Goal: Task Accomplishment & Management: Complete application form

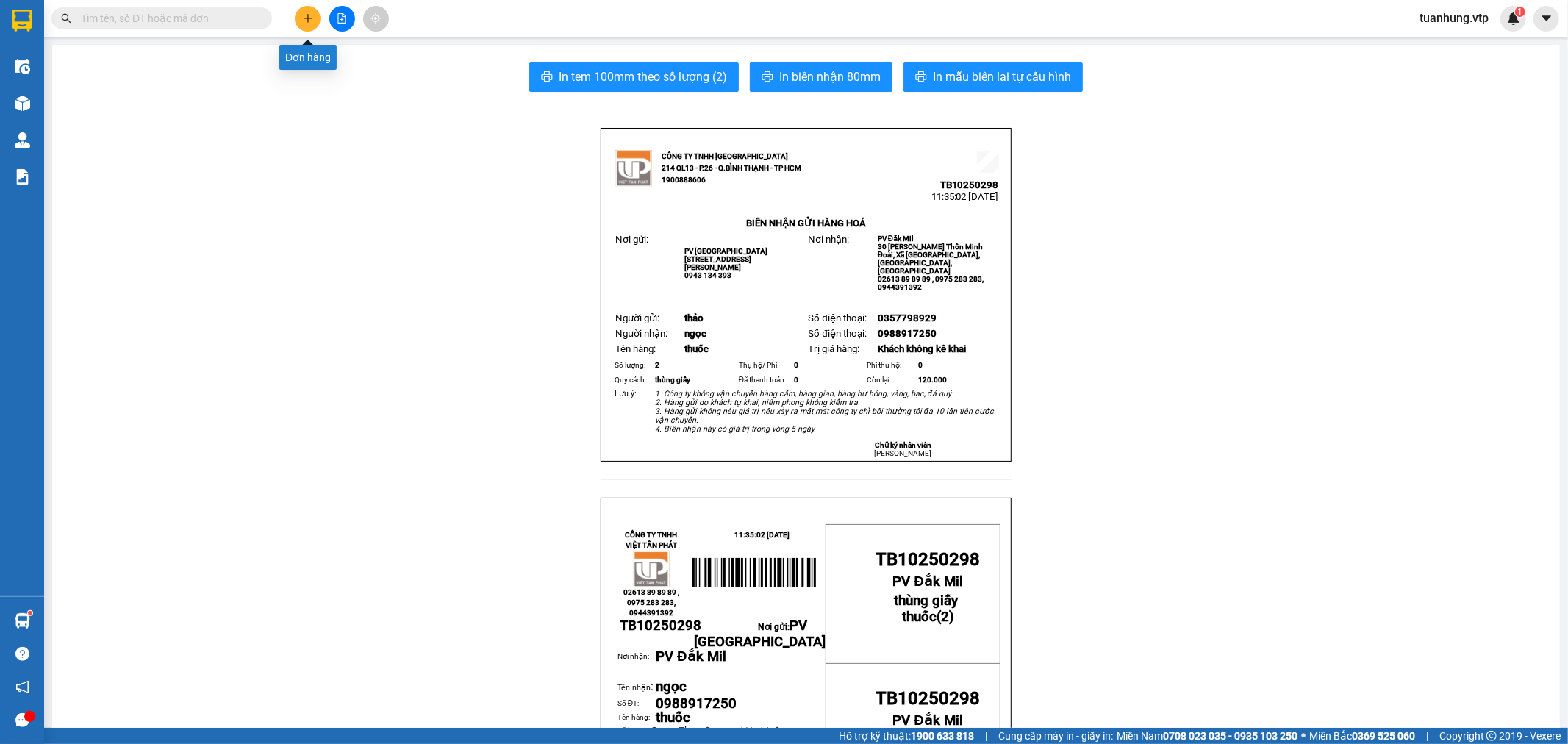
click at [307, 17] on icon "plus" at bounding box center [307, 17] width 1 height 8
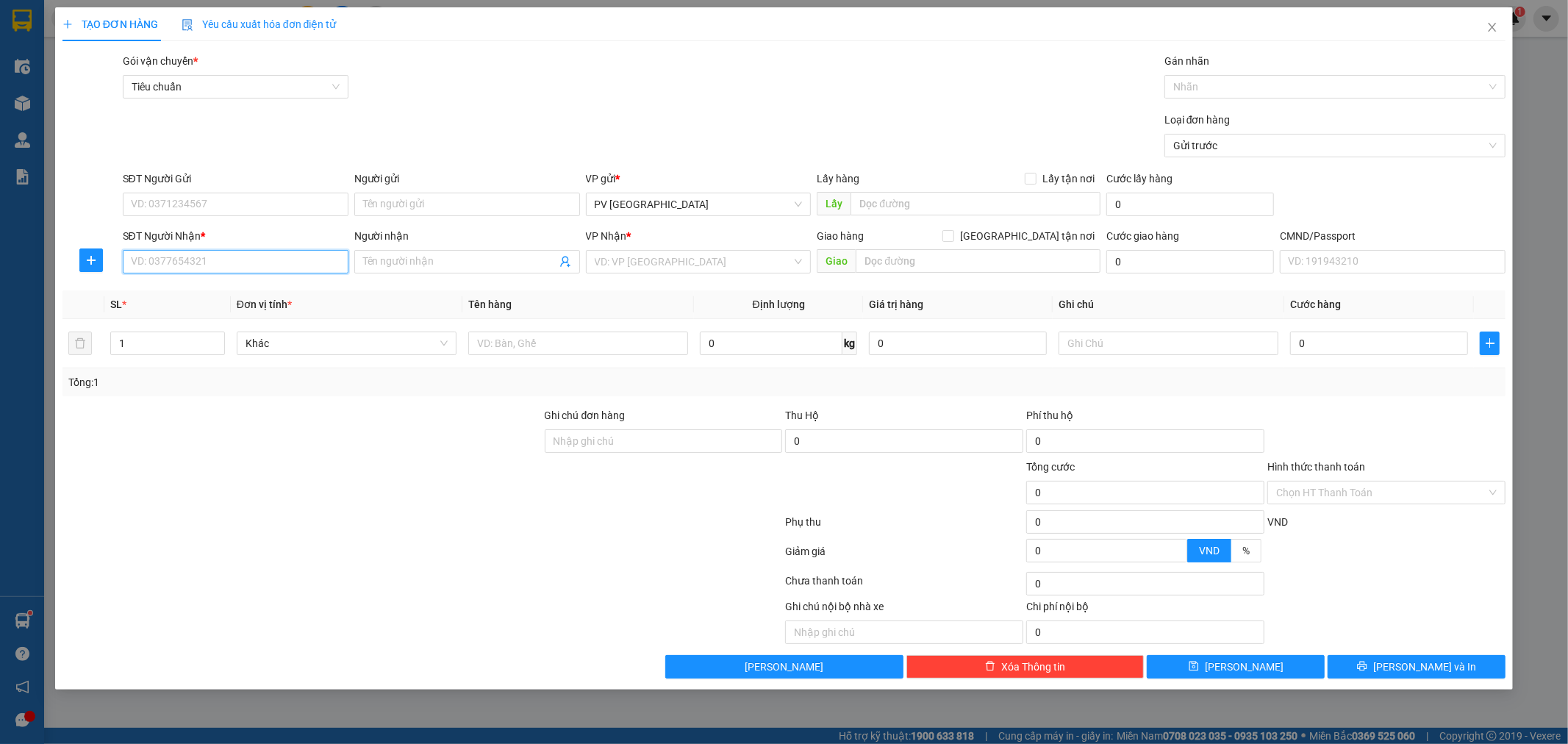
click at [333, 267] on input "SĐT Người Nhận *" at bounding box center [236, 262] width 226 height 24
click at [302, 287] on div "0825656788 - [GEOGRAPHIC_DATA]" at bounding box center [235, 291] width 208 height 16
type input "0825656788"
type input "ĐỨC ANH"
type input "N3 kiến đức"
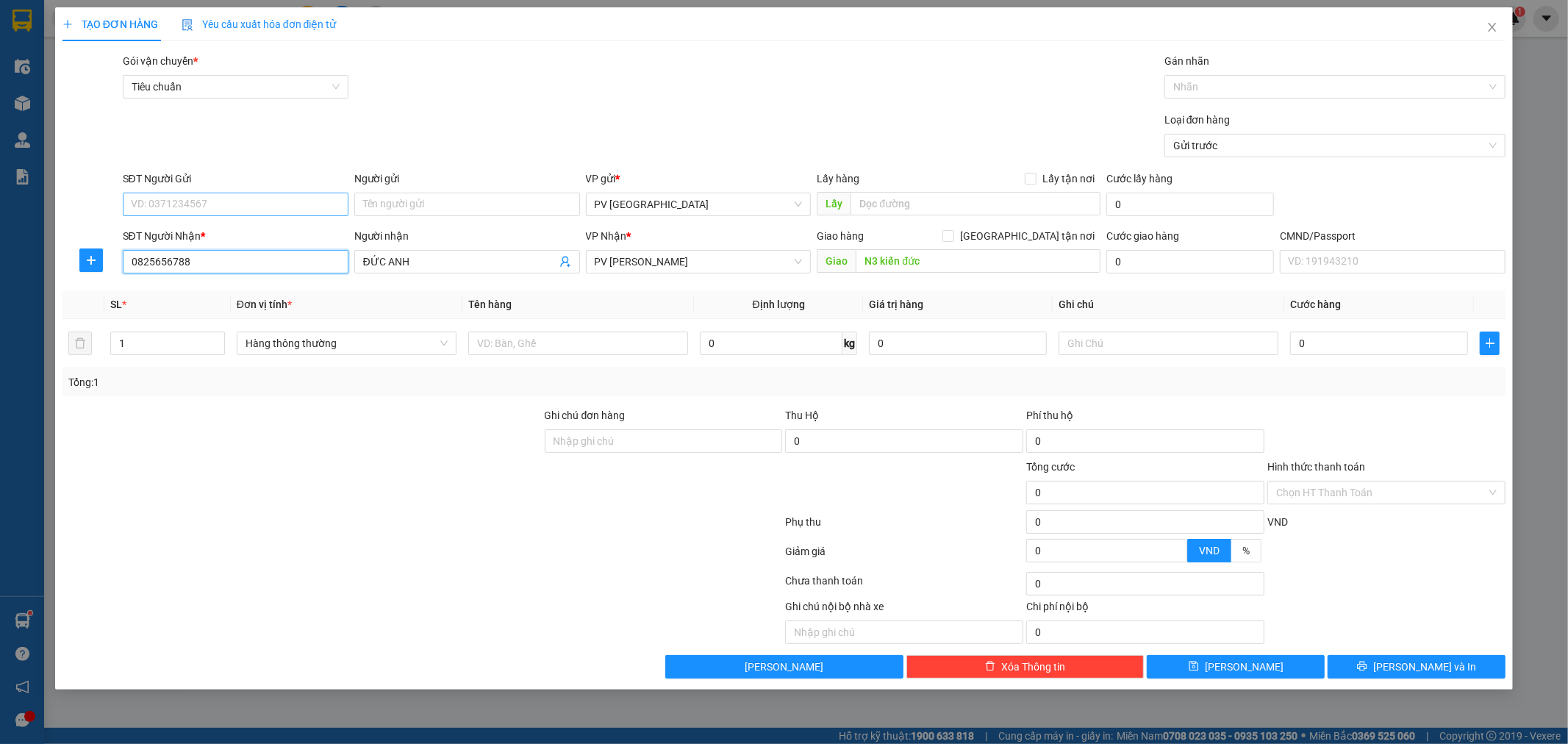
type input "0825656788"
click at [260, 199] on input "SĐT Người Gửi" at bounding box center [236, 204] width 226 height 24
click at [239, 239] on div "0909499418 - hồng" at bounding box center [235, 233] width 208 height 16
type input "0909499418"
type input "hồng"
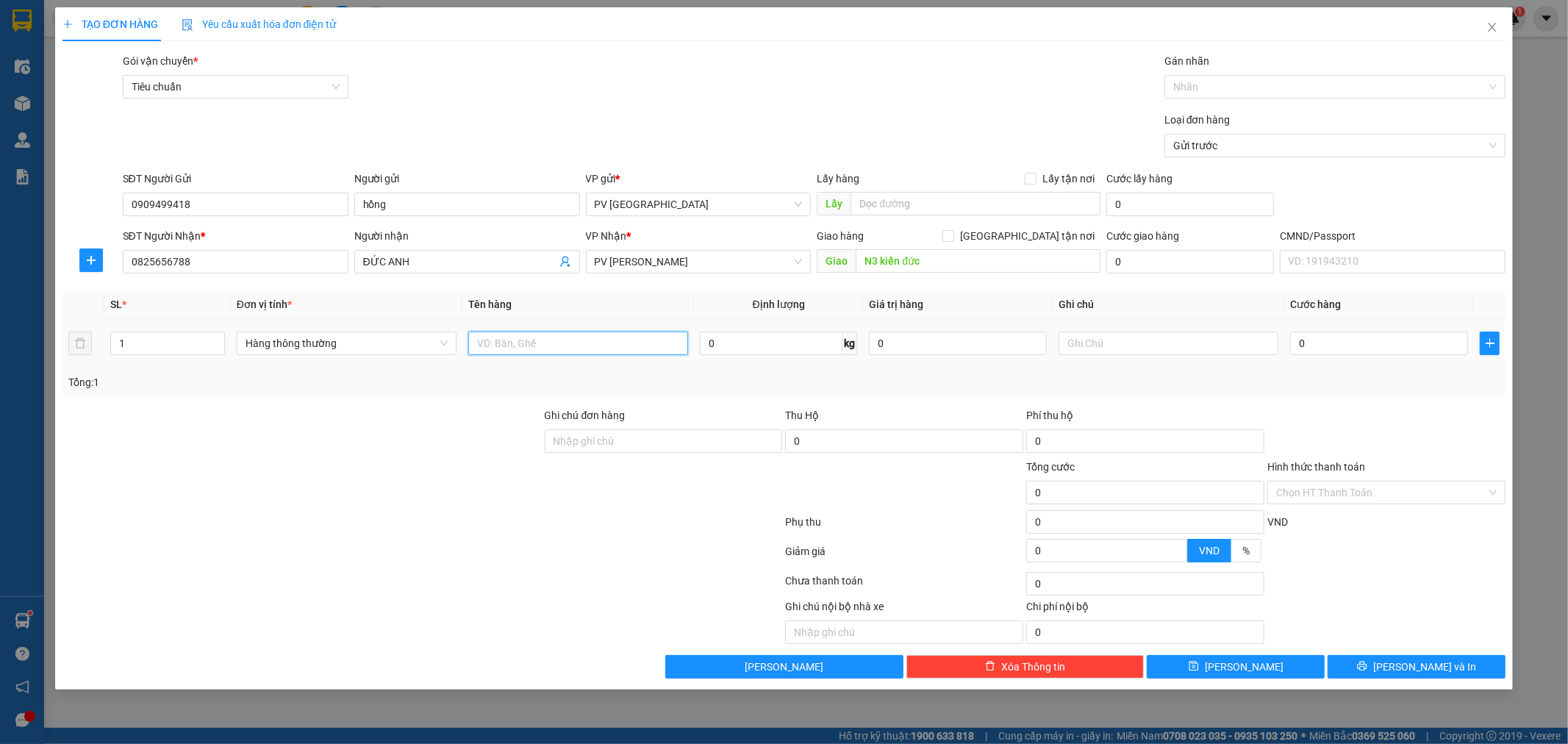
click at [520, 345] on input "text" at bounding box center [578, 344] width 220 height 24
type input "d"
type input "đề can"
click at [145, 344] on input "1" at bounding box center [168, 344] width 113 height 22
type input "2"
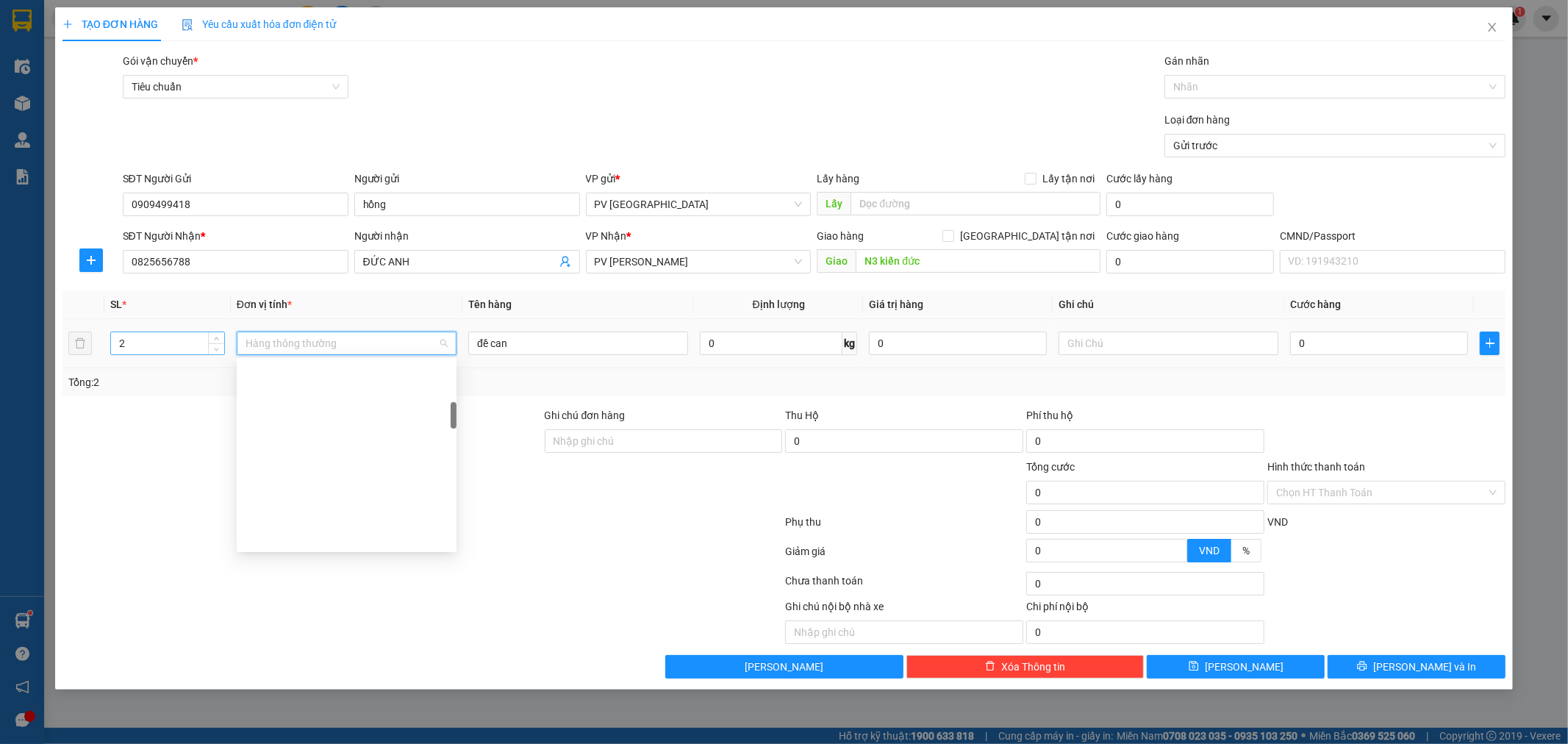
scroll to position [305, 0]
type input "v"
type input "cây"
type input "1"
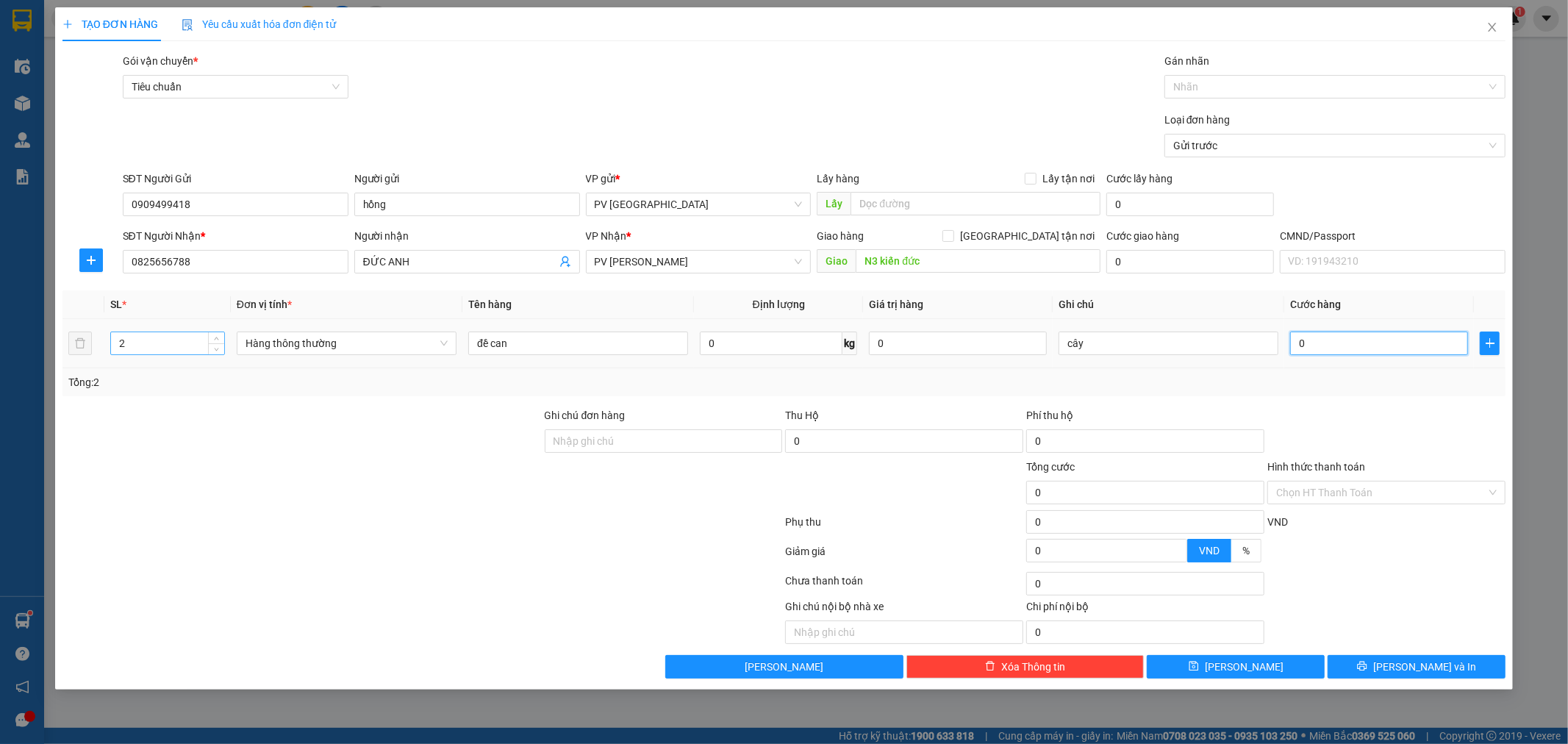
type input "1"
type input "15"
type input "150"
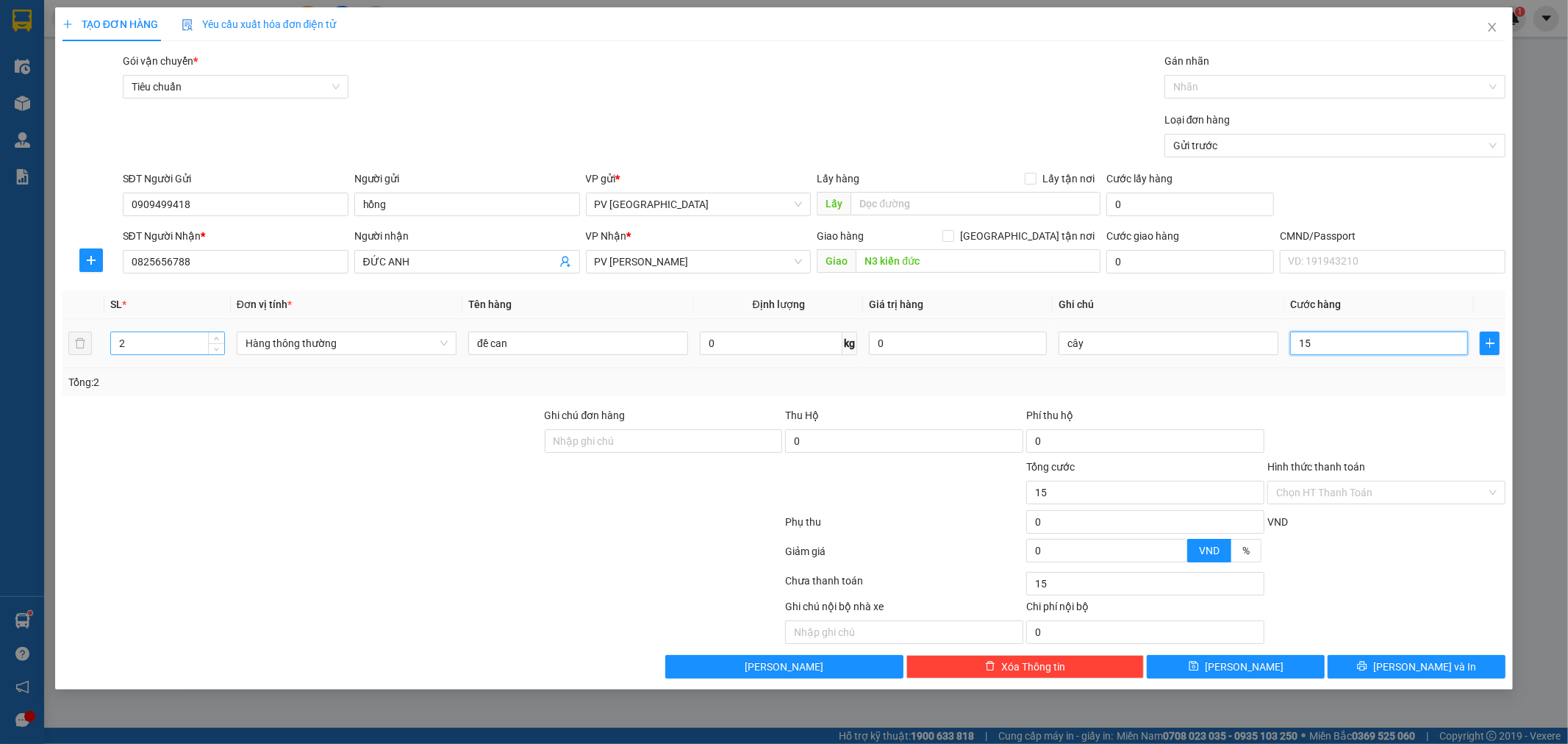
type input "150"
type input "1.500"
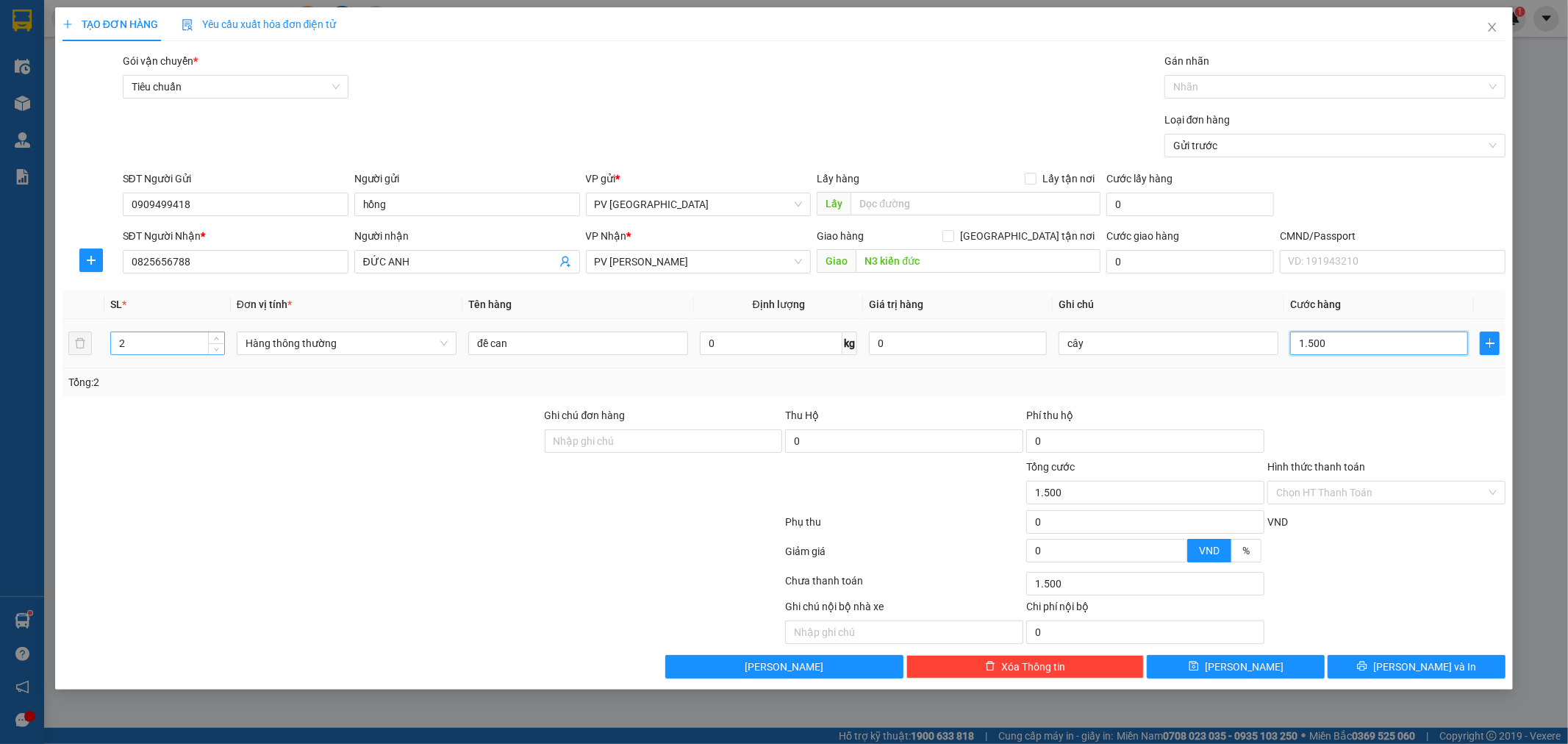
type input "15.000"
type input "150.000"
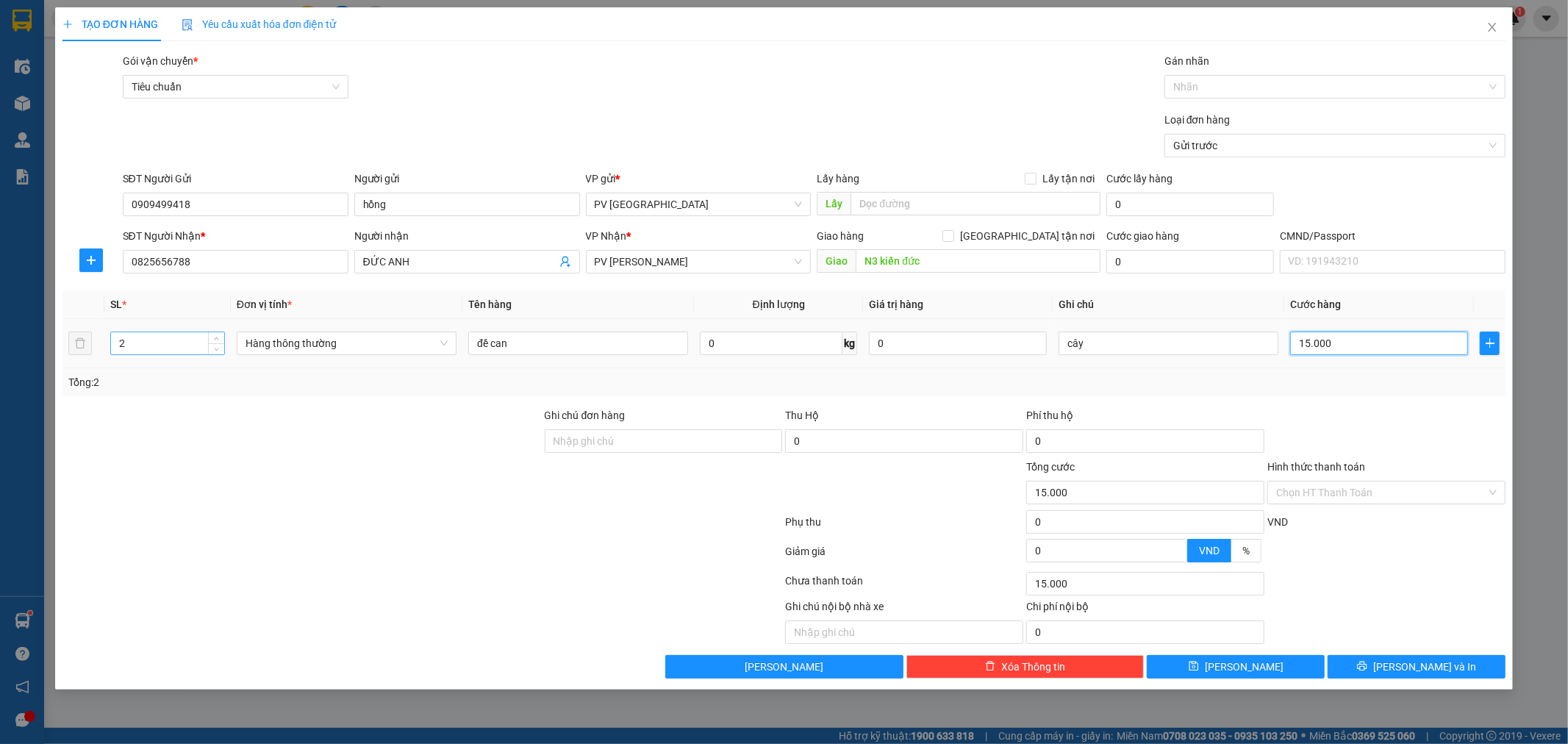
type input "150.000"
click at [1445, 674] on button "[PERSON_NAME] và In" at bounding box center [1417, 667] width 178 height 24
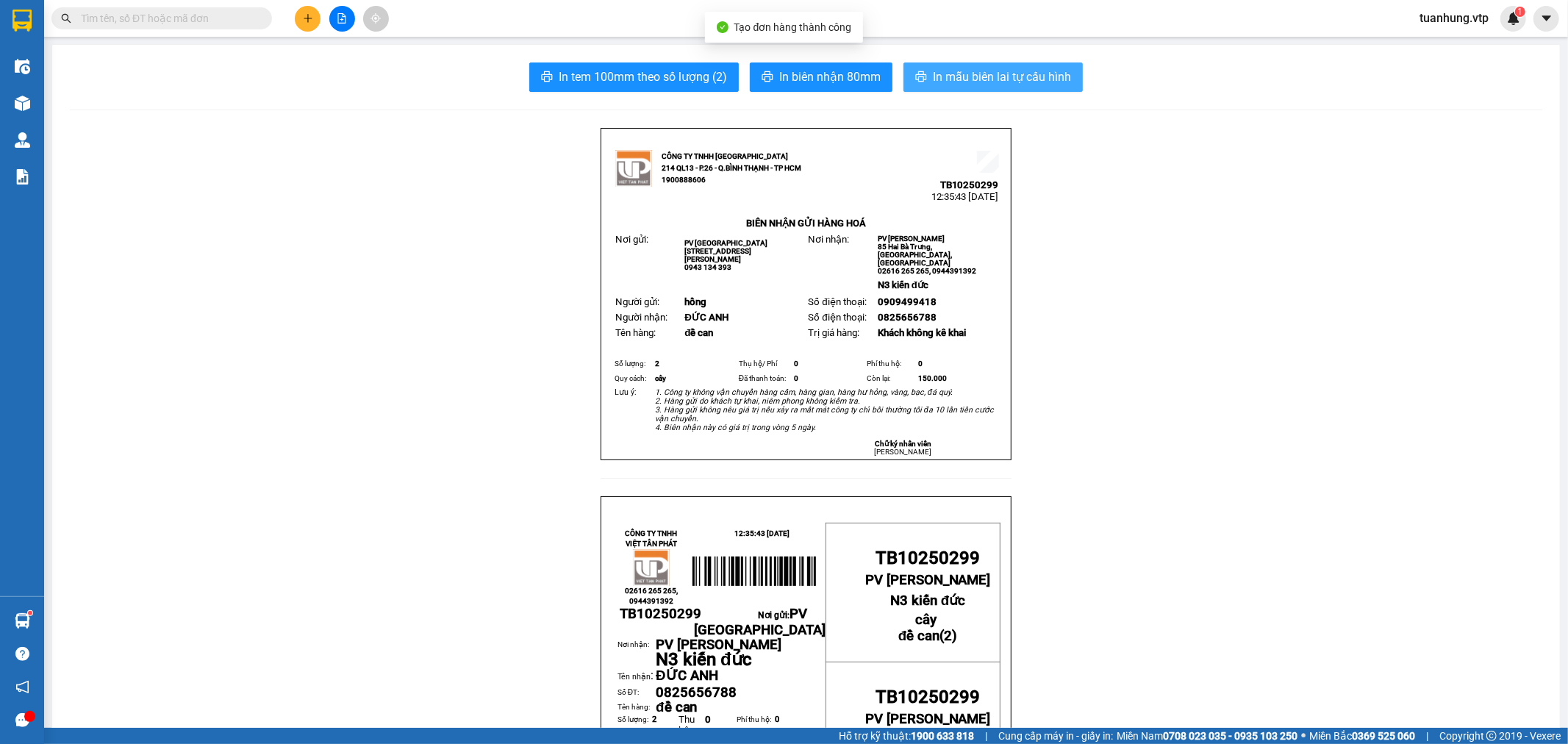
click at [993, 79] on span "In mẫu biên lai tự cấu hình" at bounding box center [1002, 76] width 139 height 18
click at [307, 18] on icon "plus" at bounding box center [307, 18] width 8 height 1
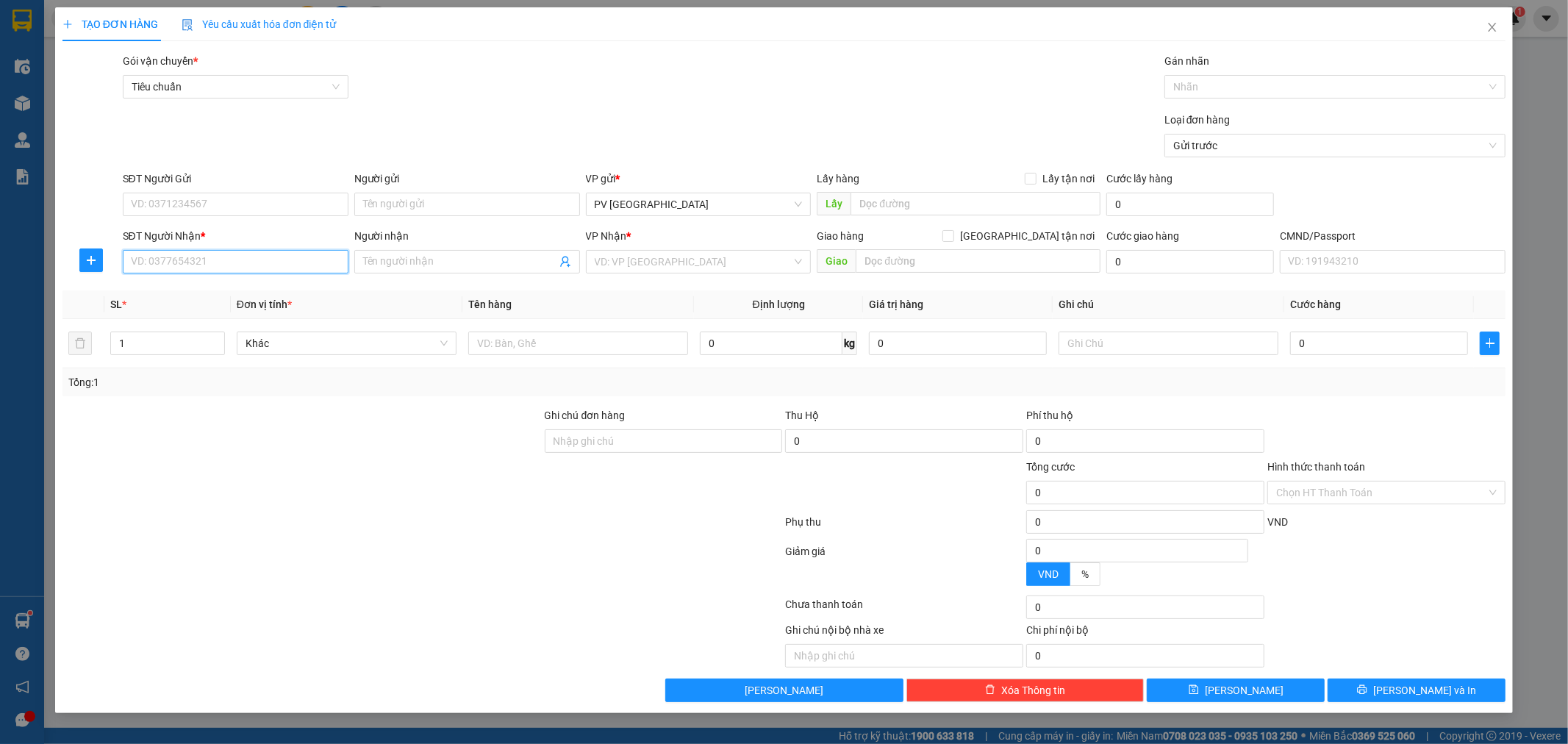
click at [326, 258] on input "SĐT Người Nhận *" at bounding box center [236, 262] width 226 height 24
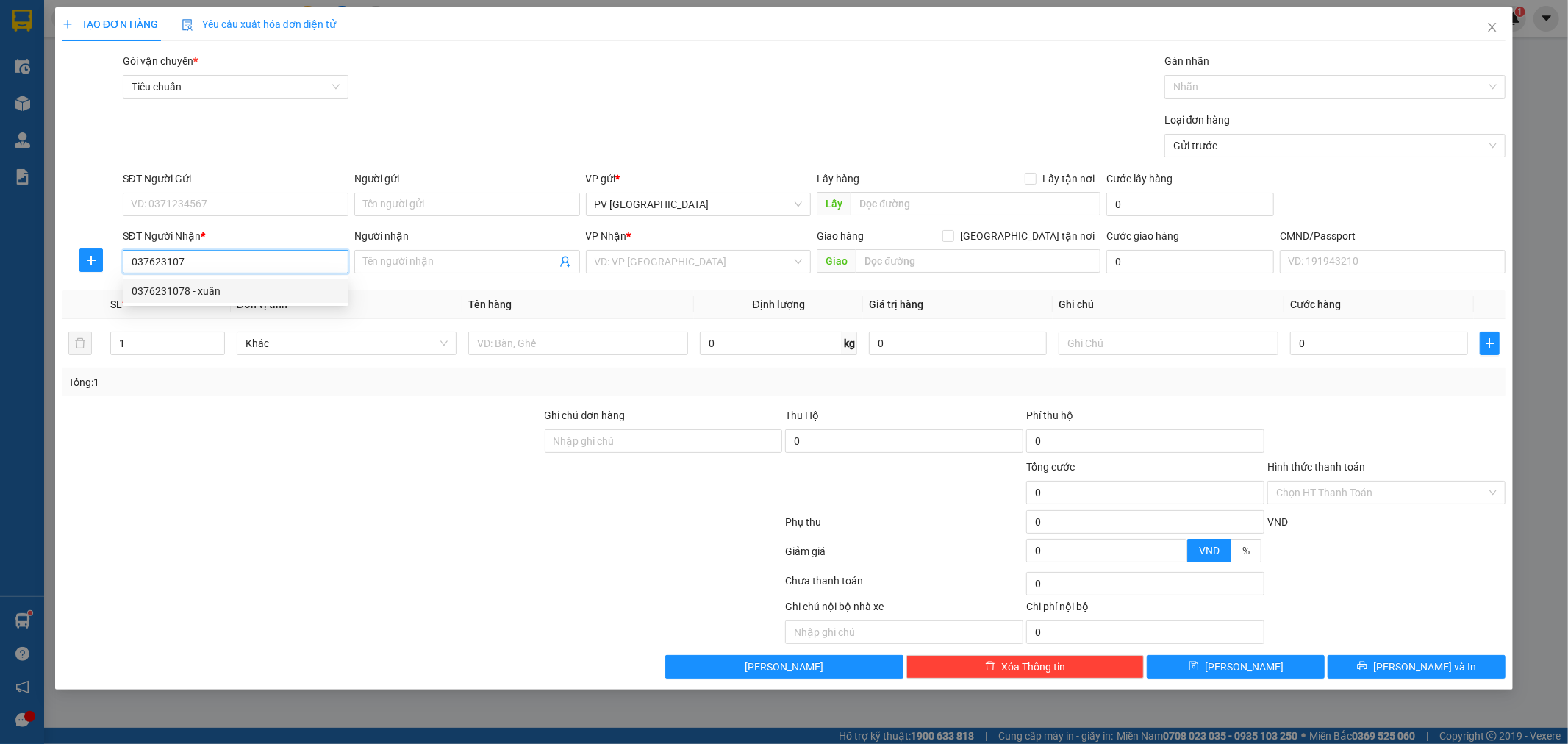
click at [297, 286] on div "0376231078 - xuân" at bounding box center [235, 291] width 208 height 16
type input "0376231078"
type input "xuân"
type input "0376231078"
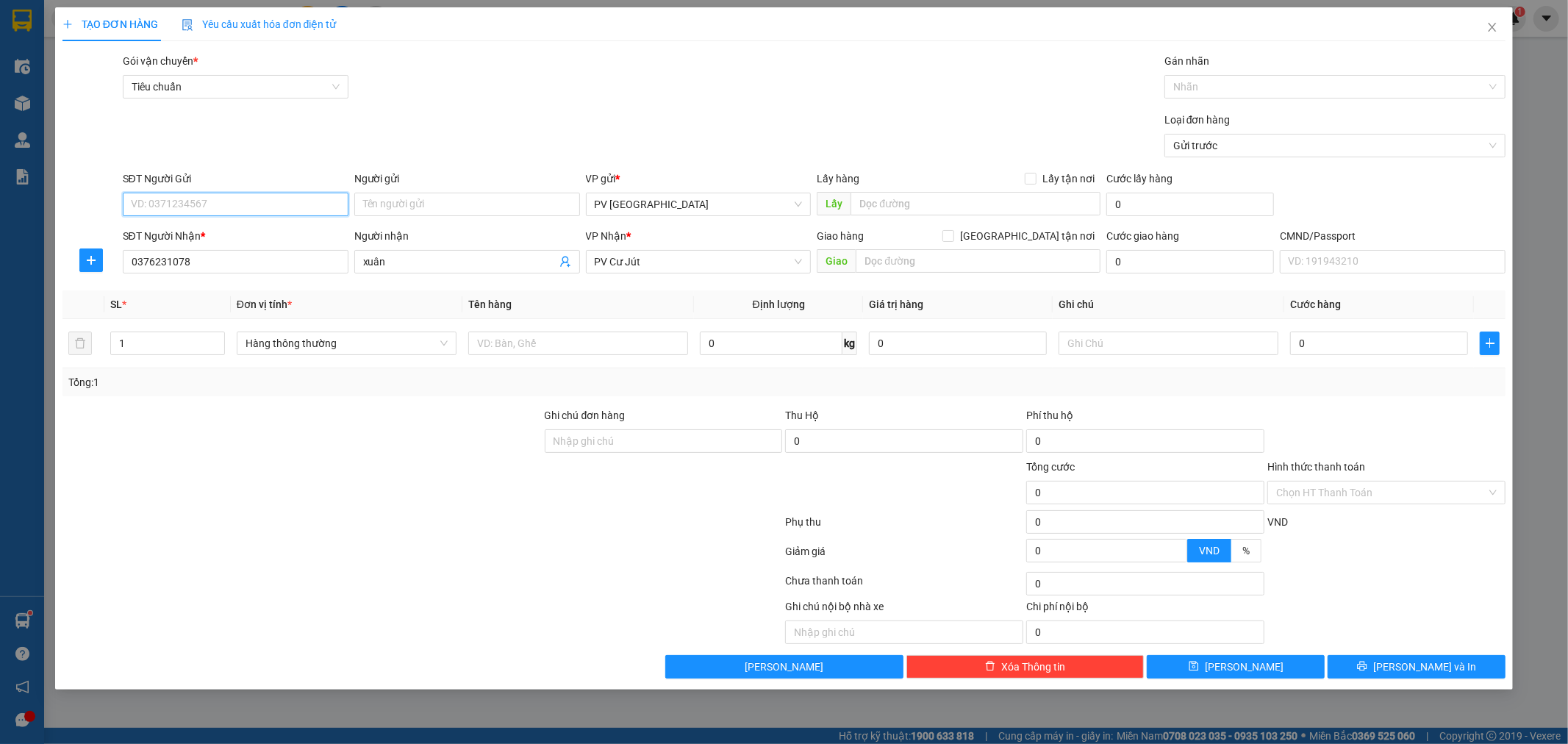
click at [304, 208] on input "SĐT Người Gửi" at bounding box center [236, 204] width 226 height 24
click at [278, 252] on div "0909499418 - hồng" at bounding box center [235, 257] width 208 height 16
type input "0909499418"
type input "hồng"
click at [539, 345] on input "text" at bounding box center [578, 344] width 220 height 24
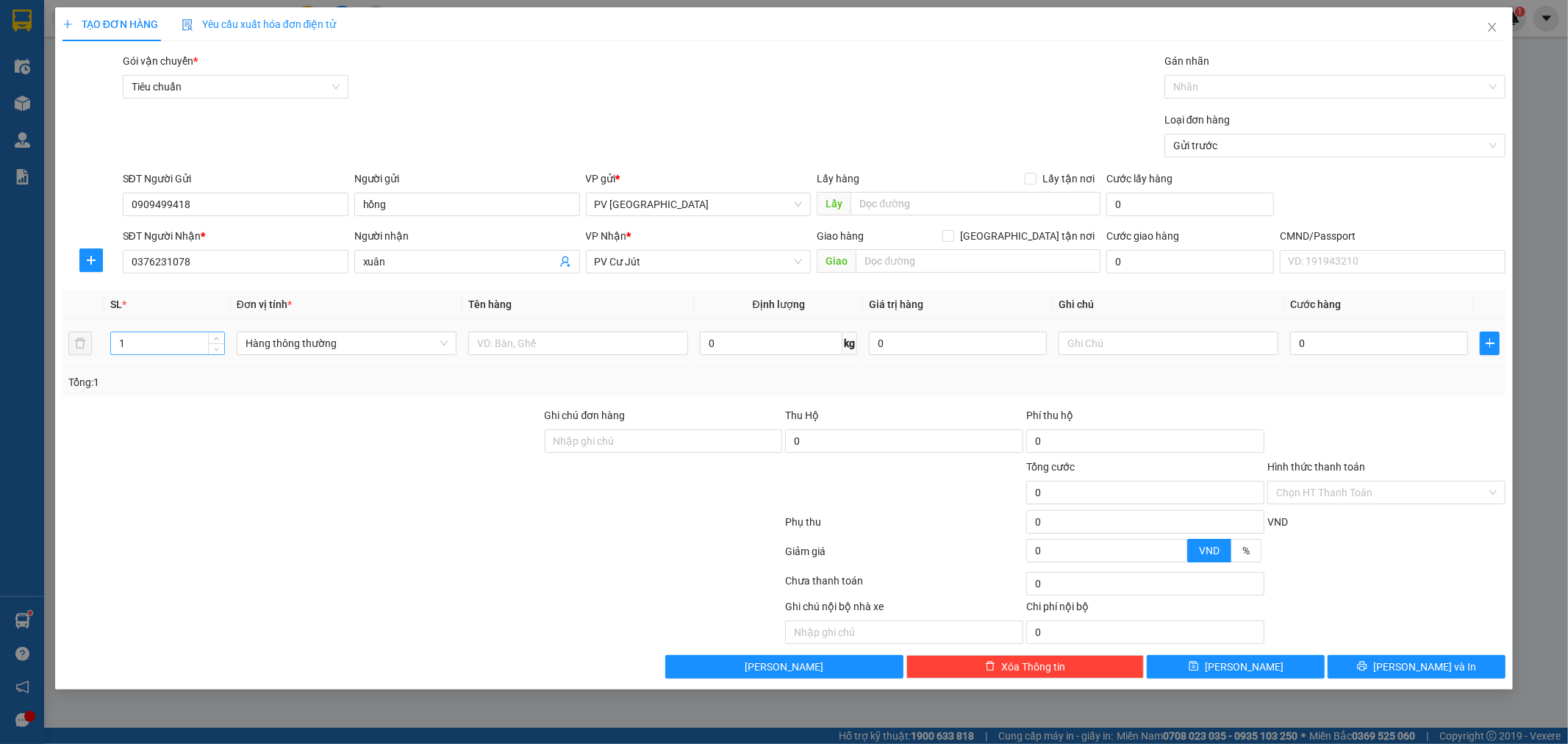
click at [130, 343] on input "1" at bounding box center [168, 344] width 113 height 22
type input "2"
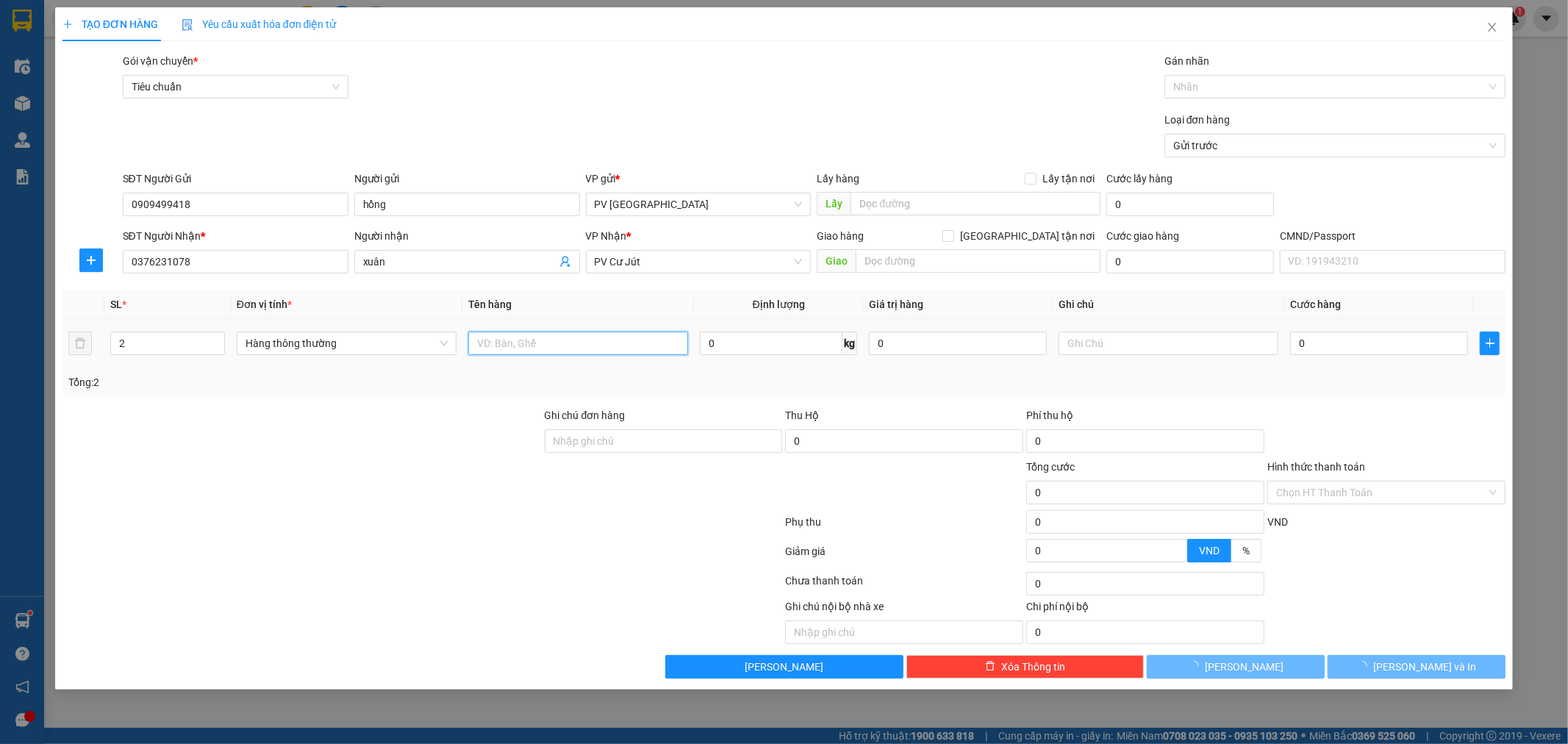
click at [540, 353] on input "text" at bounding box center [578, 344] width 220 height 24
type input "pt"
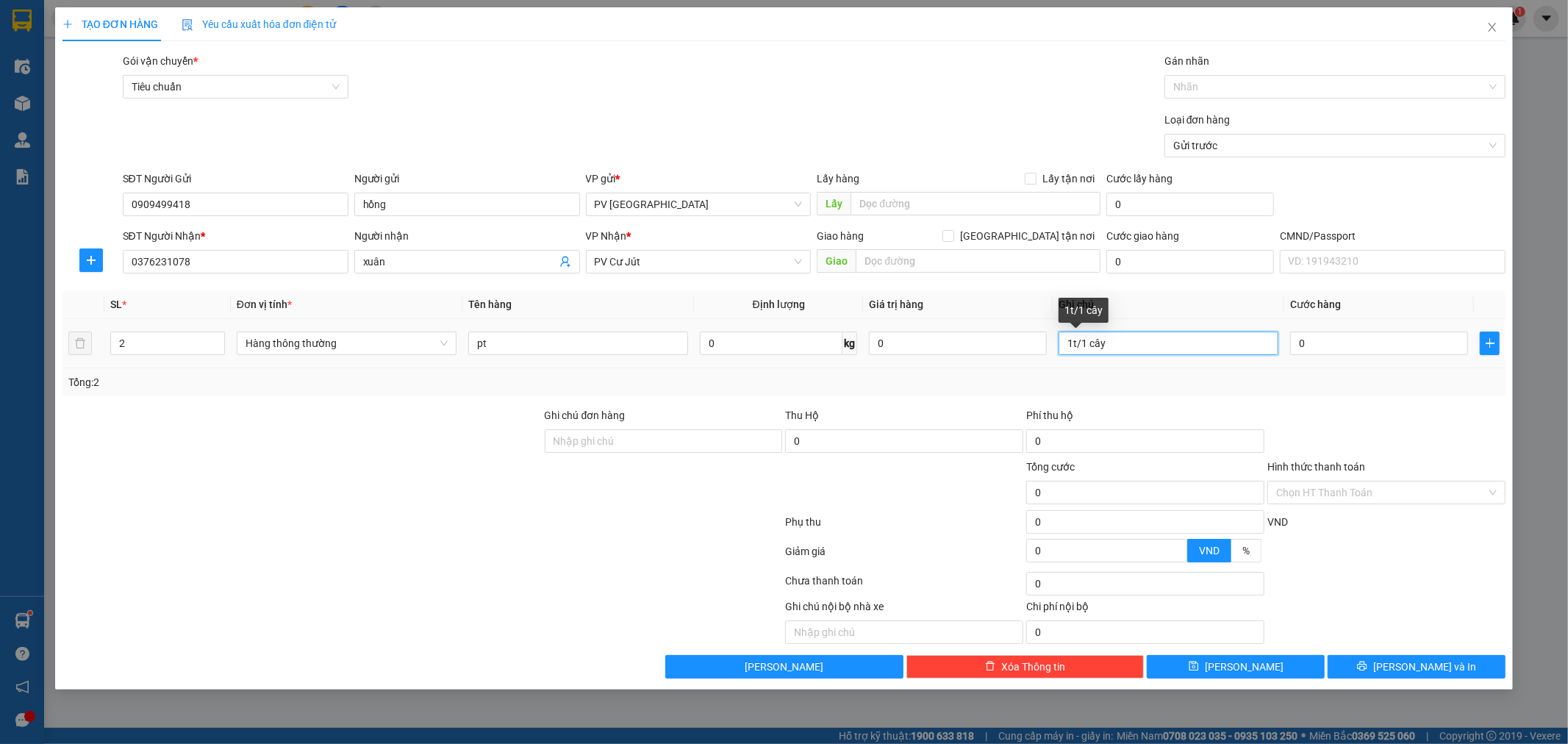
click at [1105, 342] on input "1t/1 cây" at bounding box center [1168, 344] width 220 height 24
type input "1t/1c"
type input "1"
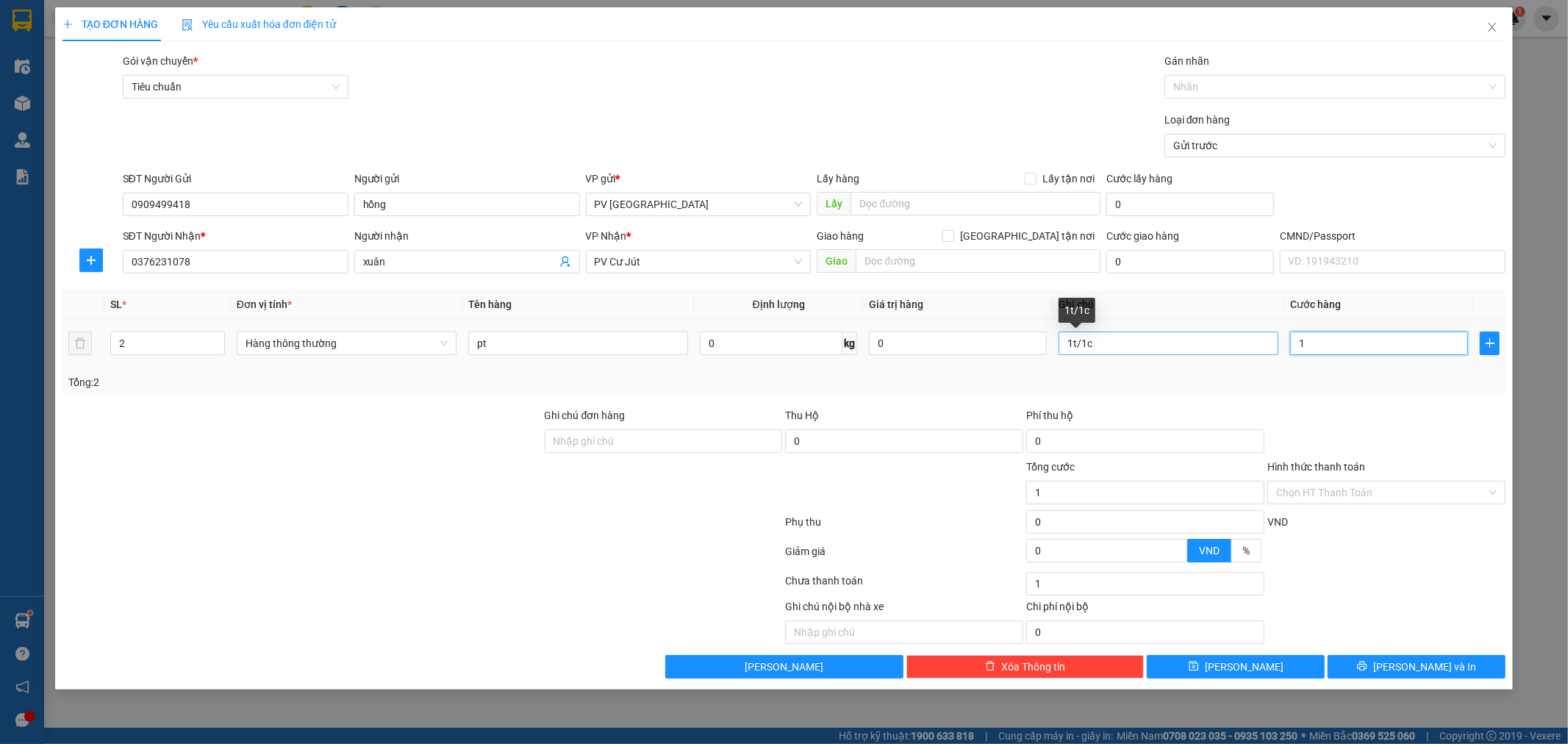
type input "12"
type input "120"
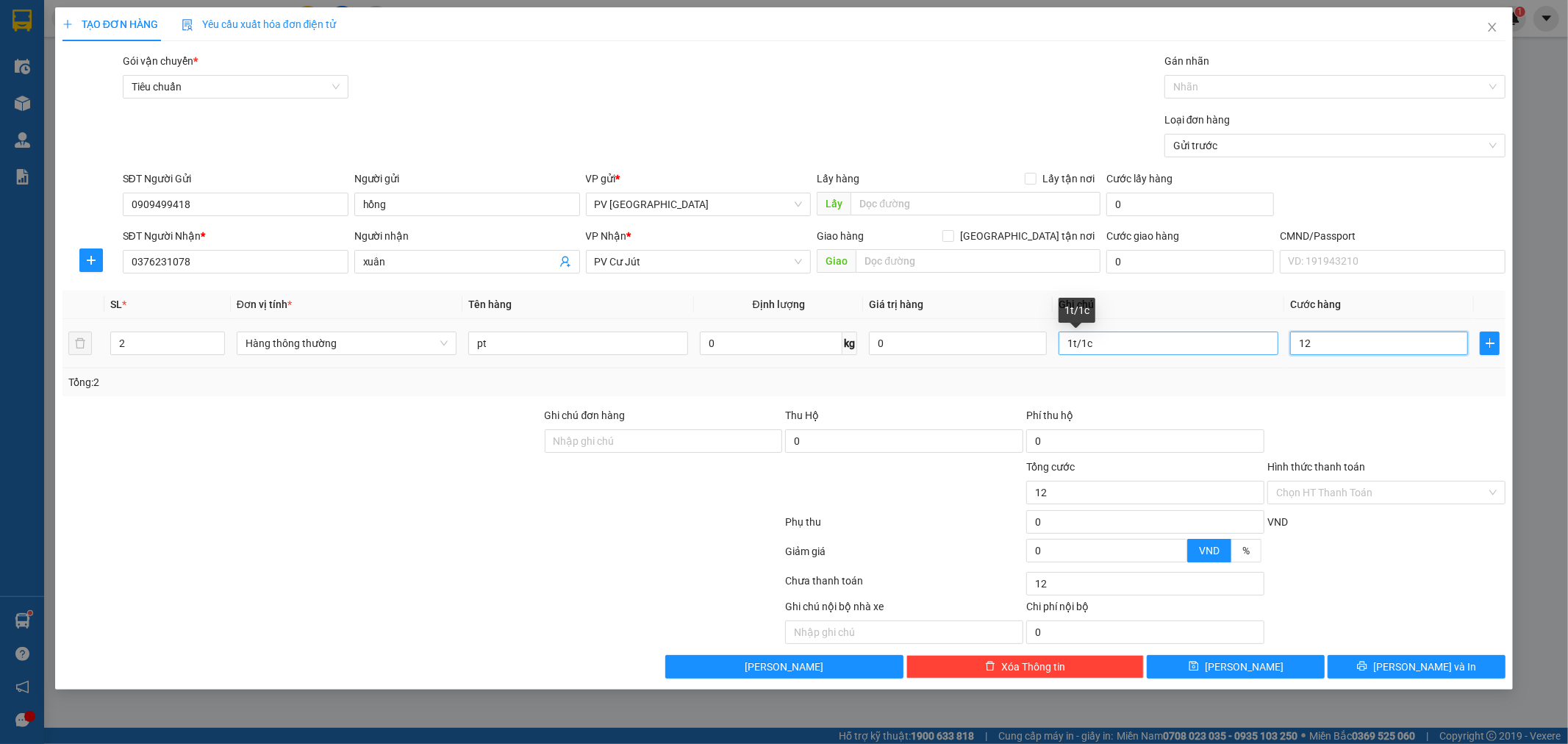
type input "120"
type input "1.200"
type input "12.000"
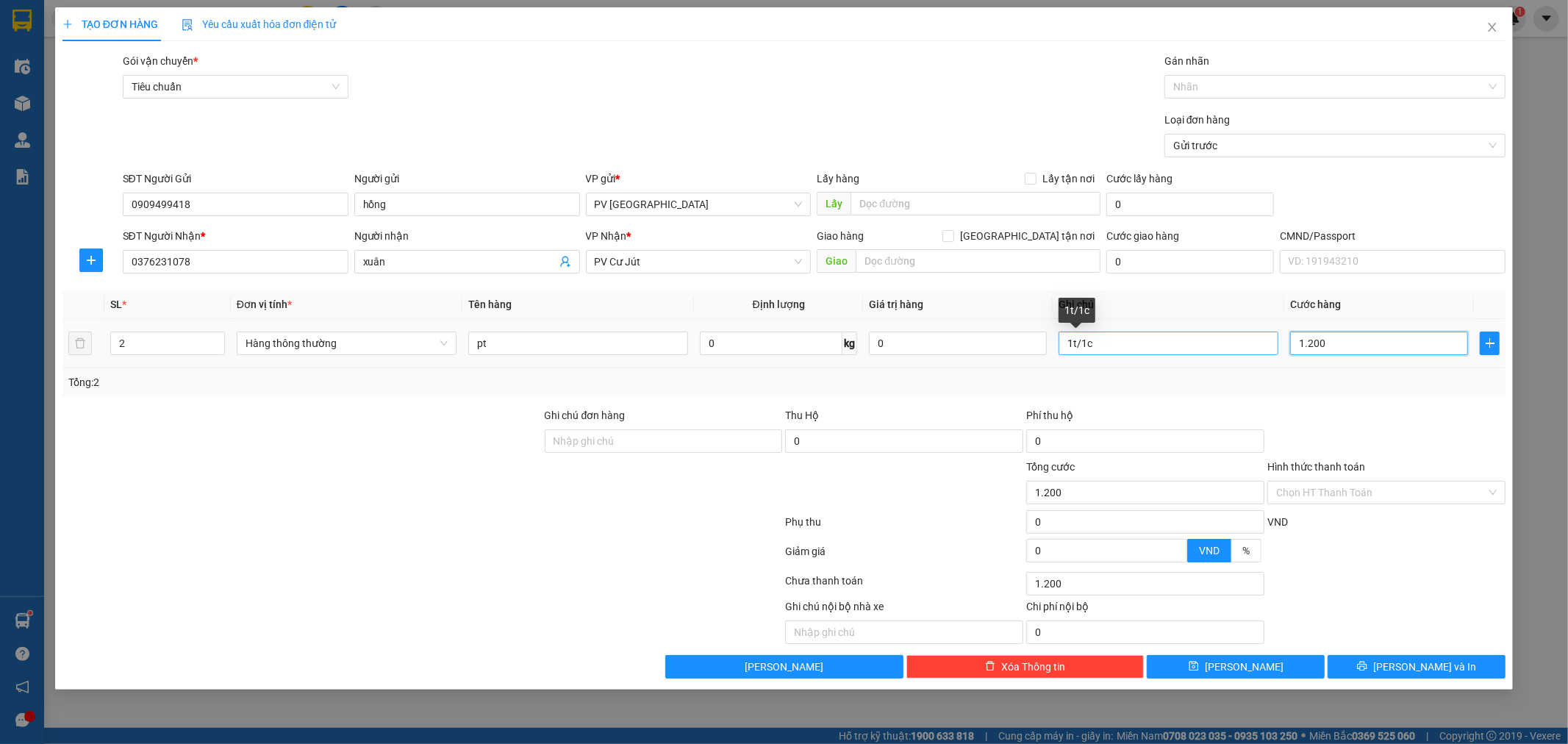
type input "12.000"
type input "120.000"
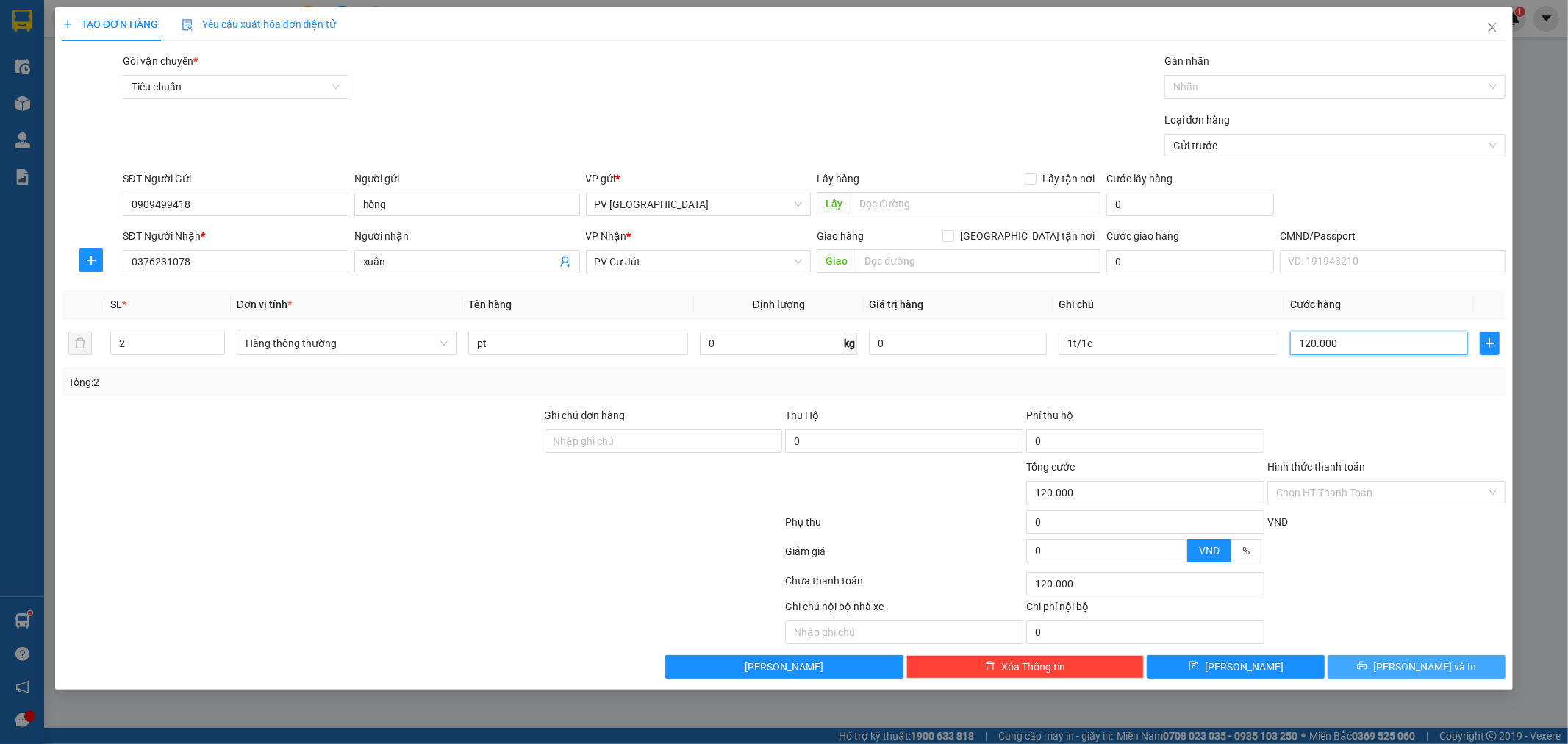
type input "120.000"
click at [1424, 674] on span "[PERSON_NAME] và In" at bounding box center [1424, 666] width 103 height 16
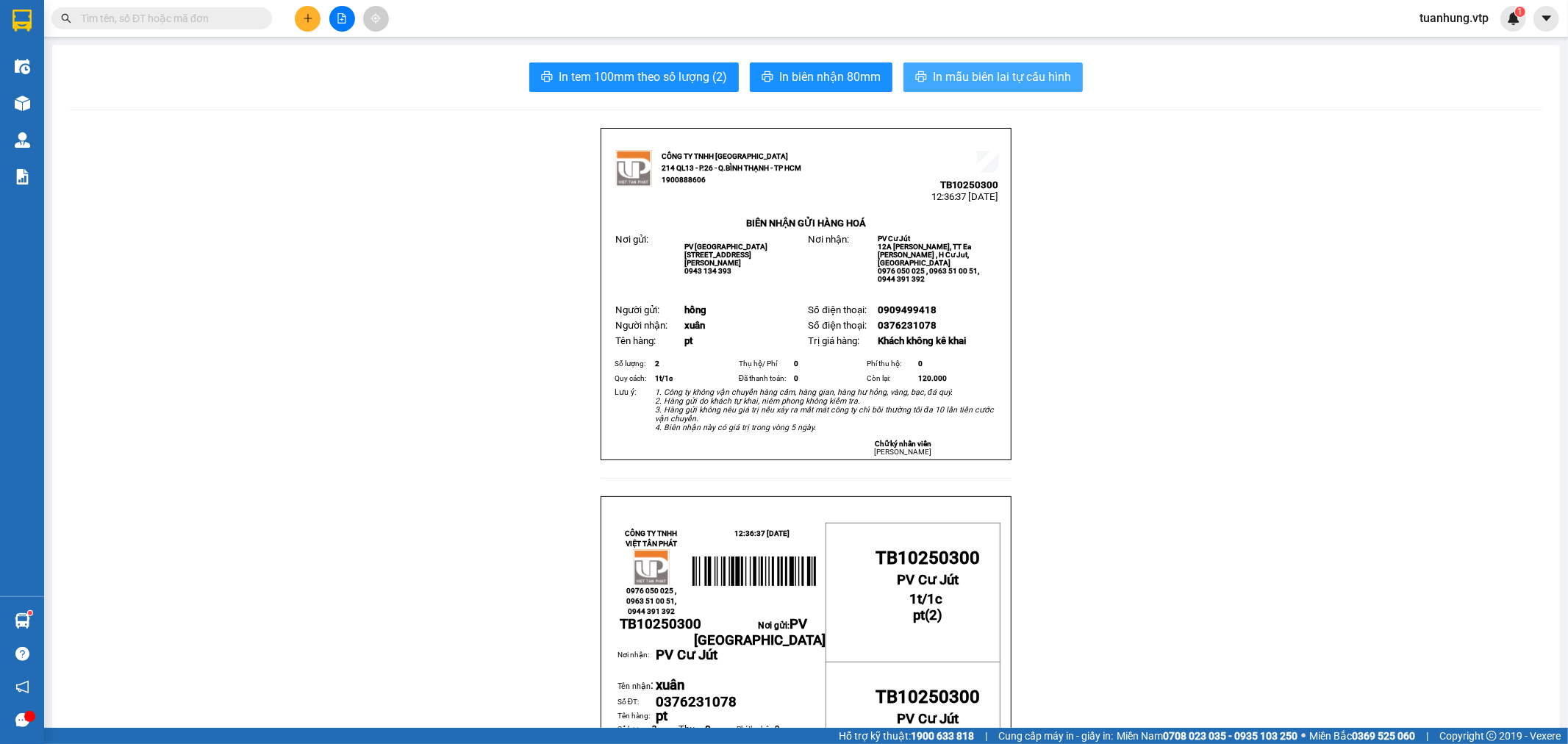
click at [967, 72] on span "In mẫu biên lai tự cấu hình" at bounding box center [1002, 76] width 139 height 18
click at [899, 267] on span "0976 050 025 , 0963 51 00 51, 0944 391 392" at bounding box center [928, 275] width 102 height 16
click at [303, 17] on icon "plus" at bounding box center [308, 18] width 10 height 10
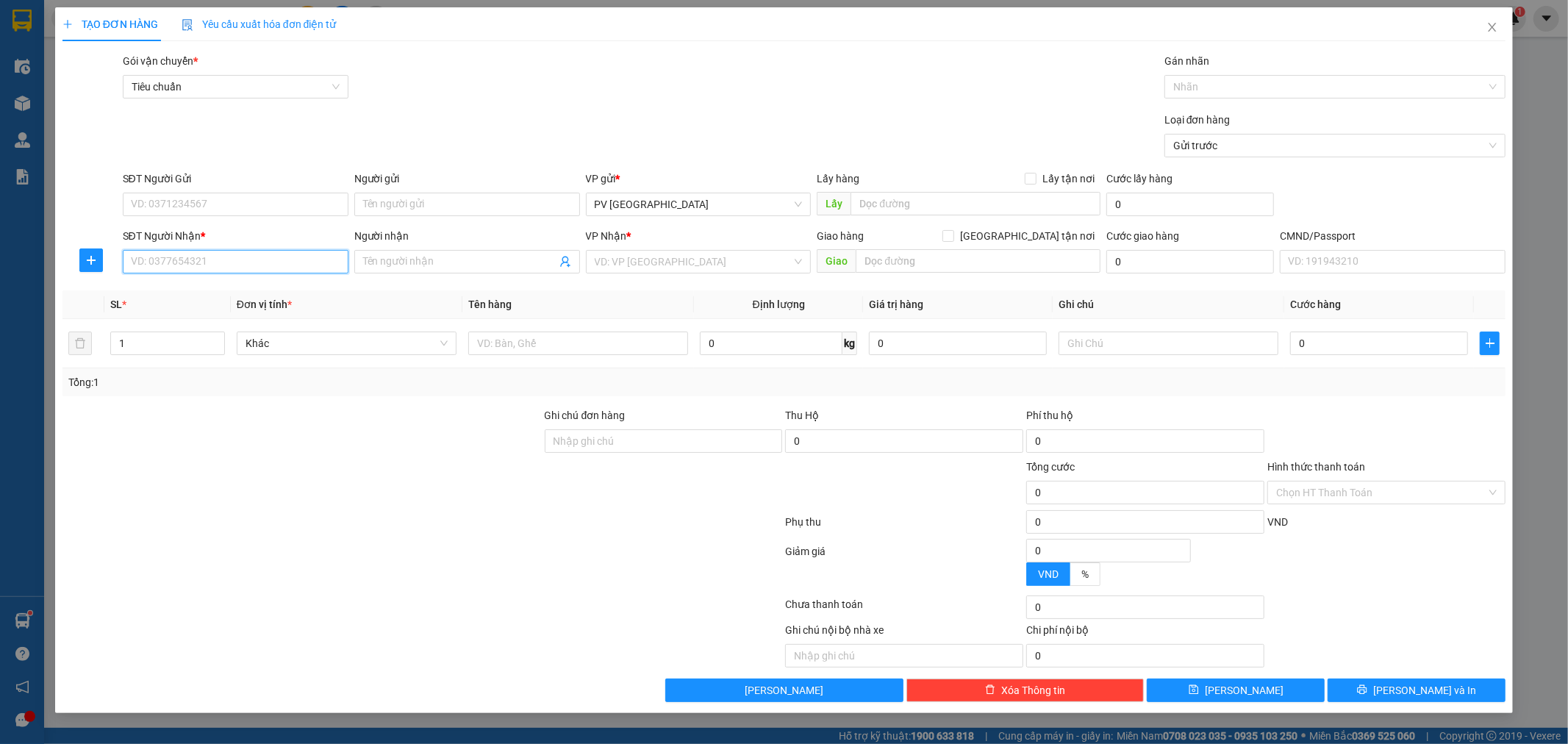
click at [317, 261] on input "SĐT Người Nhận *" at bounding box center [236, 262] width 226 height 24
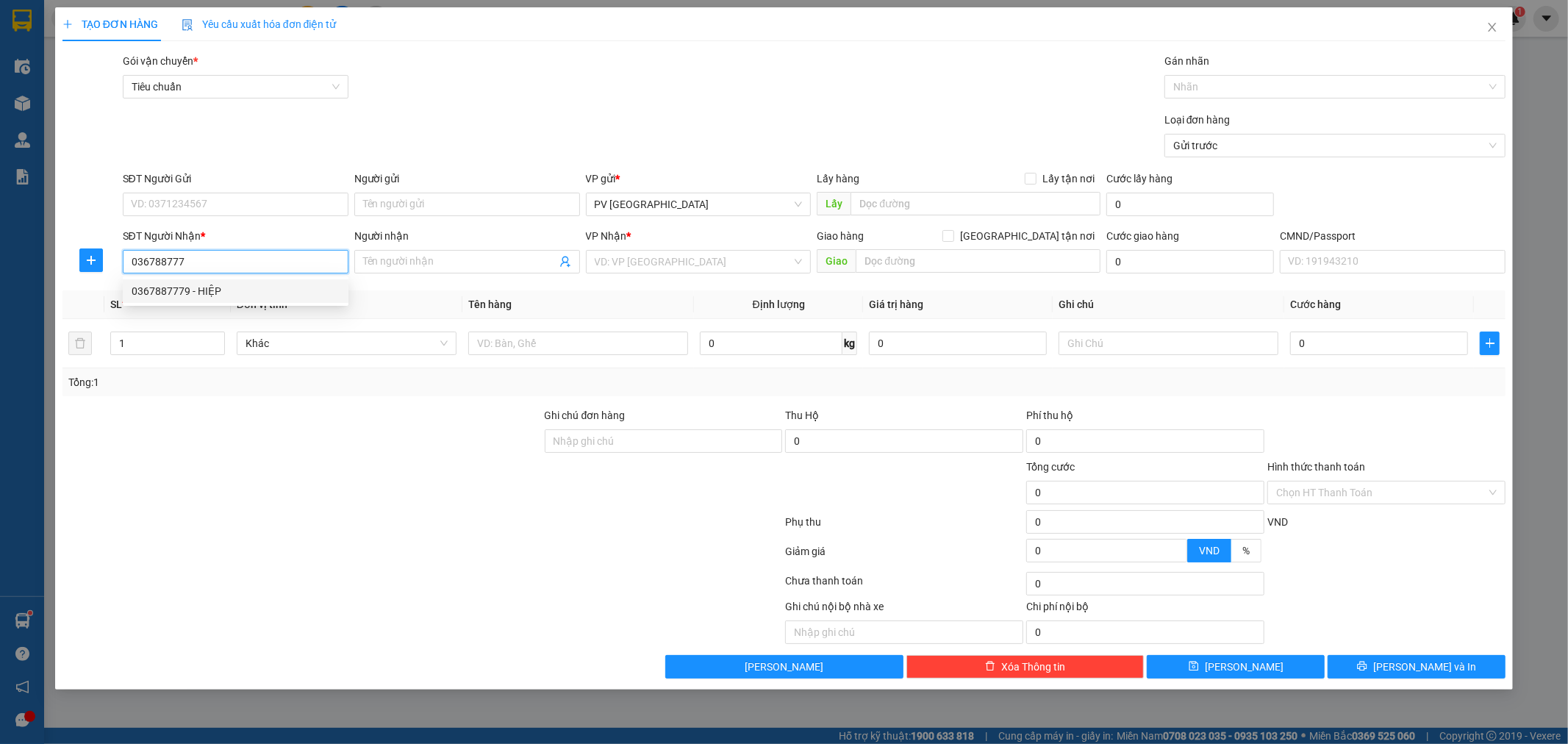
click at [239, 283] on div "0367887779 - HIỆP" at bounding box center [235, 291] width 208 height 16
type input "0367887779"
type input "HIỆP"
type input "0367887779"
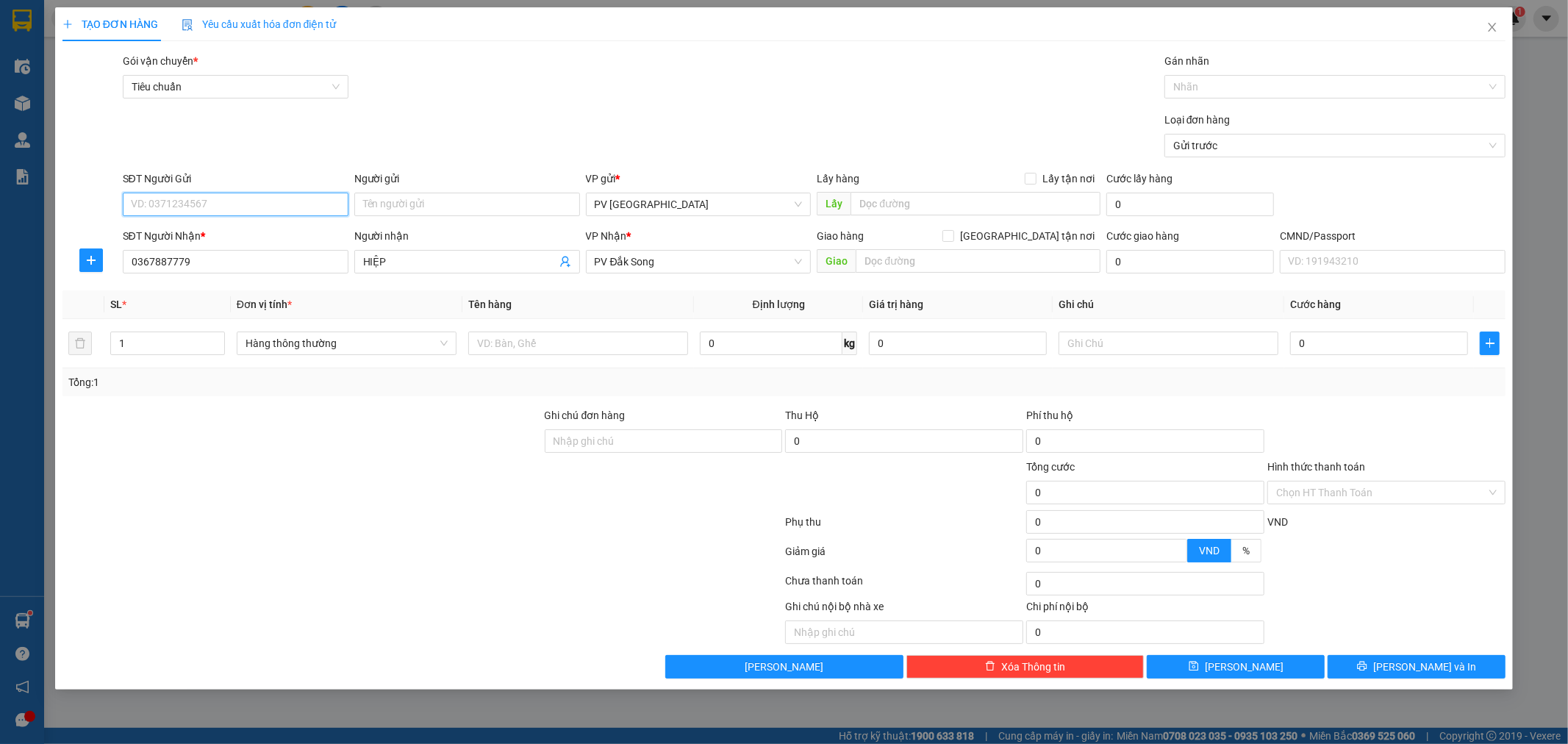
click at [295, 207] on input "SĐT Người Gửi" at bounding box center [236, 204] width 226 height 24
click at [251, 233] on div "0909499418 - hồng" at bounding box center [235, 233] width 208 height 16
type input "0909499418"
type input "hồng"
click at [133, 343] on input "1" at bounding box center [168, 344] width 113 height 22
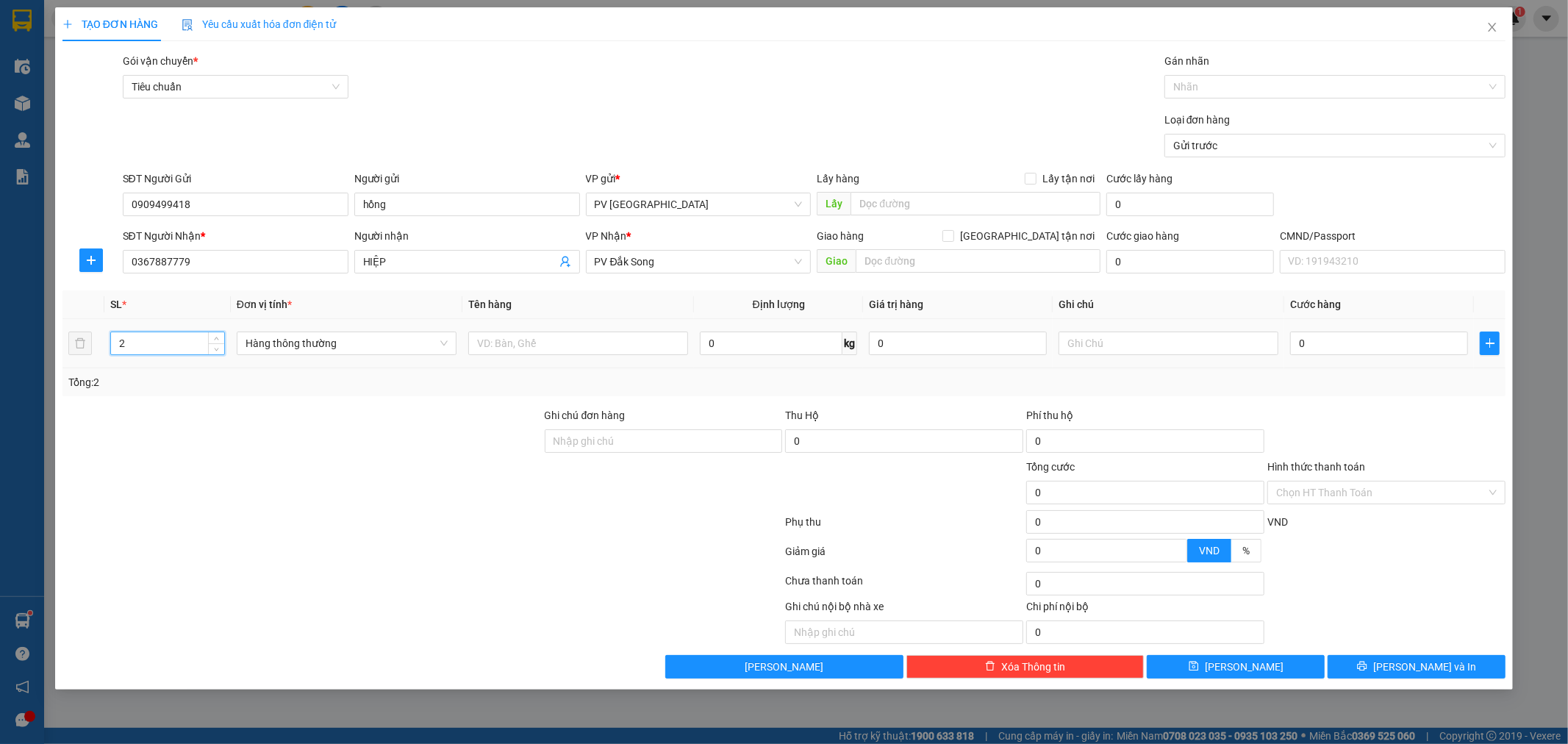
type input "2"
type input "pt"
type input "1t/1 cây"
type input "1"
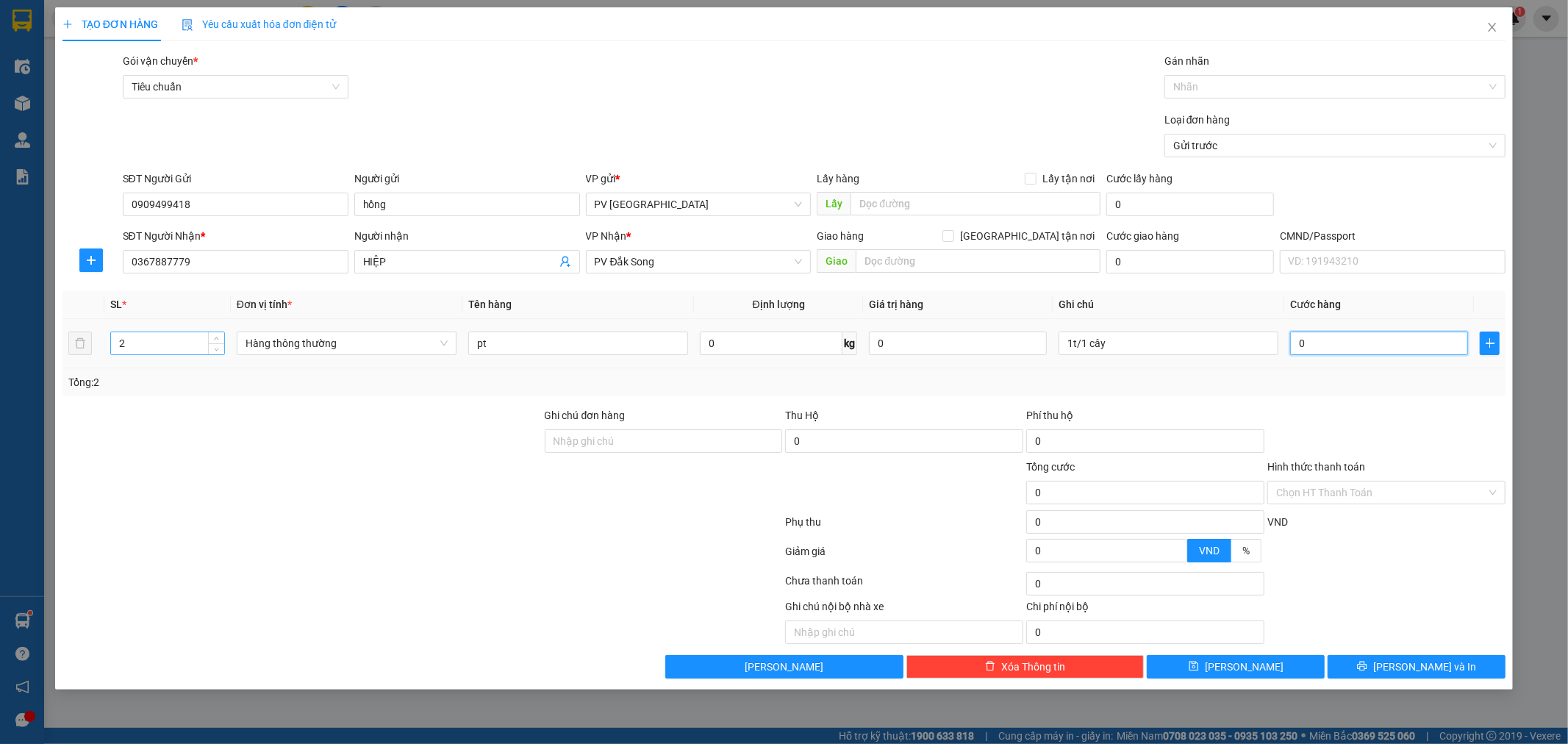
type input "1"
type input "13"
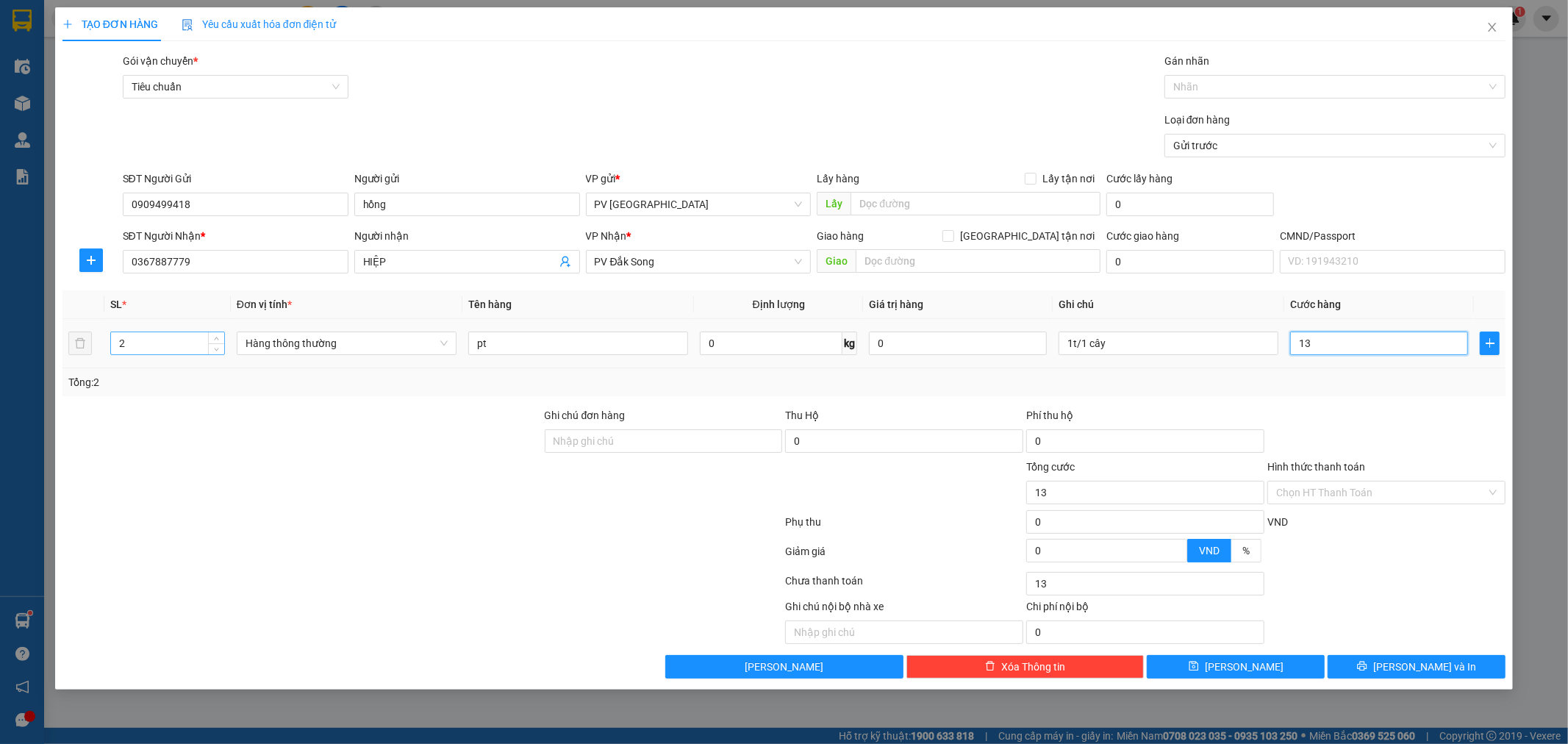
type input "130"
type input "1.300"
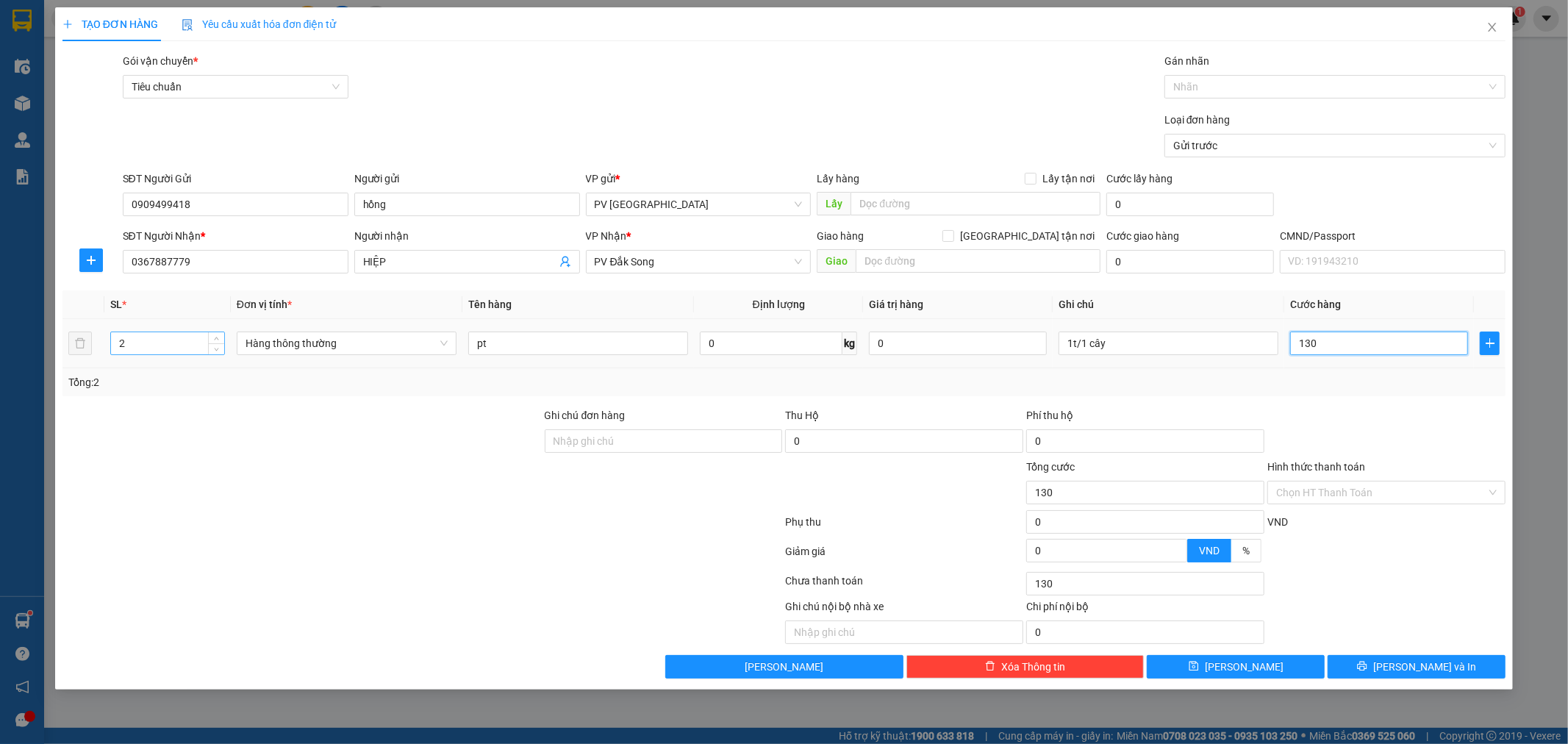
type input "1.300"
type input "13.000"
type input "130.000"
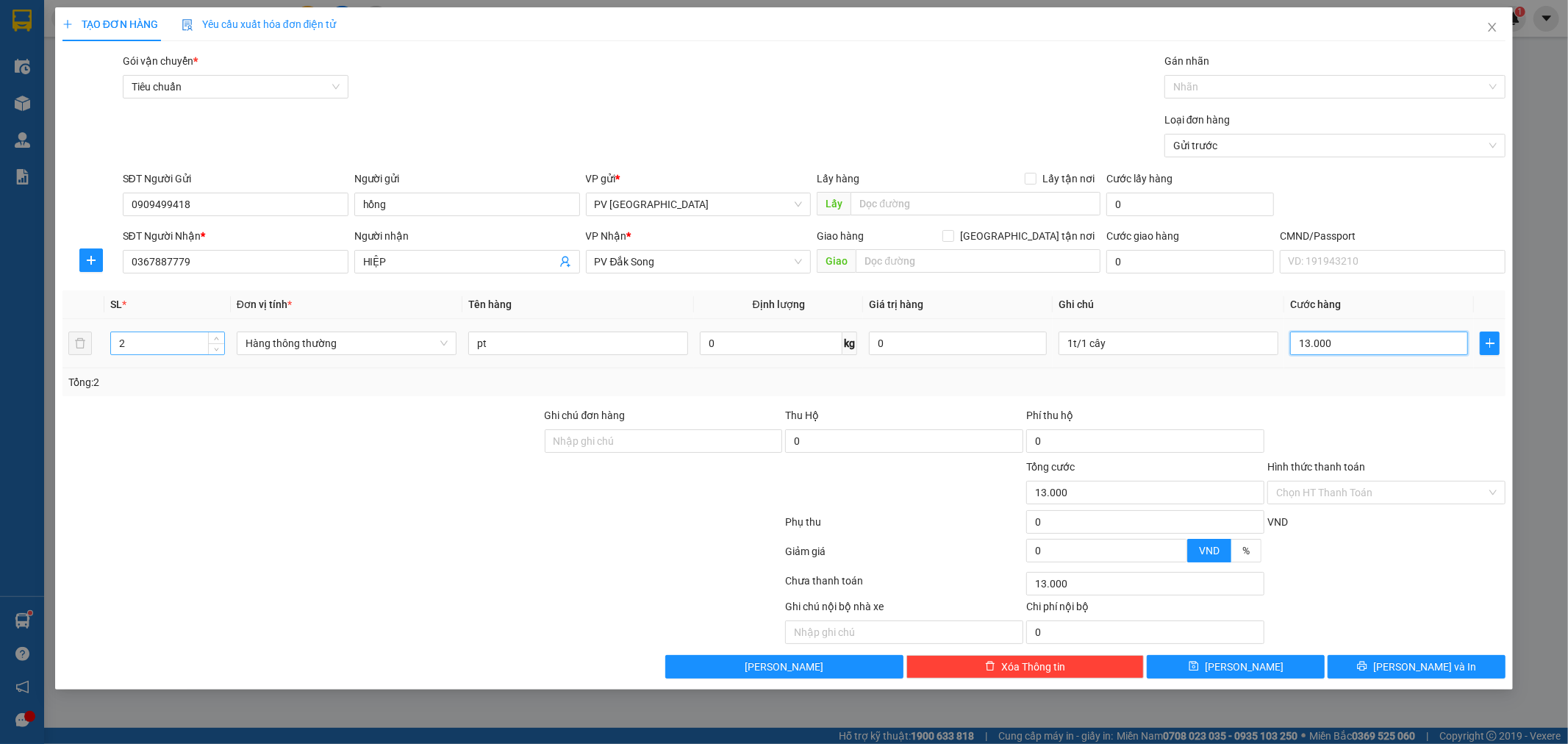
type input "130.000"
click at [1377, 669] on button "[PERSON_NAME] và In" at bounding box center [1417, 667] width 178 height 24
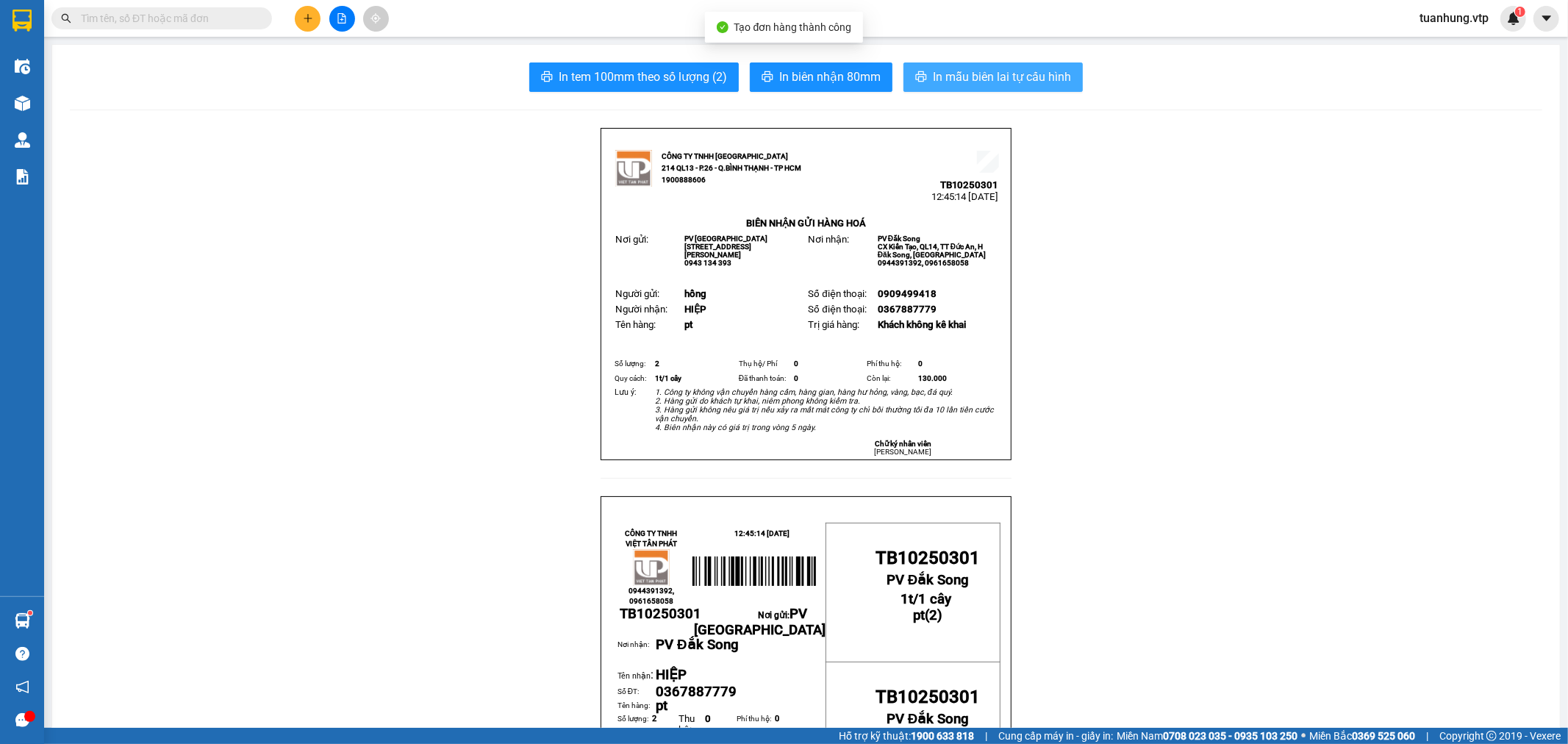
click at [968, 80] on span "In mẫu biên lai tự cấu hình" at bounding box center [1002, 76] width 139 height 18
click at [996, 82] on span "In mẫu biên lai tự cấu hình" at bounding box center [1002, 76] width 139 height 18
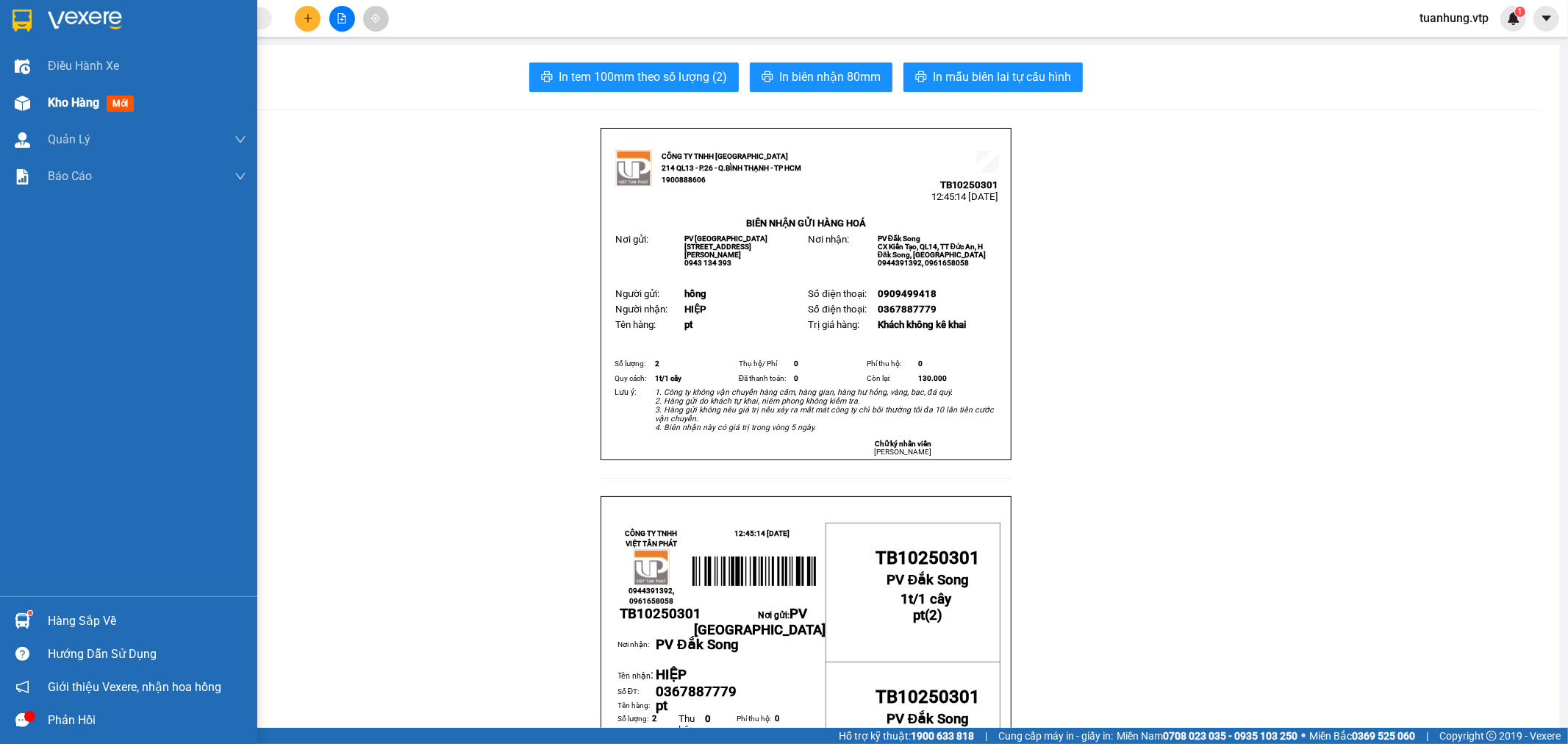
click at [19, 106] on img at bounding box center [22, 103] width 15 height 15
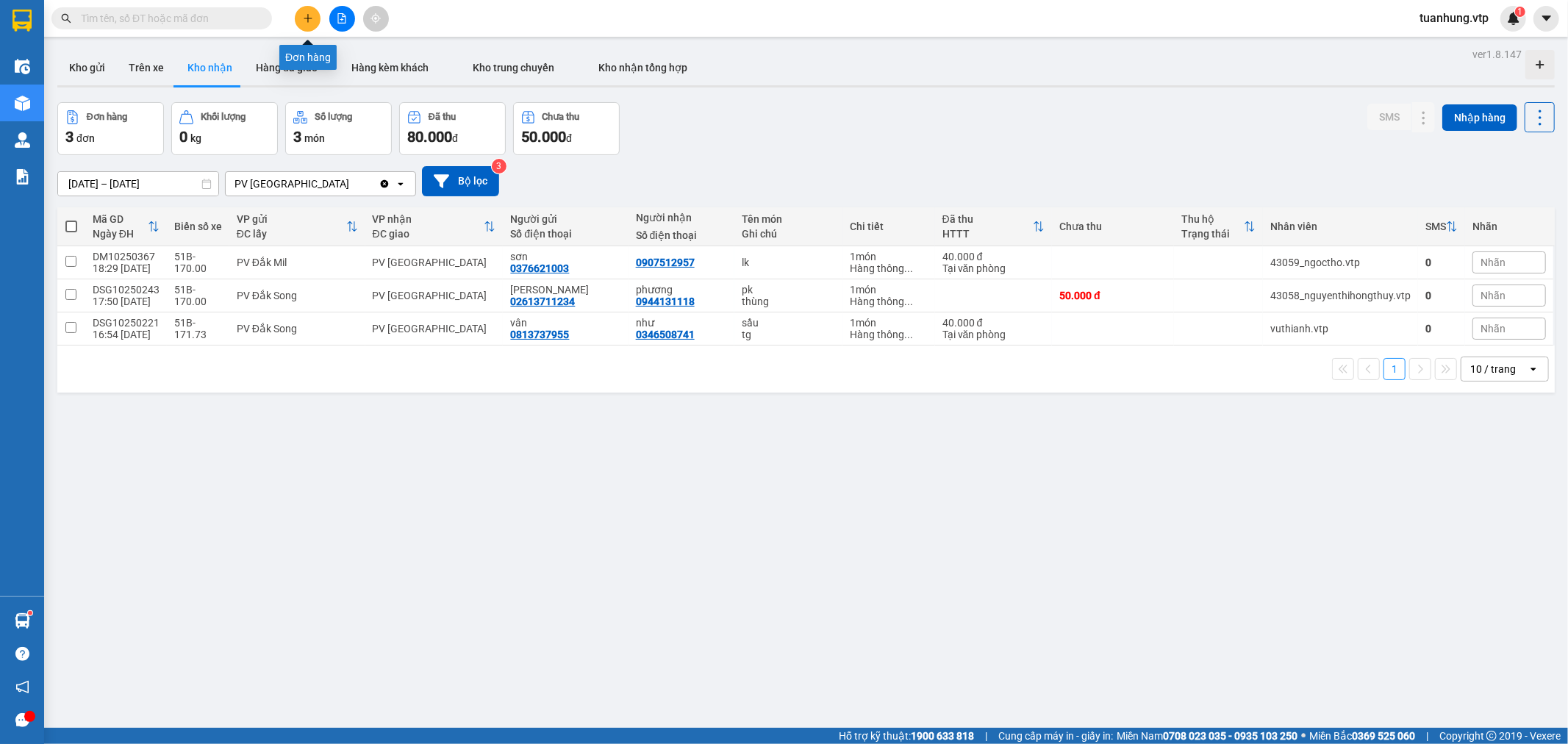
click at [304, 15] on icon "plus" at bounding box center [308, 18] width 10 height 10
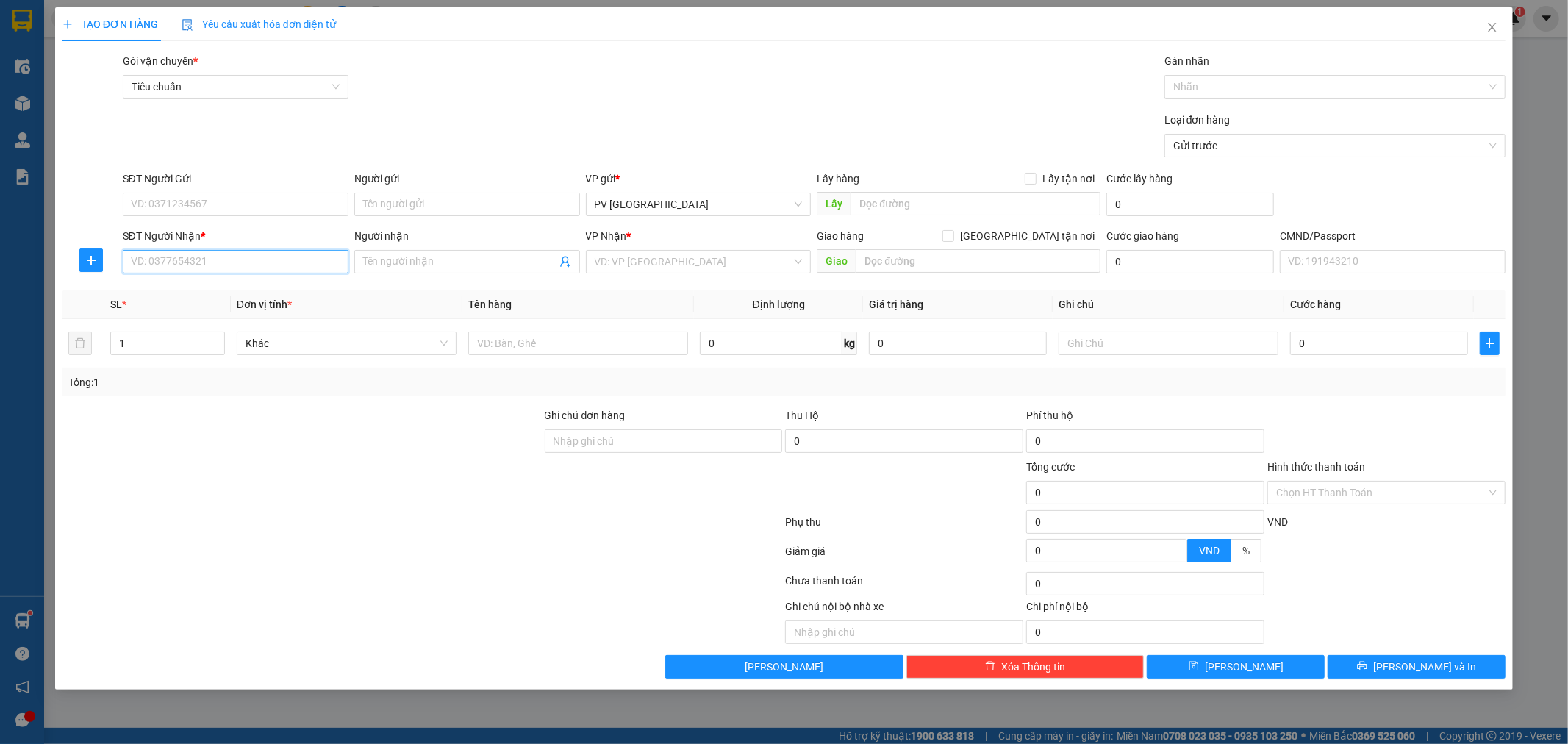
drag, startPoint x: 218, startPoint y: 258, endPoint x: 340, endPoint y: 231, distance: 125.0
click at [232, 254] on input "SĐT Người Nhận *" at bounding box center [236, 262] width 226 height 24
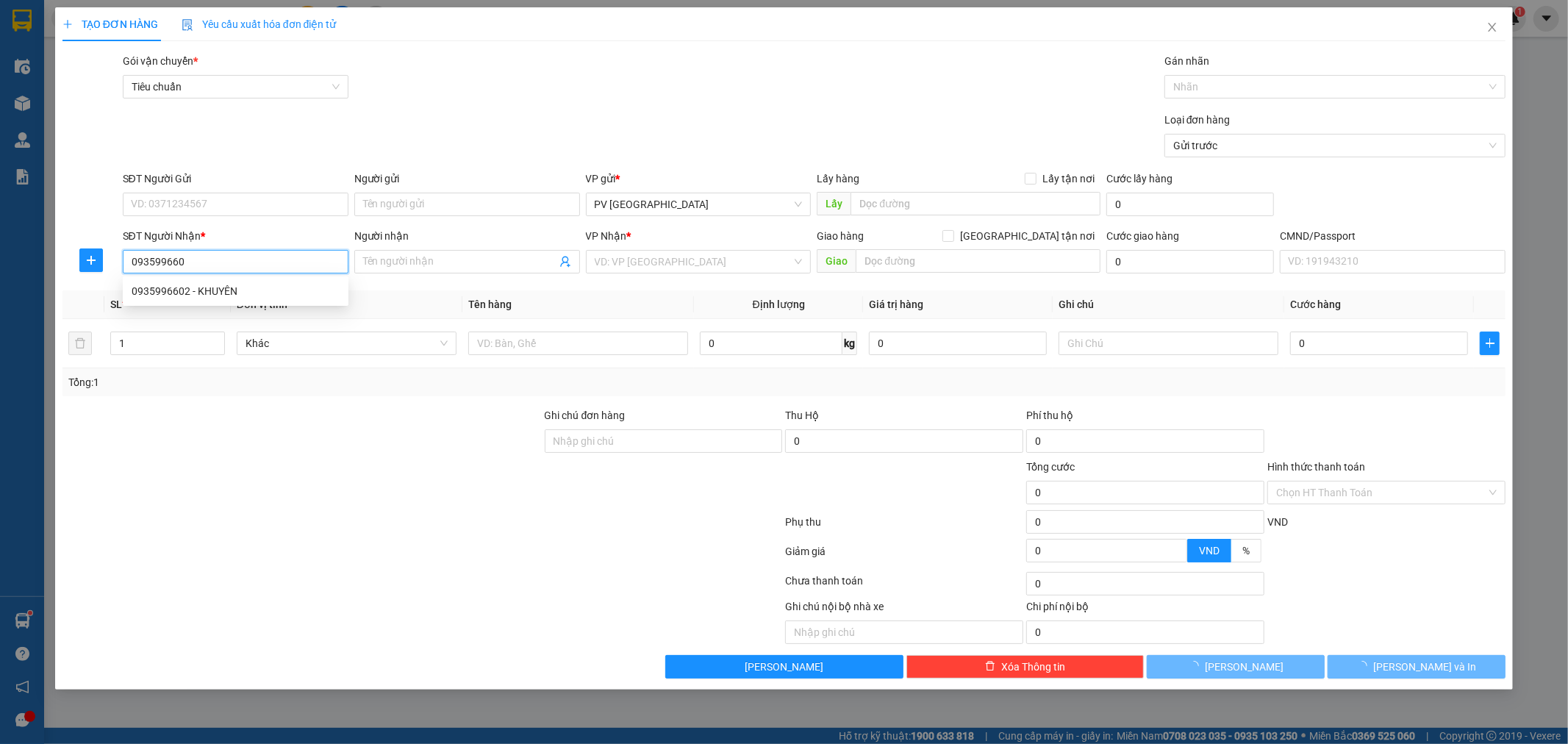
type input "0935996602"
click at [182, 285] on div "0935996602 - KHUYÊN" at bounding box center [235, 291] width 208 height 16
type input "KHUYÊN"
type input "Nhẹ tay hư ko đền"
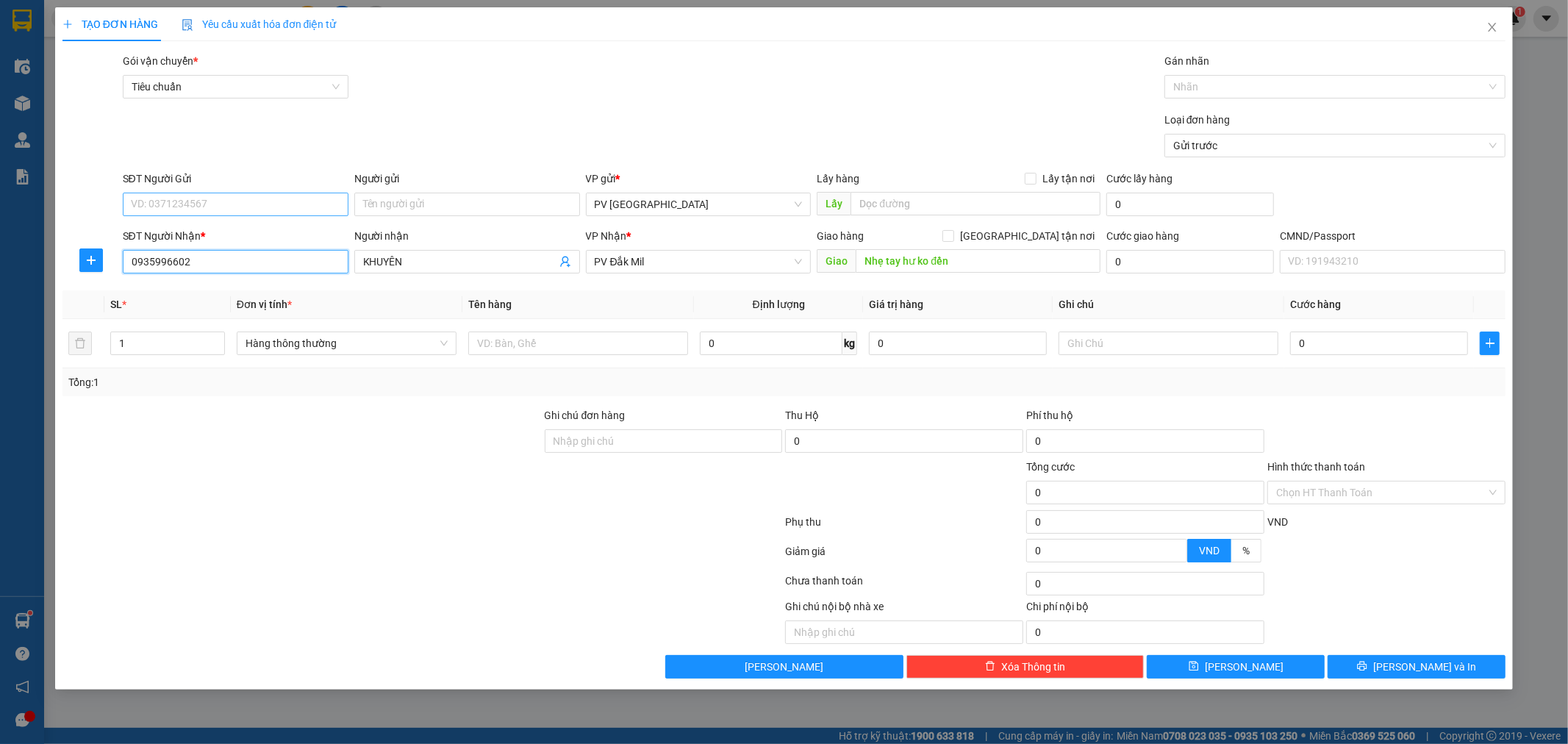
type input "0935996602"
click at [253, 208] on input "SĐT Người Gửi" at bounding box center [236, 204] width 226 height 24
click at [223, 233] on div "0971505027" at bounding box center [235, 233] width 208 height 16
type input "0971505027"
click at [412, 203] on input "Người gửi" at bounding box center [467, 204] width 226 height 24
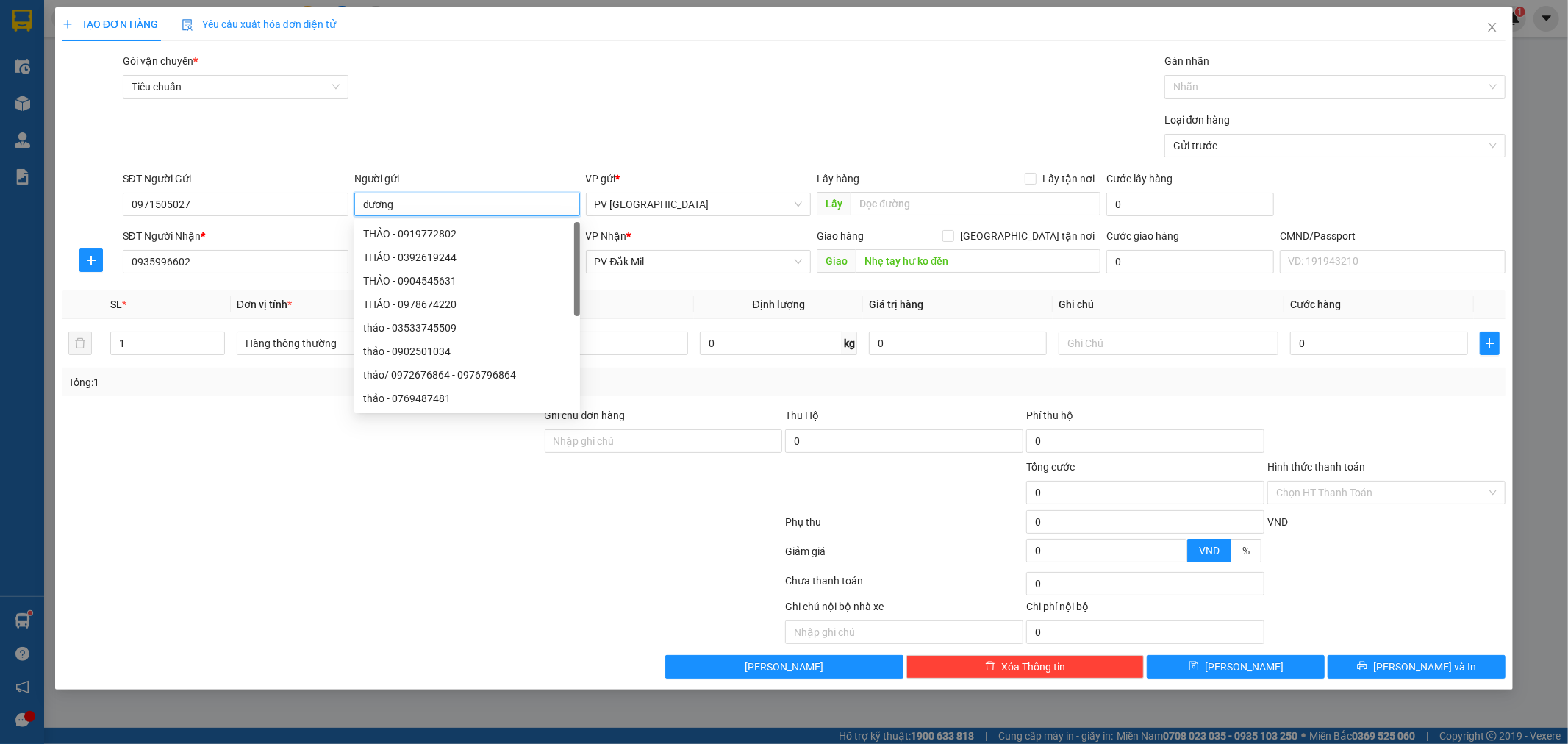
type input "dương"
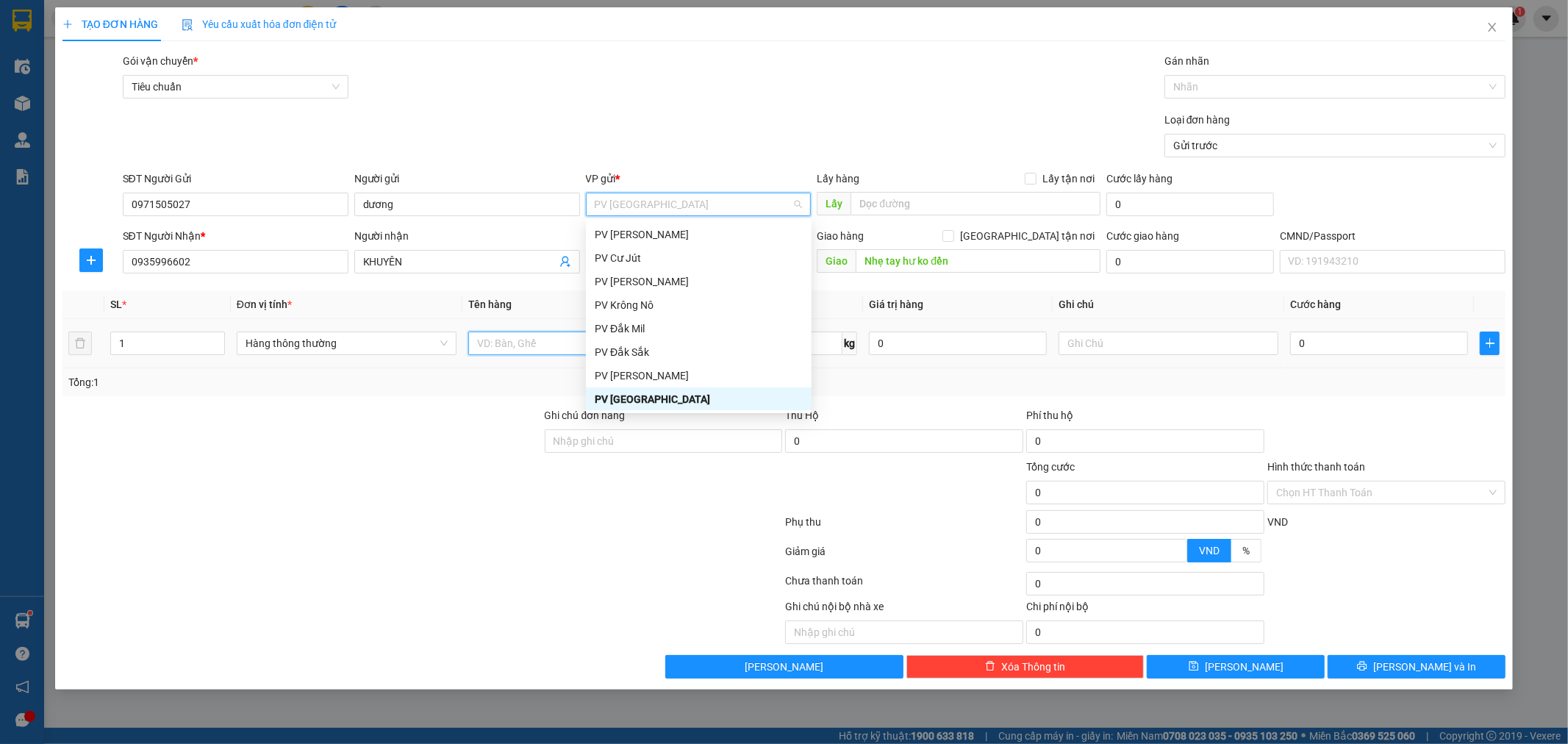
click at [510, 346] on input "text" at bounding box center [578, 344] width 220 height 24
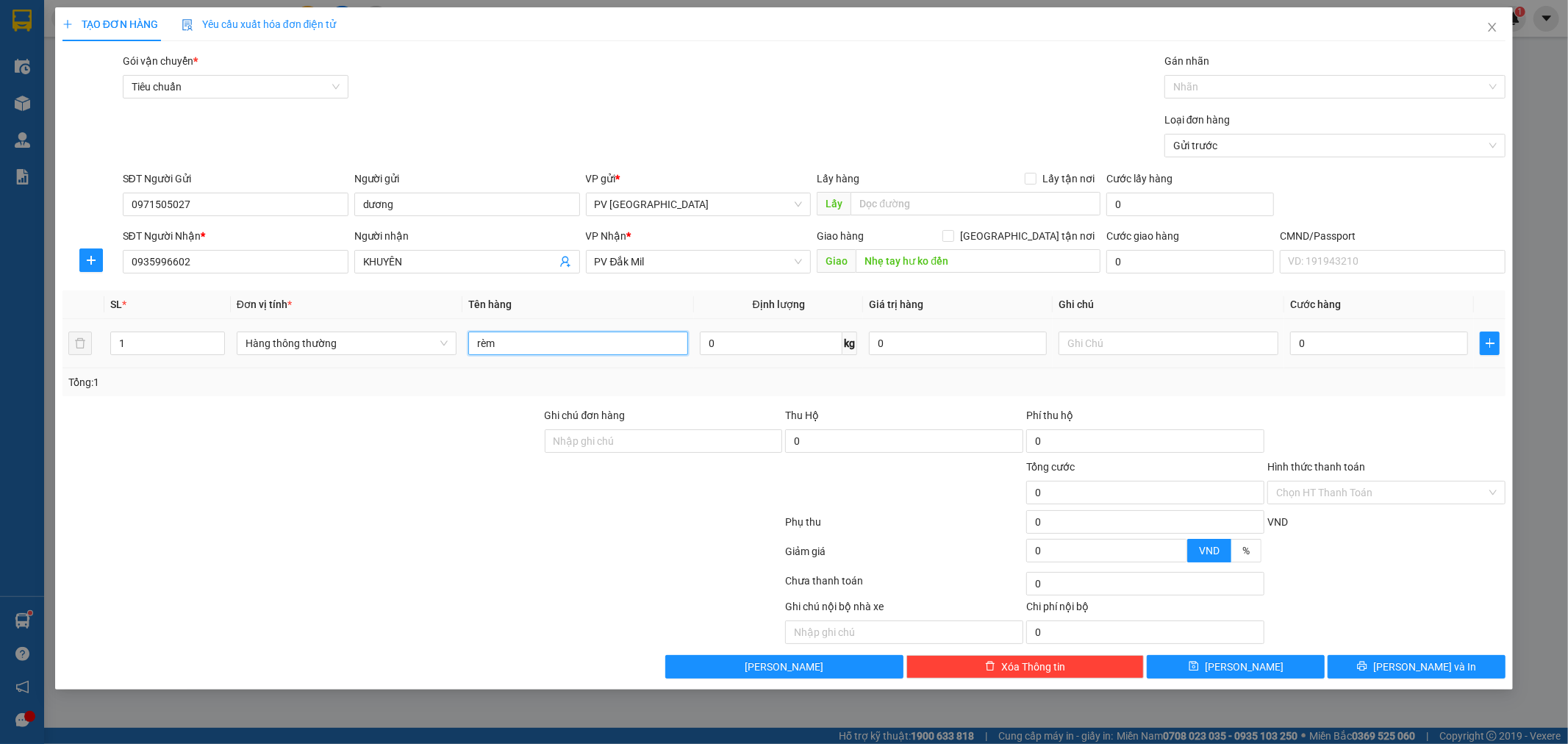
type input "rèm"
type input "cây"
type input "1"
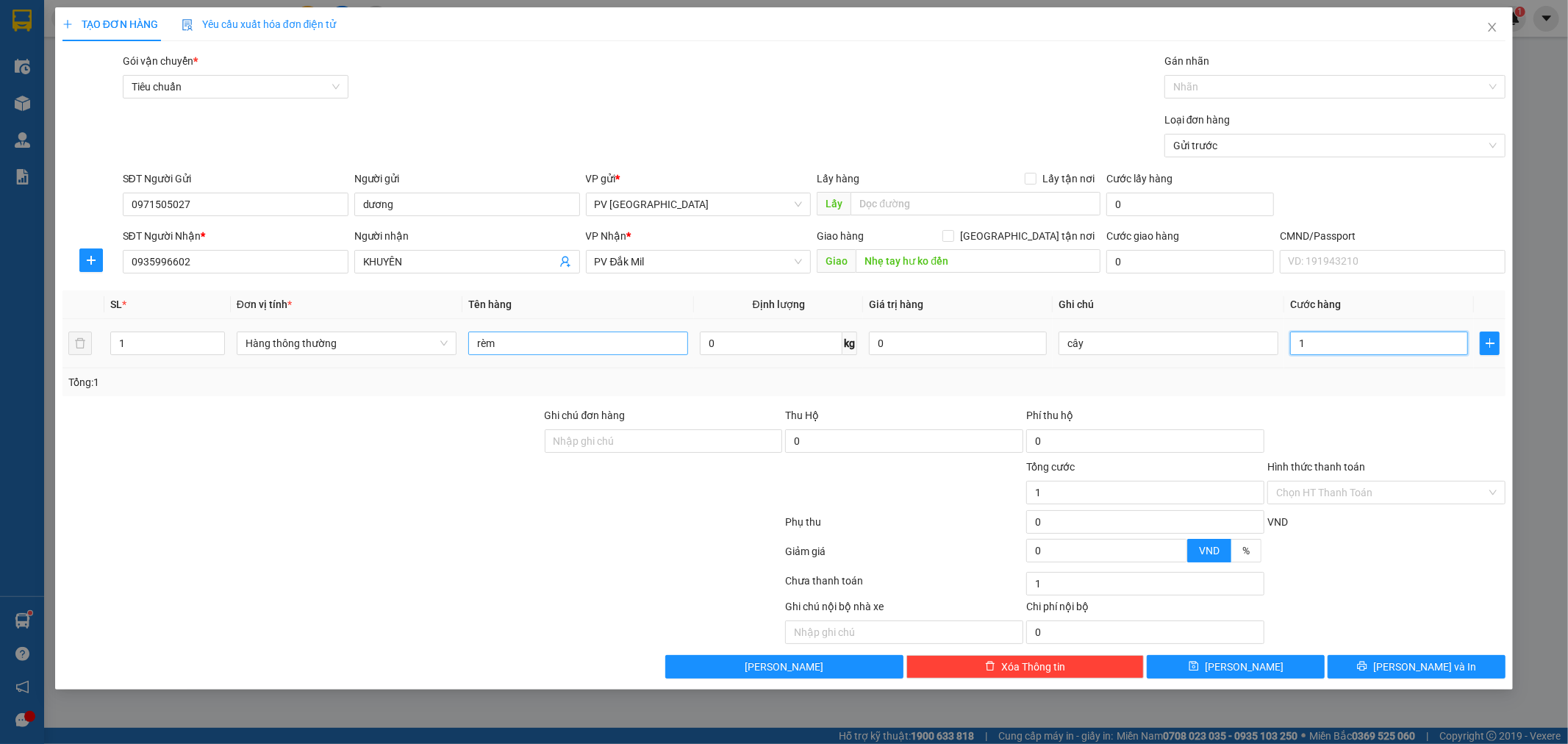
type input "12"
type input "120"
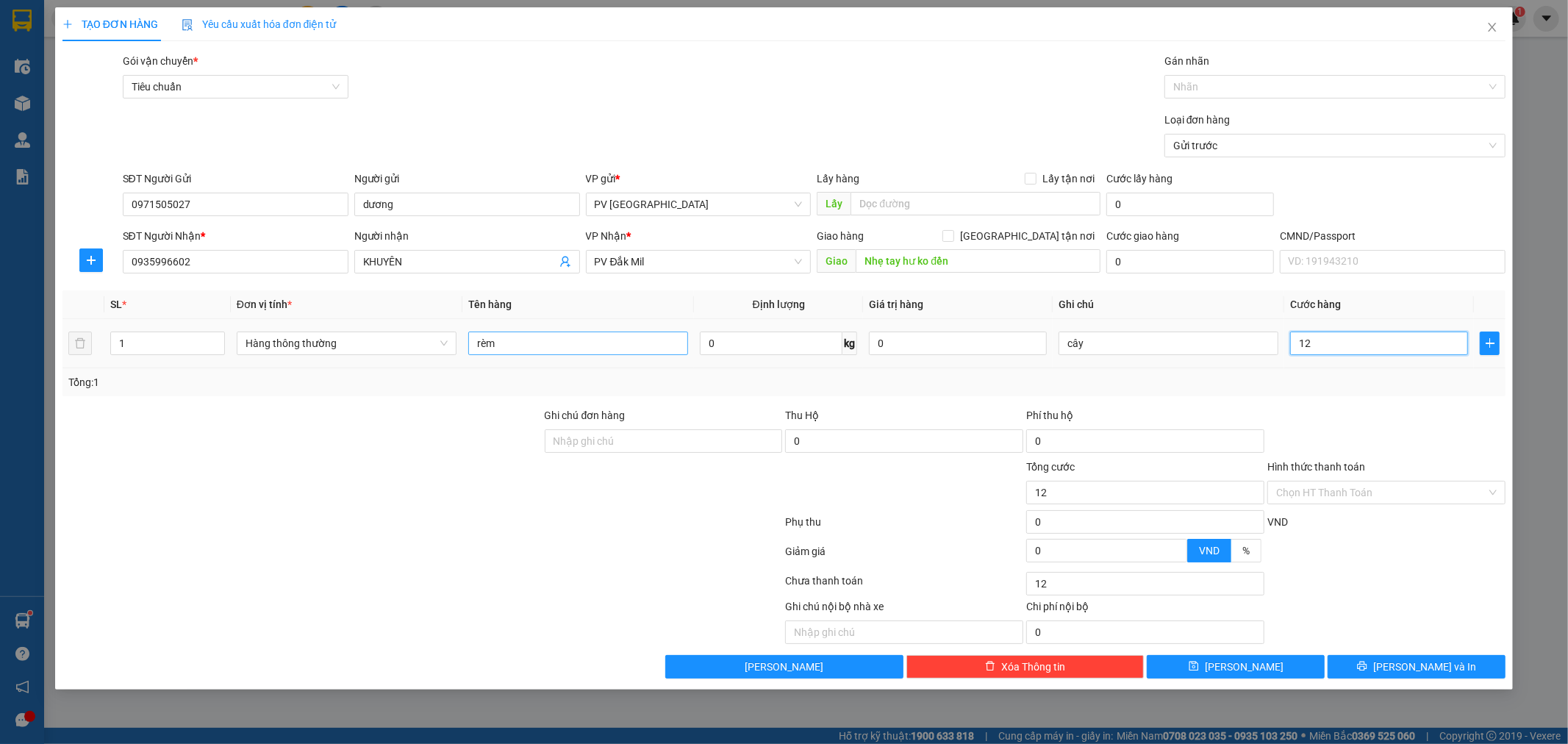
type input "120"
type input "1.200"
type input "12.000"
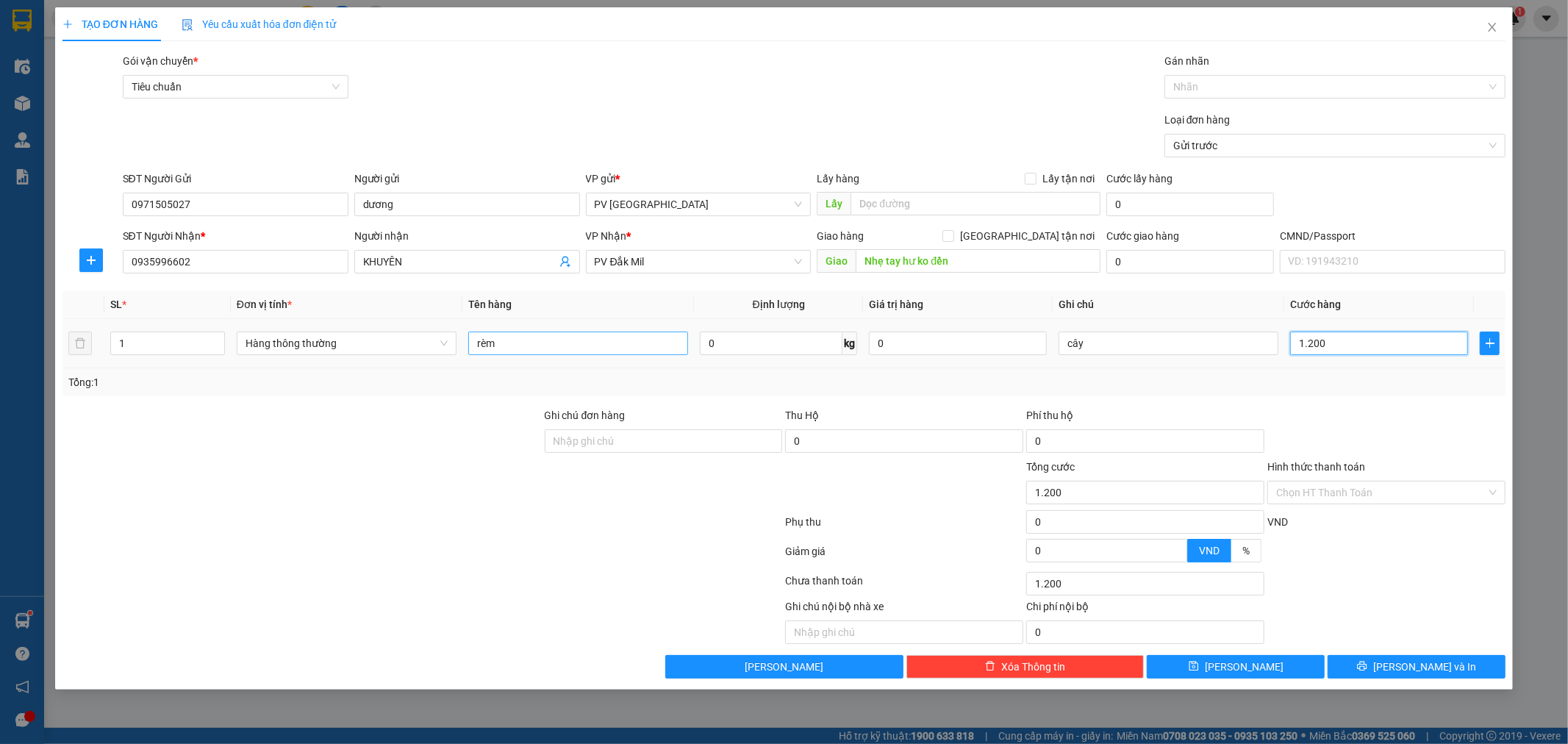
type input "12.000"
type input "120.000"
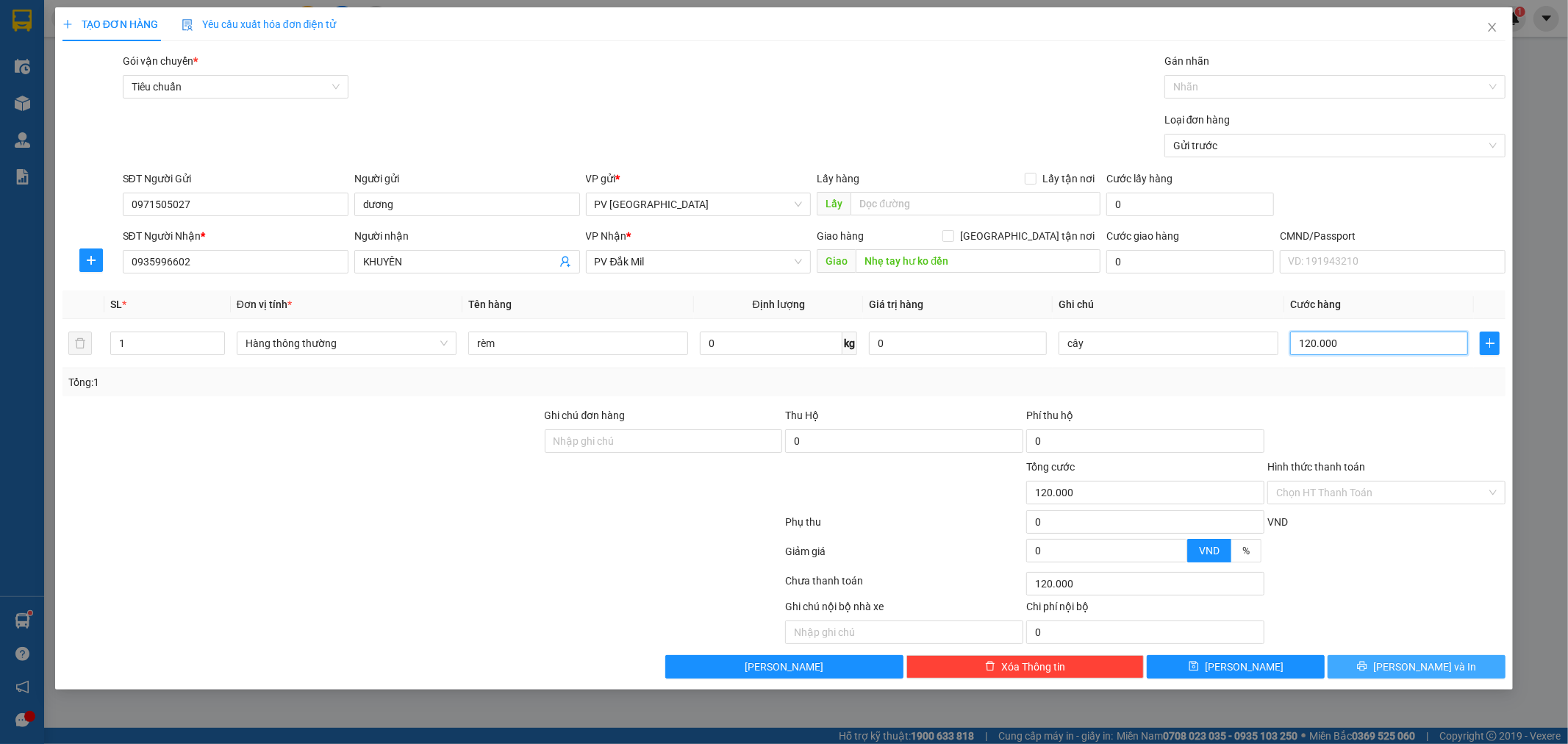
type input "120.000"
click at [1365, 671] on button "[PERSON_NAME] và In" at bounding box center [1417, 667] width 178 height 24
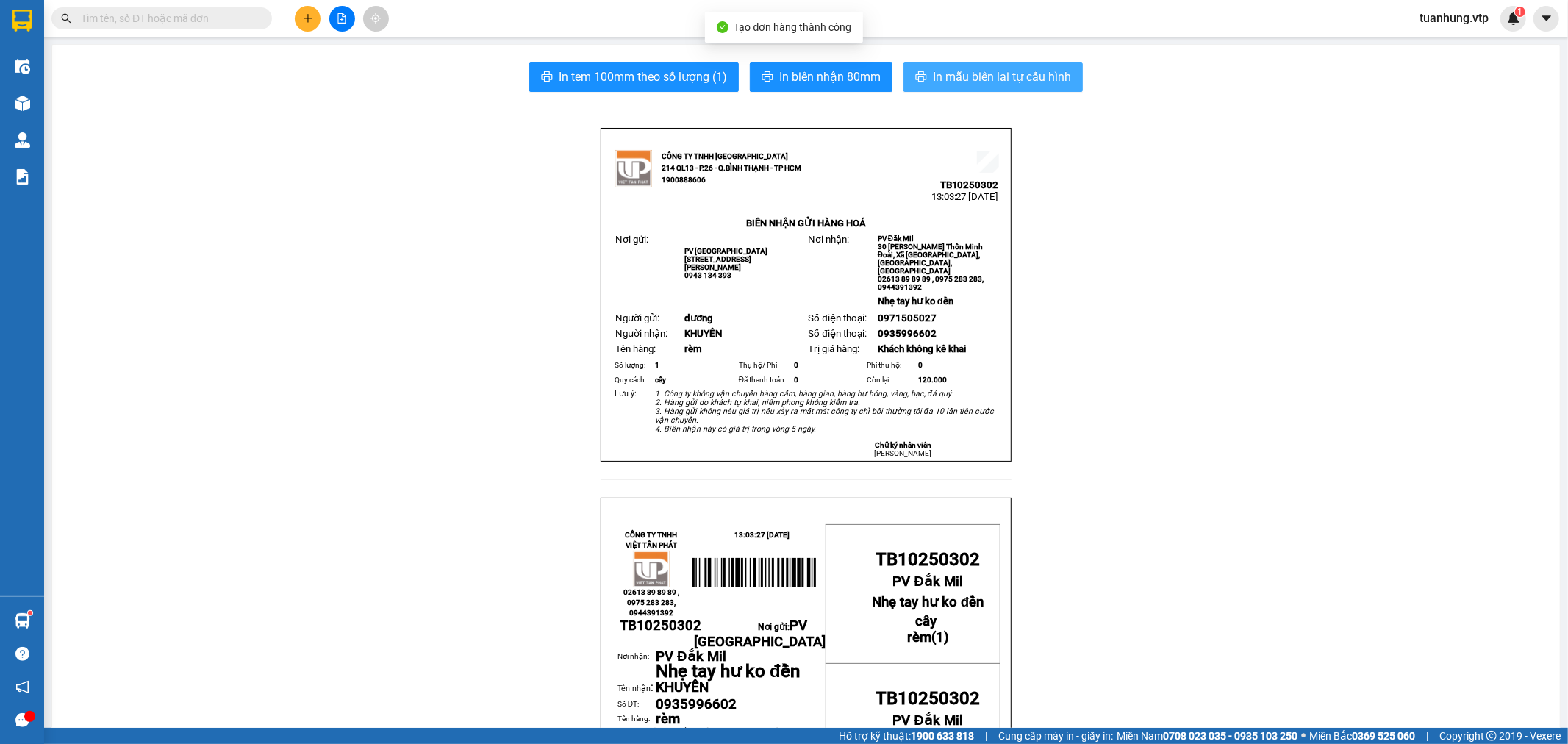
click at [1055, 86] on span "In mẫu biên lai tự cấu hình" at bounding box center [1002, 76] width 139 height 18
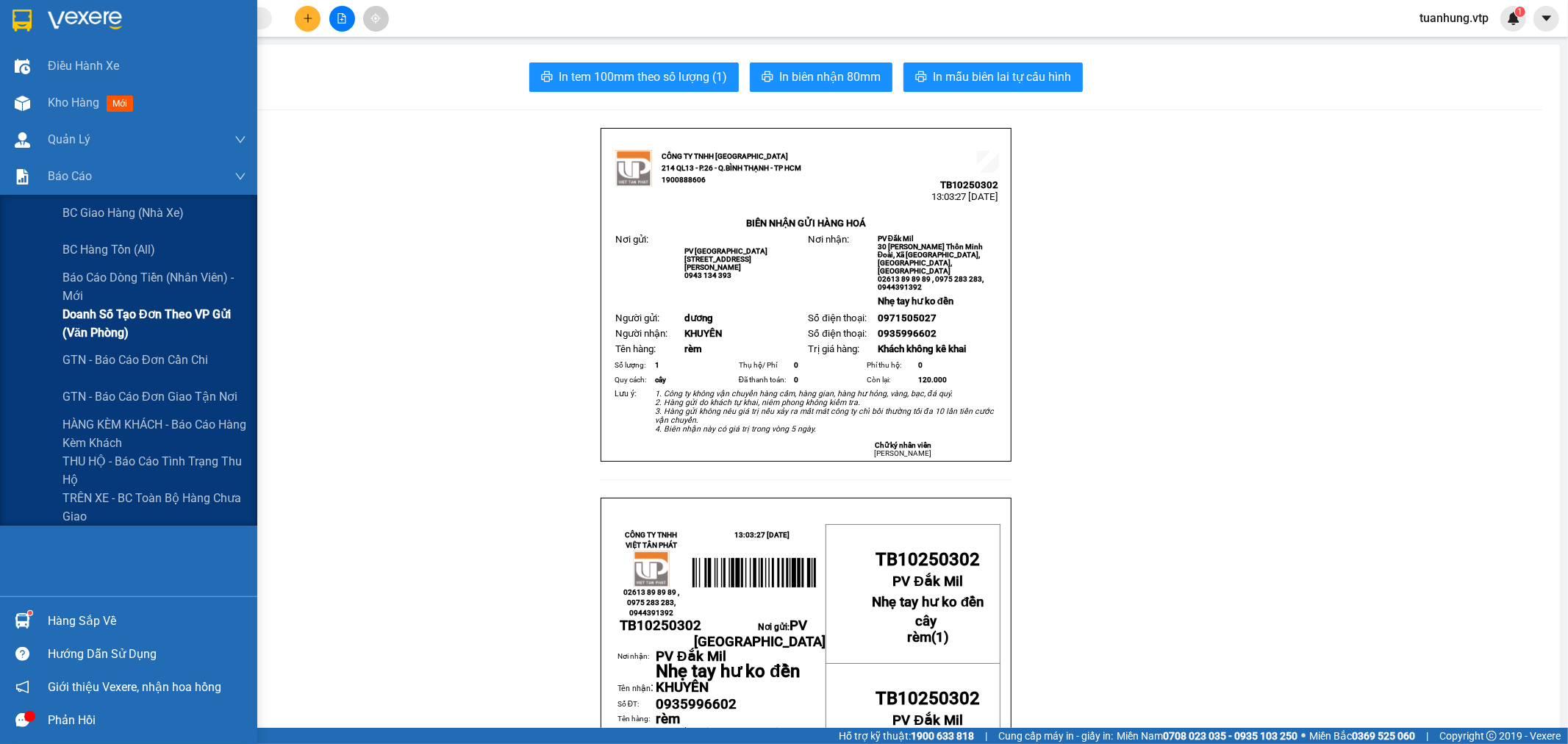
click at [98, 318] on span "Doanh số tạo đơn theo VP gửi (văn phòng)" at bounding box center [154, 323] width 184 height 37
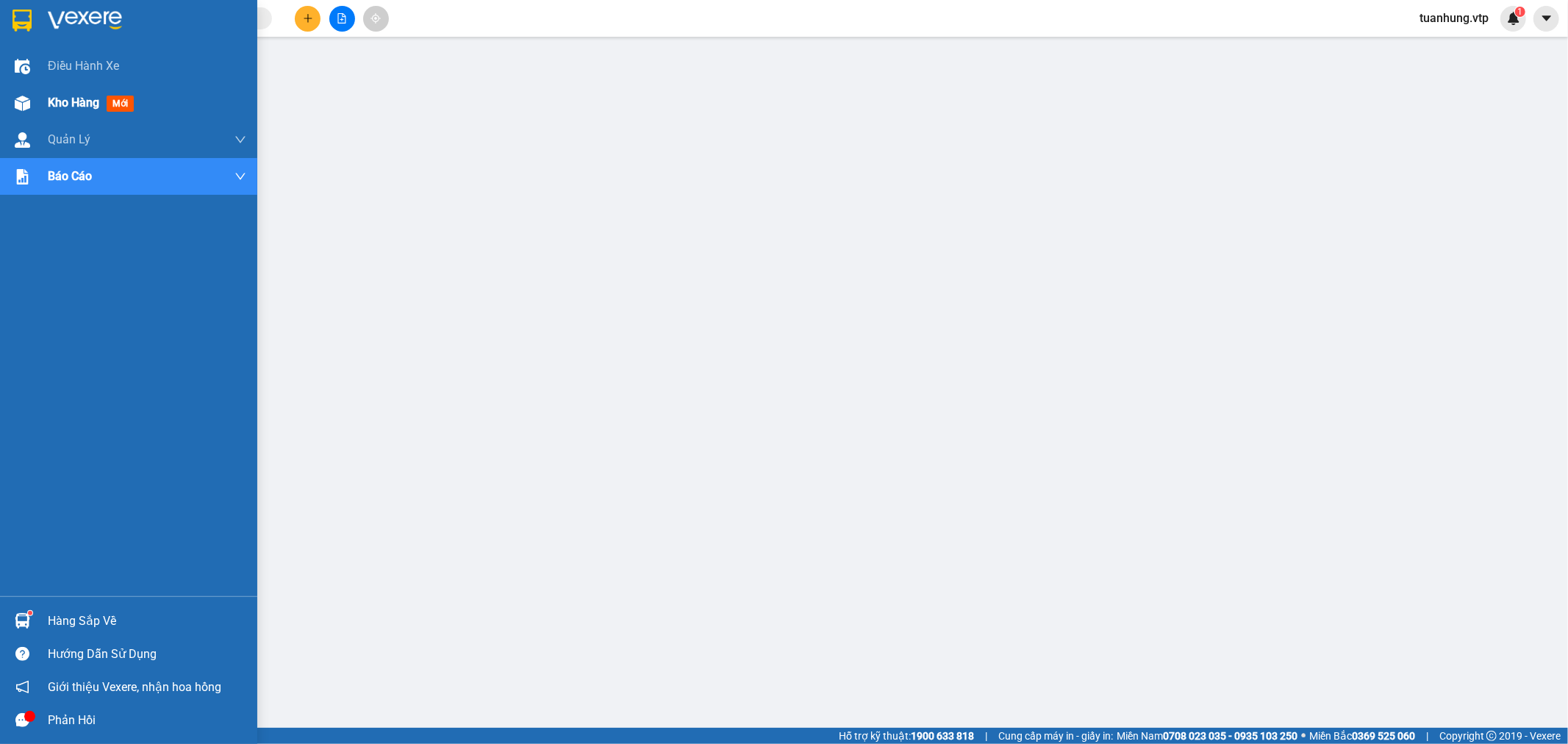
click at [26, 103] on img at bounding box center [22, 103] width 15 height 15
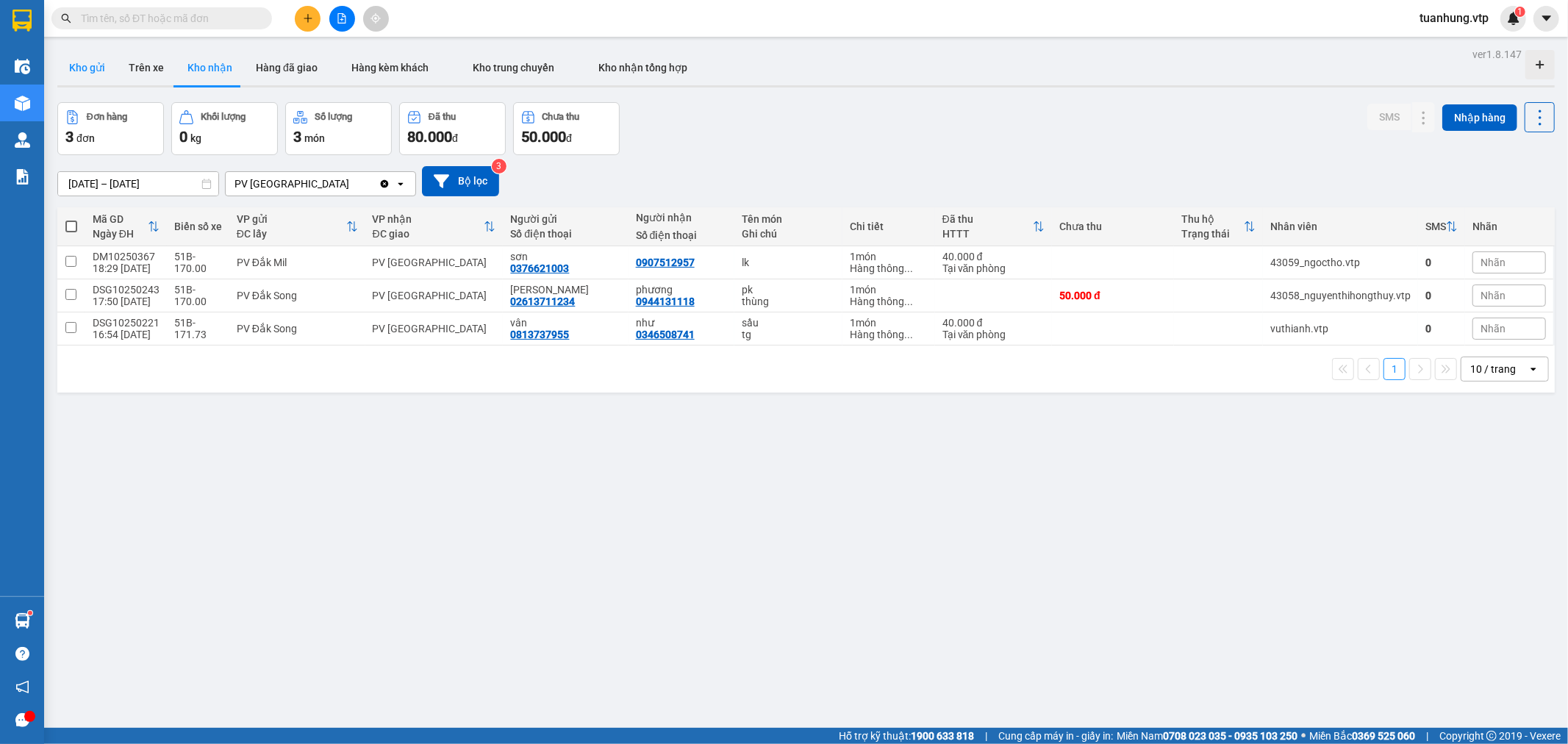
click at [96, 62] on button "Kho gửi" at bounding box center [87, 67] width 60 height 35
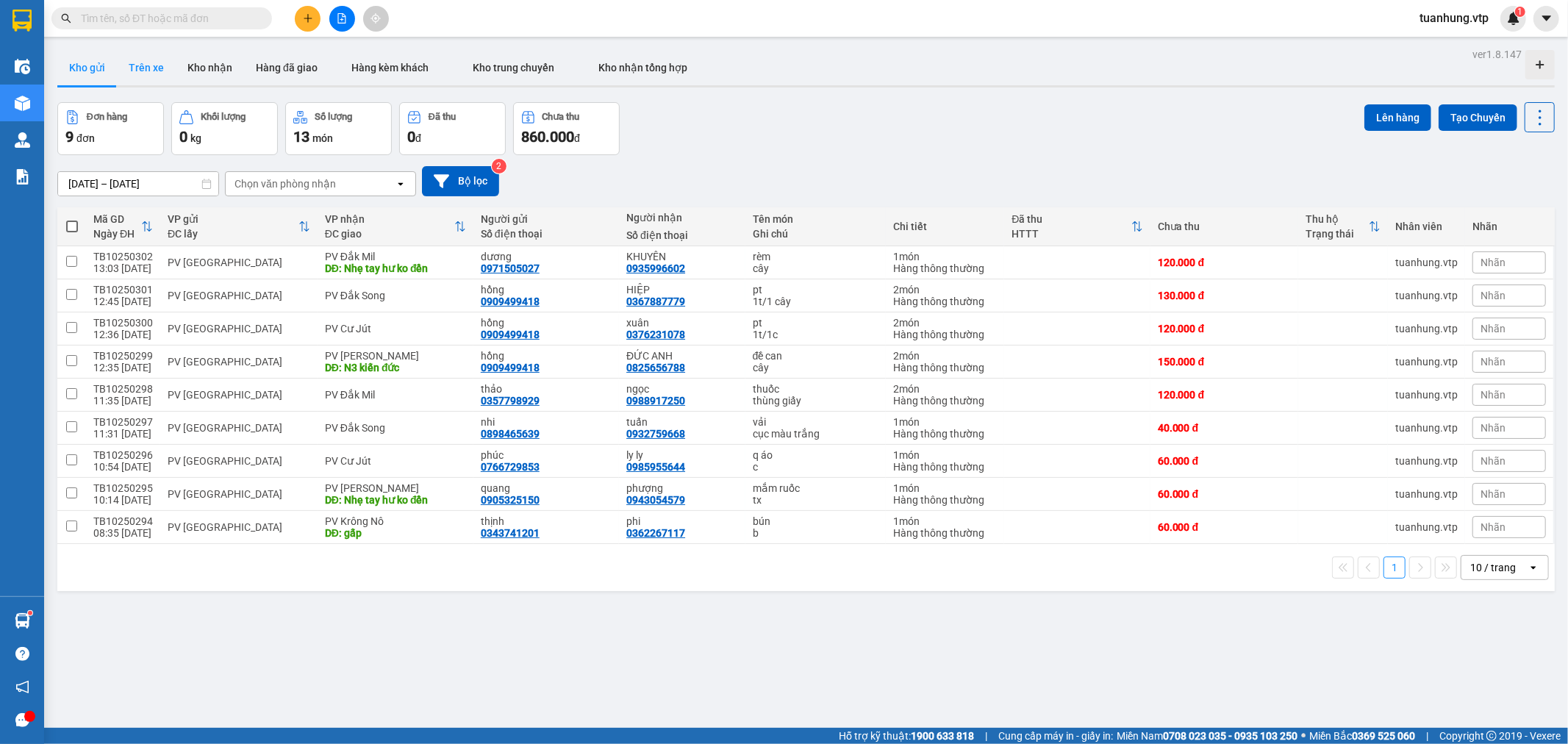
click at [148, 71] on button "Trên xe" at bounding box center [146, 67] width 59 height 35
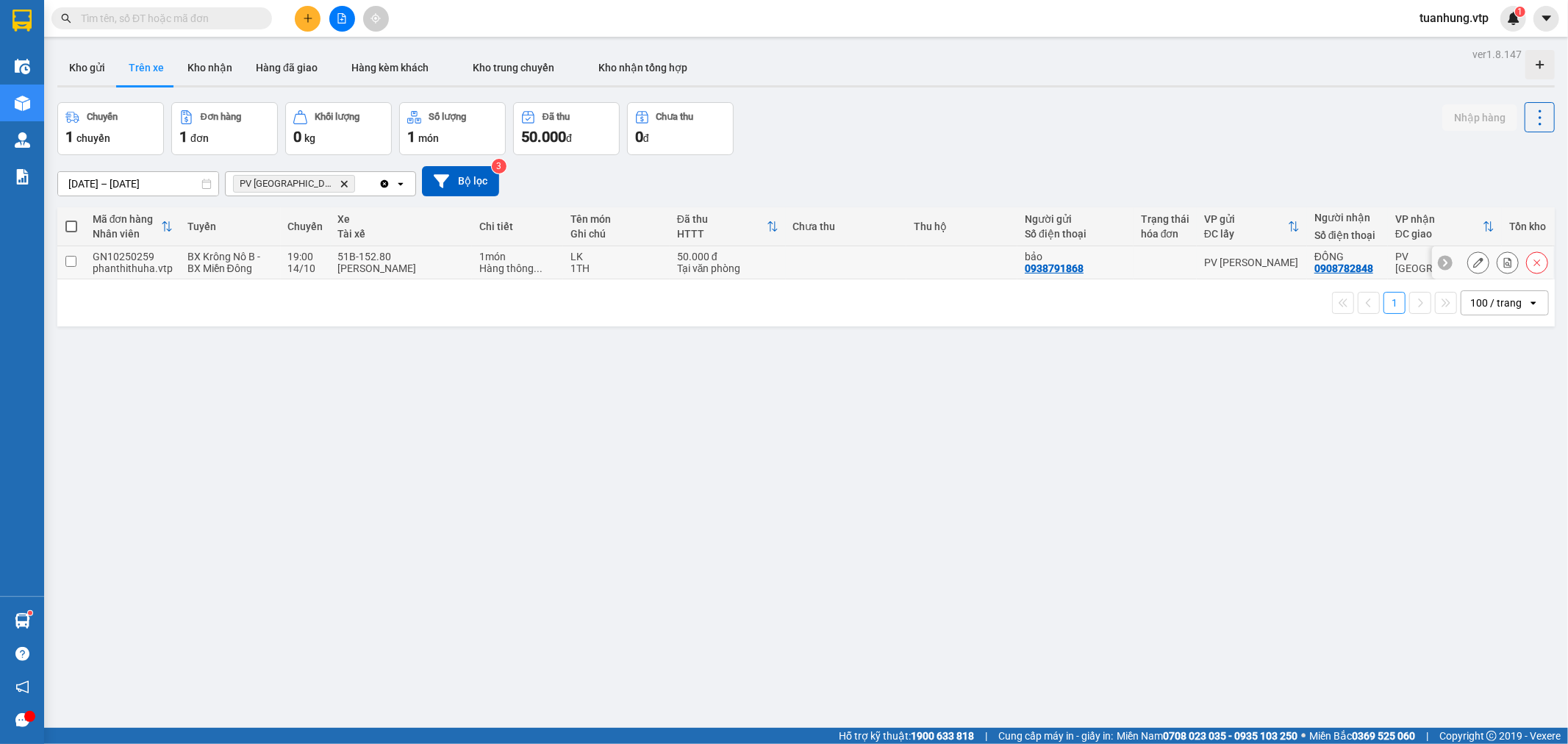
click at [592, 260] on div "LK" at bounding box center [616, 257] width 91 height 12
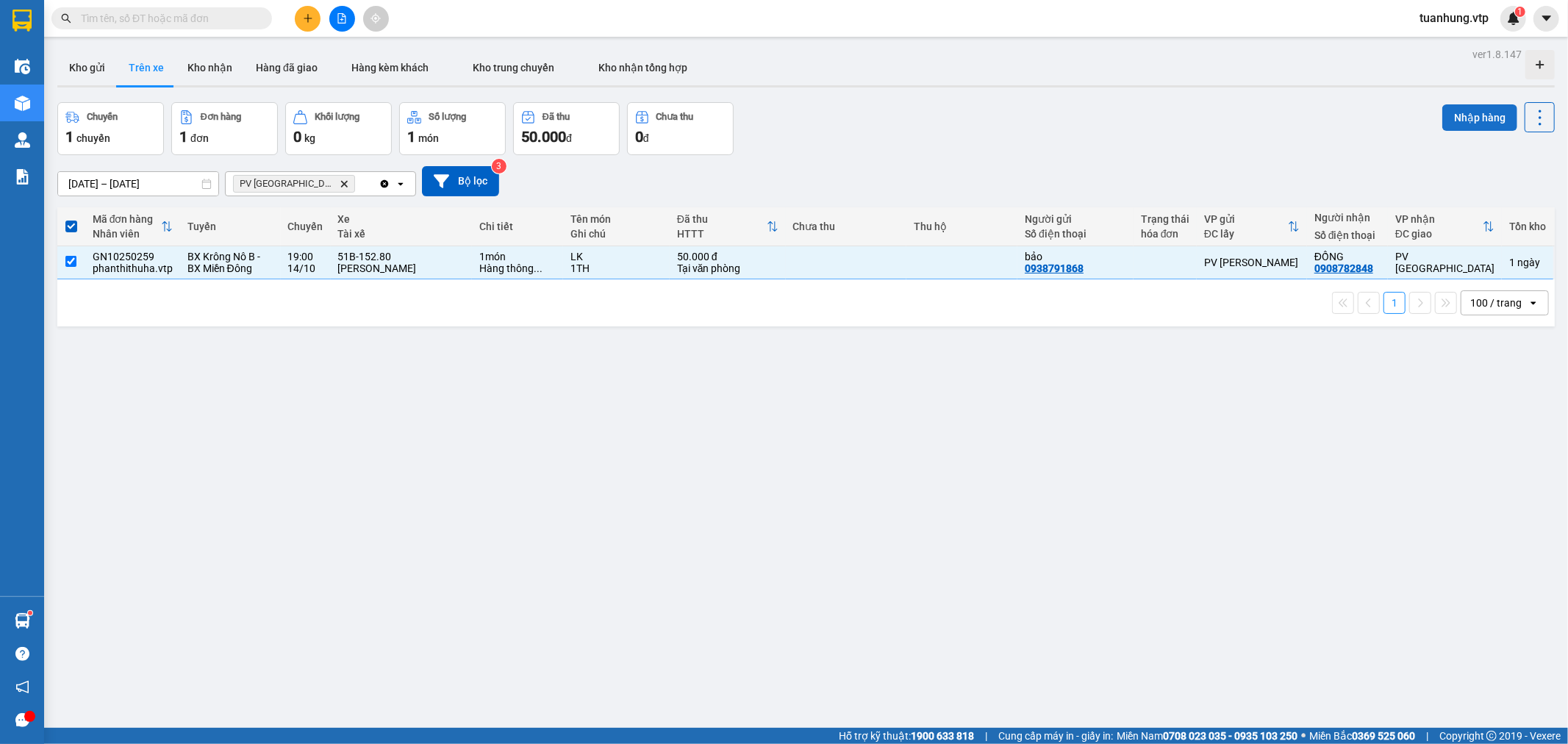
click at [1473, 120] on button "Nhập hàng" at bounding box center [1480, 117] width 75 height 27
checkbox input "false"
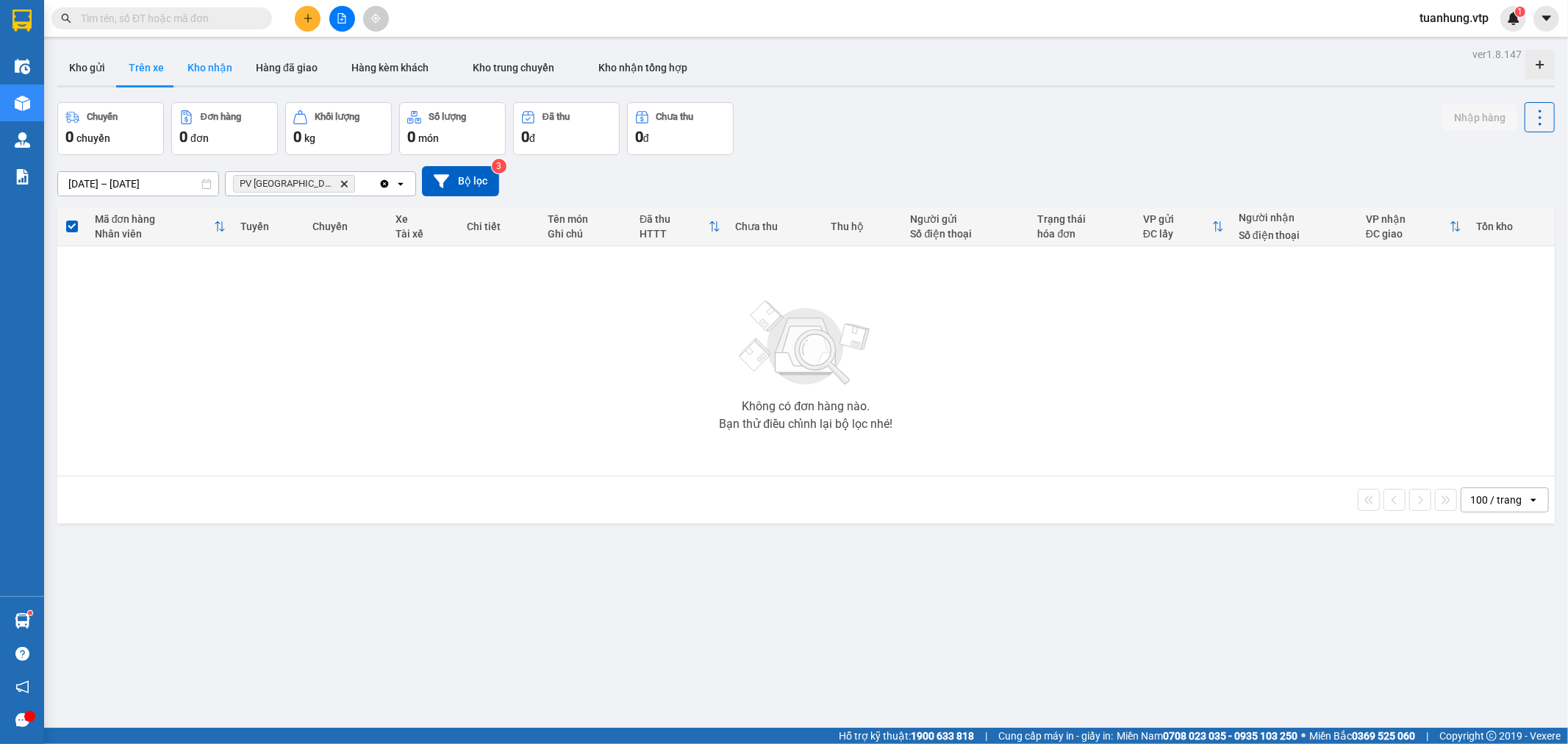
click at [197, 68] on button "Kho nhận" at bounding box center [209, 67] width 68 height 35
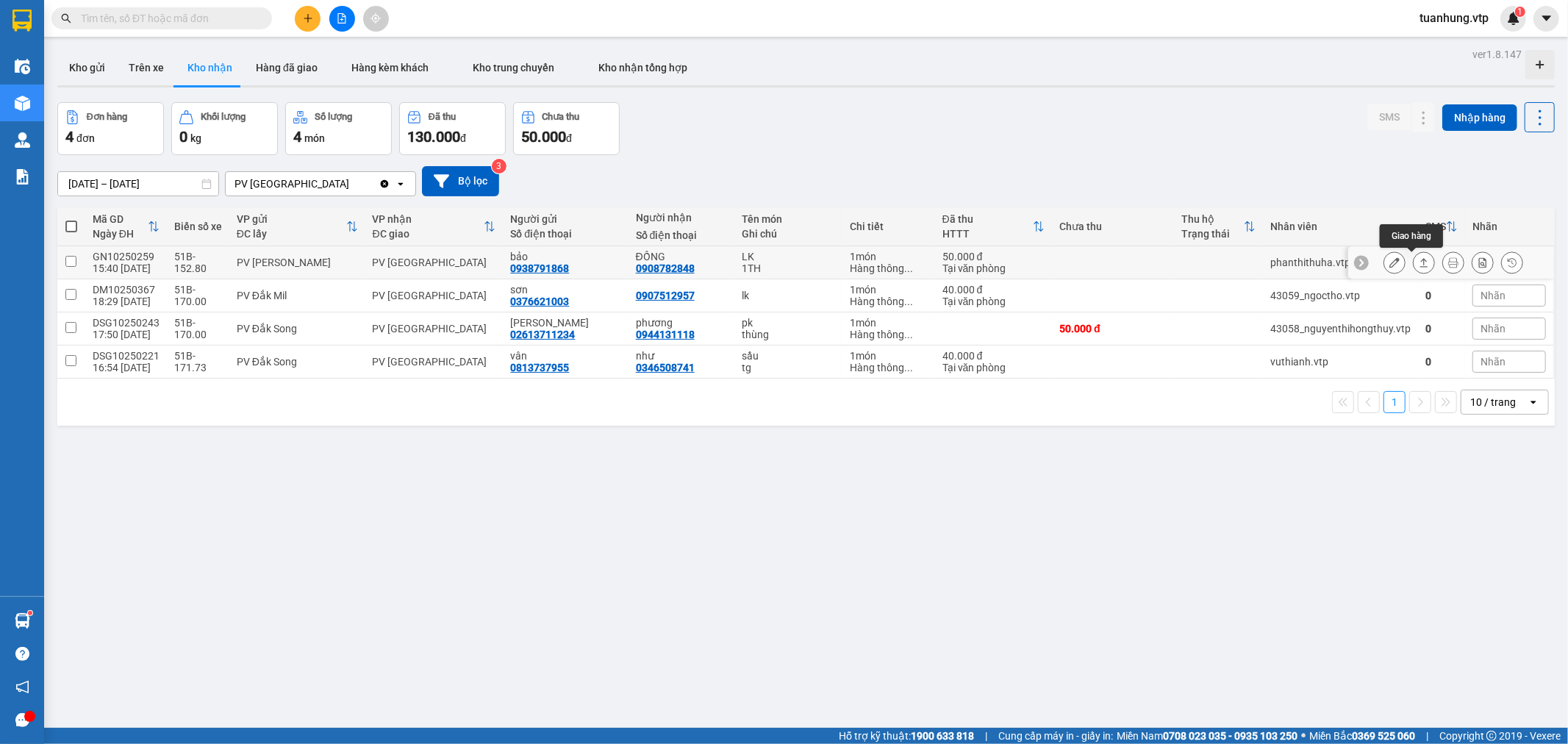
drag, startPoint x: 1376, startPoint y: 263, endPoint x: 1412, endPoint y: 262, distance: 36.0
click at [1412, 262] on div at bounding box center [1453, 263] width 139 height 22
click at [1418, 262] on icon at bounding box center [1424, 263] width 10 height 10
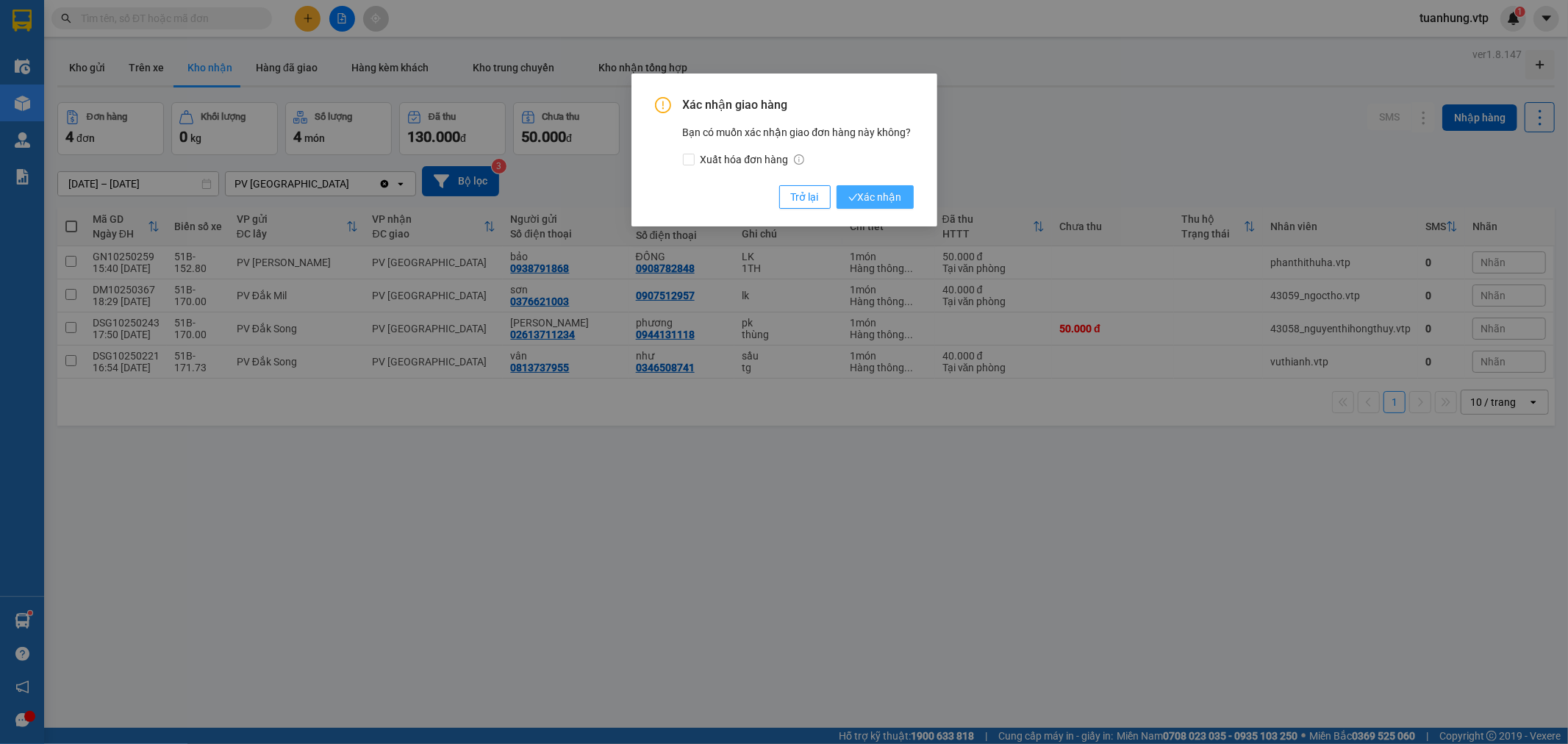
click at [846, 188] on button "Xác nhận" at bounding box center [875, 198] width 77 height 24
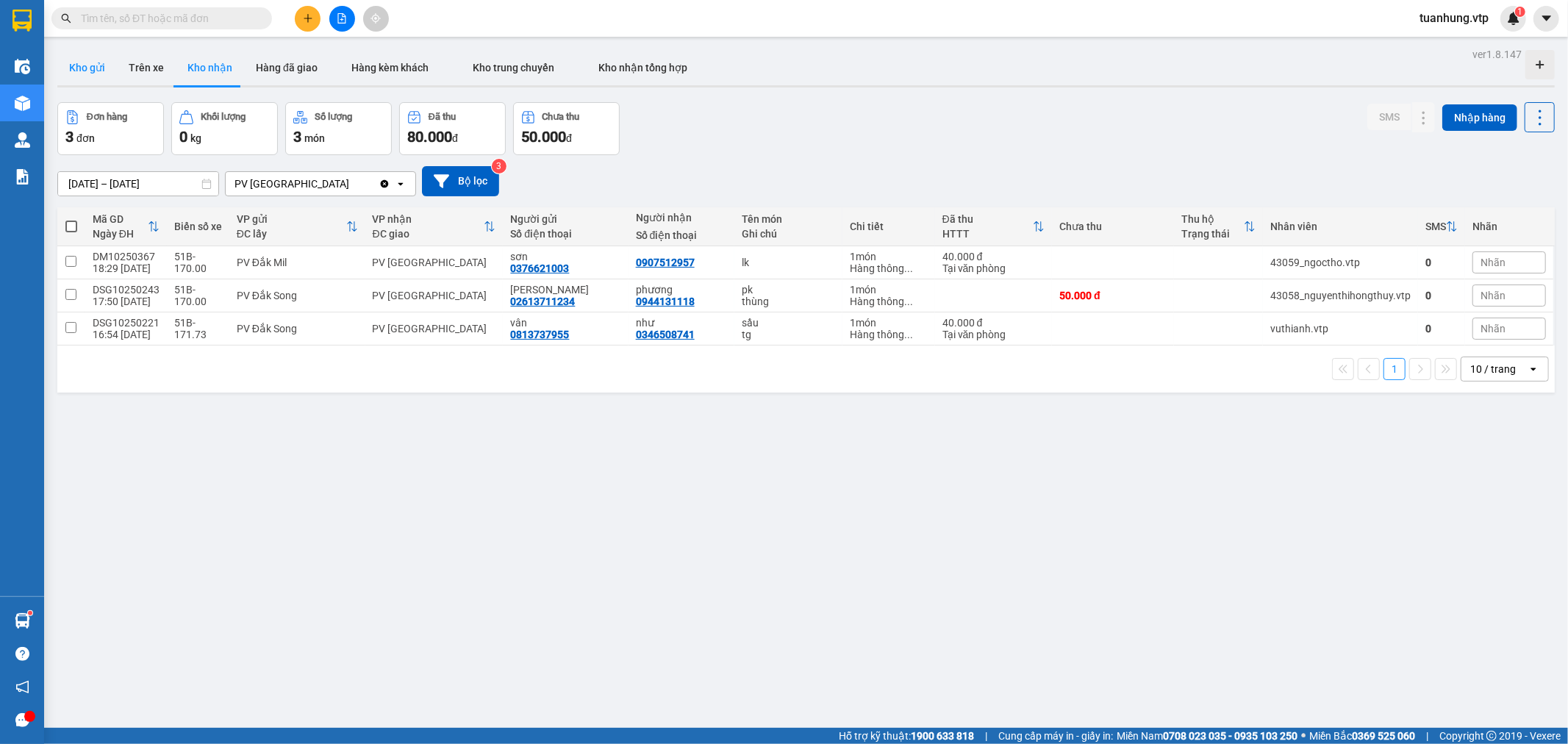
click at [94, 66] on button "Kho gửi" at bounding box center [87, 67] width 60 height 35
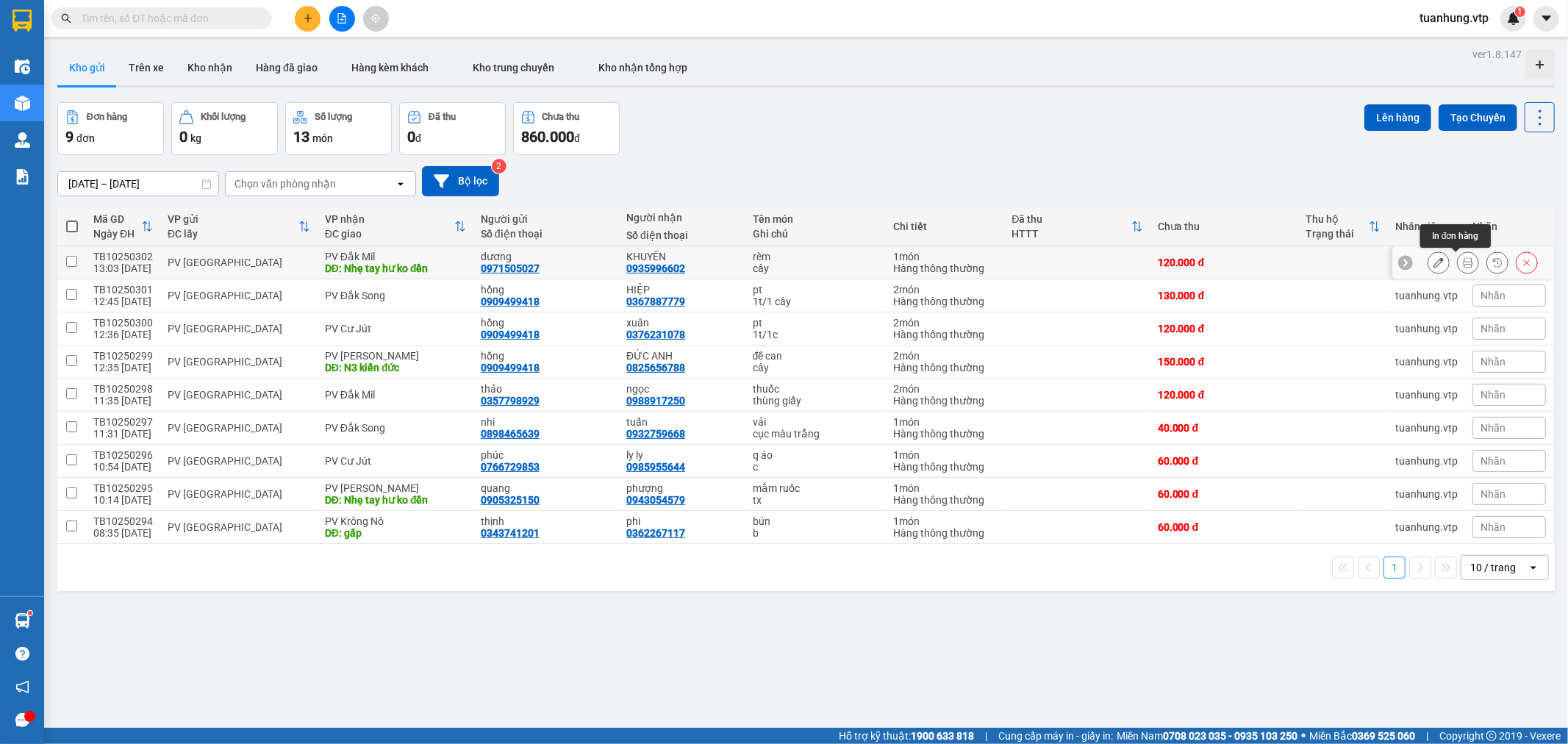
click at [1463, 262] on icon at bounding box center [1468, 263] width 10 height 10
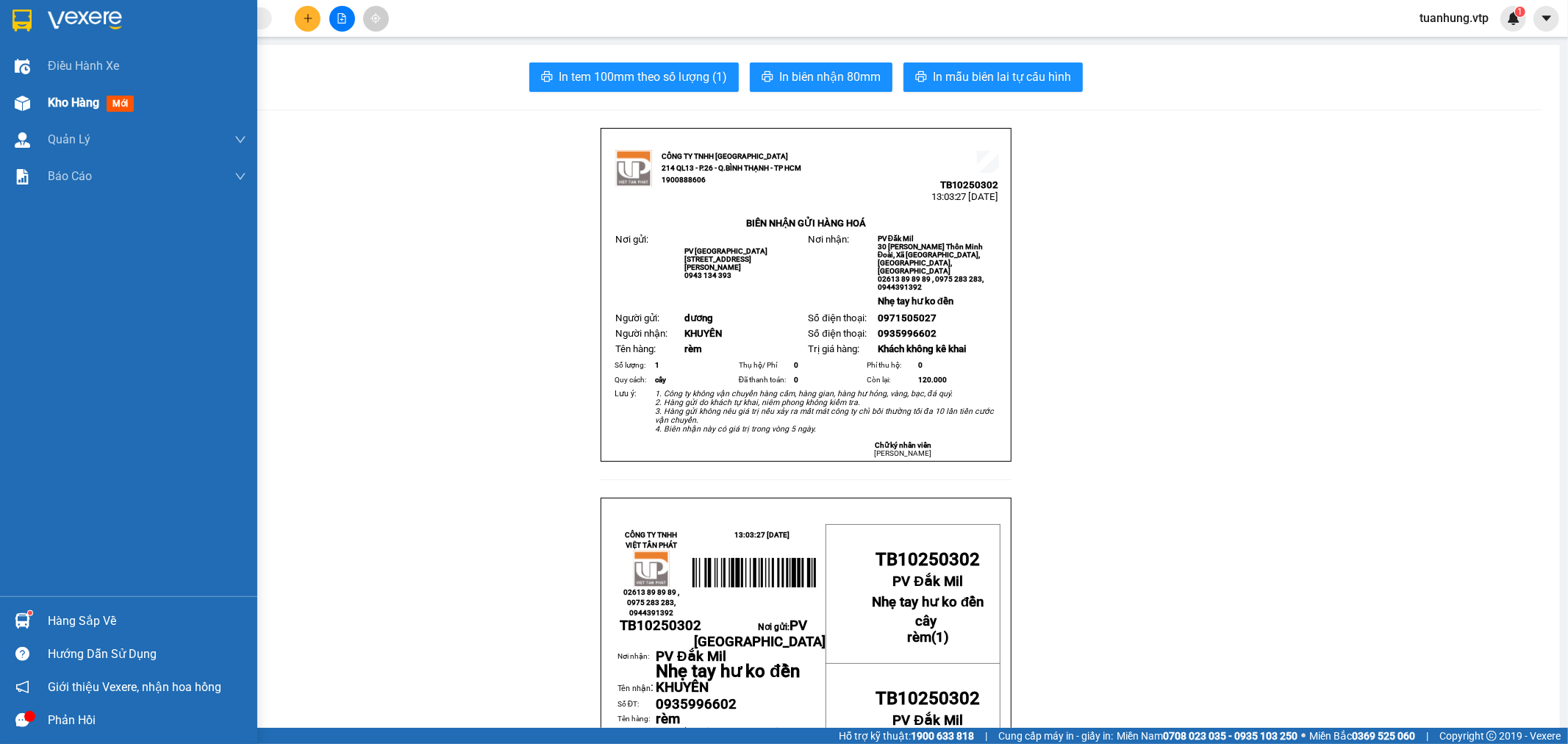
drag, startPoint x: 72, startPoint y: 102, endPoint x: 103, endPoint y: 105, distance: 31.1
click at [72, 101] on span "Kho hàng" at bounding box center [74, 103] width 51 height 14
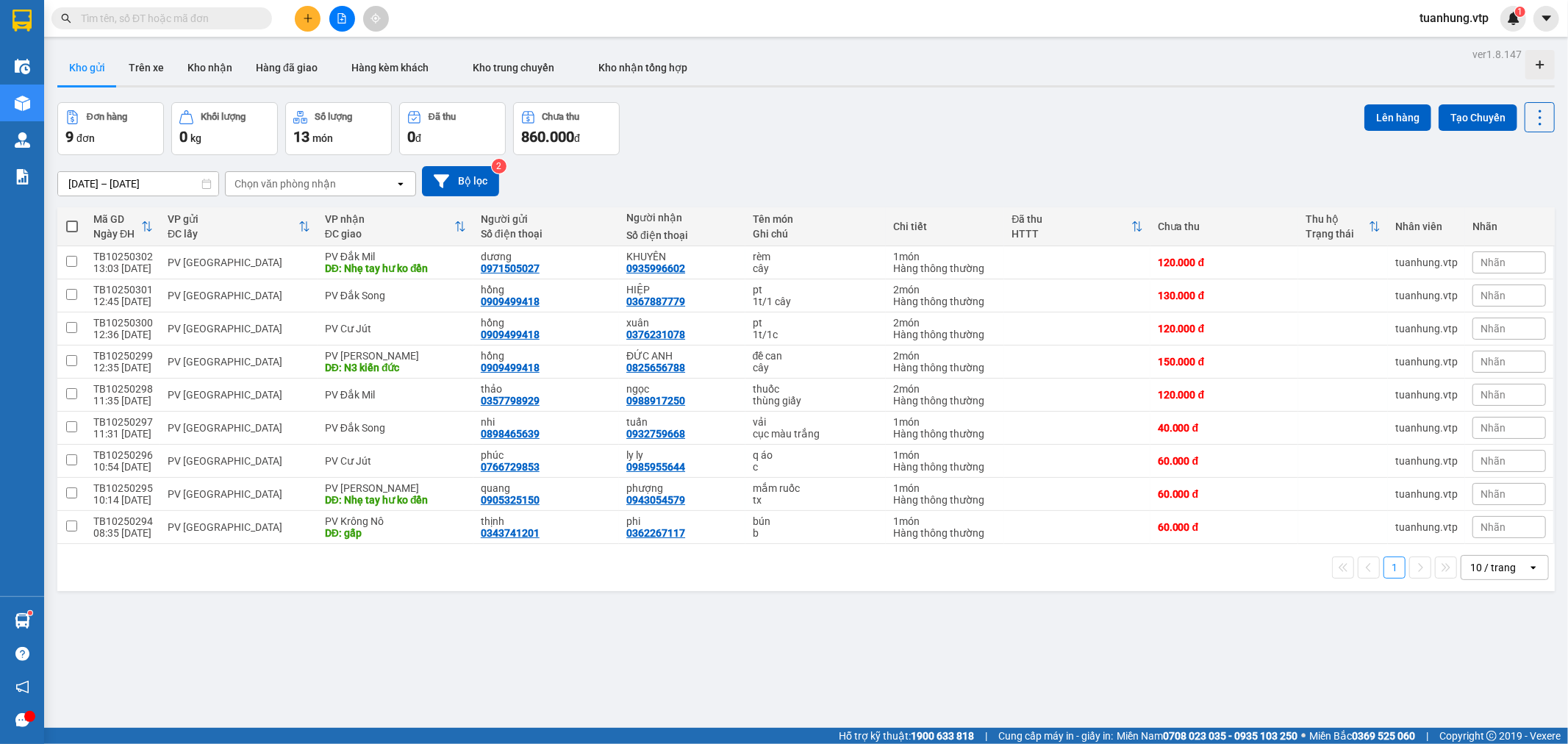
click at [1528, 574] on icon "open" at bounding box center [1534, 568] width 12 height 12
click at [1508, 533] on span "100 / trang" at bounding box center [1487, 536] width 53 height 15
click at [310, 10] on button at bounding box center [308, 19] width 26 height 26
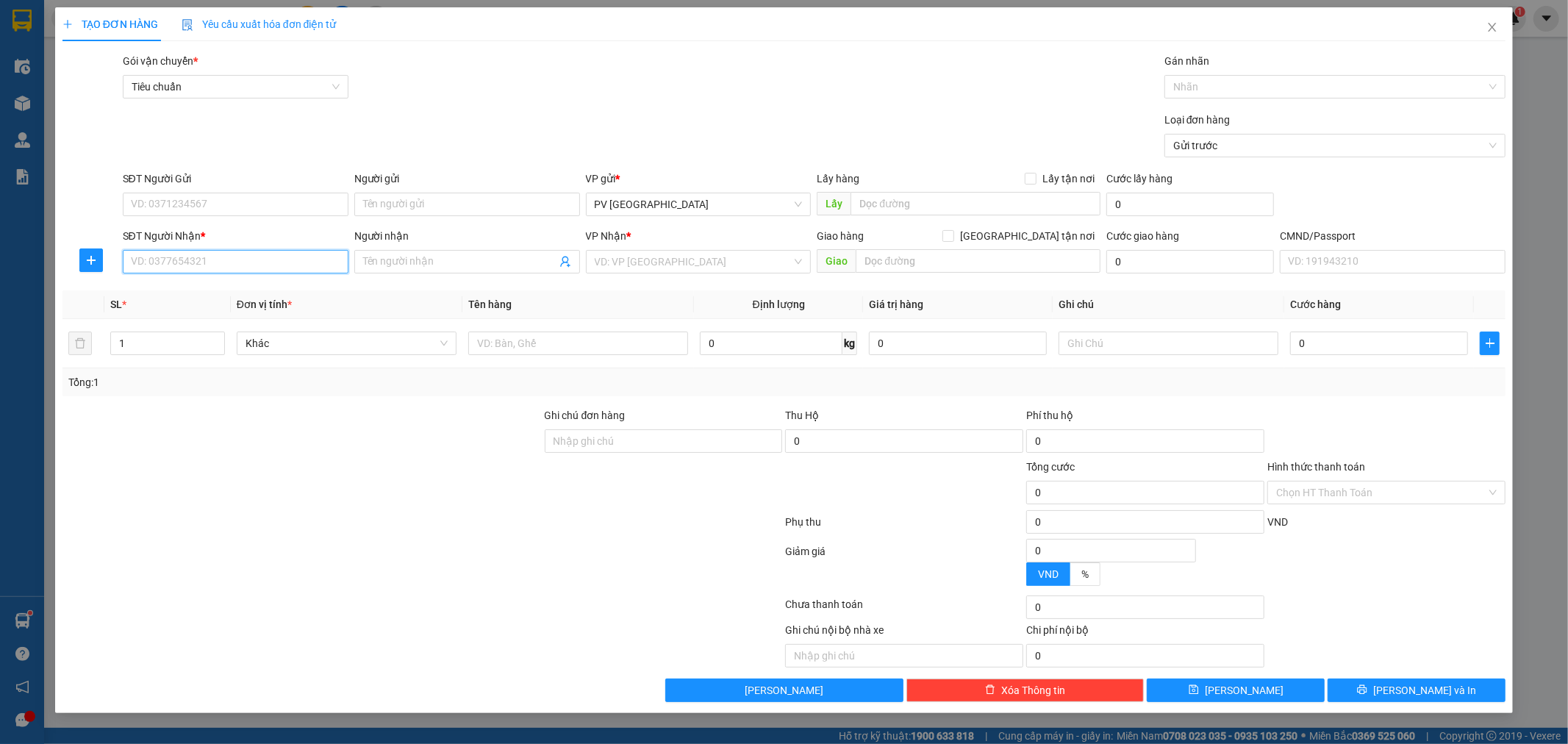
click at [259, 260] on input "SĐT Người Nhận *" at bounding box center [236, 262] width 226 height 24
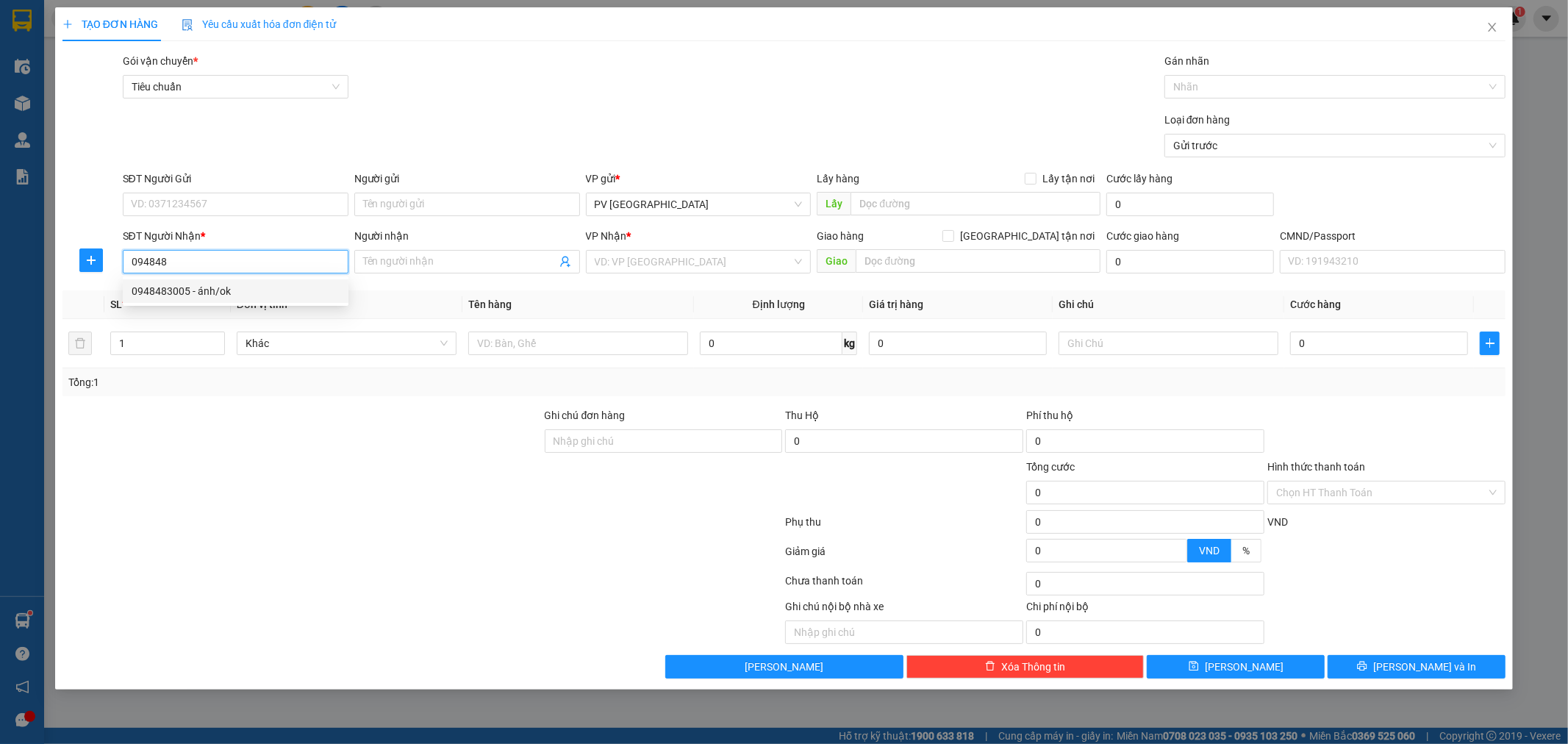
click at [228, 289] on div "0948483005 - ánh/ok" at bounding box center [235, 291] width 208 height 16
type input "0948483005"
type input "ánh/ok"
type input "0948483005"
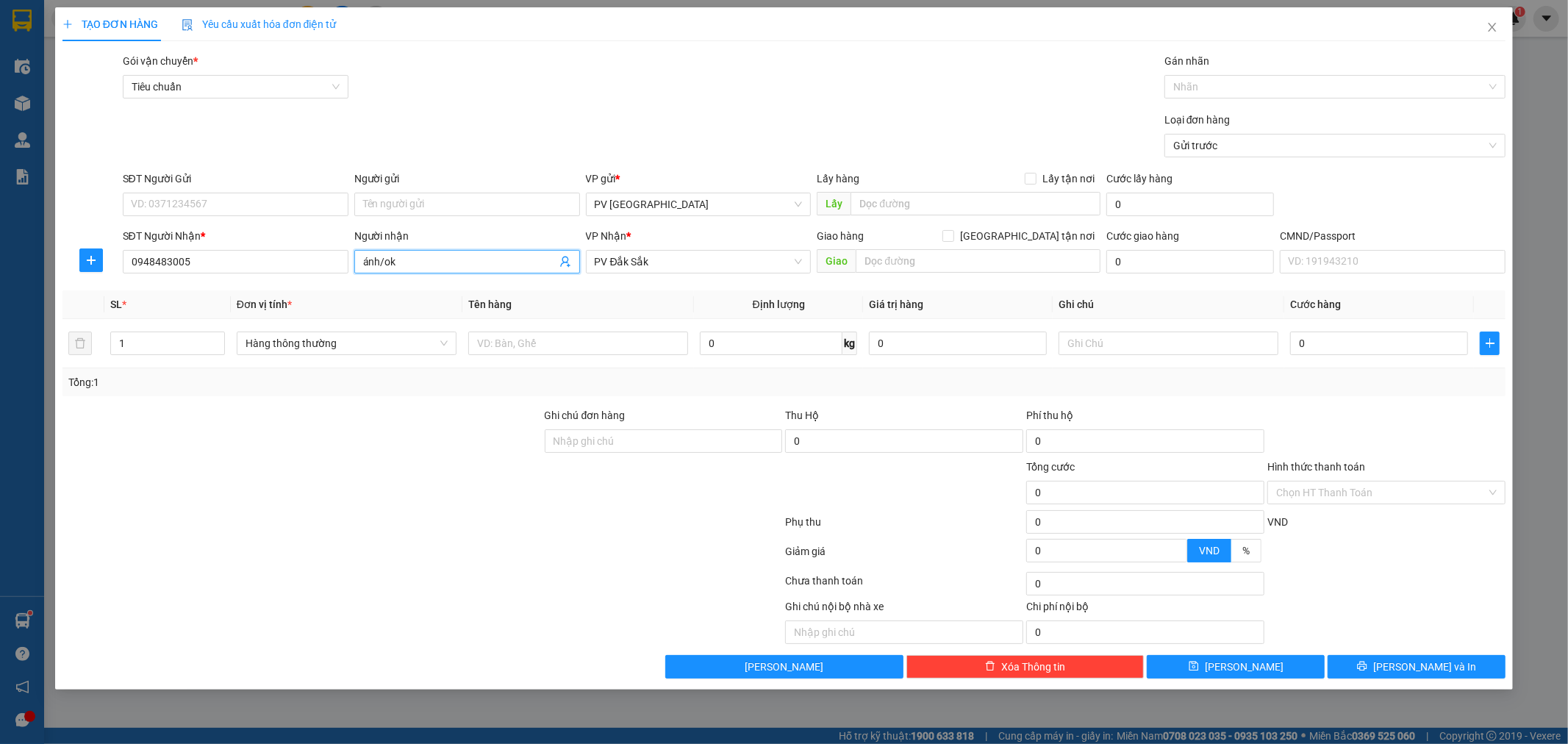
click at [416, 265] on input "ánh/ok" at bounding box center [460, 262] width 193 height 16
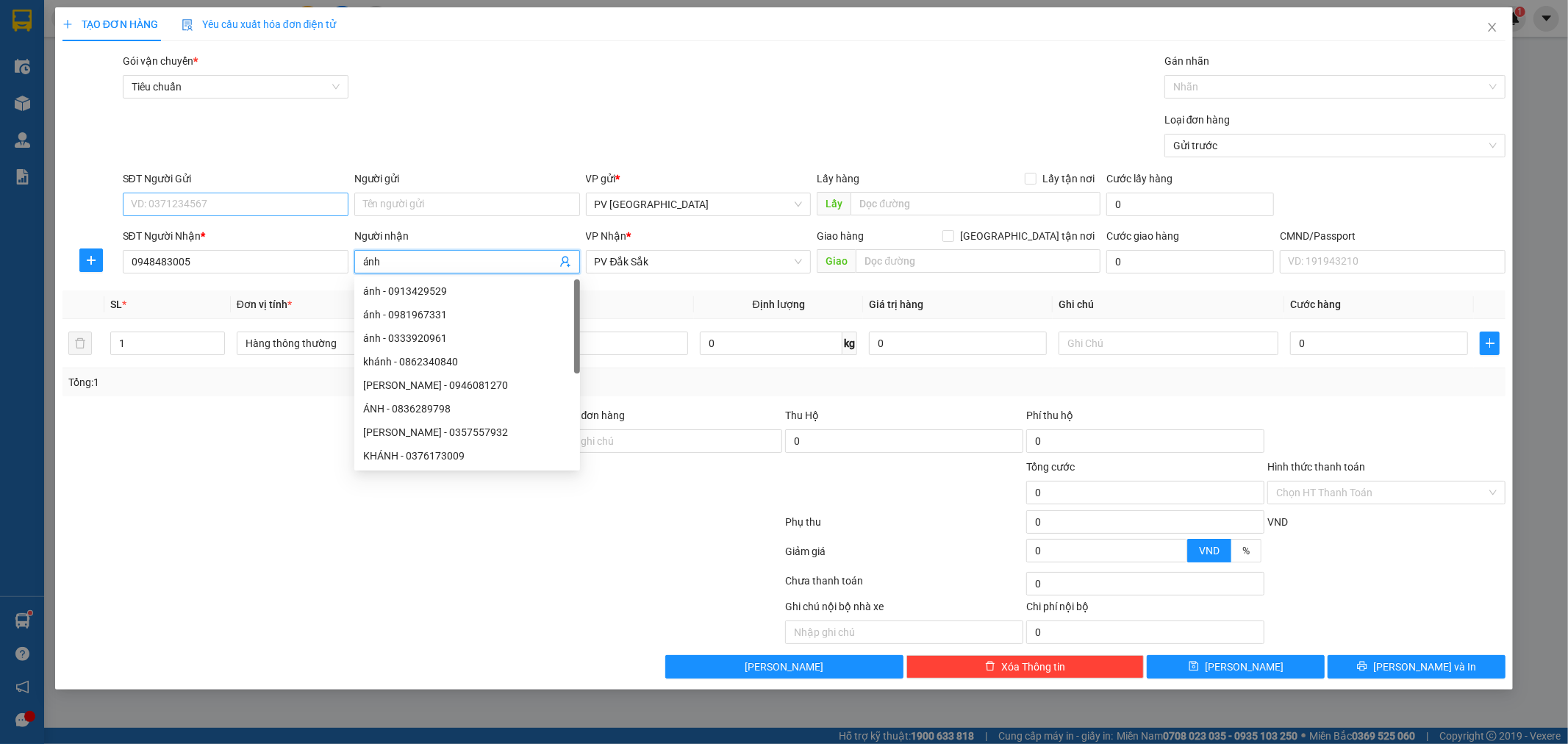
type input "ánh"
click at [303, 200] on input "SĐT Người Gửi" at bounding box center [236, 204] width 226 height 24
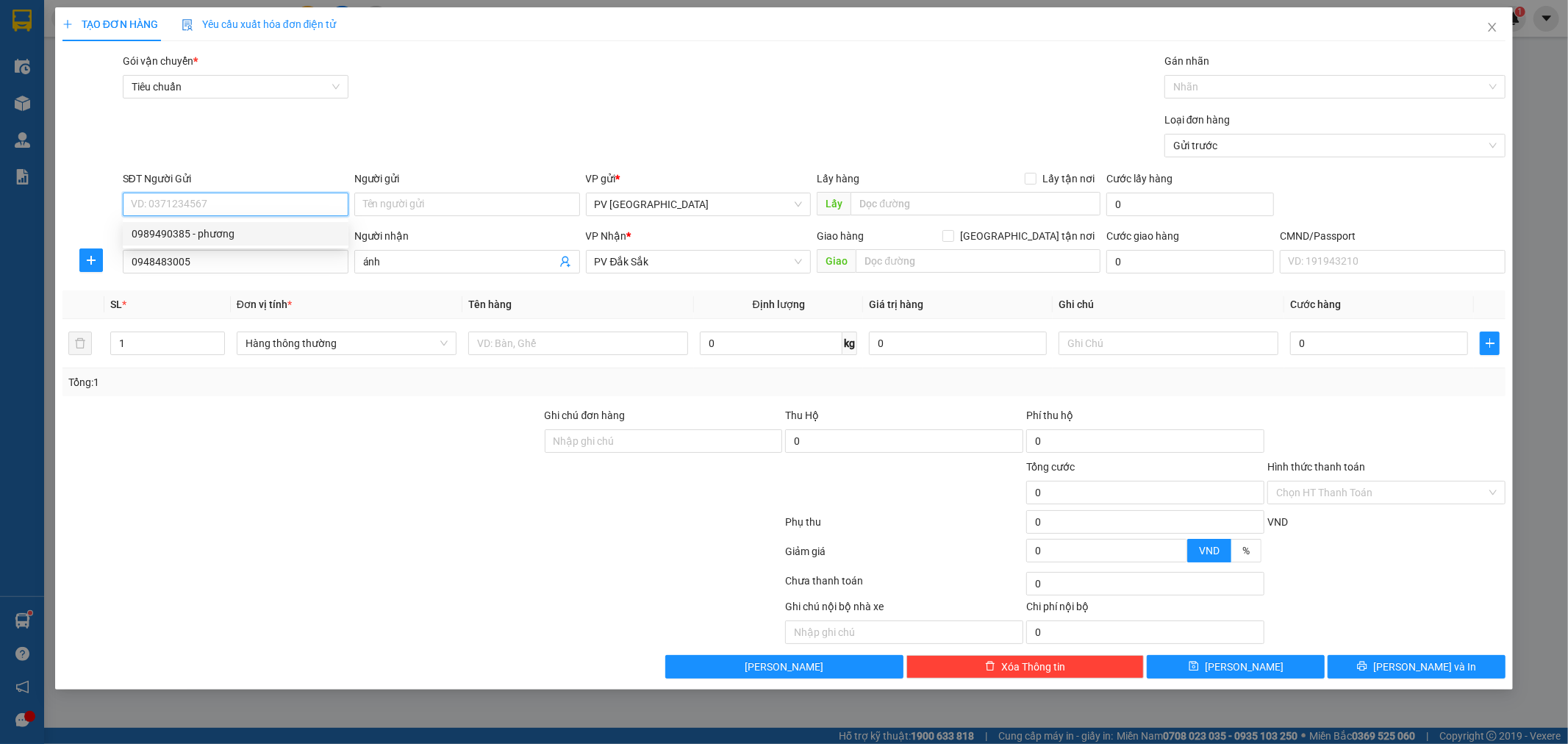
click at [280, 230] on div "0989490385 - phương" at bounding box center [235, 233] width 208 height 16
type input "0989490385"
type input "phương"
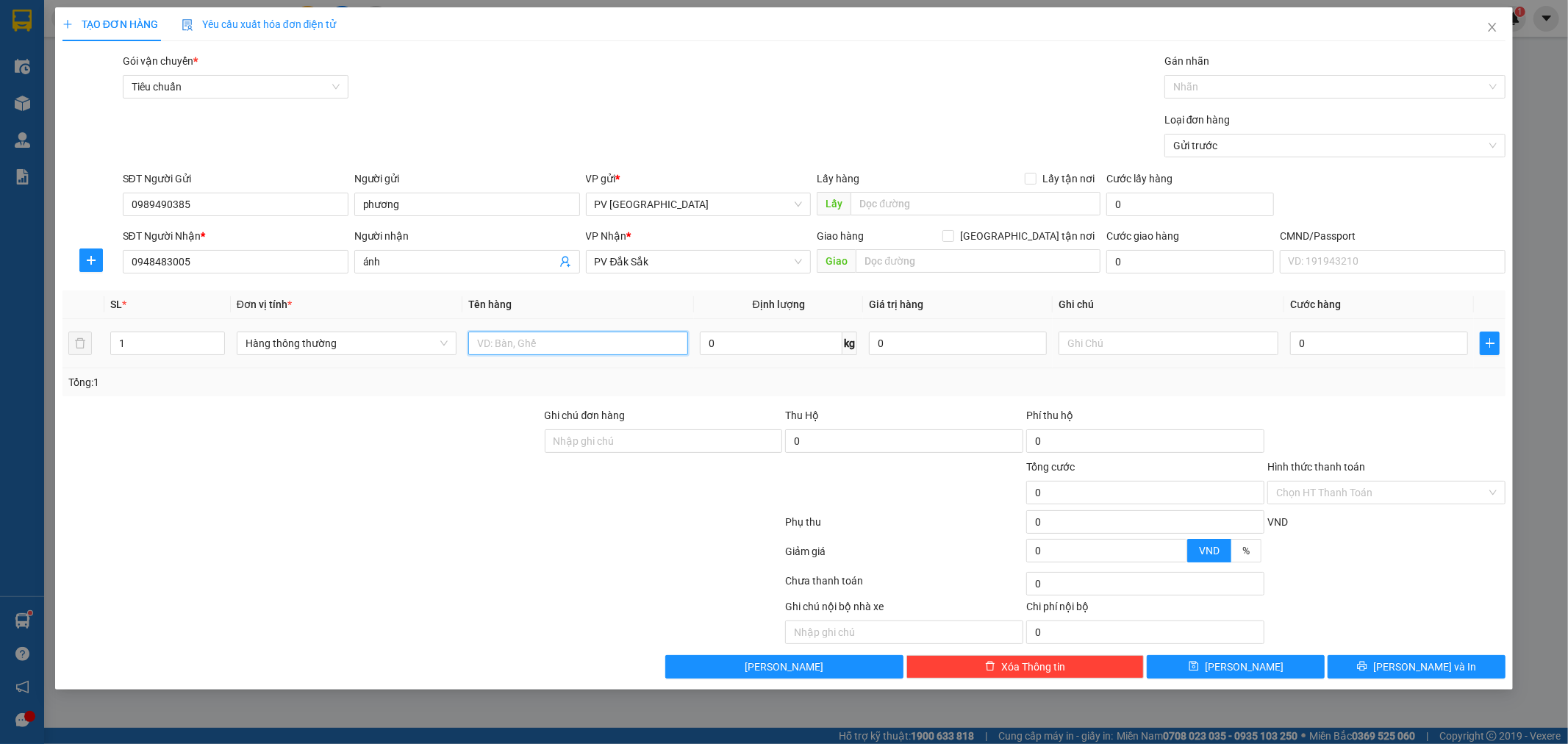
click at [519, 343] on input "text" at bounding box center [578, 344] width 220 height 24
type input "gia vị"
type input "c"
type input "4"
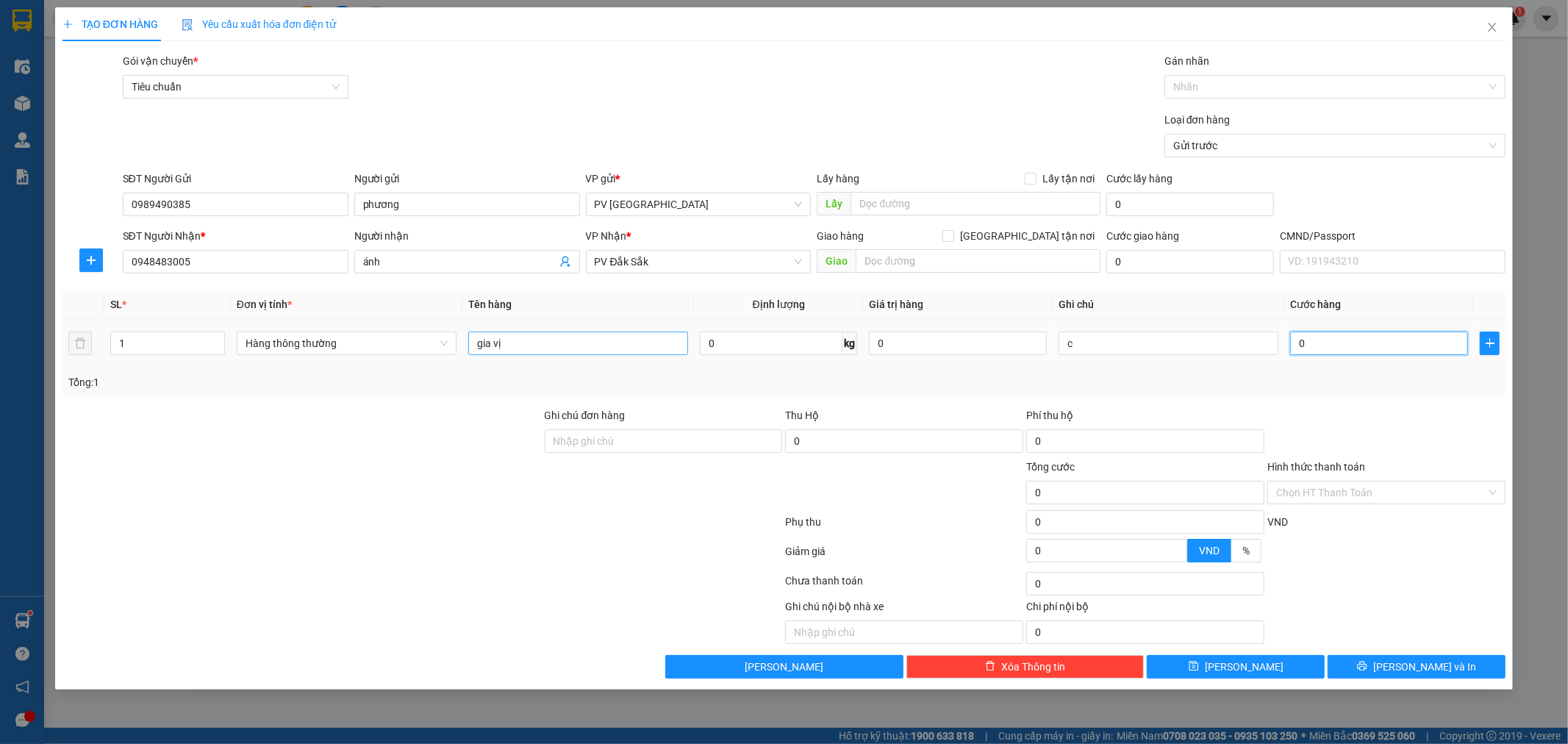
type input "4"
type input "40"
type input "400"
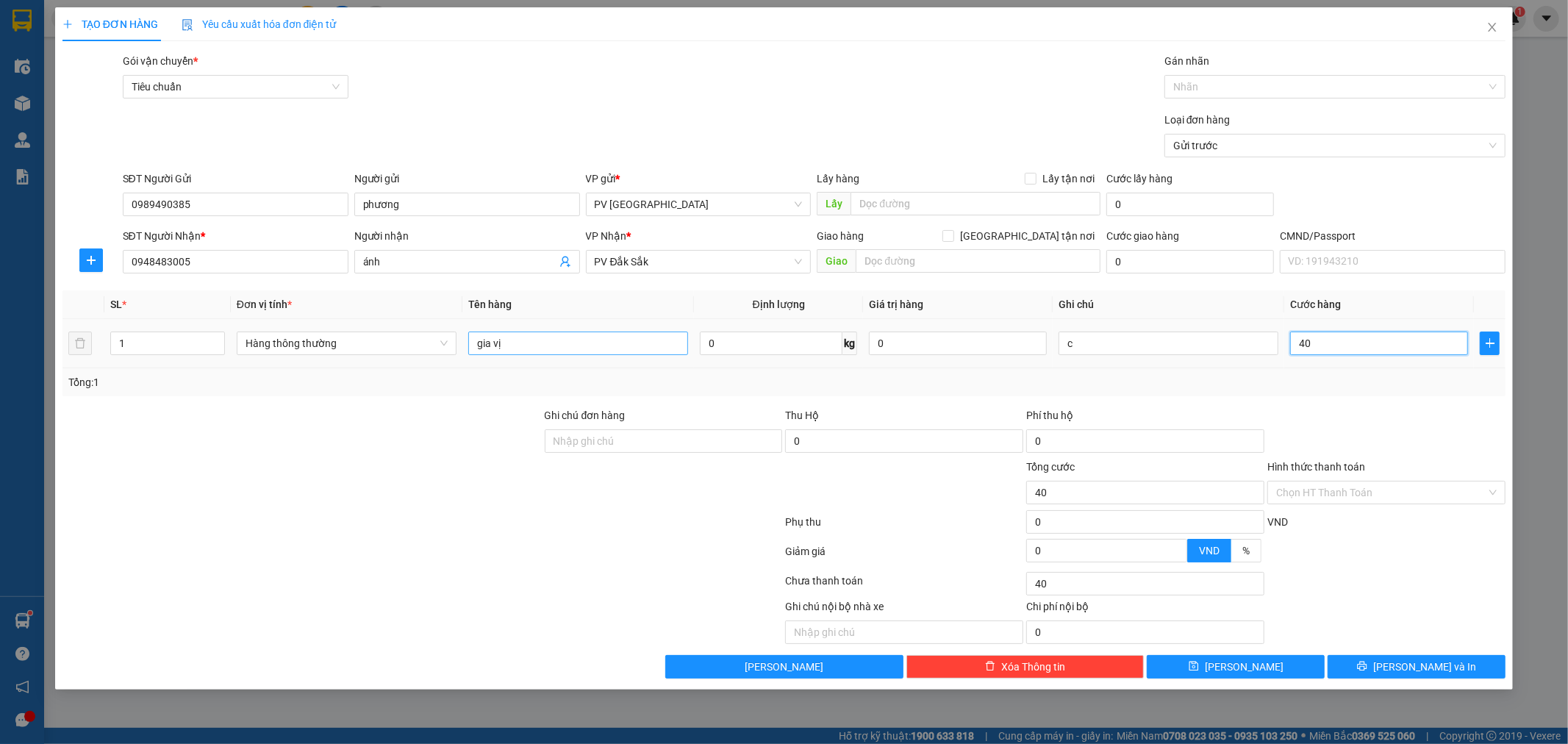
type input "400"
type input "4.000"
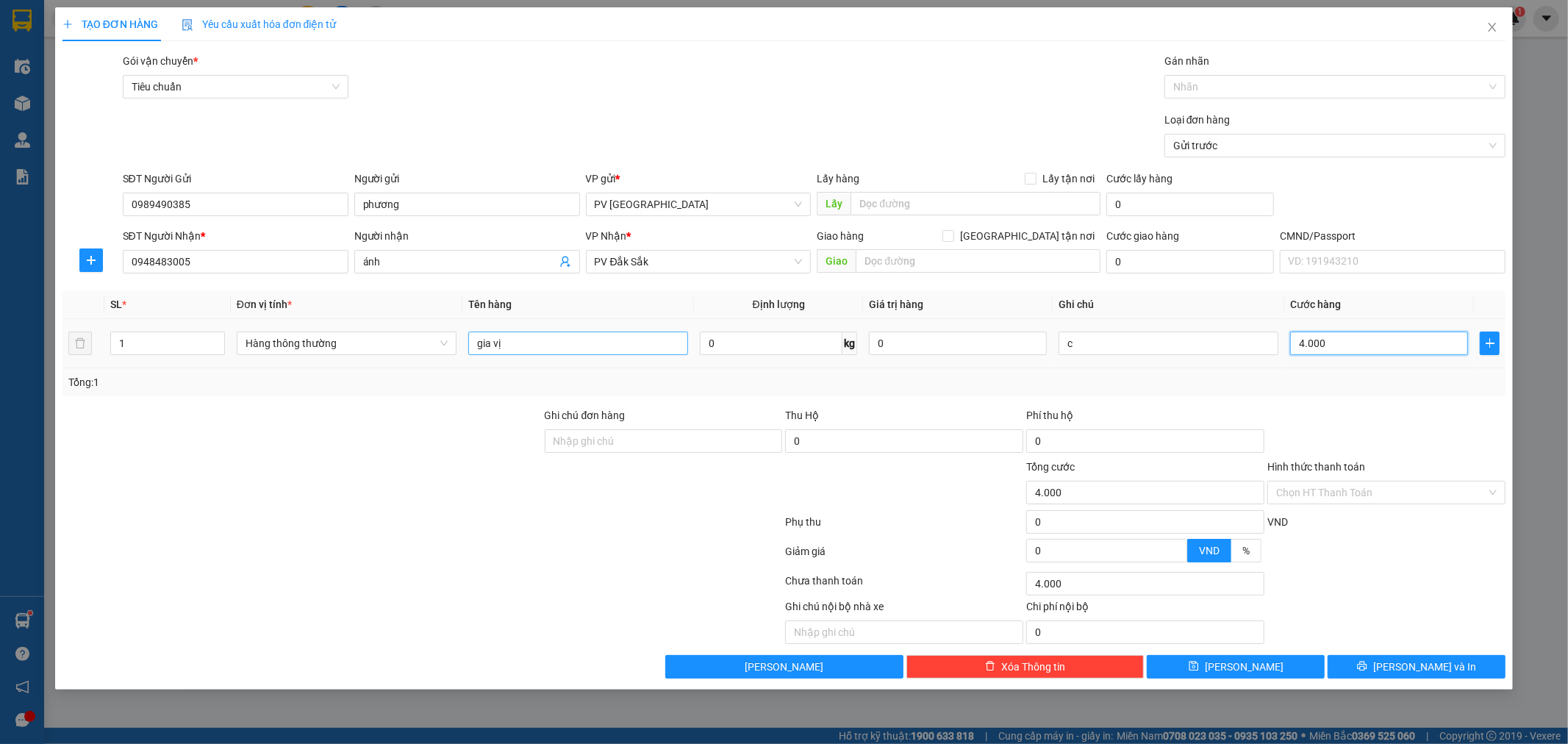
type input "40.000"
click at [1494, 674] on button "[PERSON_NAME] và In" at bounding box center [1417, 667] width 178 height 24
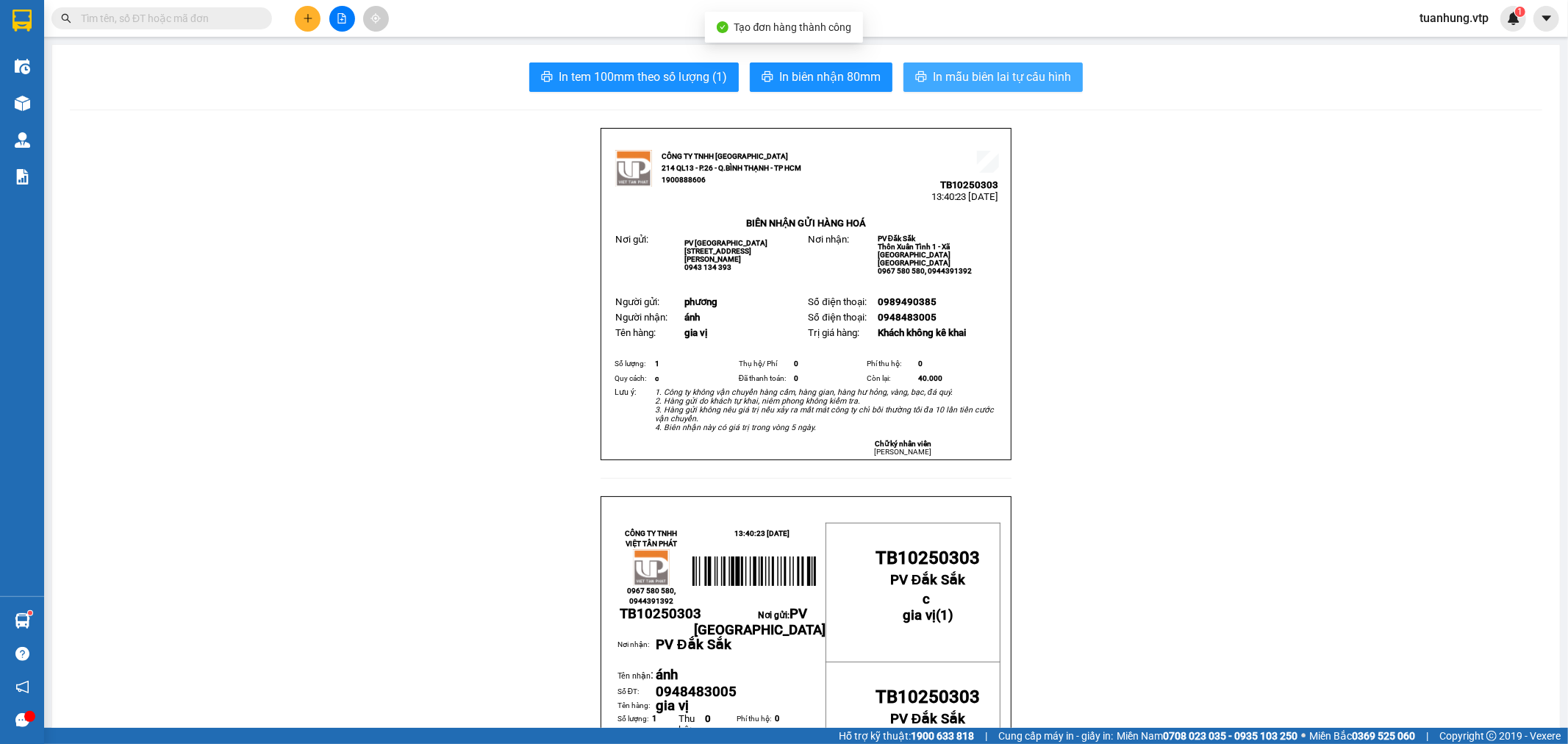
click at [959, 86] on button "In mẫu biên lai tự cấu hình" at bounding box center [993, 77] width 180 height 29
click at [318, 18] on button at bounding box center [308, 19] width 26 height 26
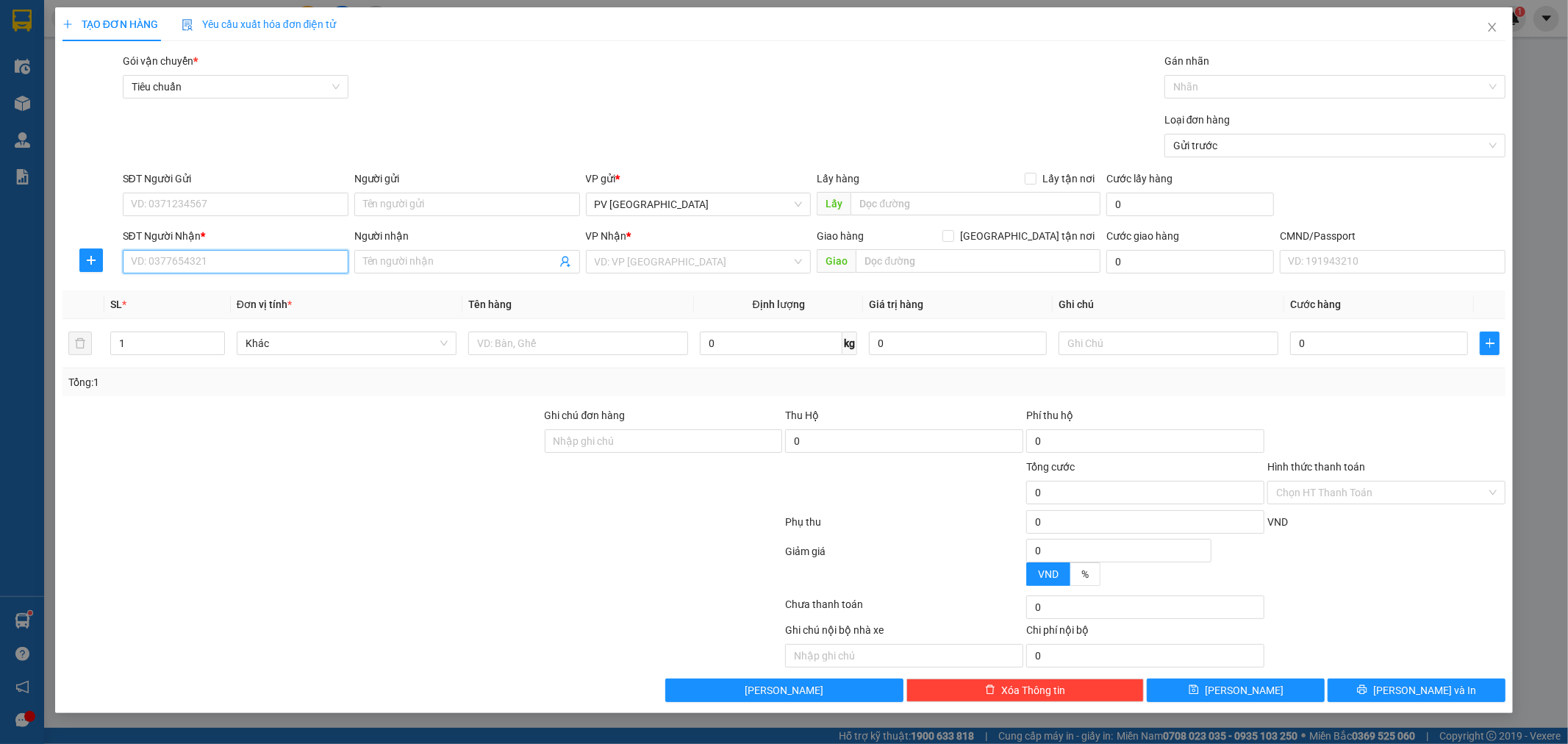
click at [280, 266] on input "SĐT Người Nhận *" at bounding box center [236, 262] width 226 height 24
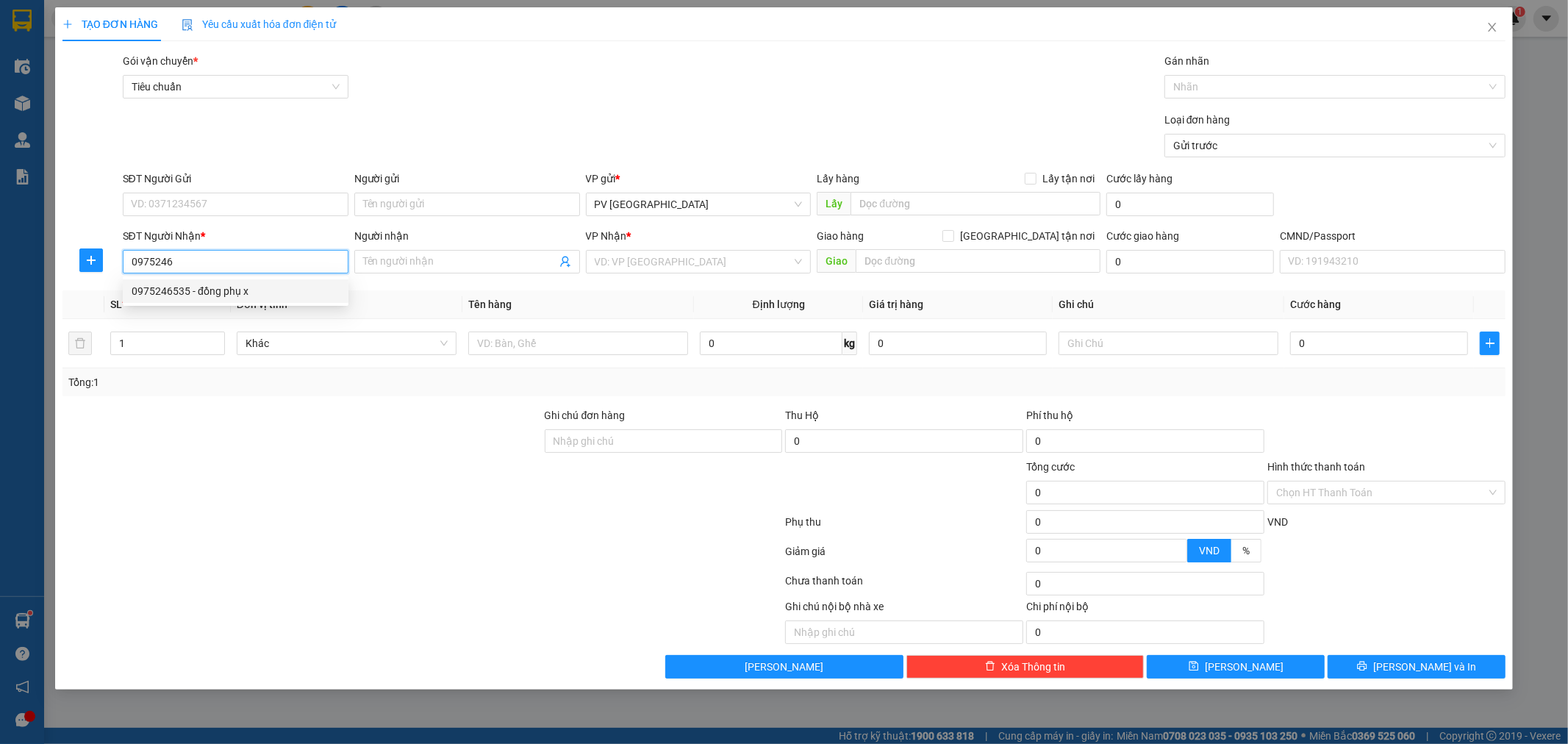
click at [267, 286] on div "0975246535 - đồng phụ x" at bounding box center [235, 291] width 208 height 16
type input "0975246535"
type input "đồng phụ x"
type input "0975246535"
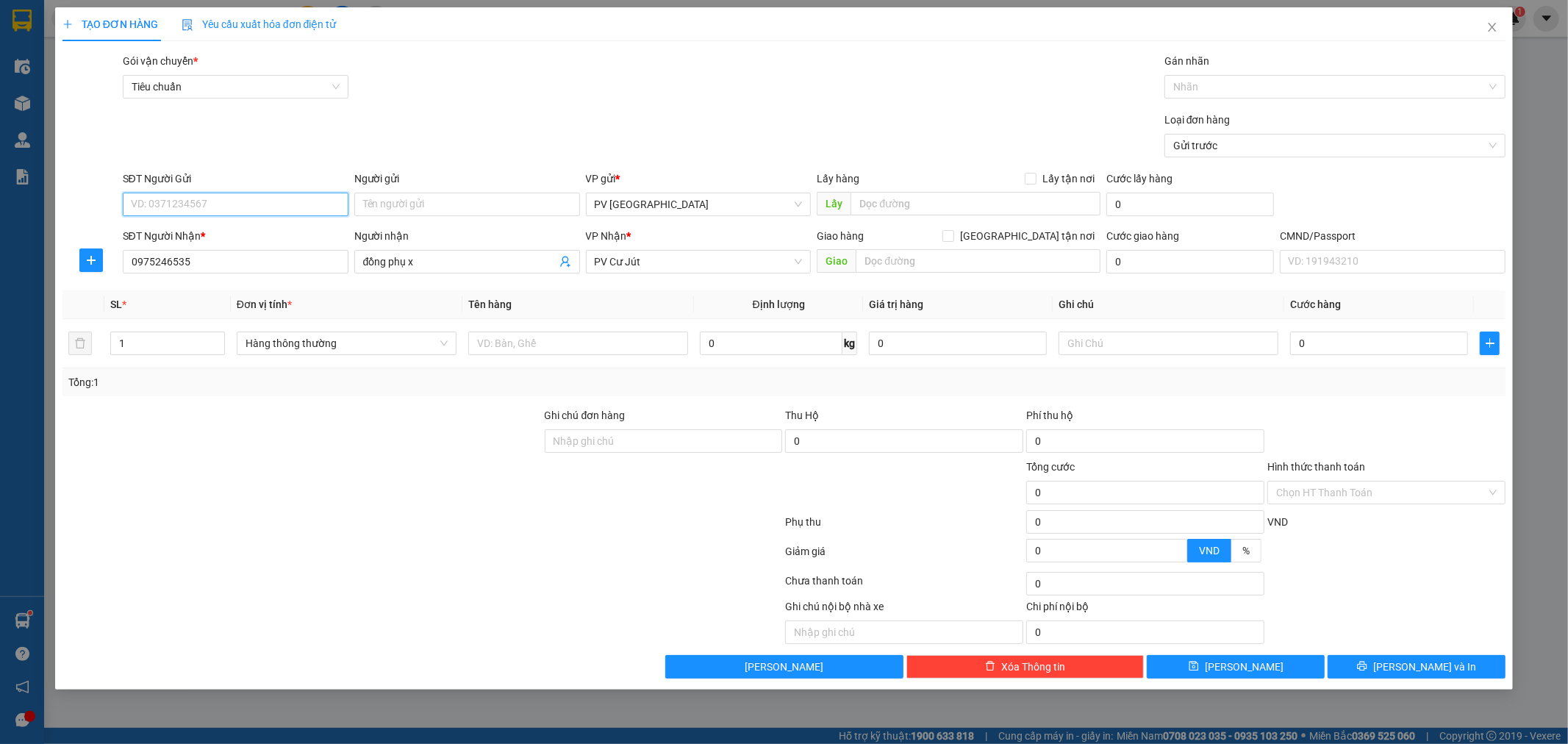
click at [294, 207] on input "SĐT Người Gửi" at bounding box center [236, 204] width 226 height 24
click at [235, 239] on div "0905530905 - nam" at bounding box center [235, 233] width 208 height 16
type input "0905530905"
type input "nam"
drag, startPoint x: 495, startPoint y: 340, endPoint x: 510, endPoint y: 313, distance: 30.9
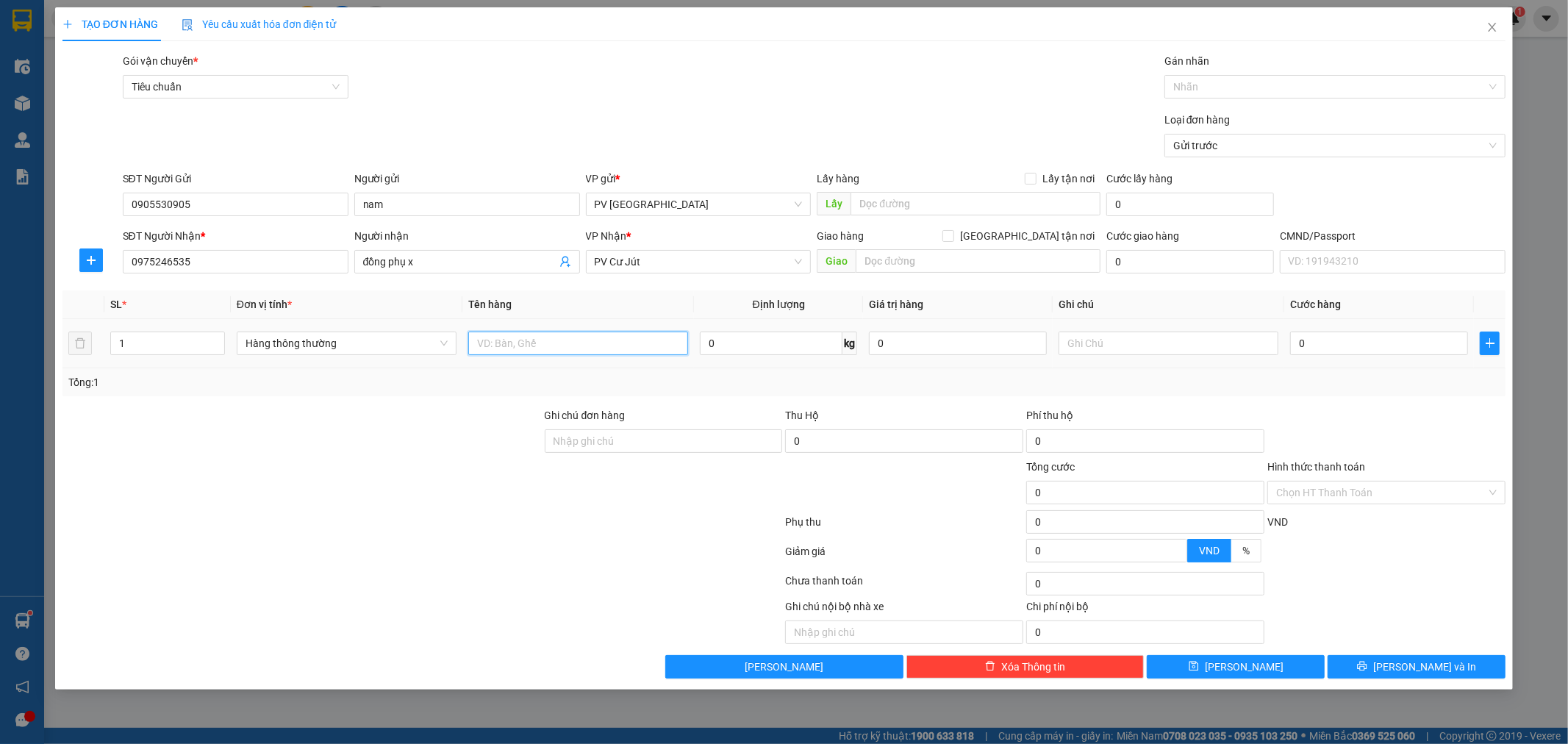
click at [498, 340] on input "text" at bounding box center [578, 344] width 220 height 24
type input "q áo"
type input "c"
type input "4"
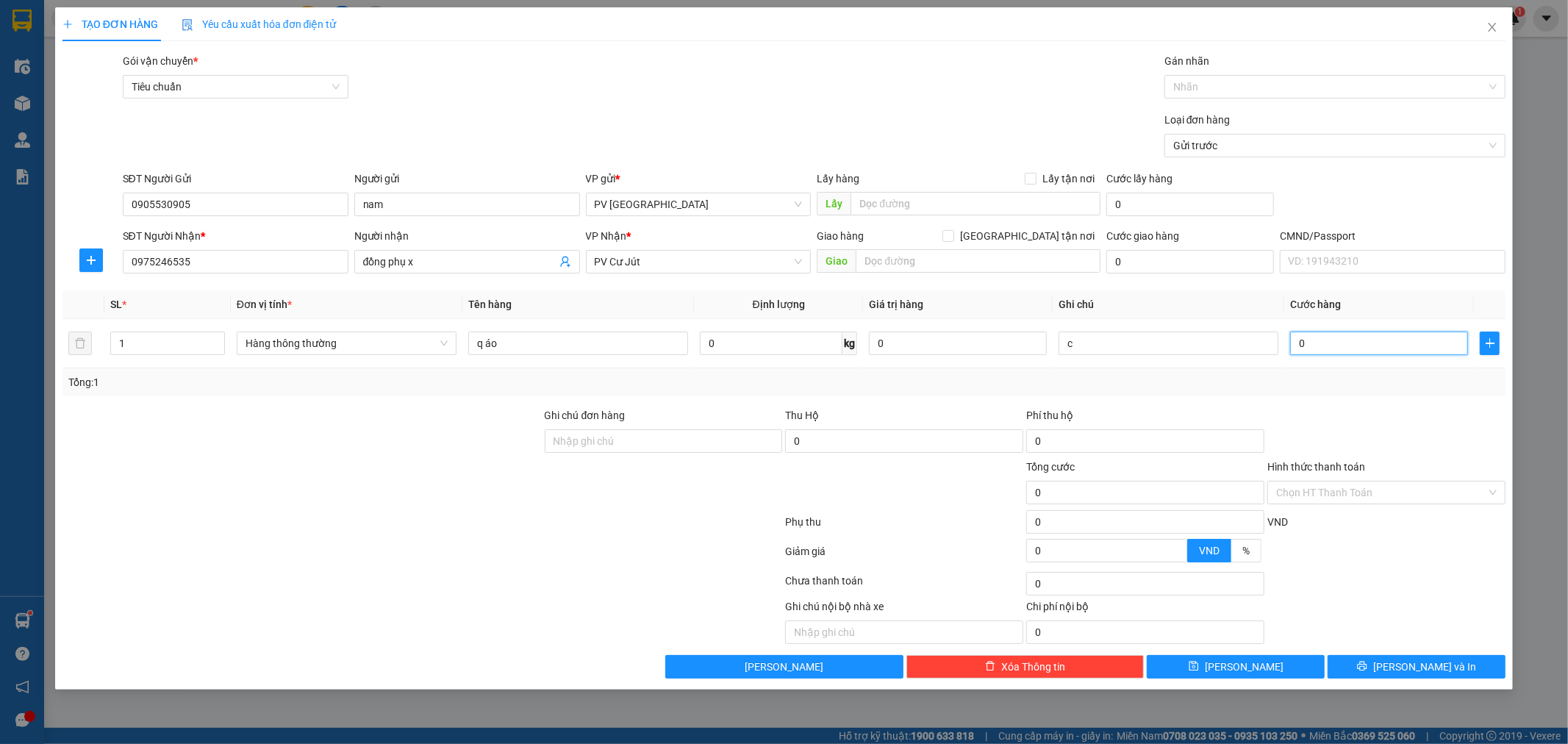
type input "4"
type input "40"
type input "400"
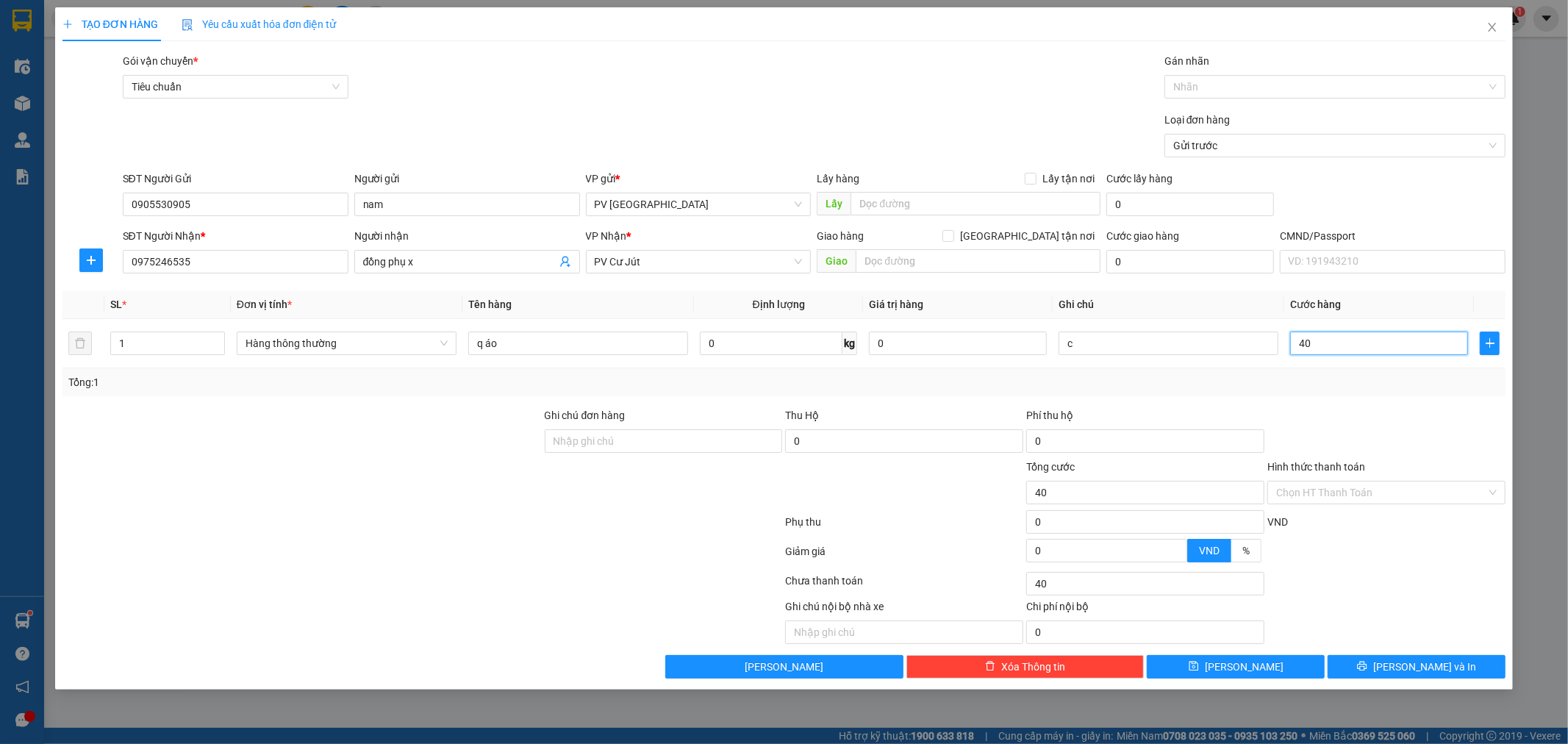
type input "400"
type input "4.000"
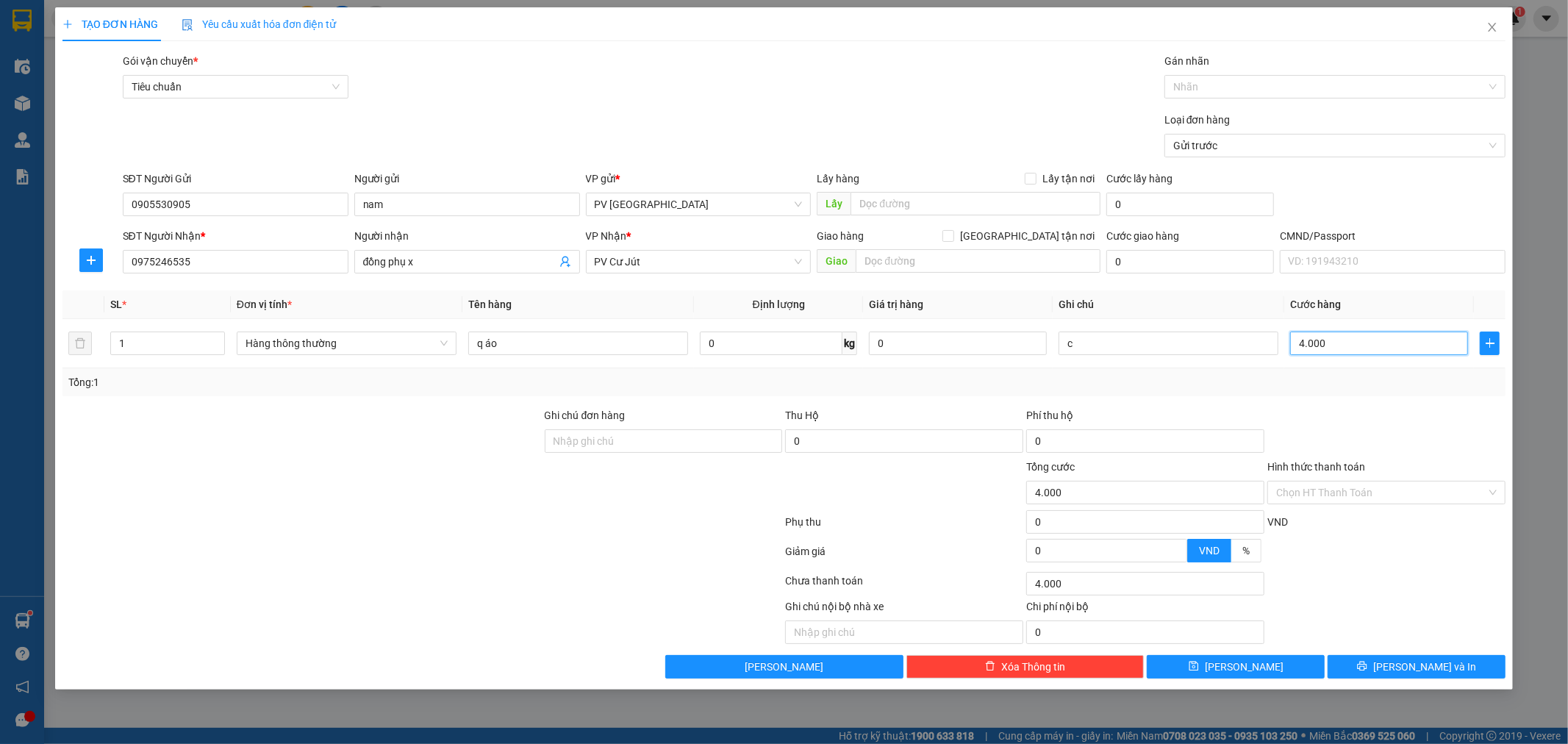
type input "40.000"
click at [1384, 672] on button "[PERSON_NAME] và In" at bounding box center [1417, 667] width 178 height 24
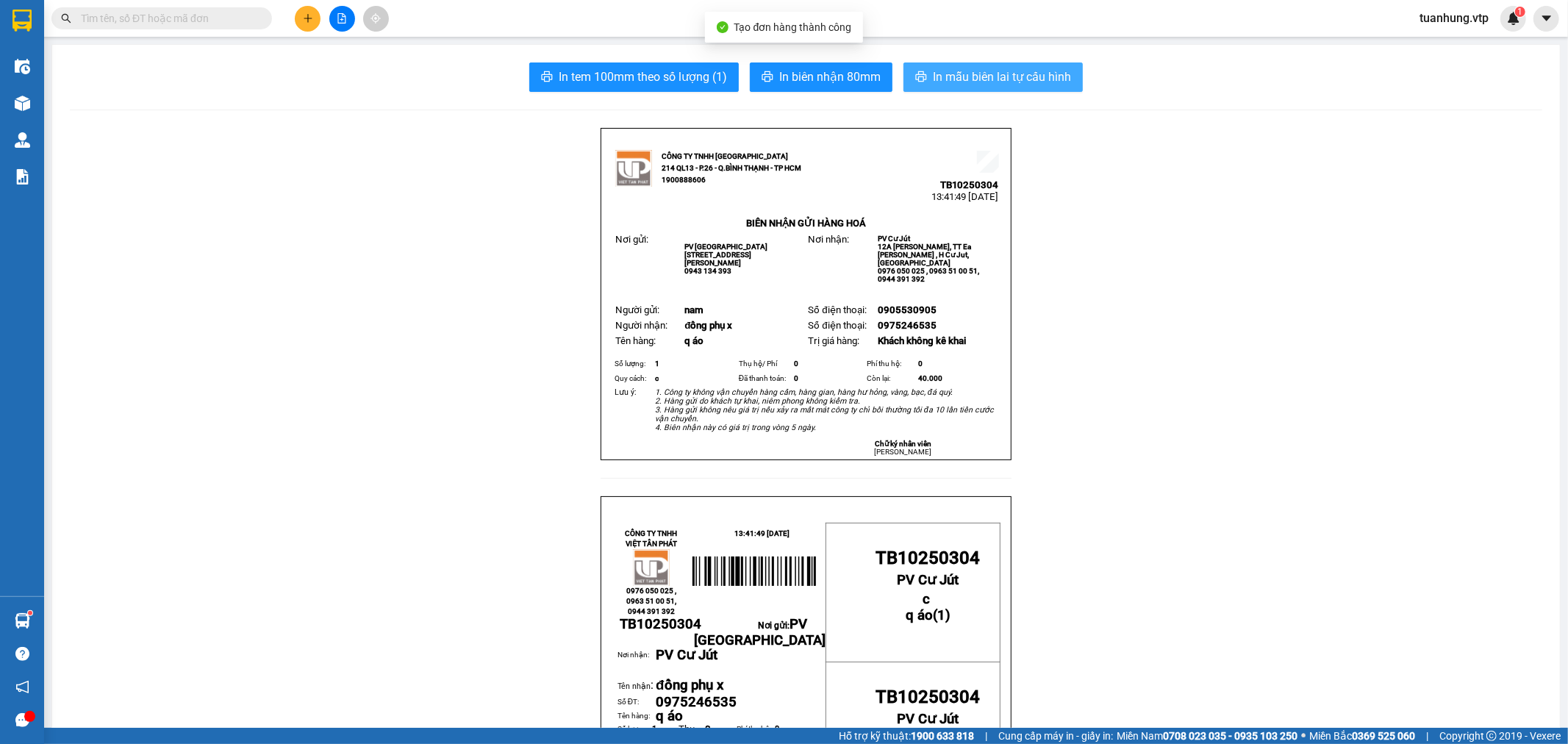
click at [1008, 69] on span "In mẫu biên lai tự cấu hình" at bounding box center [1002, 76] width 139 height 18
click at [312, 23] on icon "plus" at bounding box center [308, 18] width 10 height 10
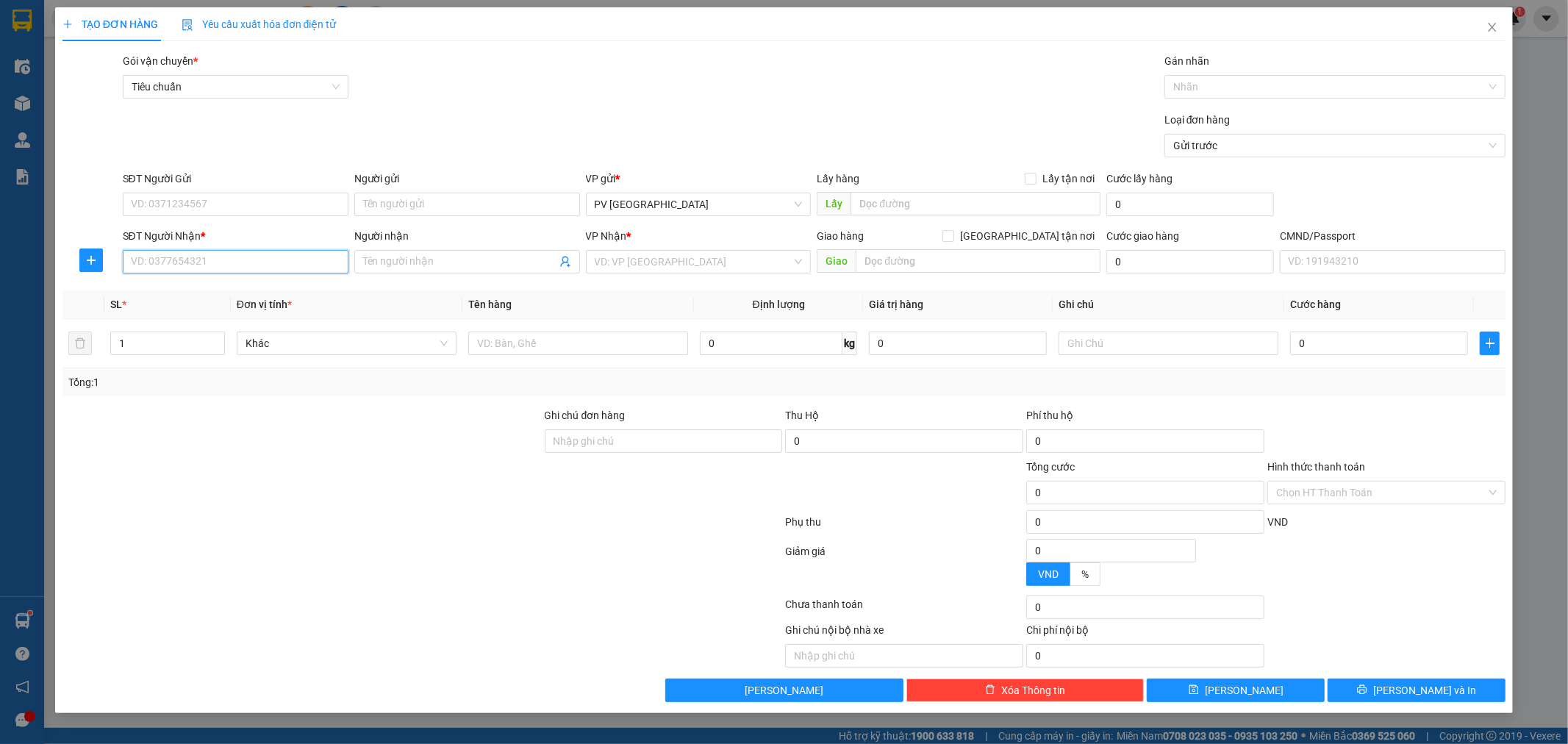
click at [268, 269] on input "SĐT Người Nhận *" at bounding box center [236, 262] width 226 height 24
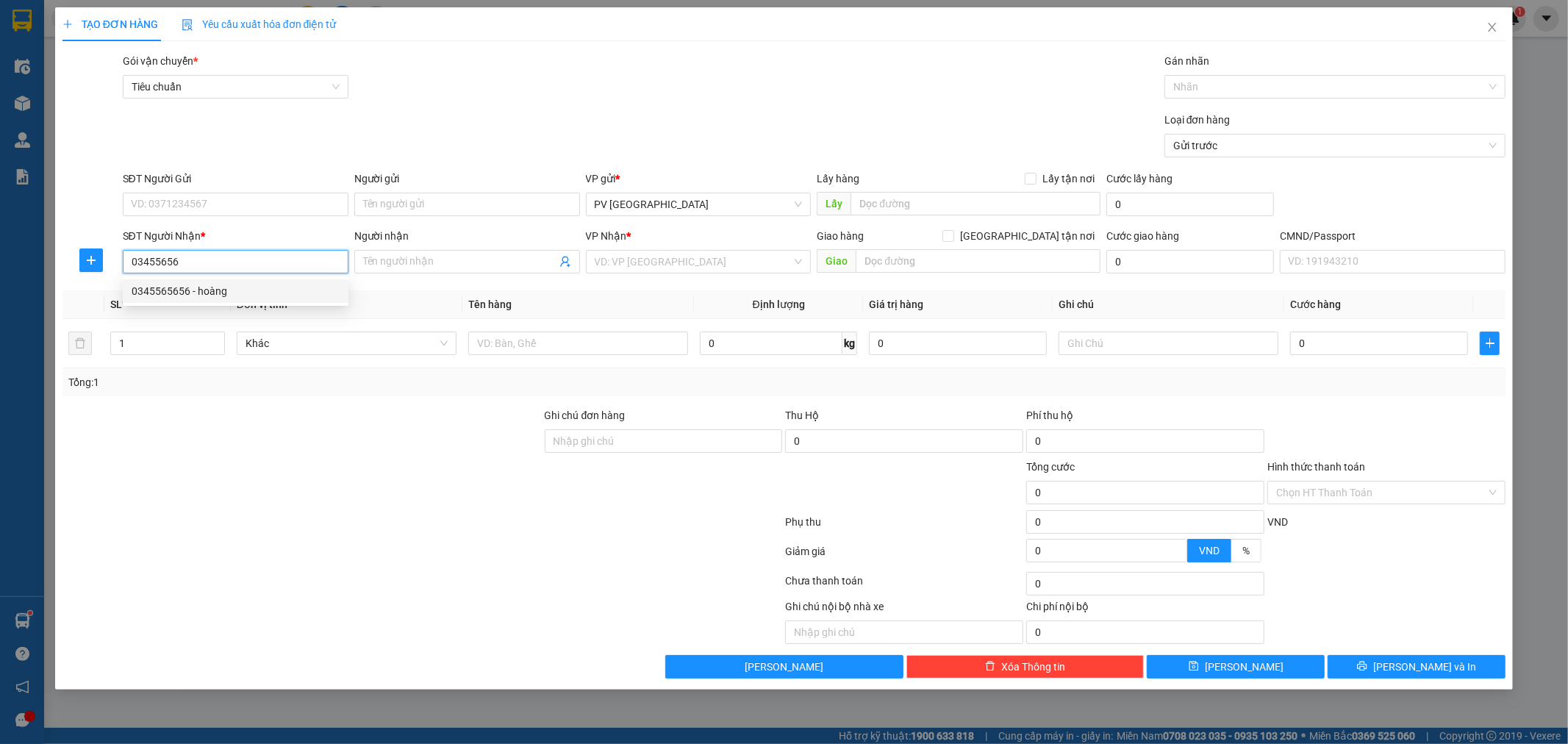
click at [253, 292] on div "0345565656 - hoàng" at bounding box center [235, 291] width 208 height 16
type input "0345565656"
type input "hoàng"
type input "ko ktb trong"
type input "0345565656"
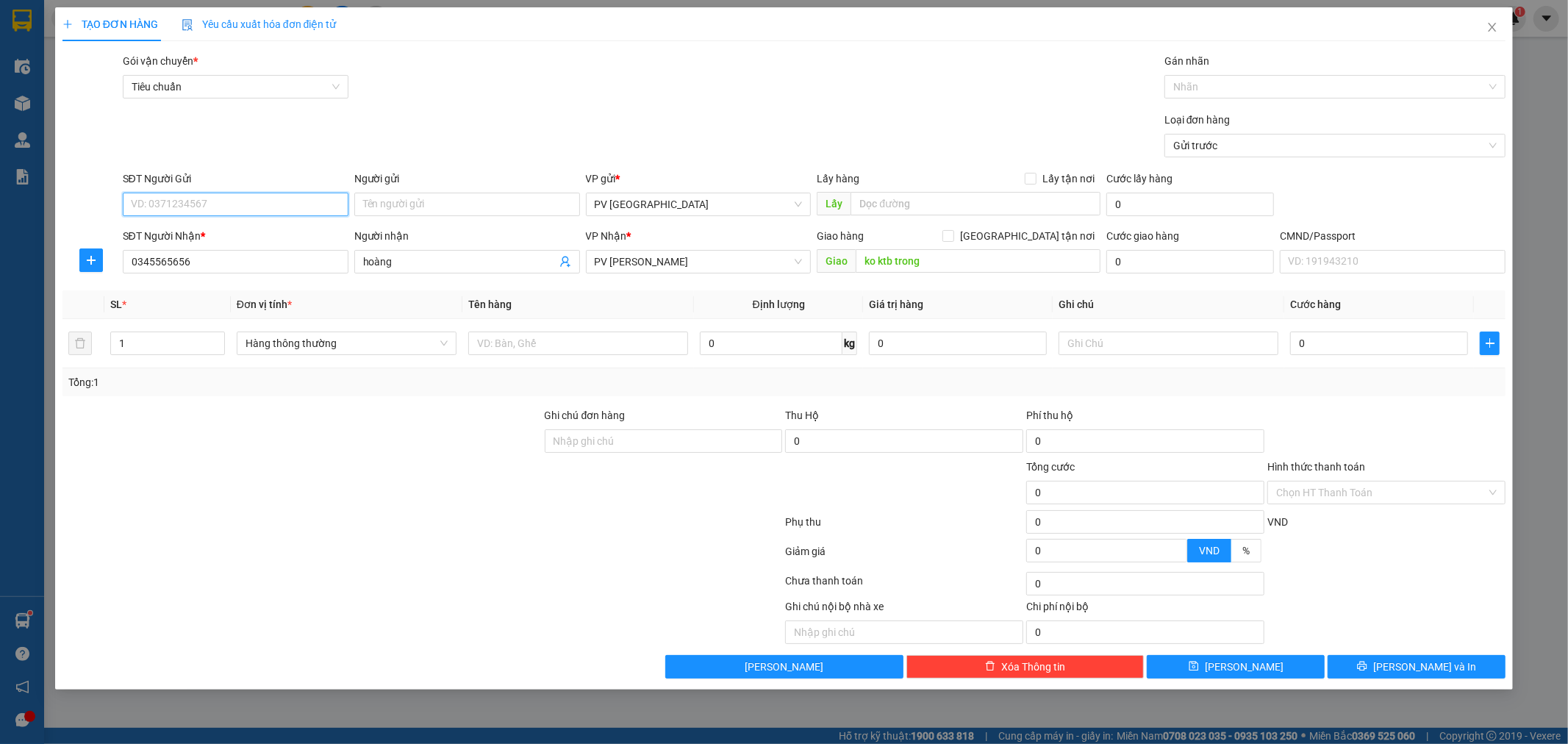
click at [313, 203] on input "SĐT Người Gửi" at bounding box center [236, 204] width 226 height 24
click at [262, 230] on div "0767365615 - mạn" at bounding box center [235, 233] width 208 height 16
type input "0767365615"
click at [385, 204] on input "mạn" at bounding box center [467, 204] width 226 height 24
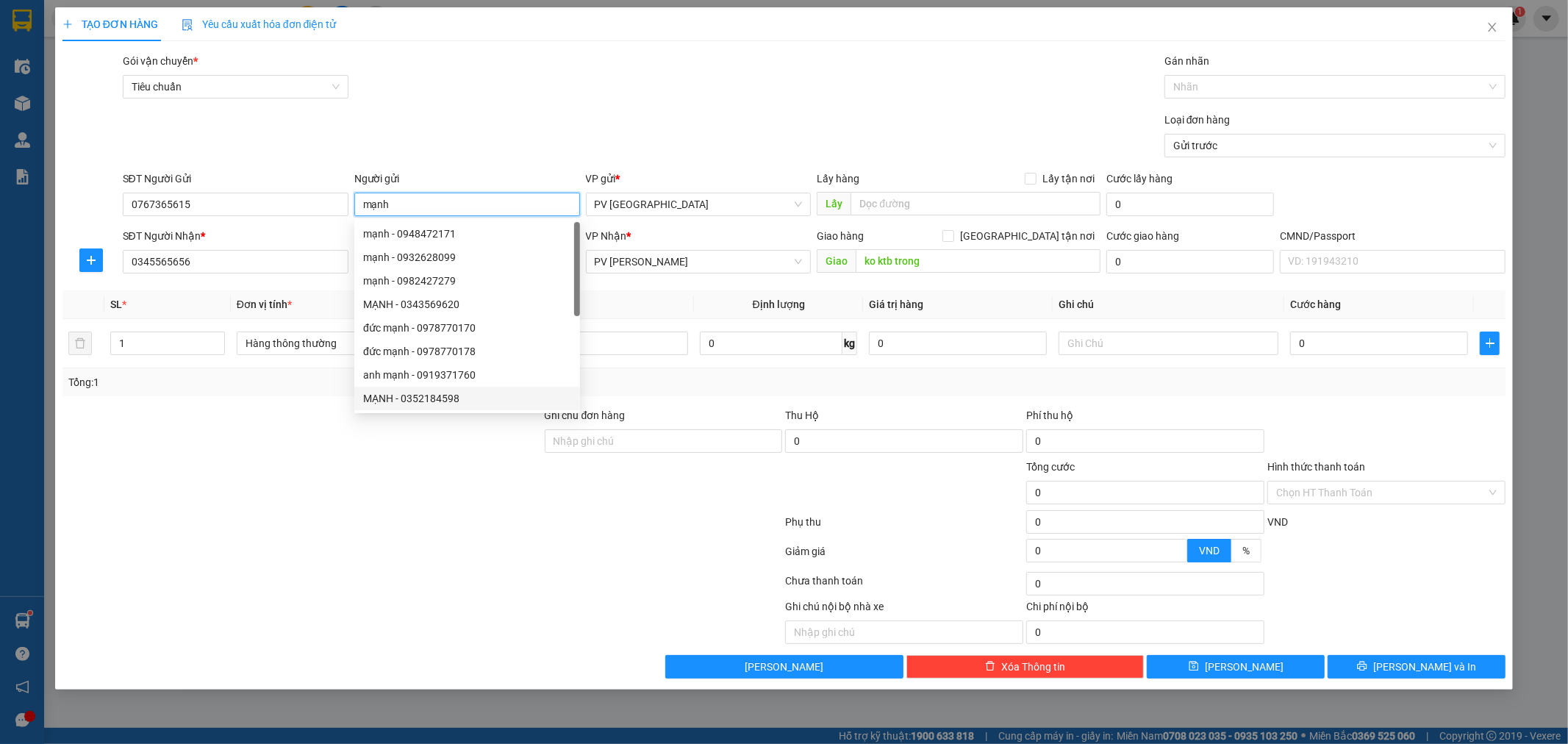
type input "mạnh"
drag, startPoint x: 462, startPoint y: 556, endPoint x: 466, endPoint y: 530, distance: 26.3
click at [463, 556] on div at bounding box center [422, 554] width 723 height 29
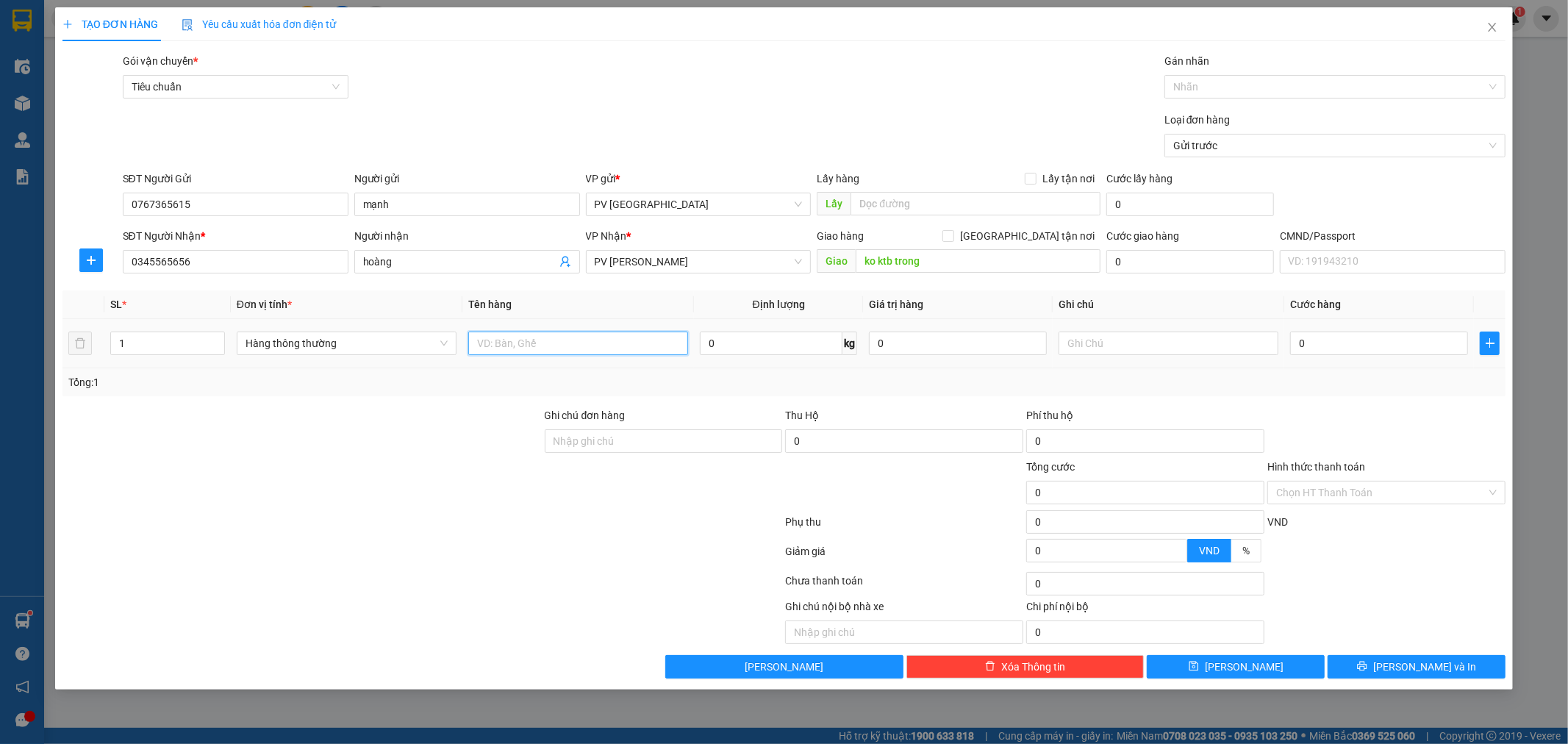
click at [516, 344] on input "text" at bounding box center [578, 344] width 220 height 24
click at [868, 258] on input "ko ktb trong" at bounding box center [978, 261] width 245 height 24
click at [857, 262] on input "ko ktb trong" at bounding box center [978, 261] width 245 height 24
type input "hn ( ko ktb trong"
click at [637, 346] on input "text" at bounding box center [578, 344] width 220 height 24
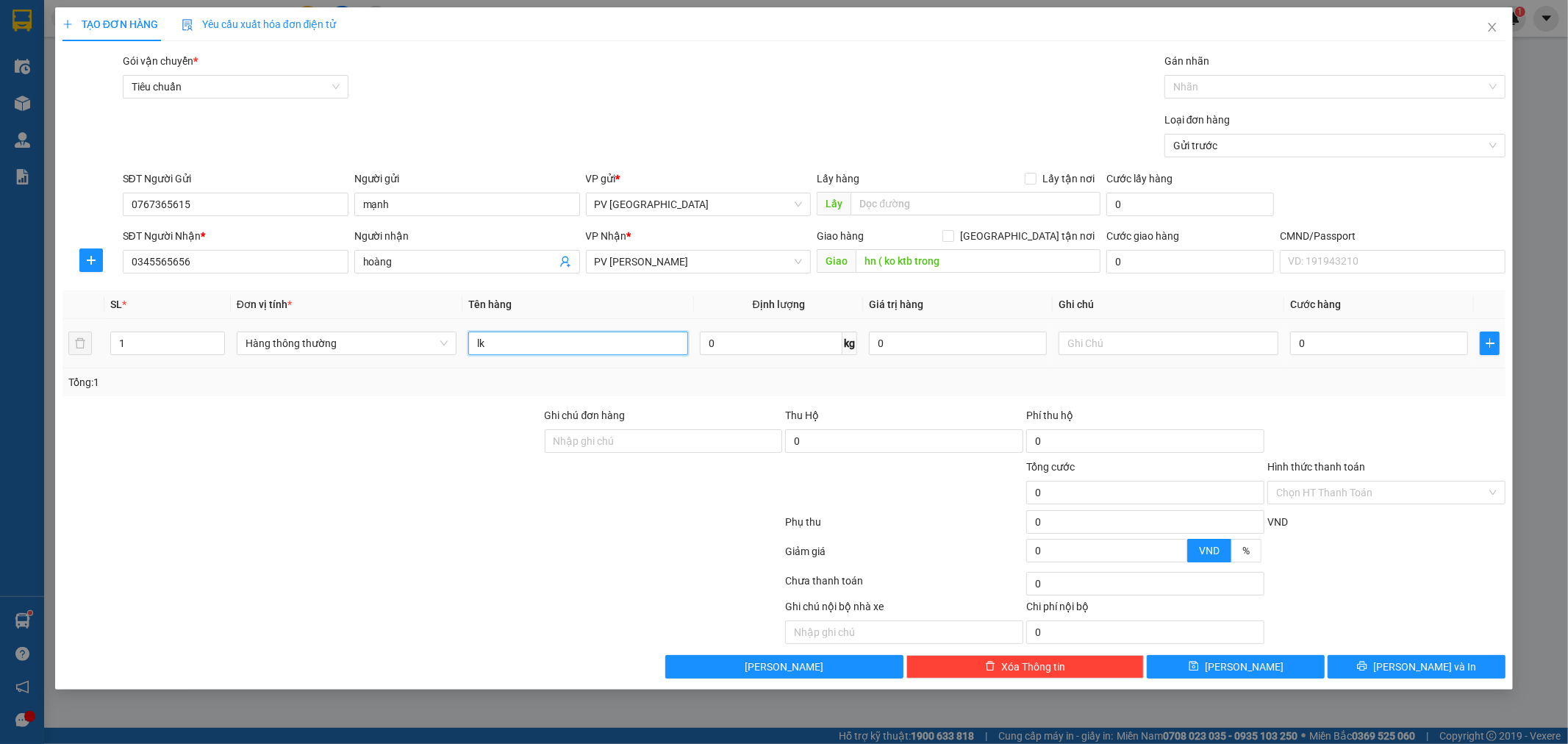
type input "lk"
type input "h"
type input "5"
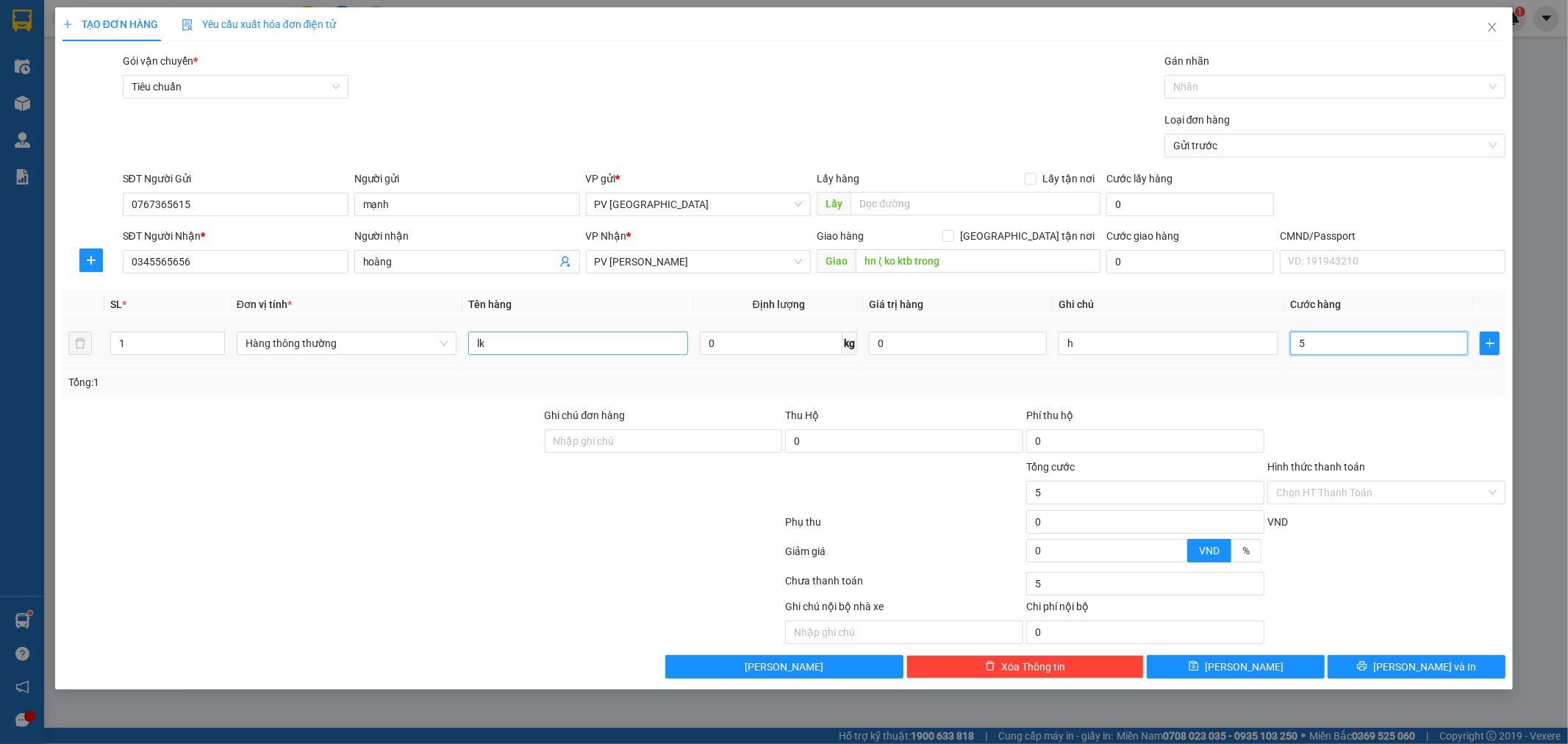
type input "50"
type input "500"
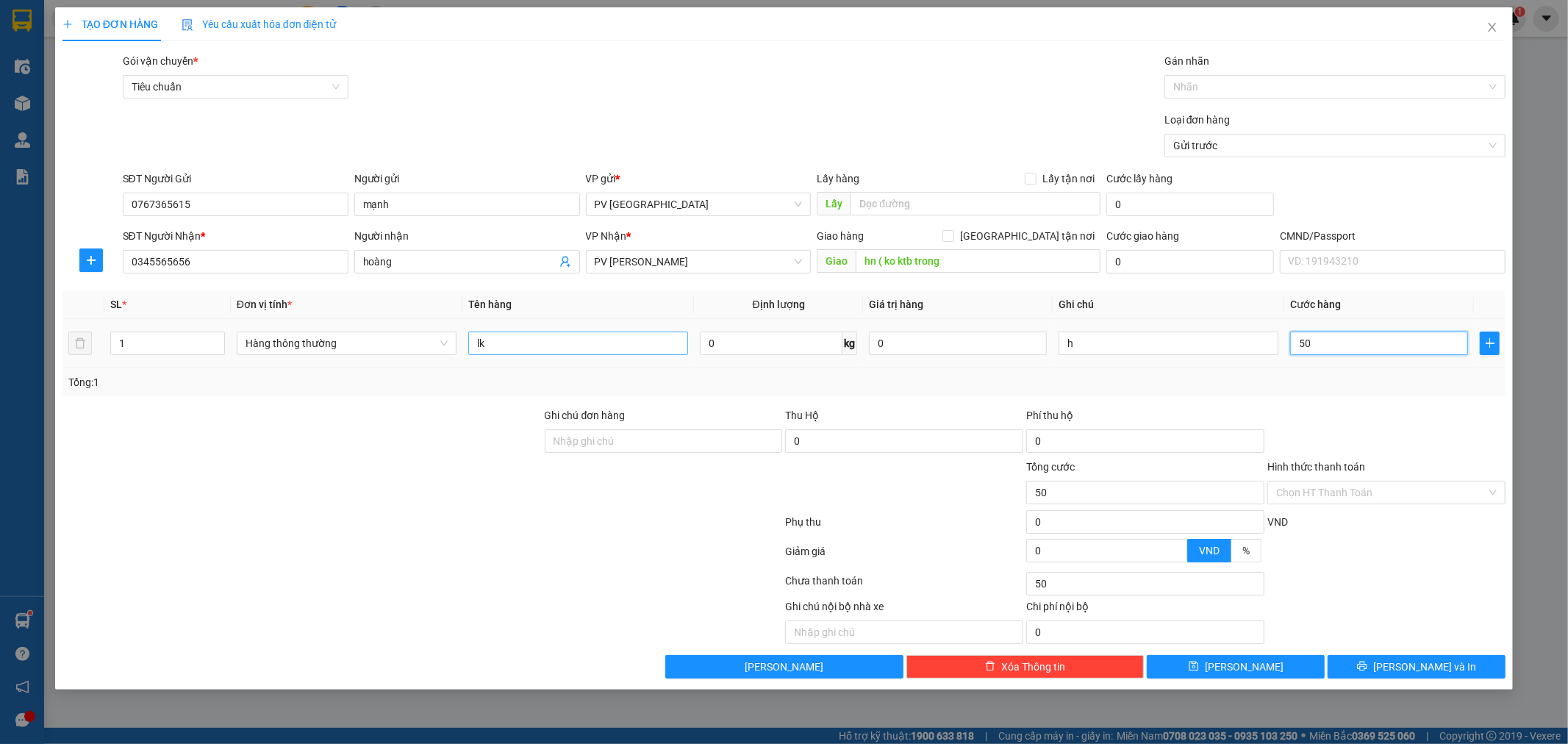
type input "500"
type input "5.000"
type input "50.000"
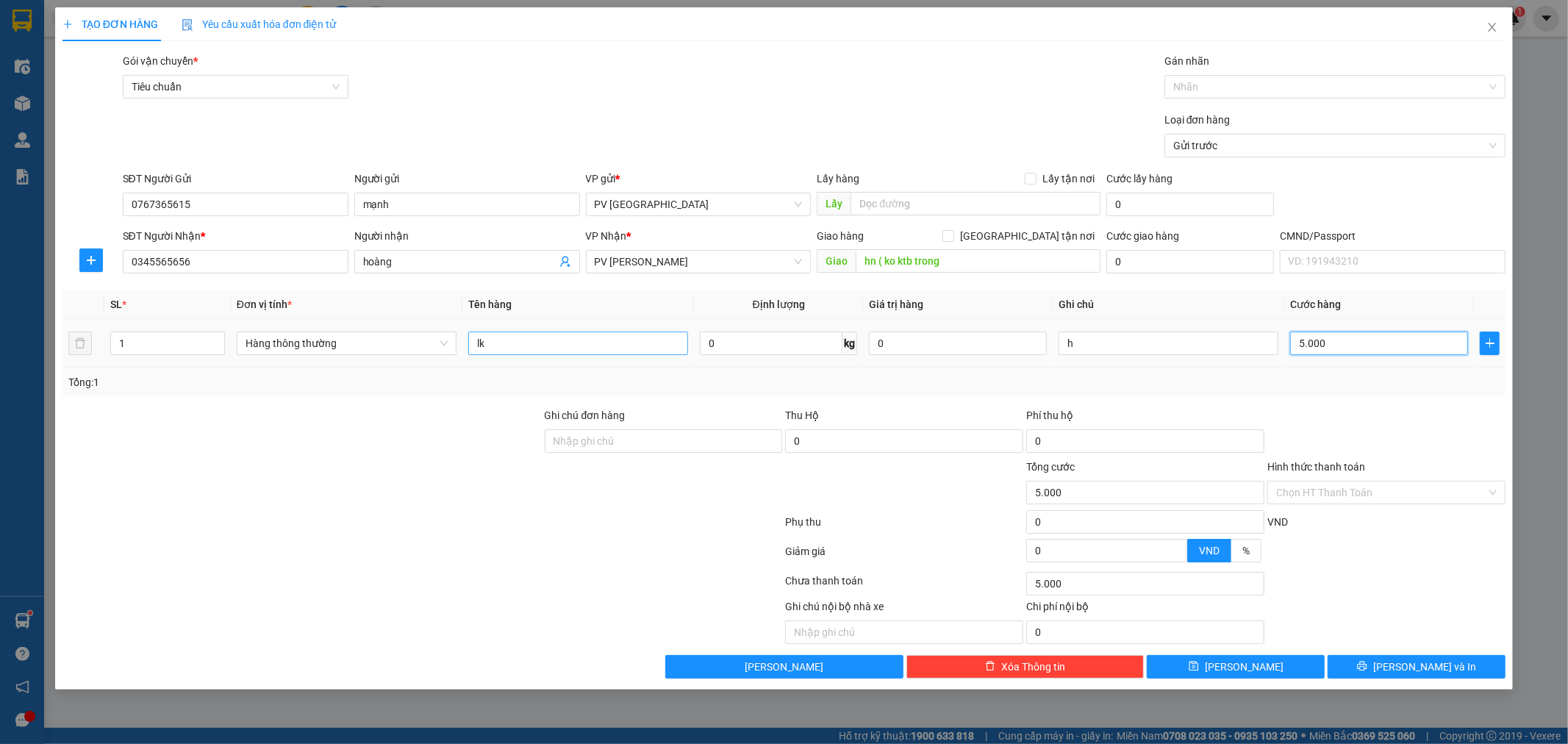
type input "50.000"
click at [1350, 656] on button "[PERSON_NAME] và In" at bounding box center [1417, 667] width 178 height 24
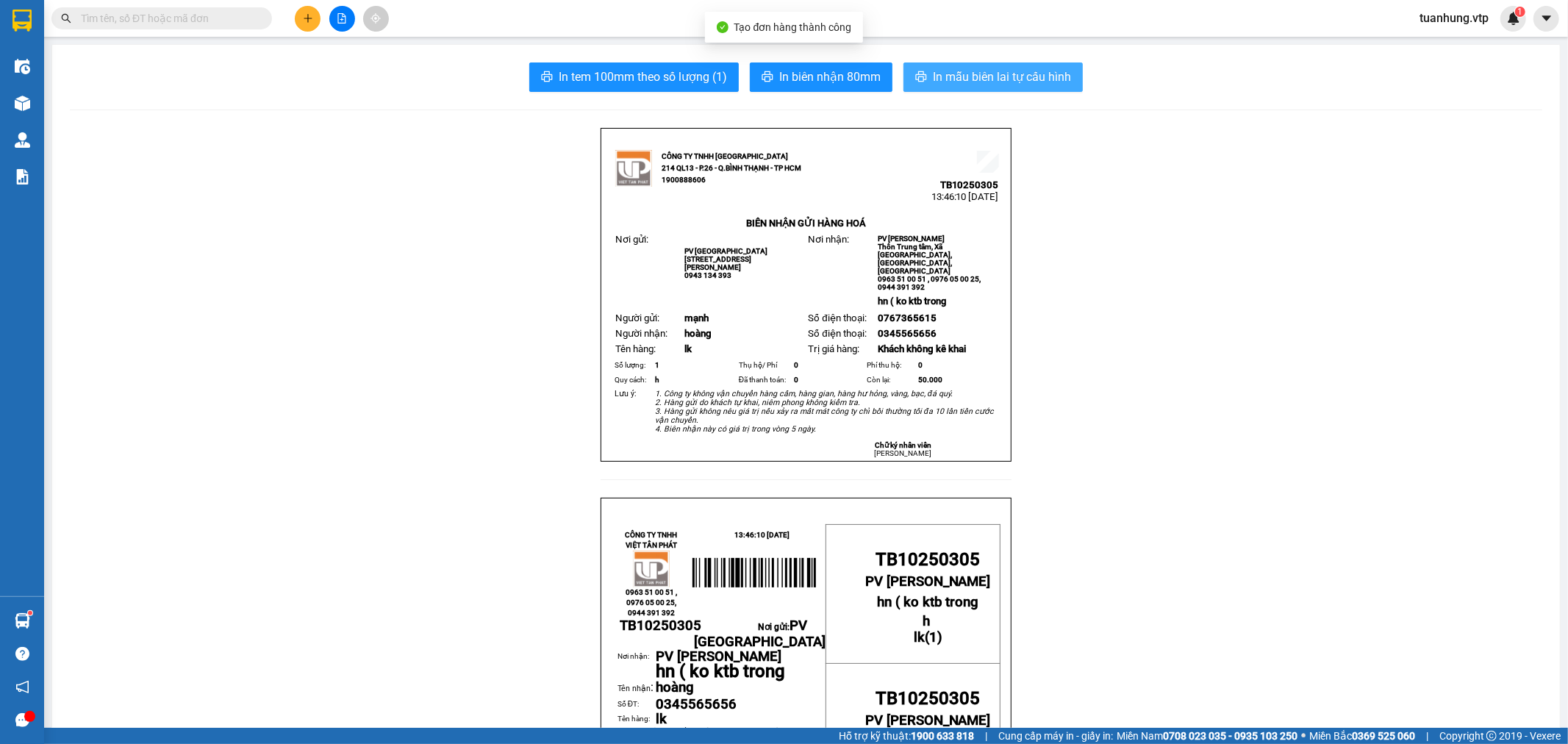
click at [987, 75] on span "In mẫu biên lai tự cấu hình" at bounding box center [1002, 76] width 139 height 18
click at [300, 24] on button at bounding box center [308, 19] width 26 height 26
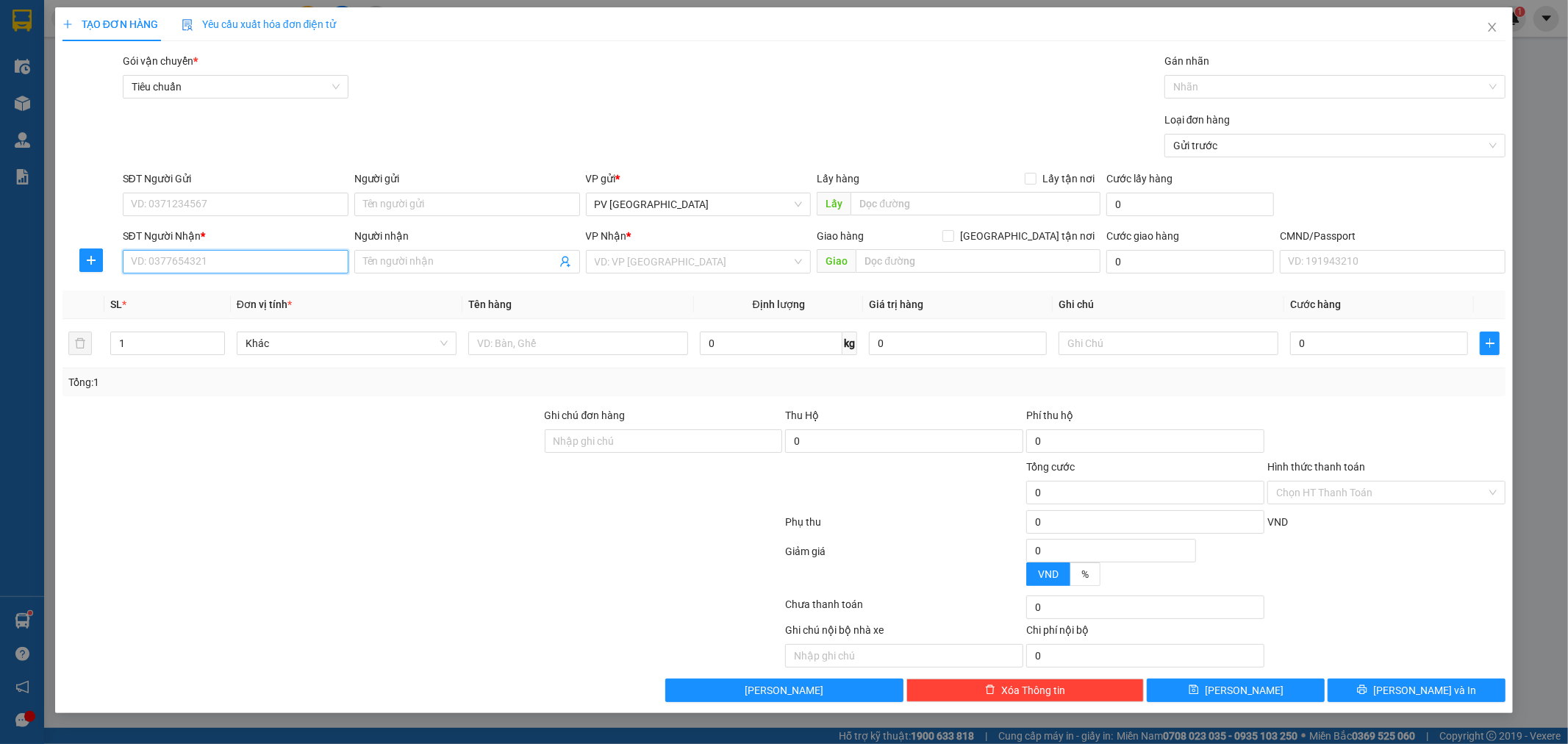
click at [197, 267] on input "SĐT Người Nhận *" at bounding box center [236, 262] width 226 height 24
drag, startPoint x: 284, startPoint y: 259, endPoint x: 291, endPoint y: 244, distance: 16.6
click at [291, 244] on div "SĐT Người Nhận * VD: 0377654321" at bounding box center [236, 254] width 226 height 51
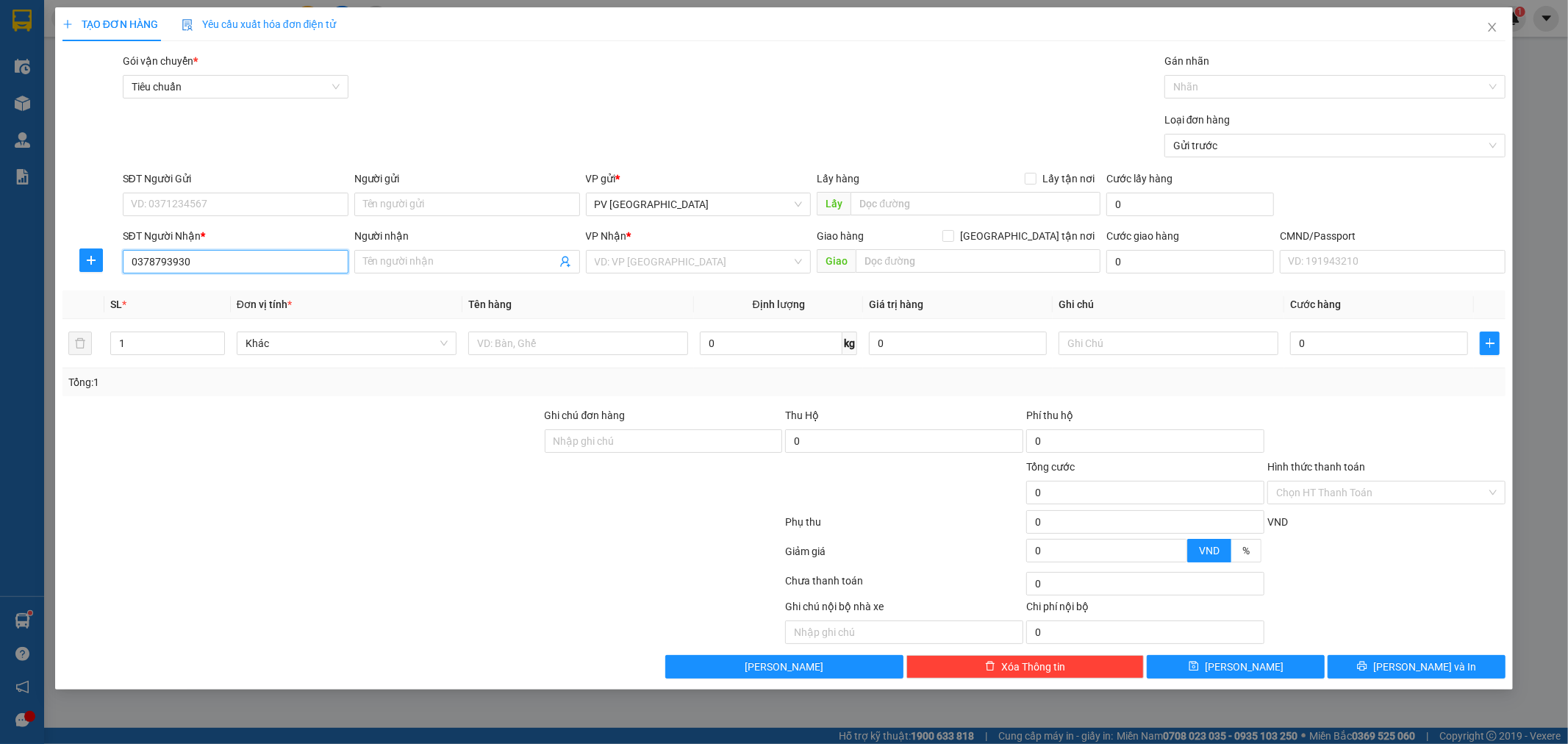
type input "0378793930"
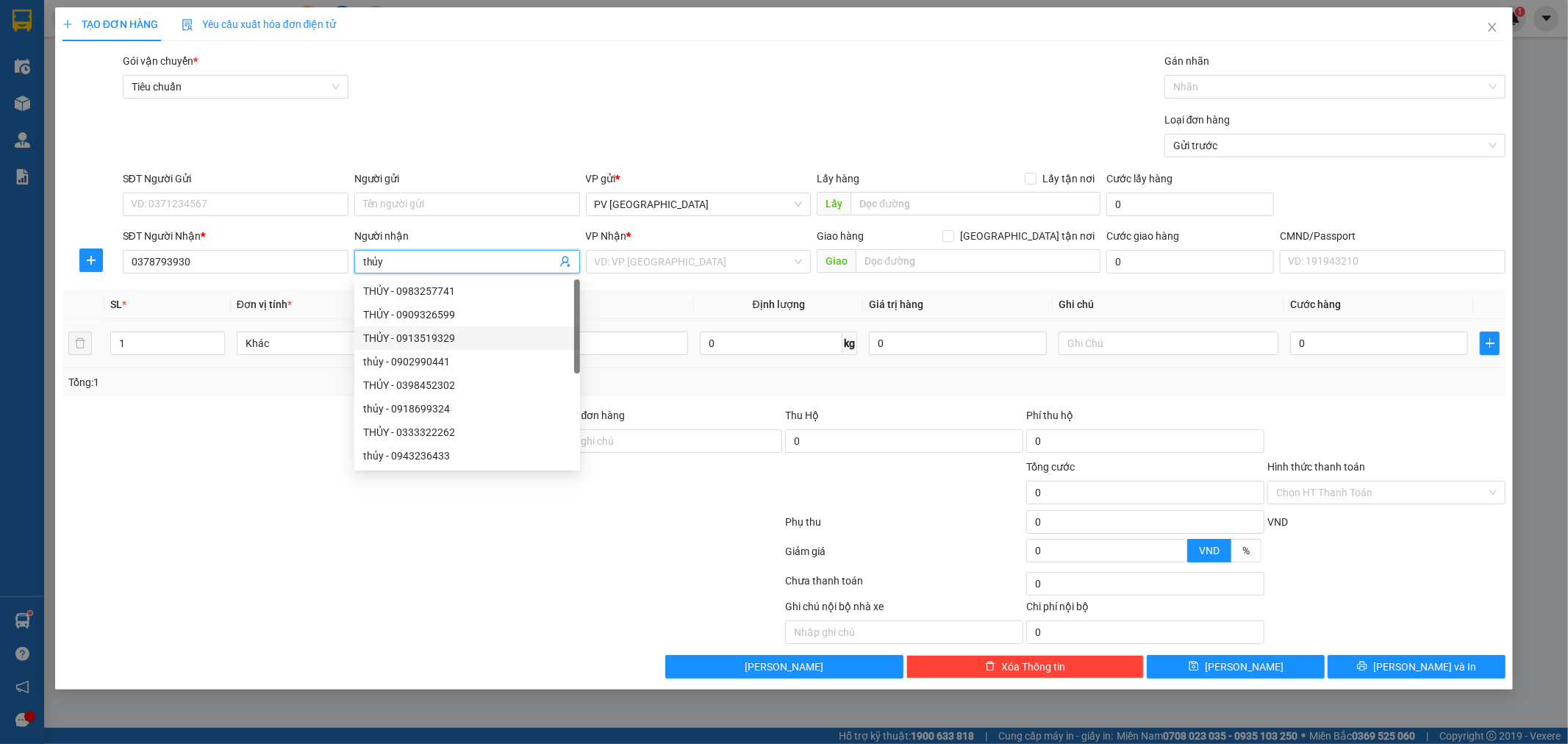
type input "THỦY"
type input "0913519329"
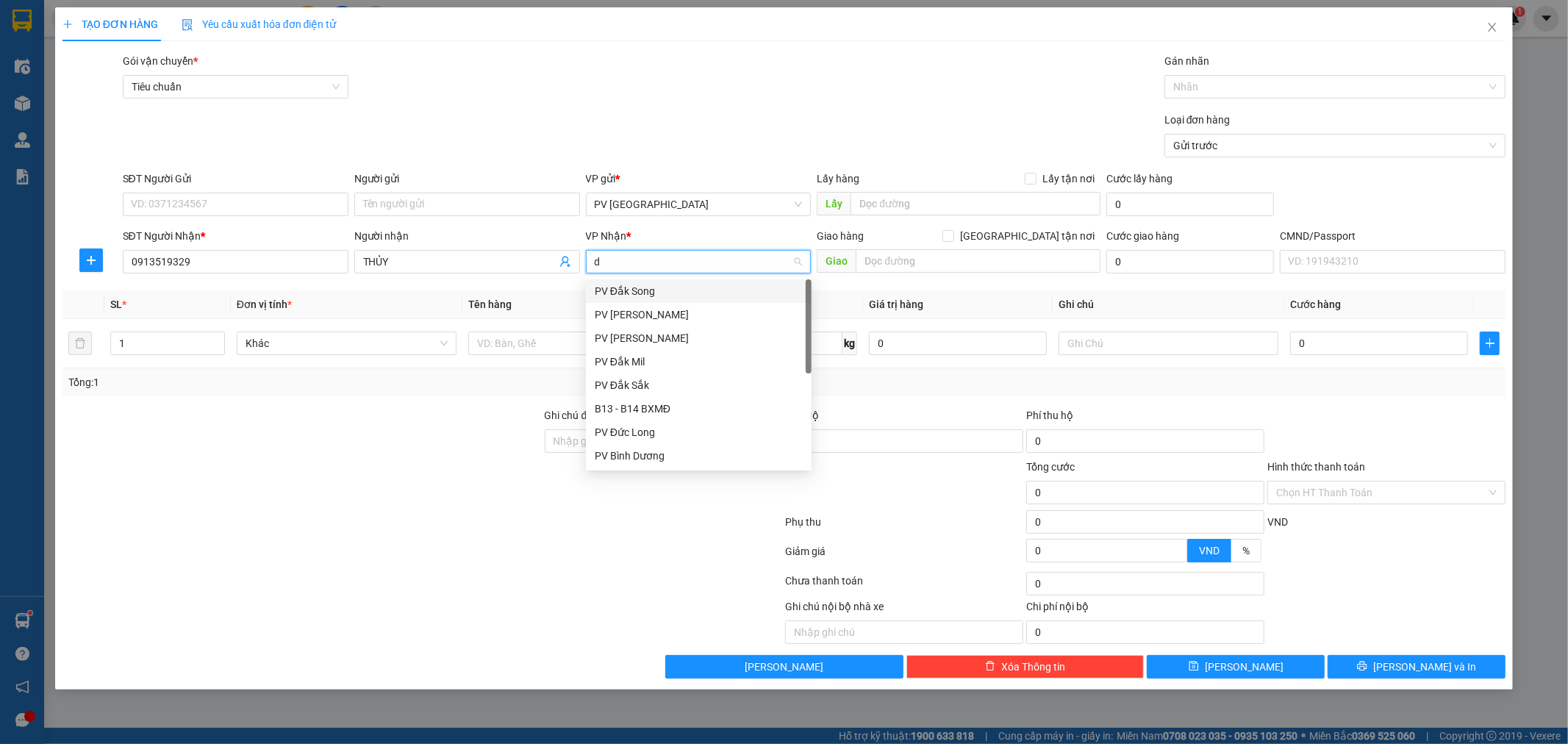
type input "dm"
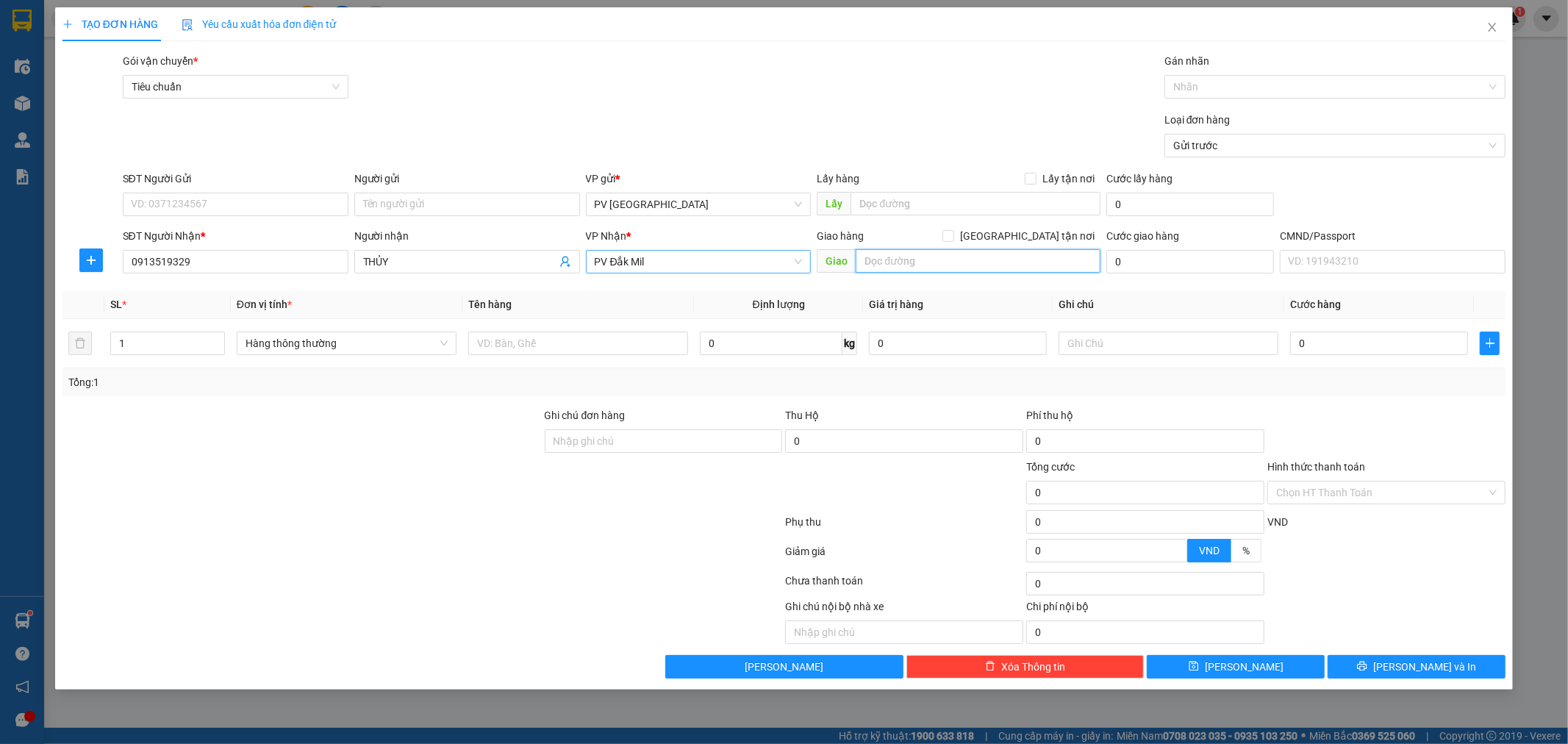
paste input "hẹ tay hư ko đền"
click at [858, 260] on input "hẹ tay hư ko đền" at bounding box center [978, 261] width 245 height 24
click at [863, 258] on input "Nhẹ tay hư ko đền" at bounding box center [978, 261] width 245 height 24
type input "gấp ( Nhẹ tay hư ko đền"
click at [238, 201] on input "SĐT Người Gửi" at bounding box center [236, 204] width 226 height 24
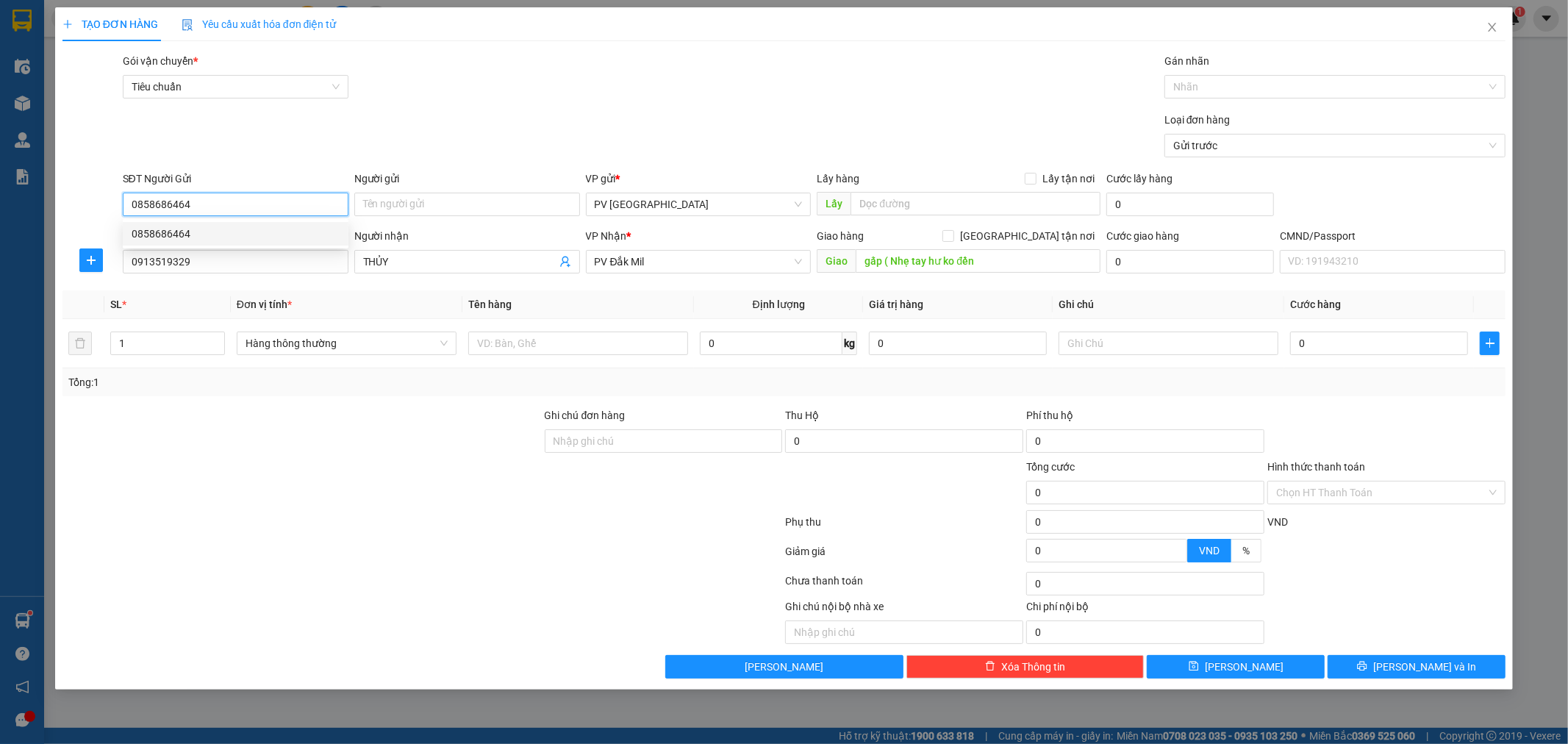
type input "0858686464"
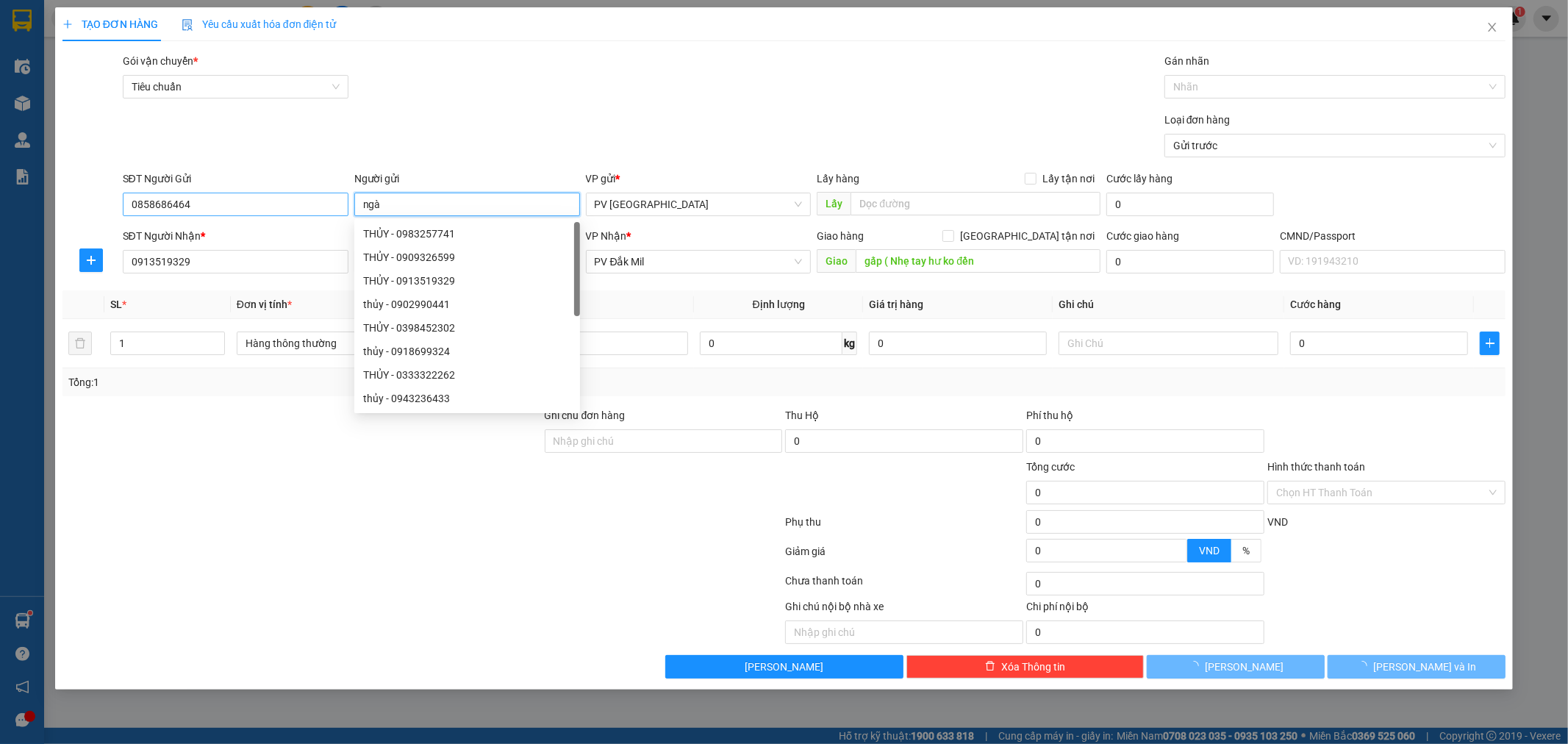
type input "ngà"
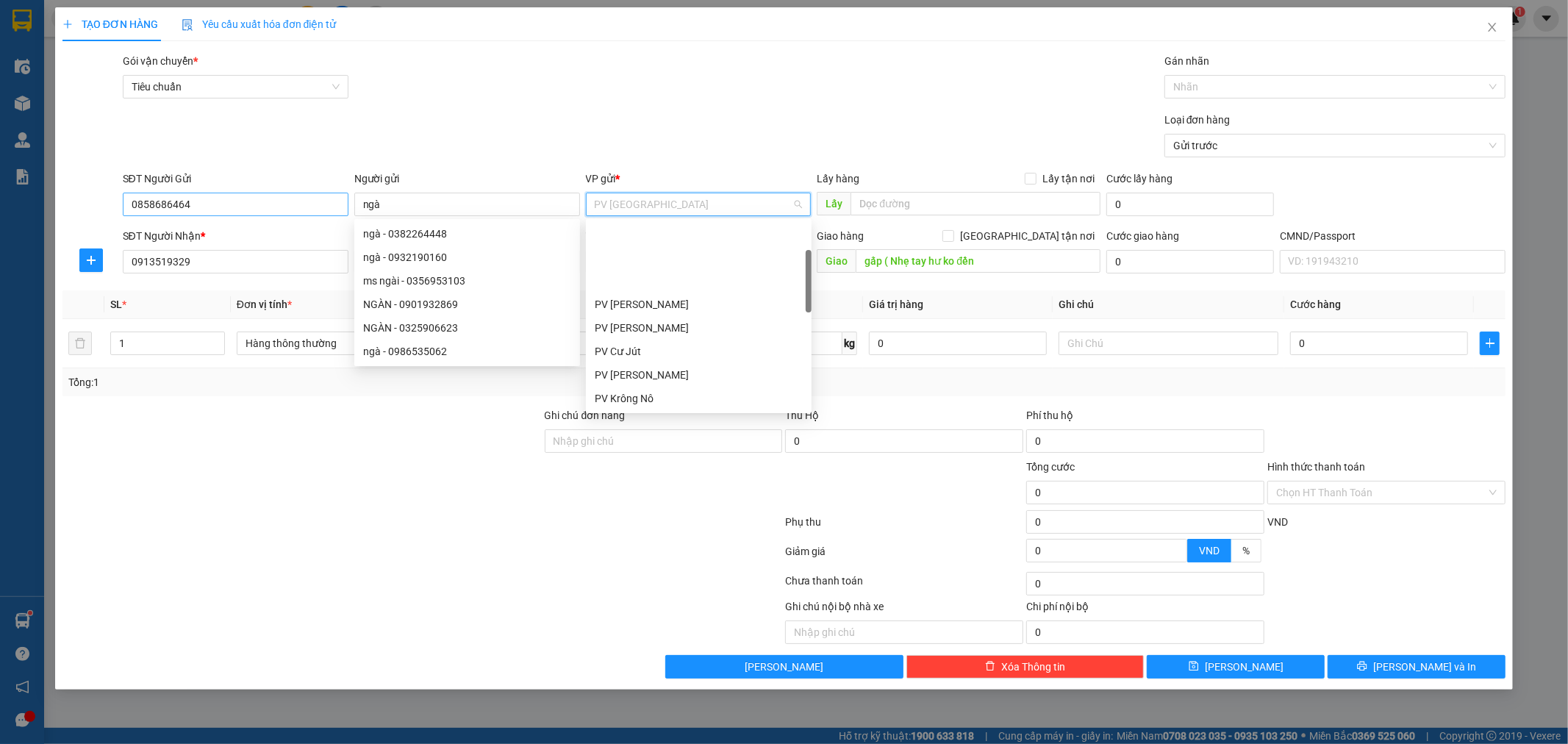
scroll to position [93, 0]
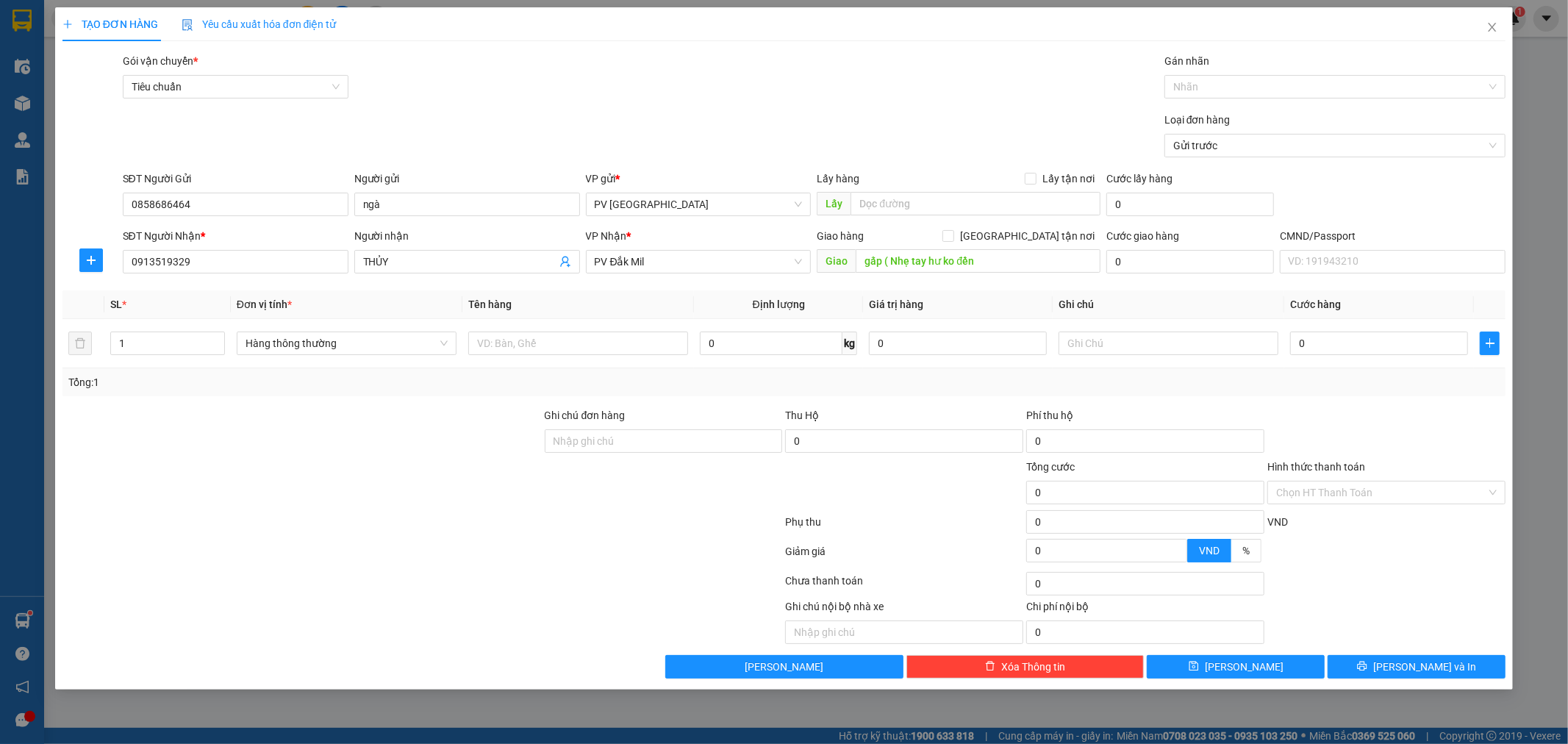
click at [246, 534] on div at bounding box center [422, 525] width 723 height 29
click at [131, 346] on input "1" at bounding box center [168, 344] width 113 height 22
type input "2"
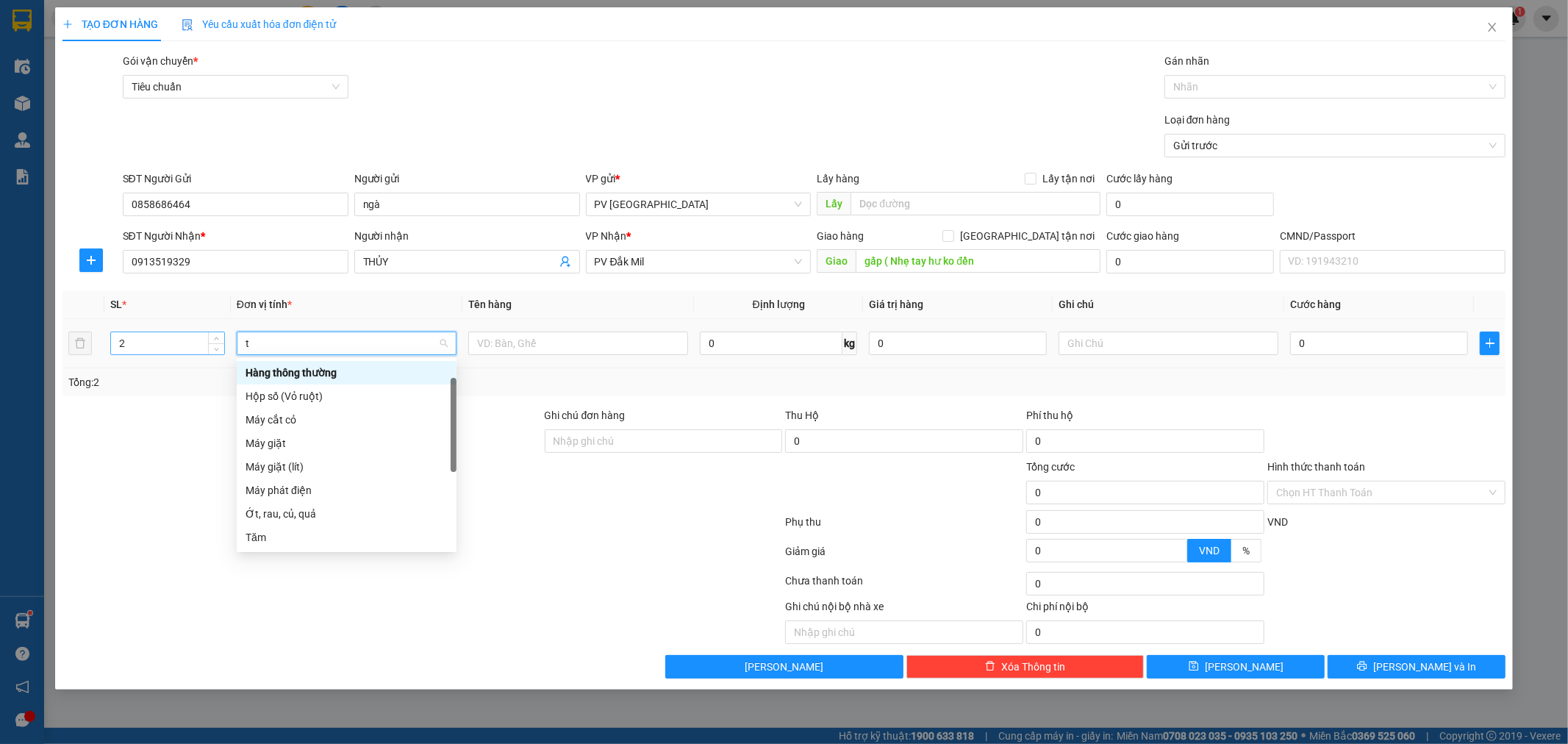
type input "t"
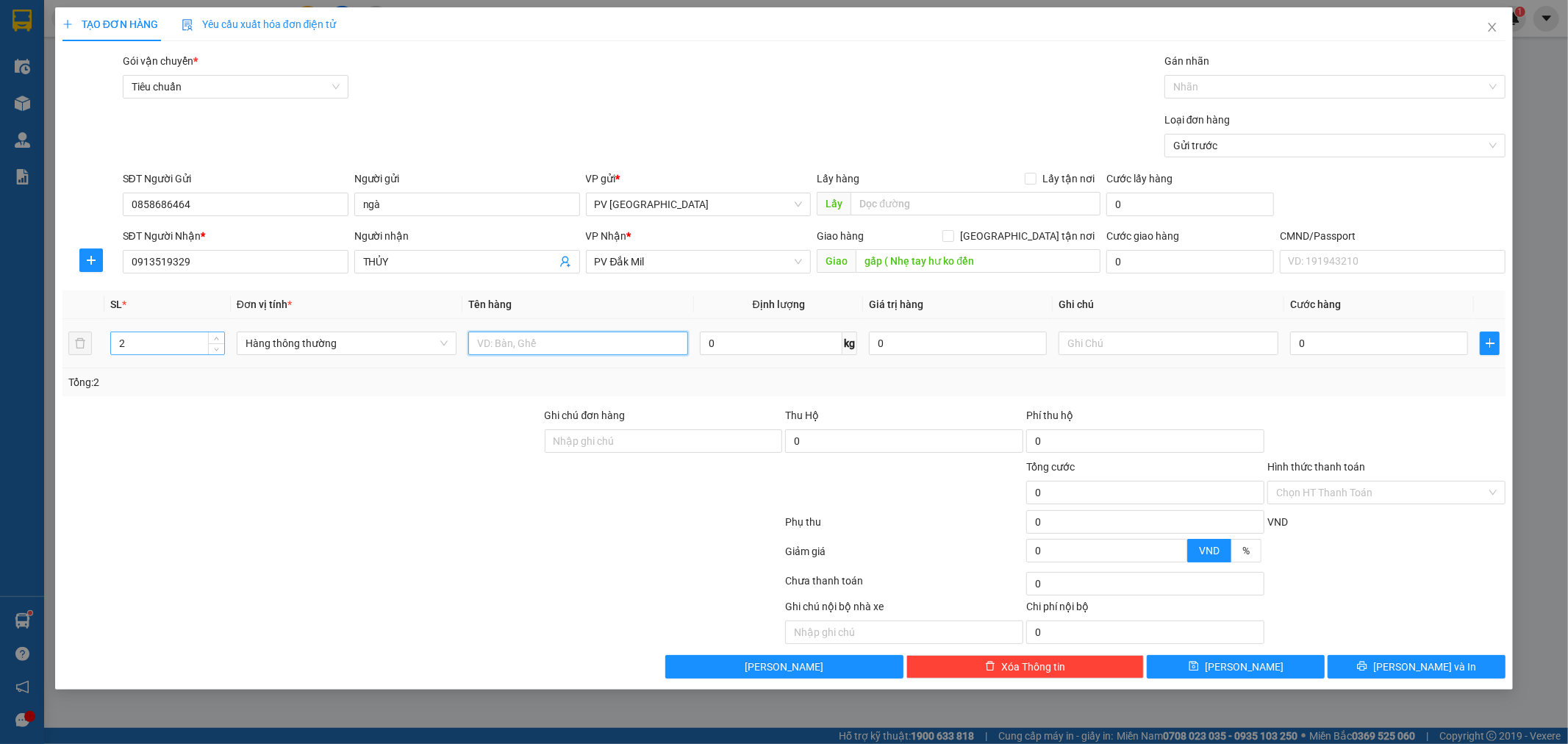
type input "1"
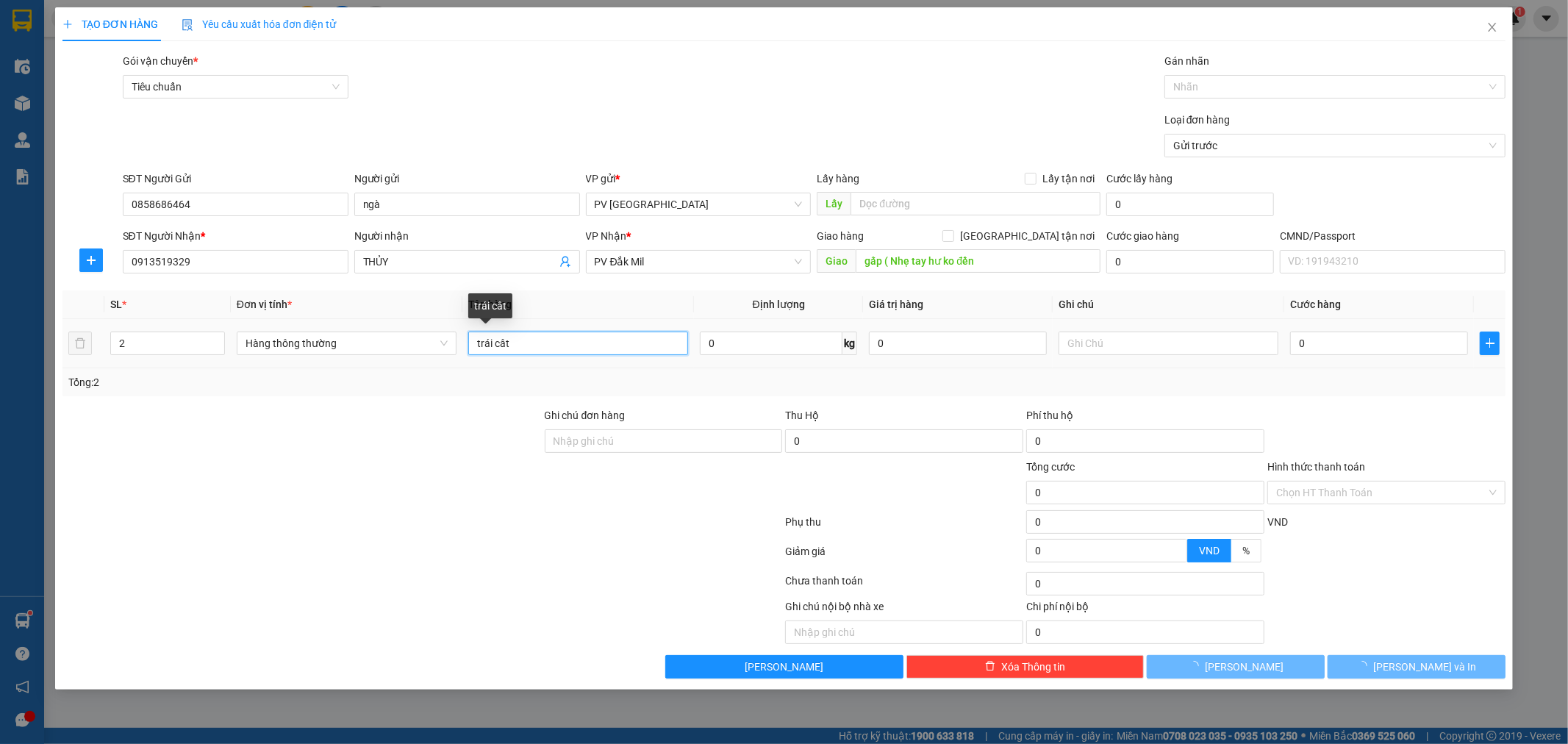
click at [519, 348] on input "trái cât" at bounding box center [578, 344] width 220 height 24
type input "trái cây"
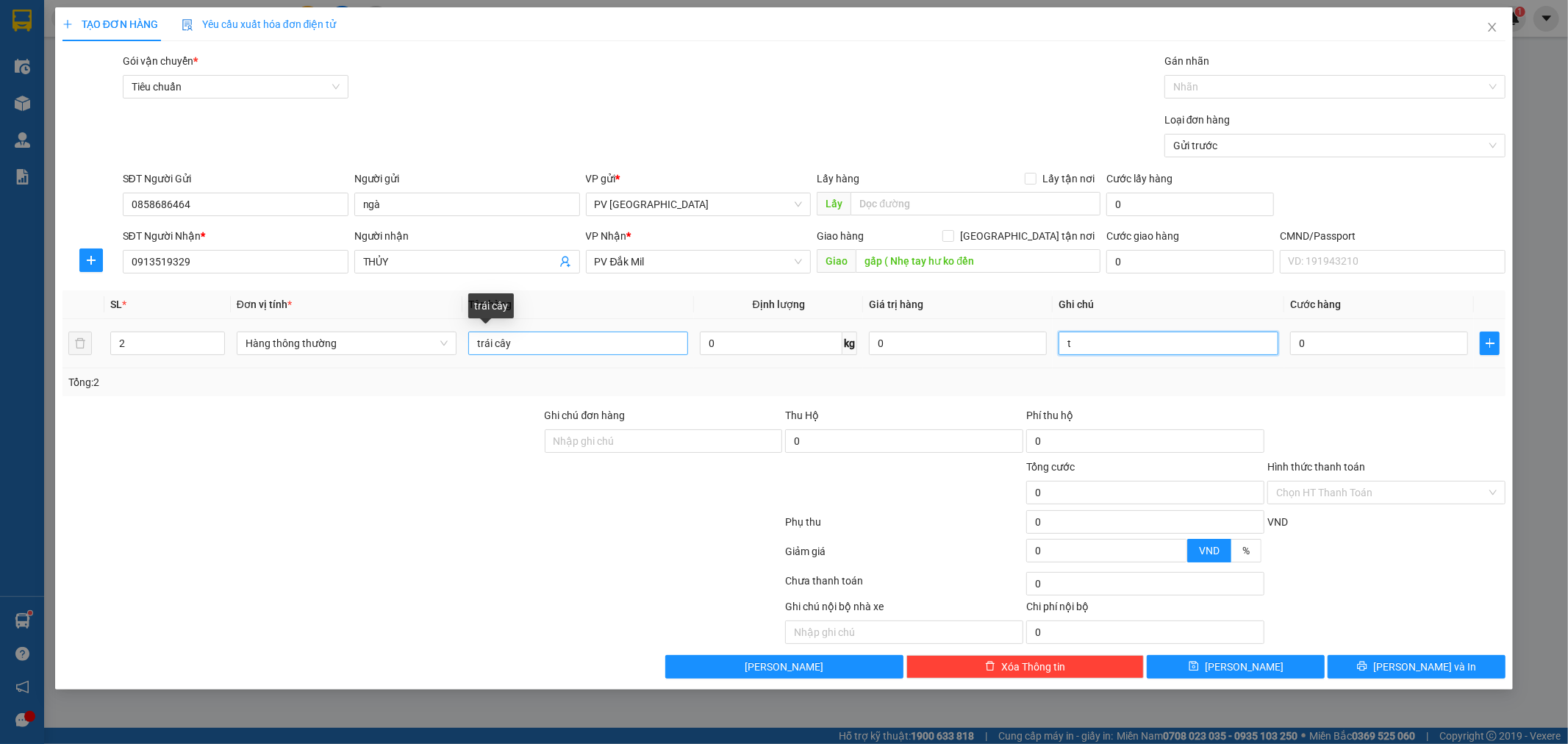
type input "t"
type input "1"
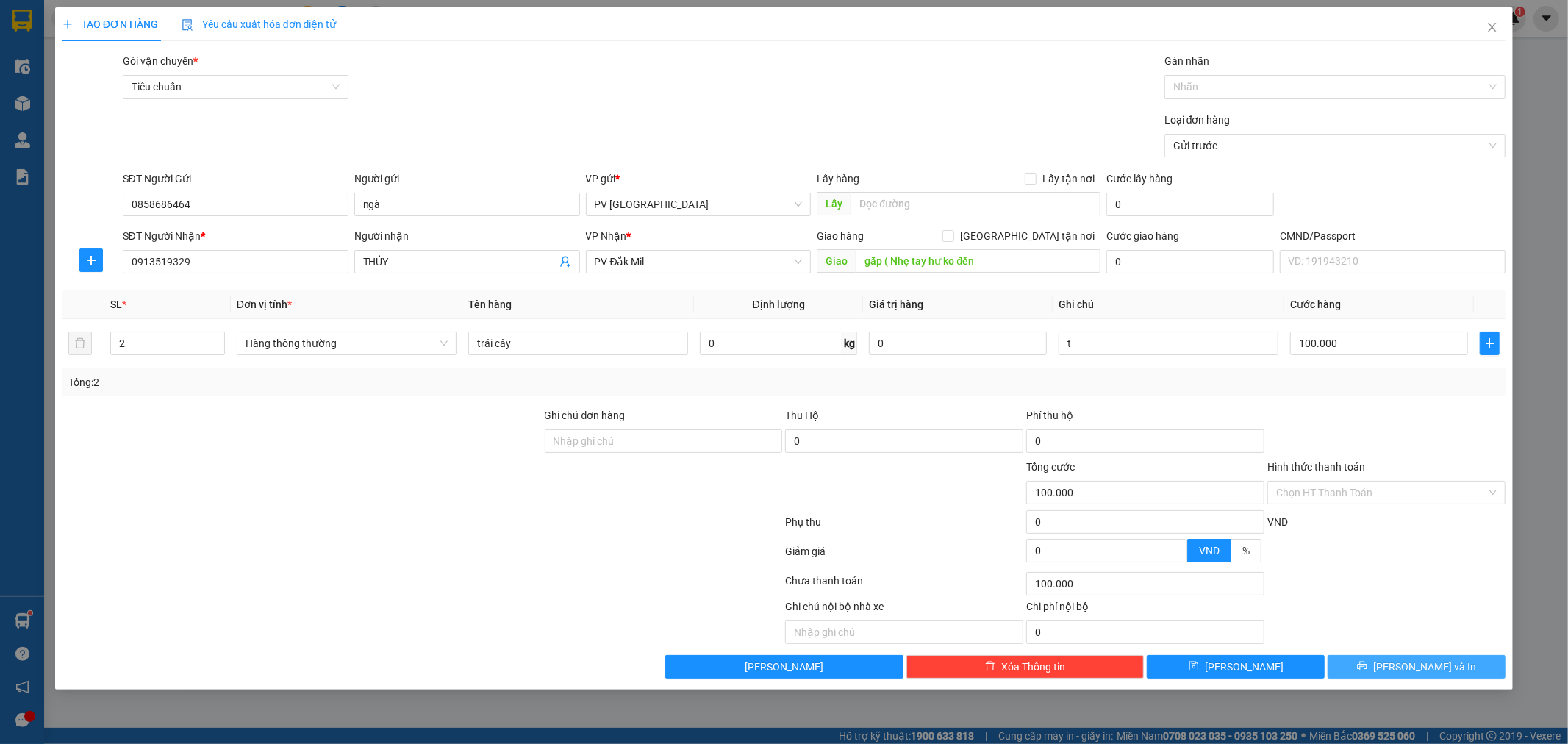
click at [1429, 664] on span "[PERSON_NAME] và In" at bounding box center [1424, 666] width 103 height 16
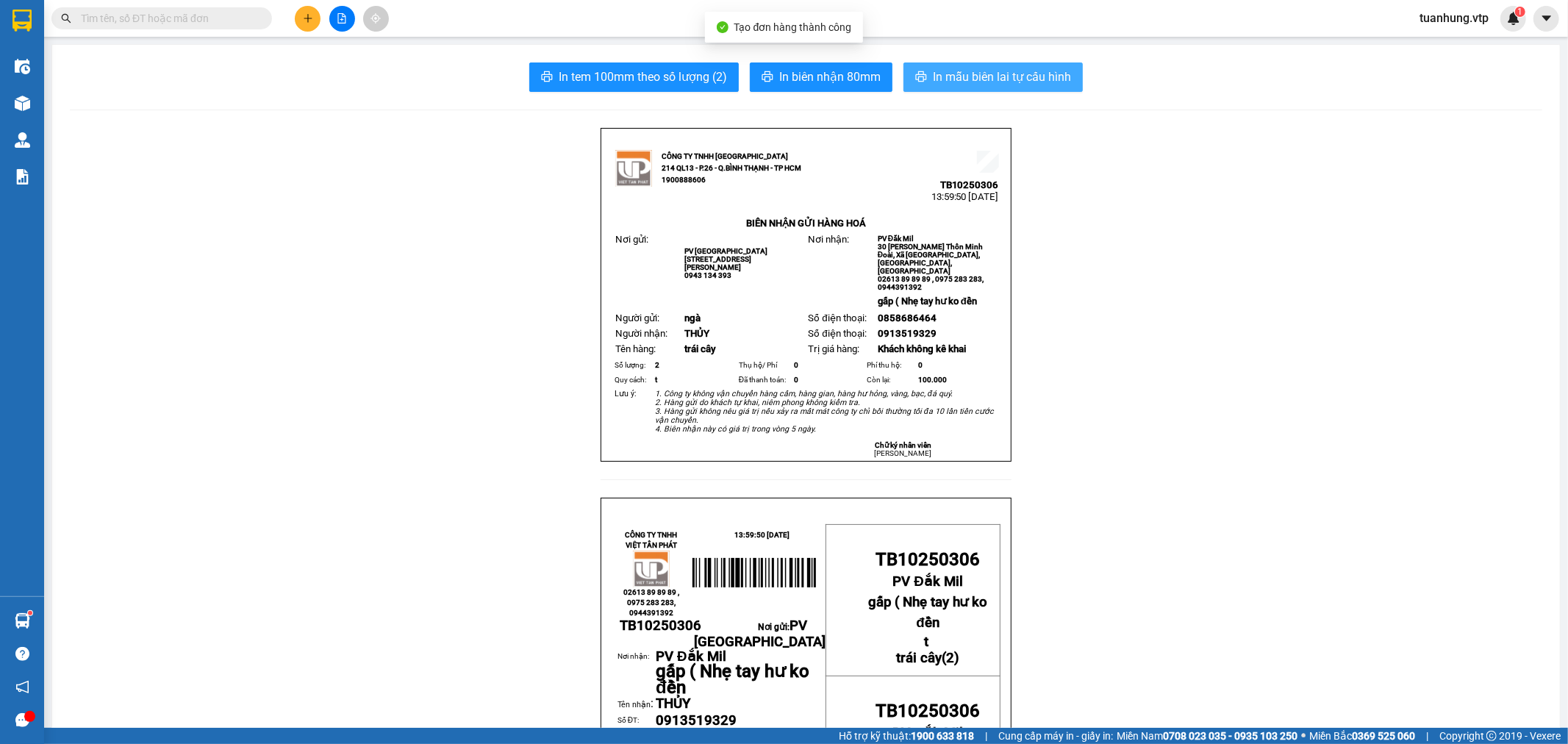
click at [958, 81] on span "In mẫu biên lai tự cấu hình" at bounding box center [1002, 76] width 139 height 18
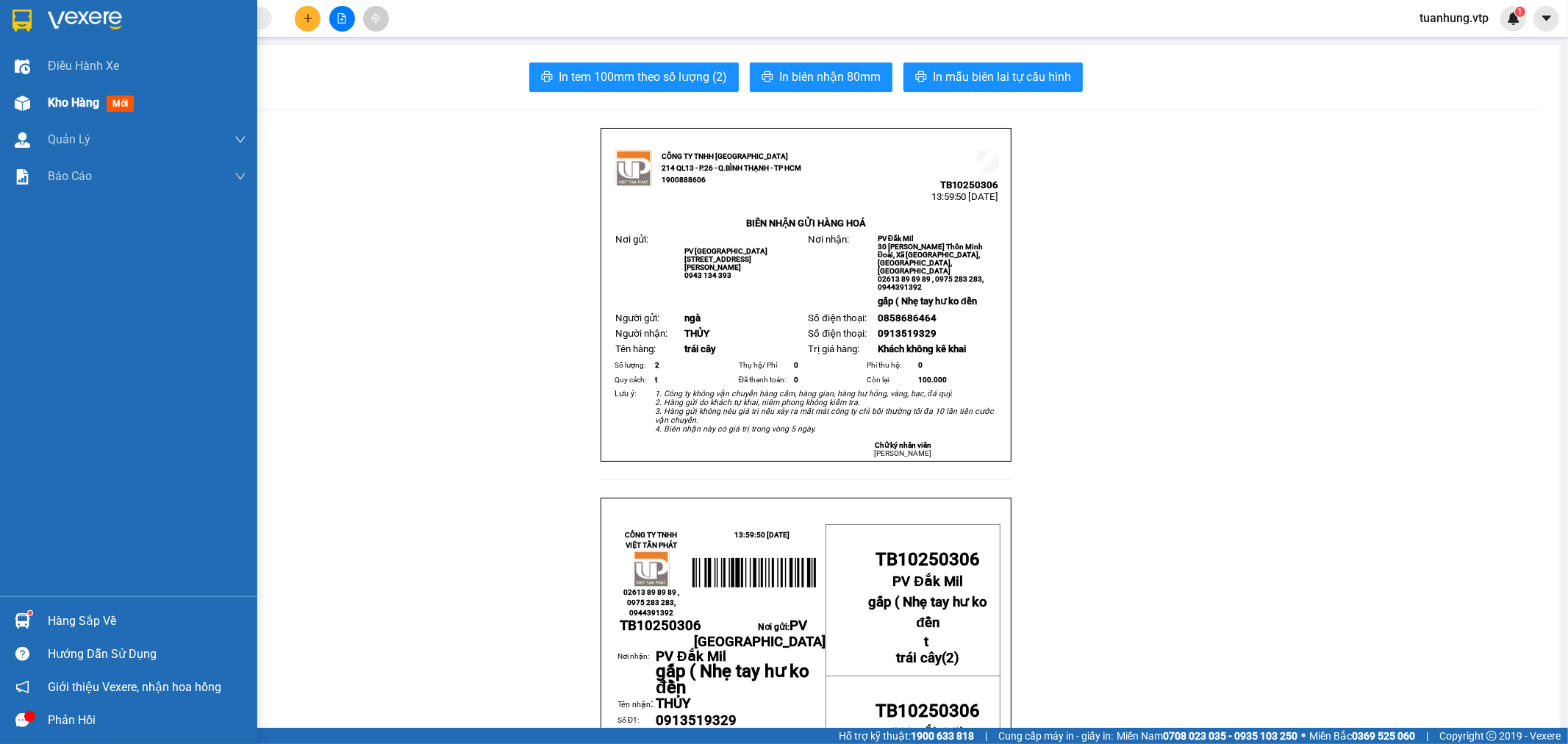
click at [85, 103] on span "Kho hàng" at bounding box center [74, 103] width 51 height 14
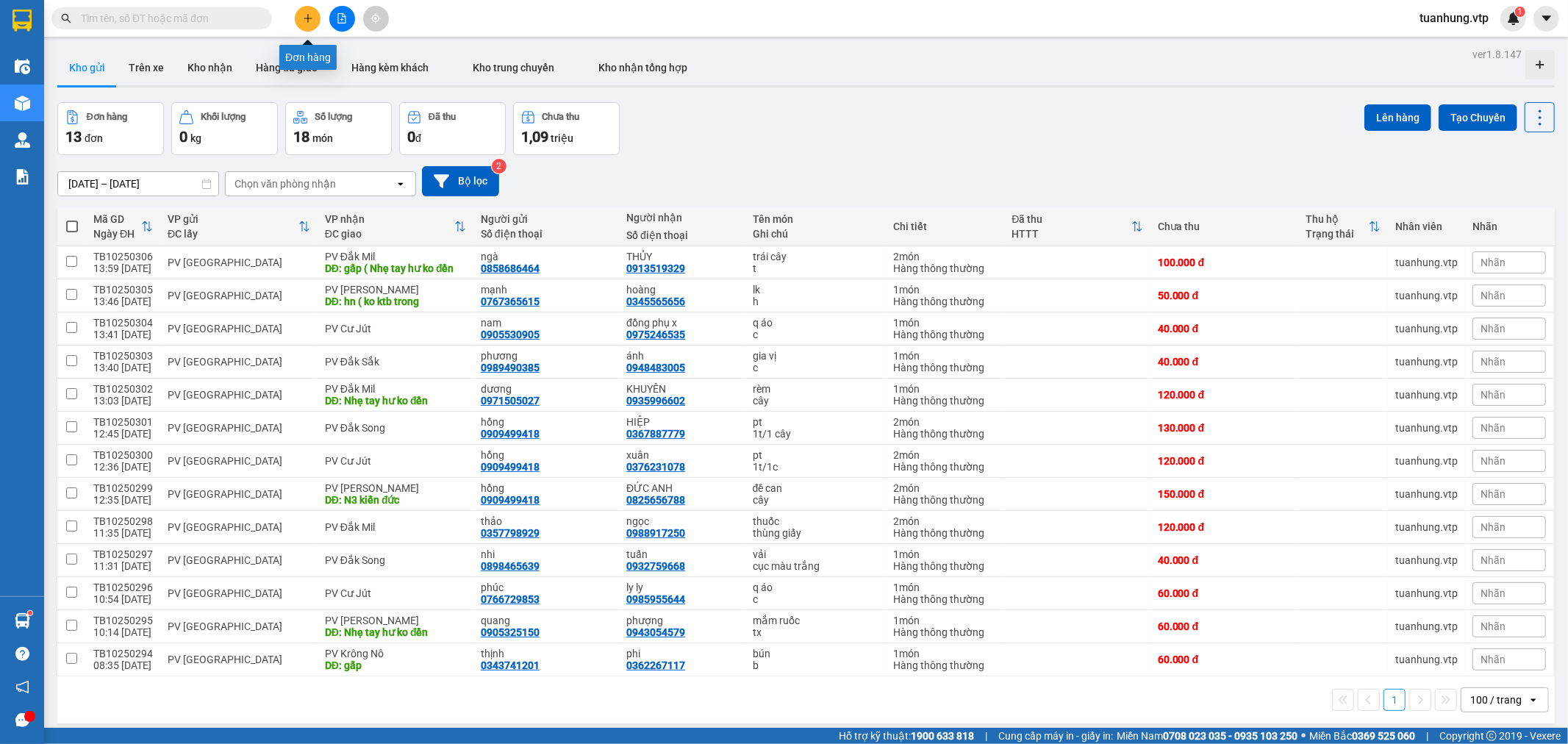
click at [302, 21] on button at bounding box center [308, 19] width 26 height 26
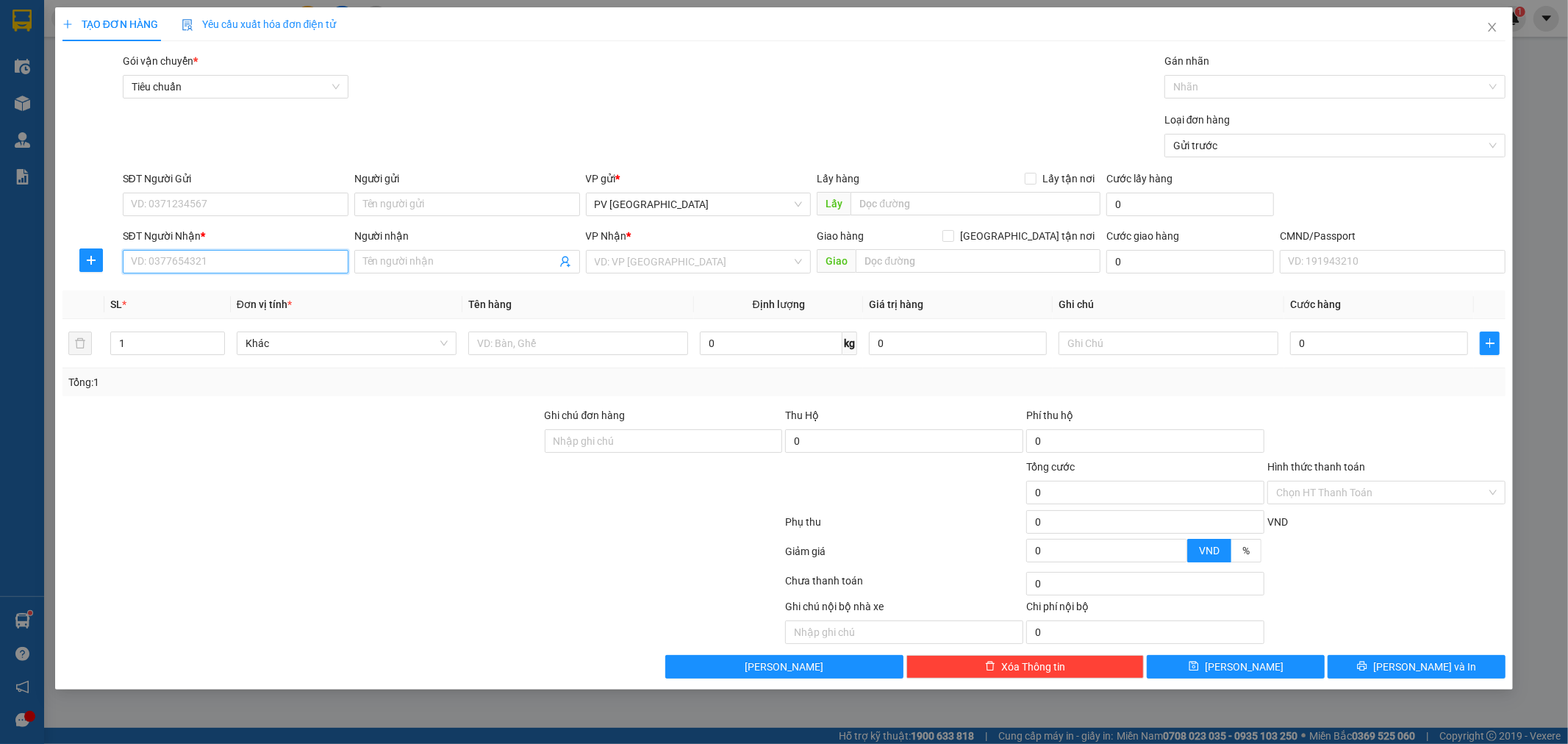
click at [251, 262] on input "SĐT Người Nhận *" at bounding box center [236, 262] width 226 height 24
click at [217, 292] on div "0902926790" at bounding box center [235, 291] width 208 height 16
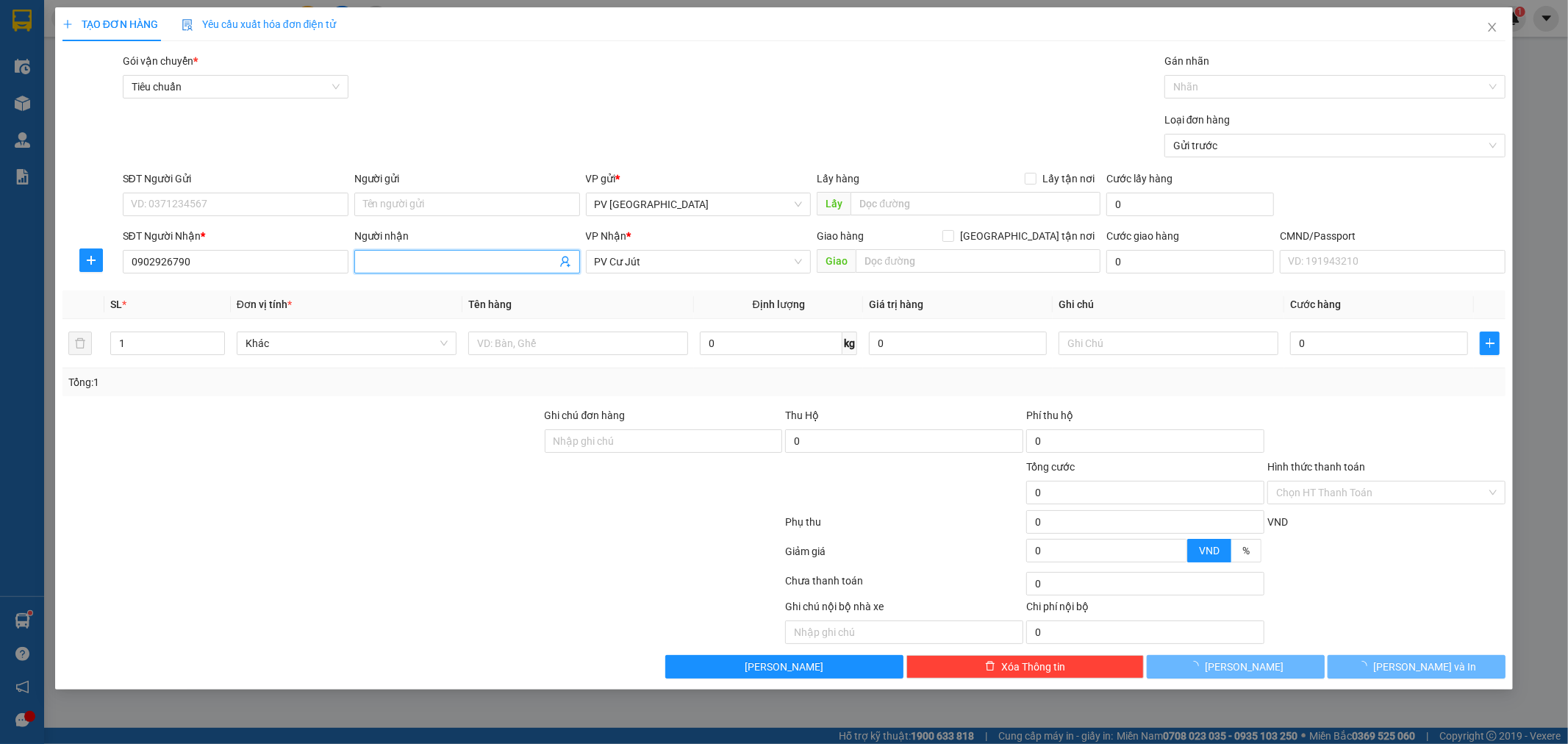
click at [405, 269] on input "Người nhận" at bounding box center [460, 262] width 193 height 16
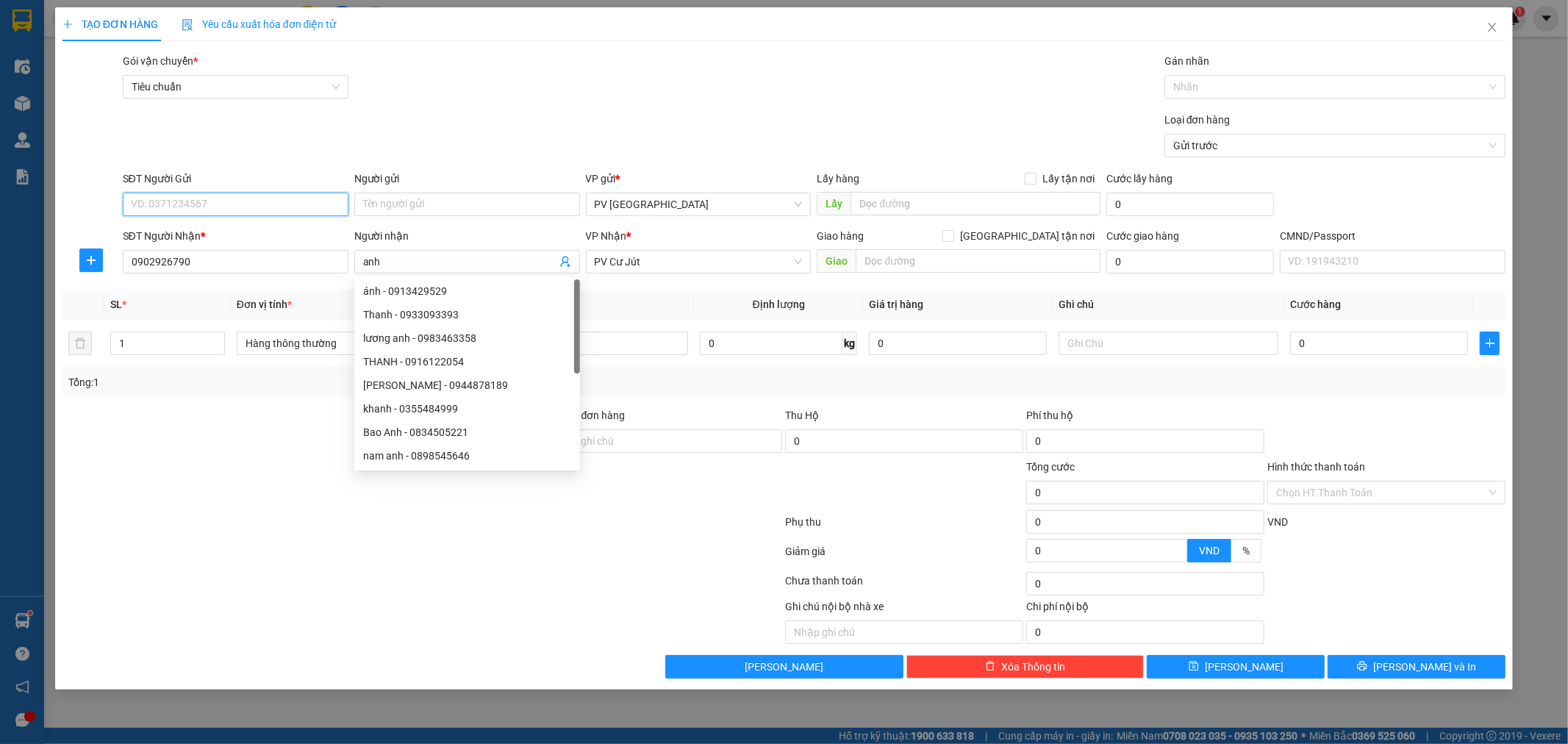
click at [268, 207] on input "SĐT Người Gửi" at bounding box center [236, 204] width 226 height 24
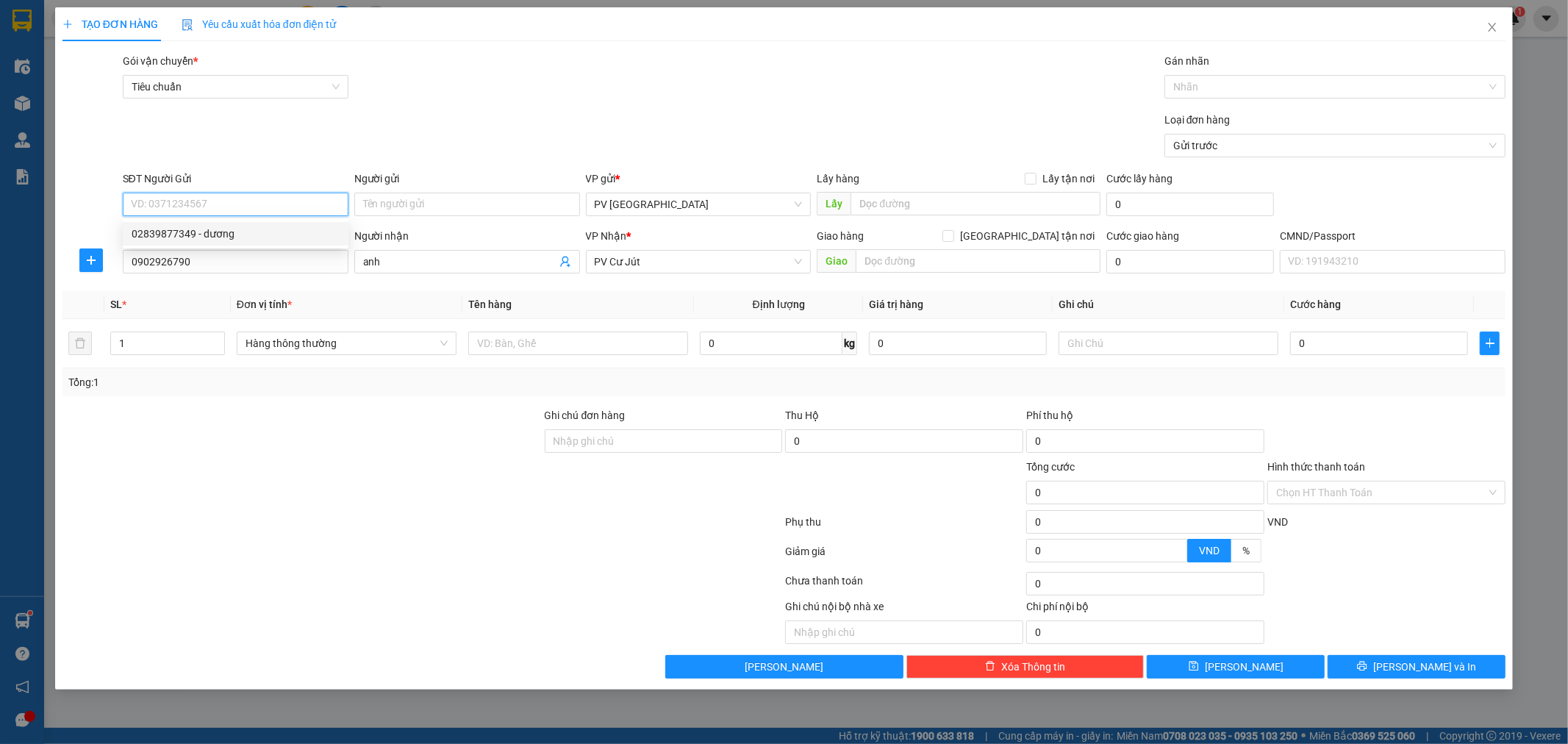
click at [251, 233] on div "02839877349 - dương" at bounding box center [235, 233] width 208 height 16
click at [239, 209] on input "02839877349" at bounding box center [236, 204] width 226 height 24
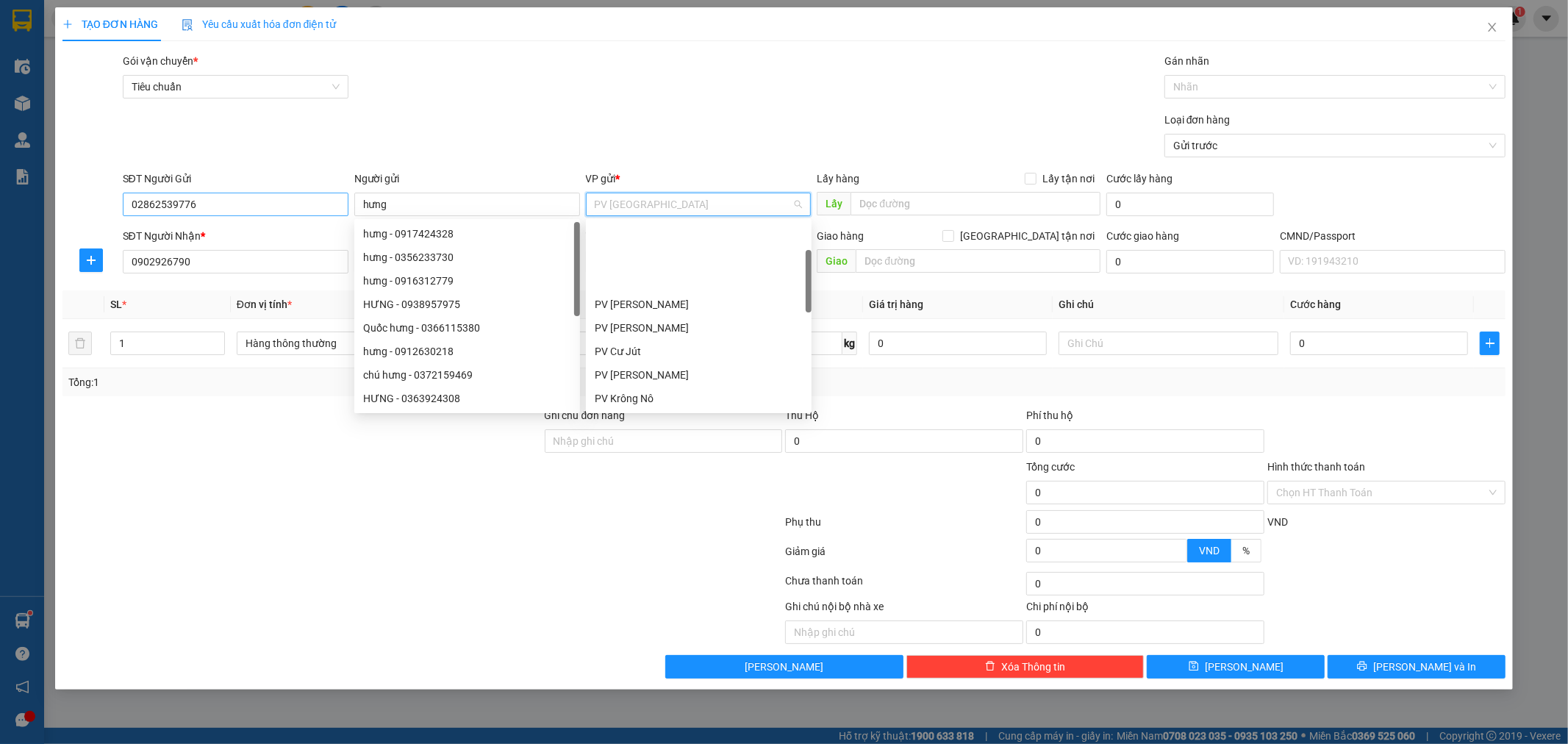
scroll to position [93, 0]
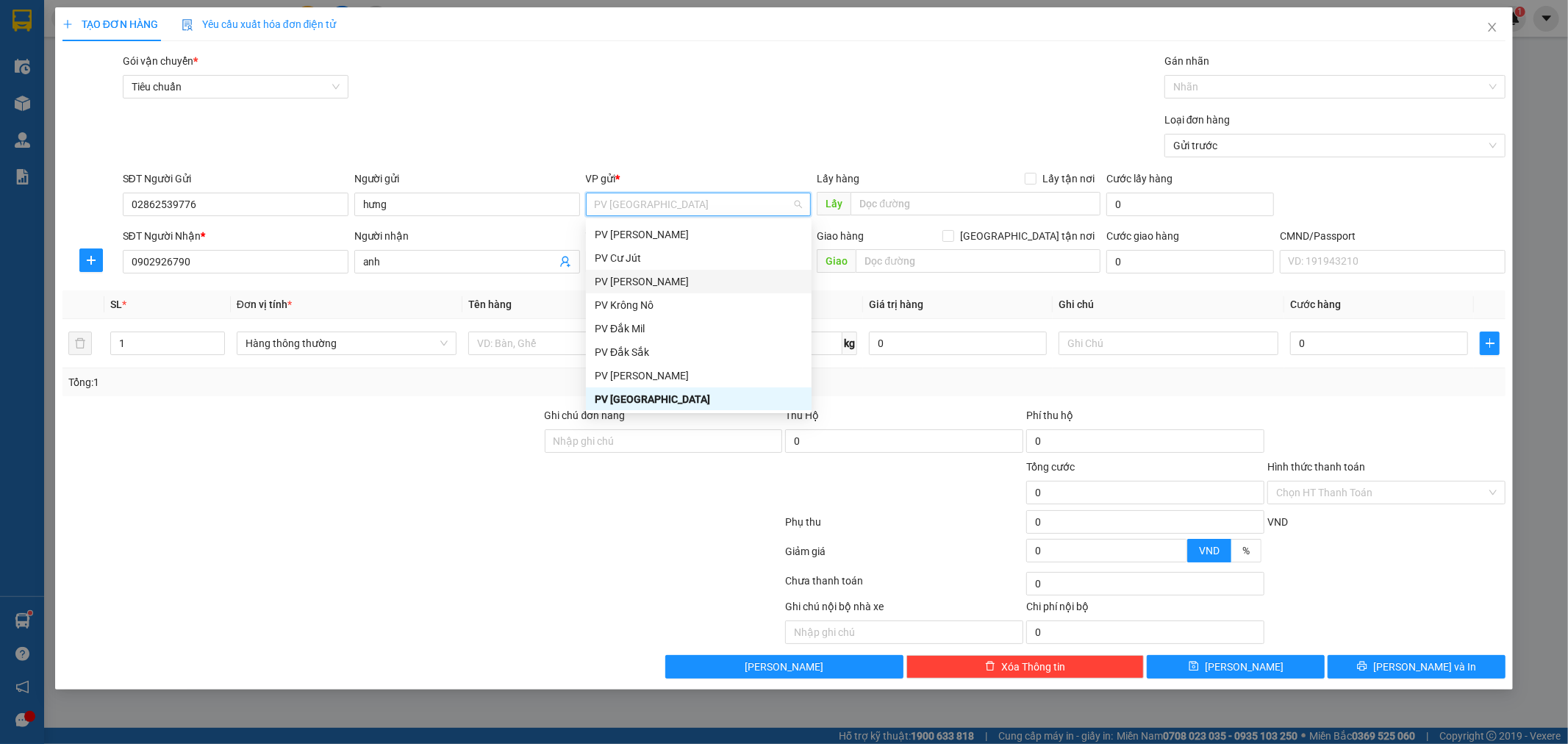
click at [645, 555] on div at bounding box center [422, 554] width 723 height 29
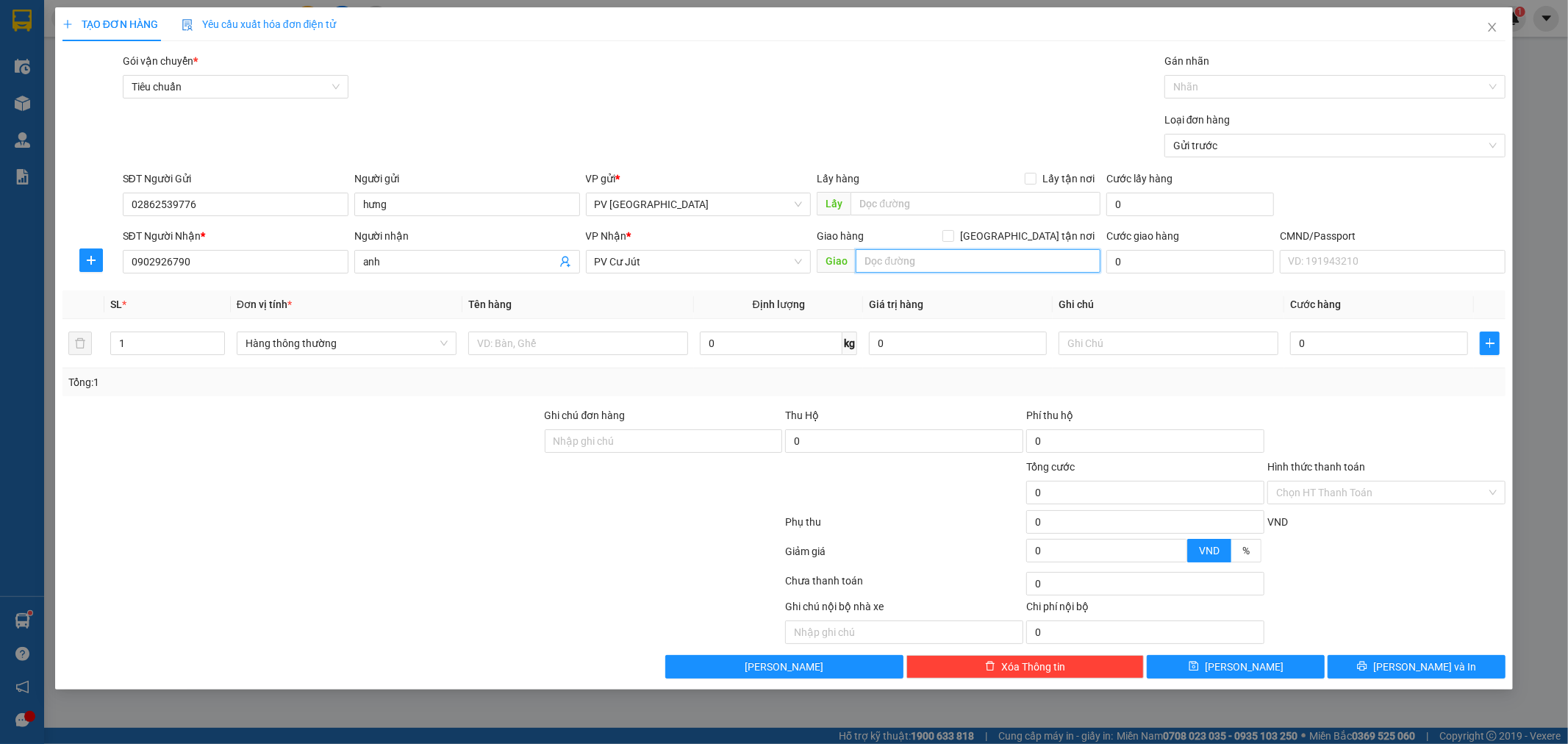
click at [946, 263] on input "text" at bounding box center [978, 261] width 245 height 24
drag, startPoint x: 575, startPoint y: 340, endPoint x: 607, endPoint y: 328, distance: 34.2
click at [592, 333] on input "text" at bounding box center [578, 344] width 220 height 24
drag, startPoint x: 1107, startPoint y: 353, endPoint x: 1124, endPoint y: 381, distance: 32.8
click at [1111, 353] on input "text" at bounding box center [1168, 344] width 220 height 24
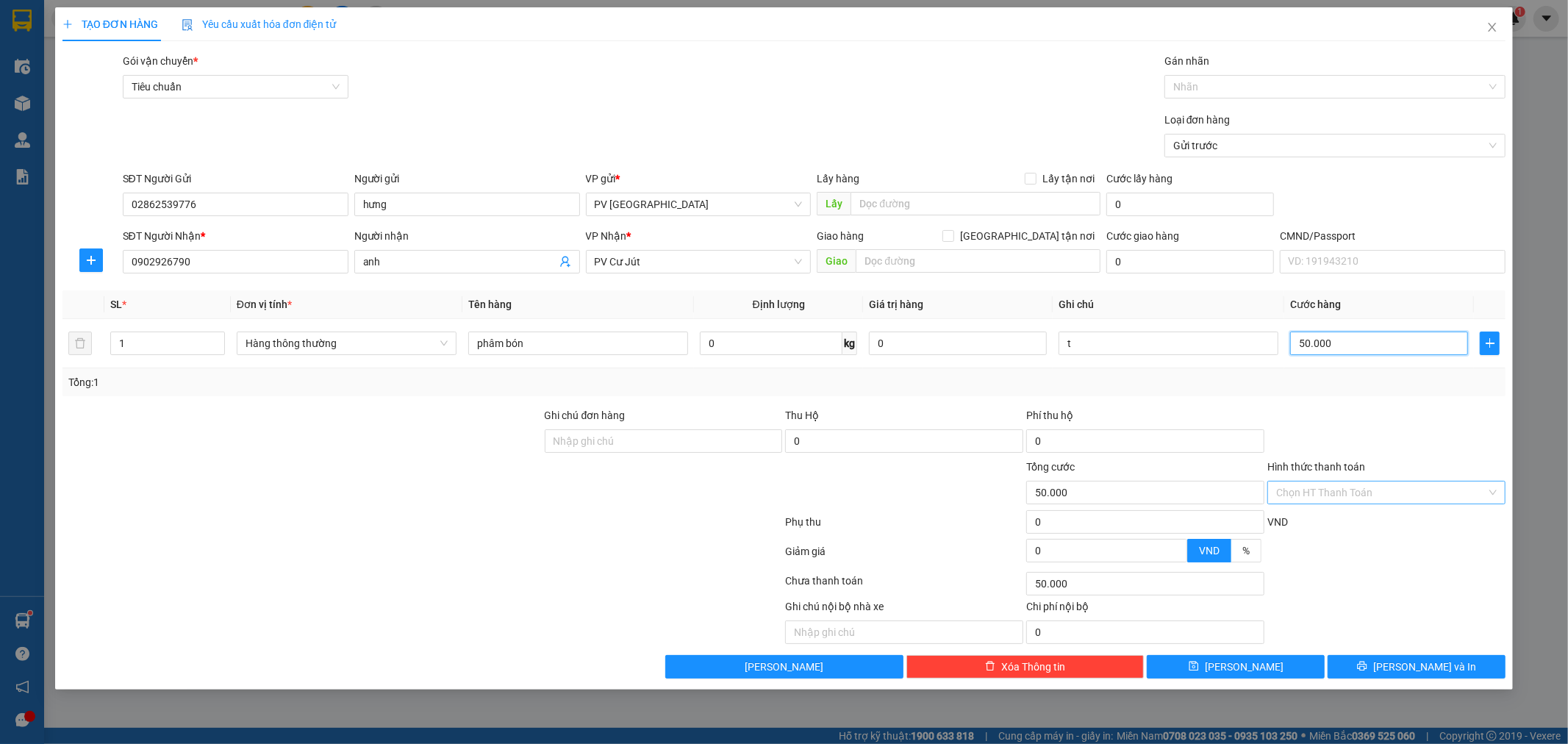
click at [1487, 489] on div "Chọn HT Thanh Toán" at bounding box center [1386, 493] width 239 height 24
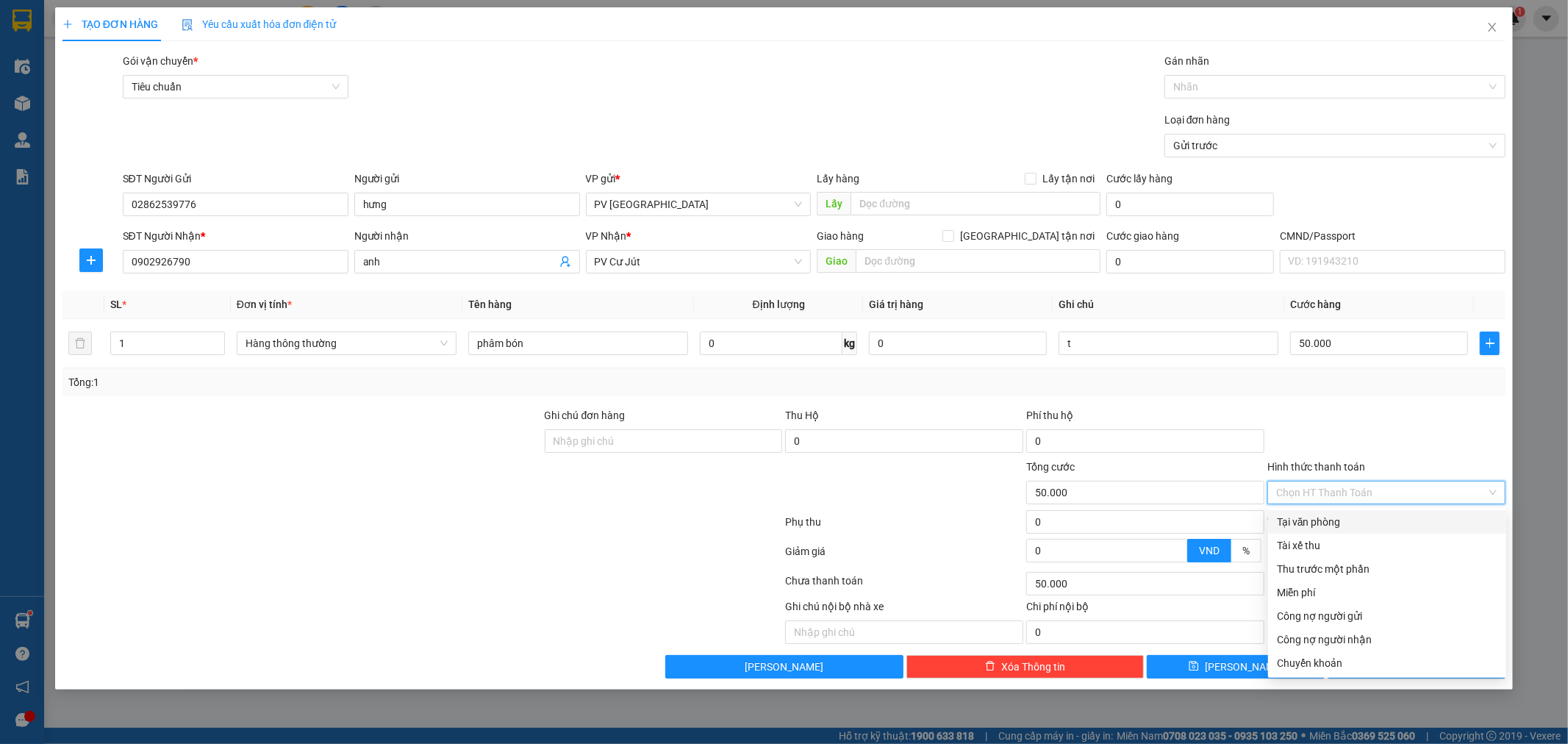
click at [1430, 515] on div "Tại văn phòng" at bounding box center [1387, 522] width 221 height 16
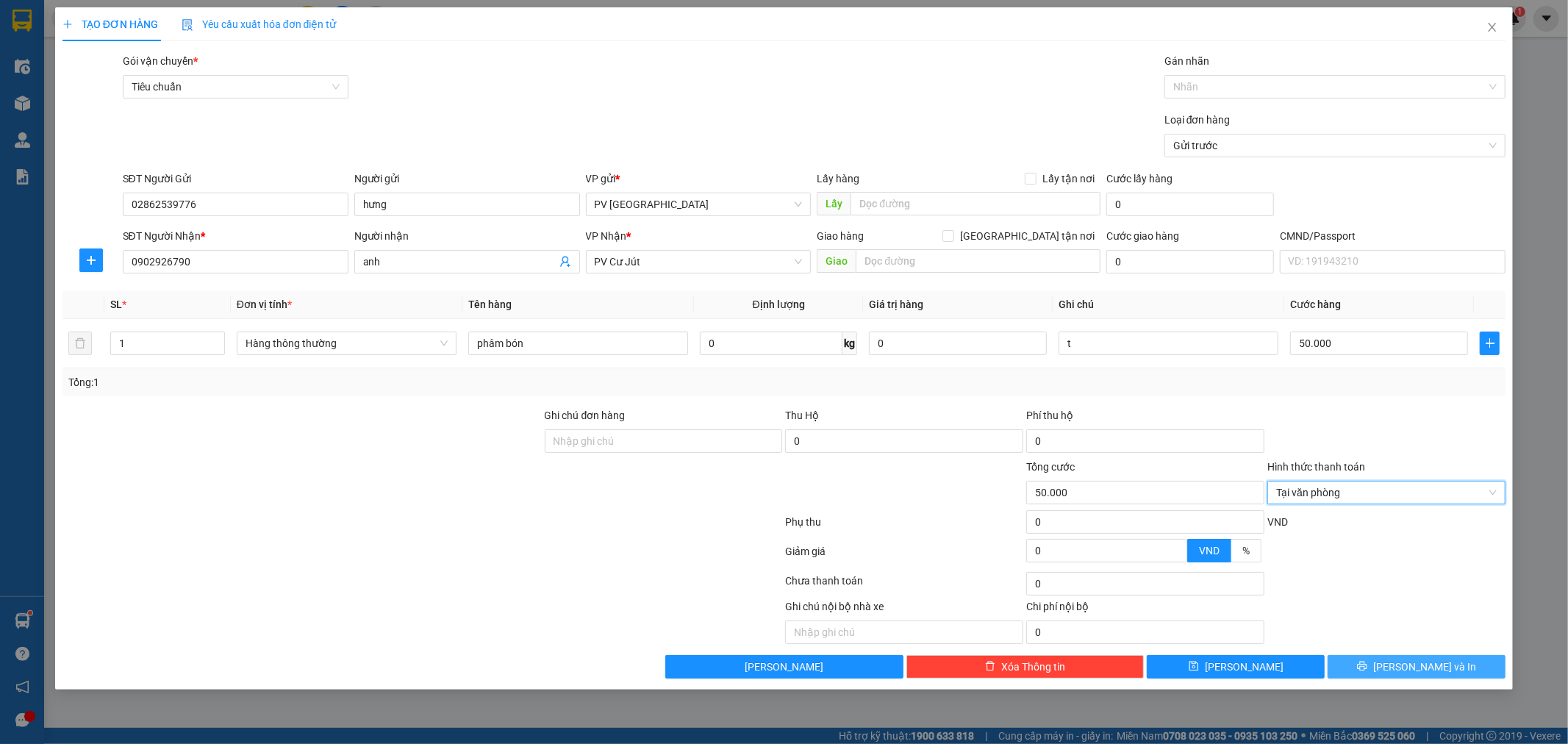
click at [1410, 664] on span "[PERSON_NAME] và In" at bounding box center [1424, 666] width 103 height 16
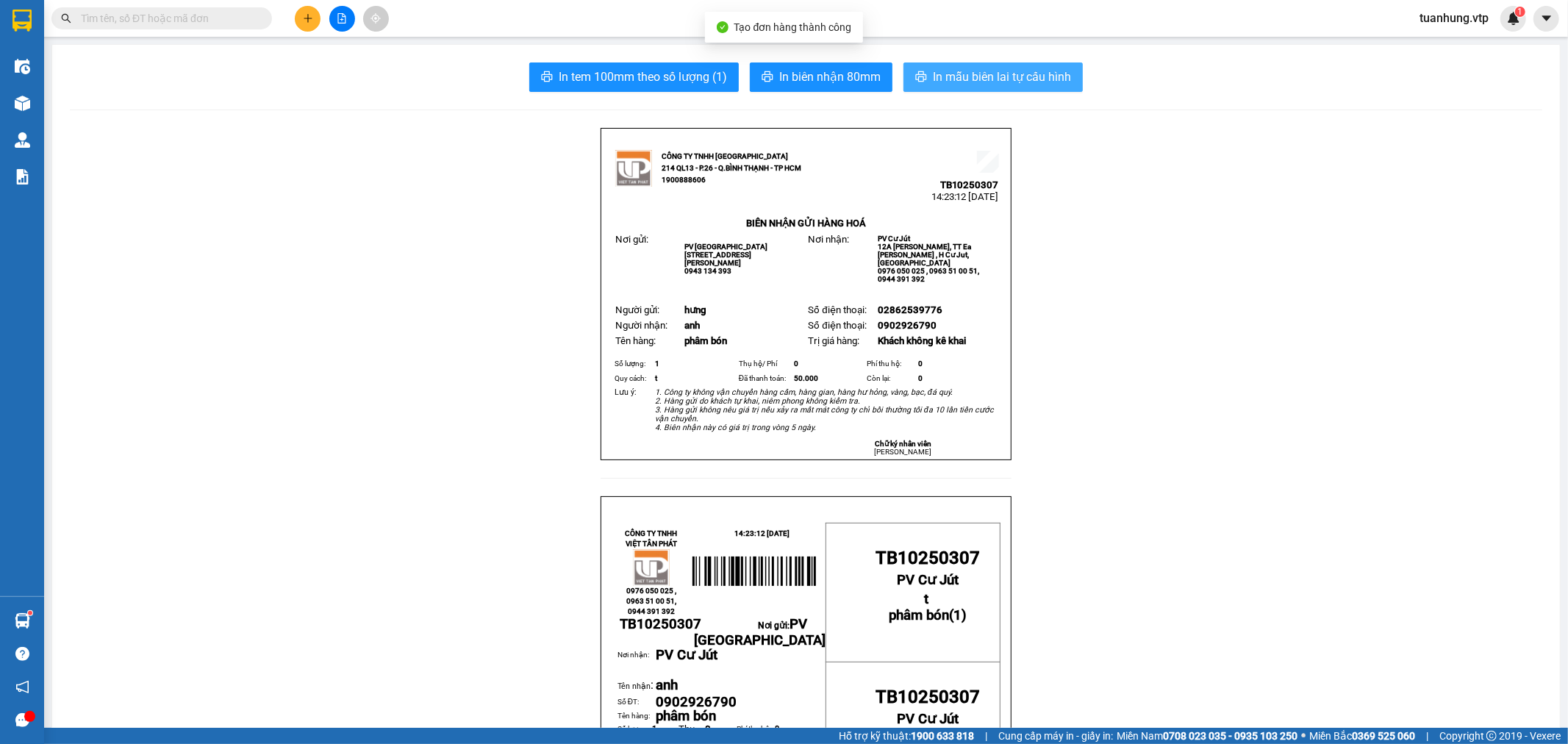
click at [954, 81] on span "In mẫu biên lai tự cấu hình" at bounding box center [1002, 76] width 139 height 18
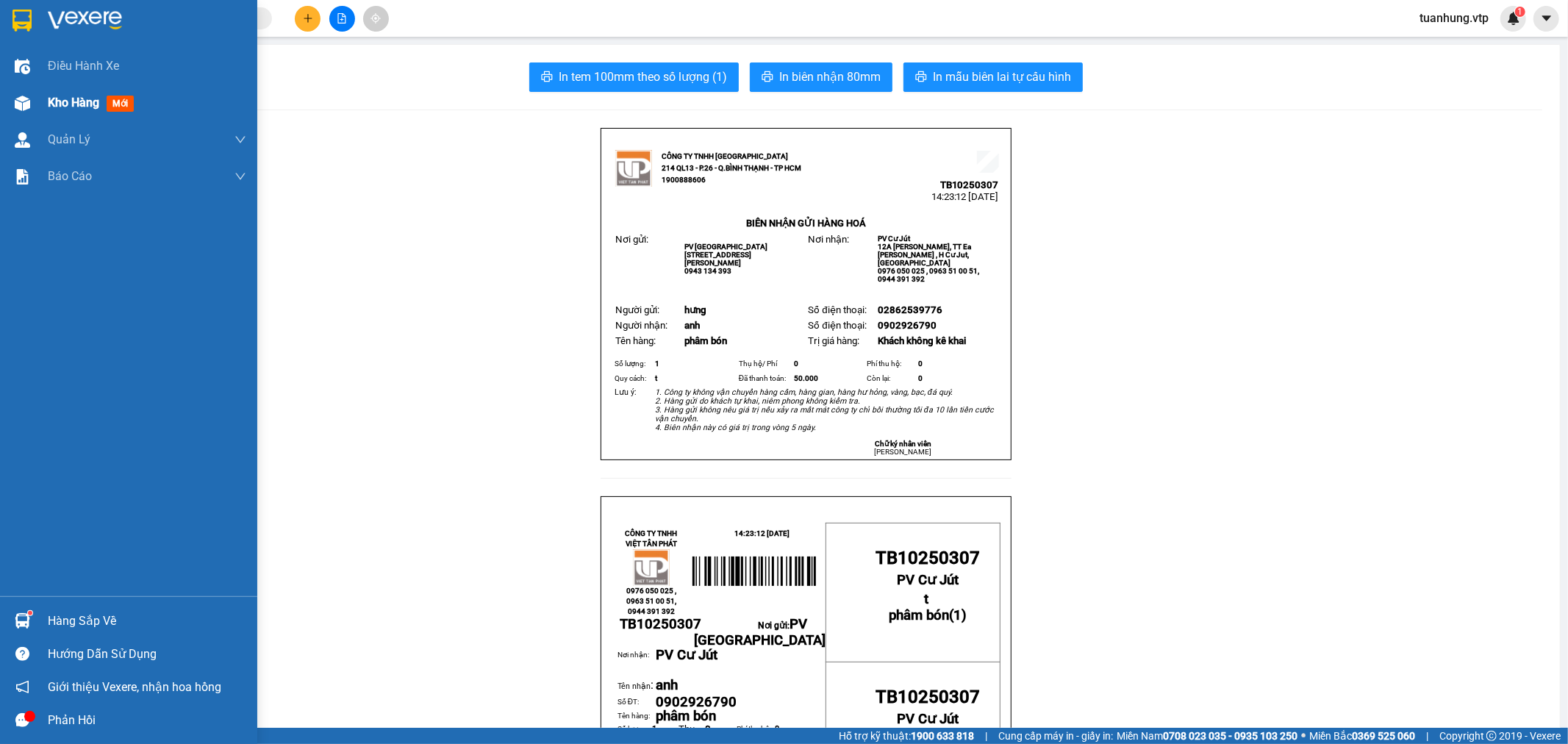
click at [37, 94] on div "Kho hàng mới" at bounding box center [128, 103] width 257 height 37
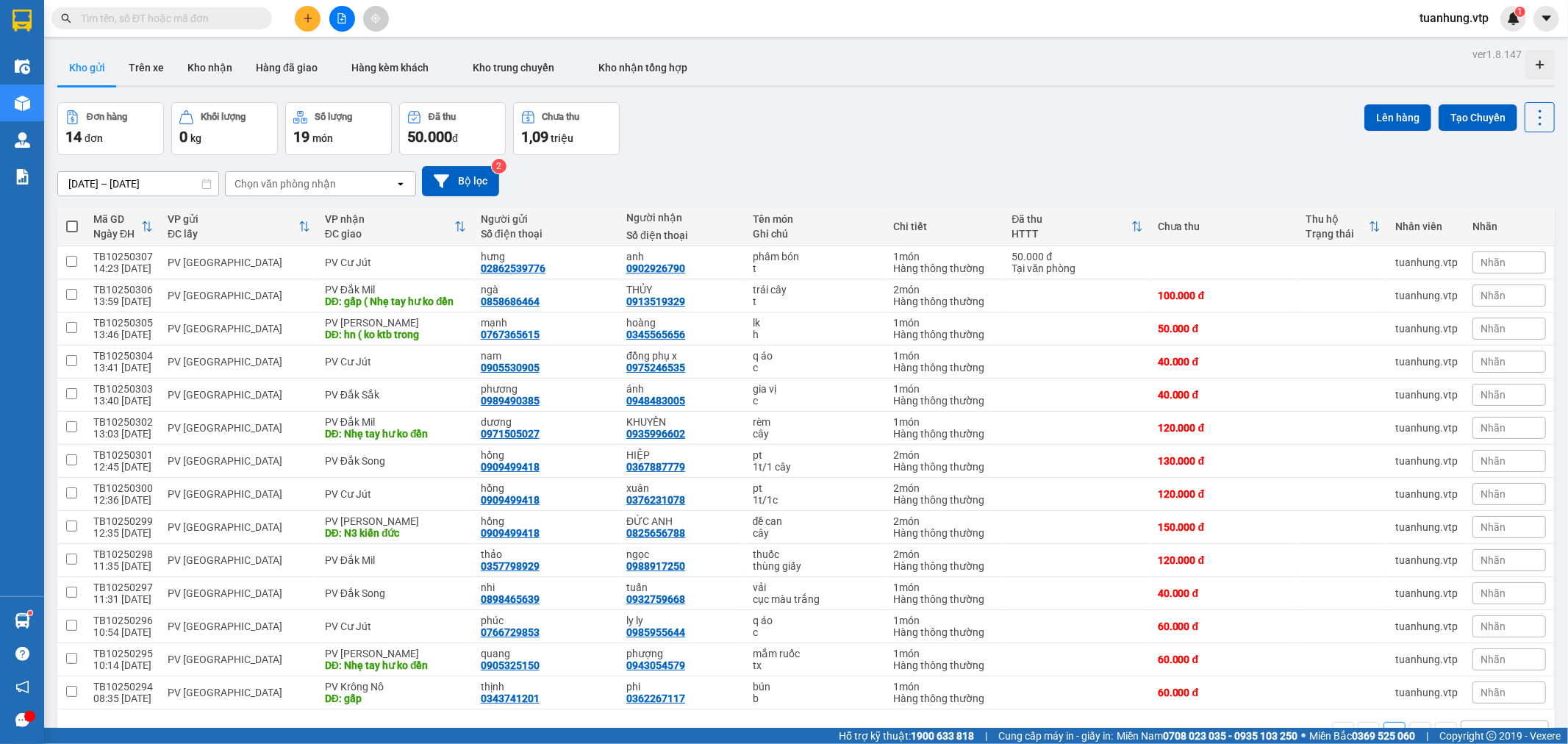
click at [816, 203] on div "[DATE] – [DATE] Press the down arrow key to interact with the calendar and sele…" at bounding box center [805, 180] width 1497 height 52
click at [305, 18] on icon "plus" at bounding box center [307, 18] width 8 height 1
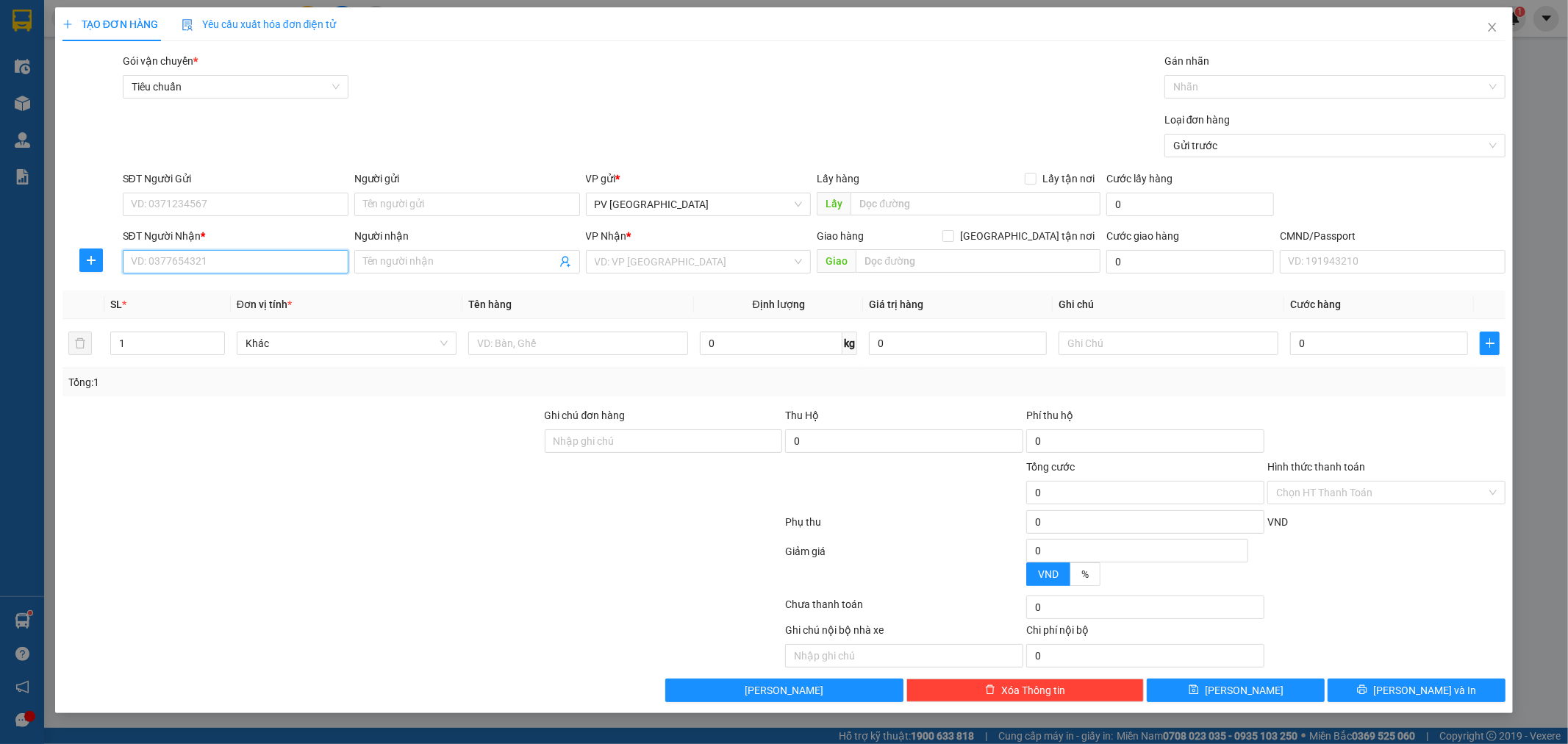
click at [312, 268] on input "SĐT Người Nhận *" at bounding box center [236, 262] width 226 height 24
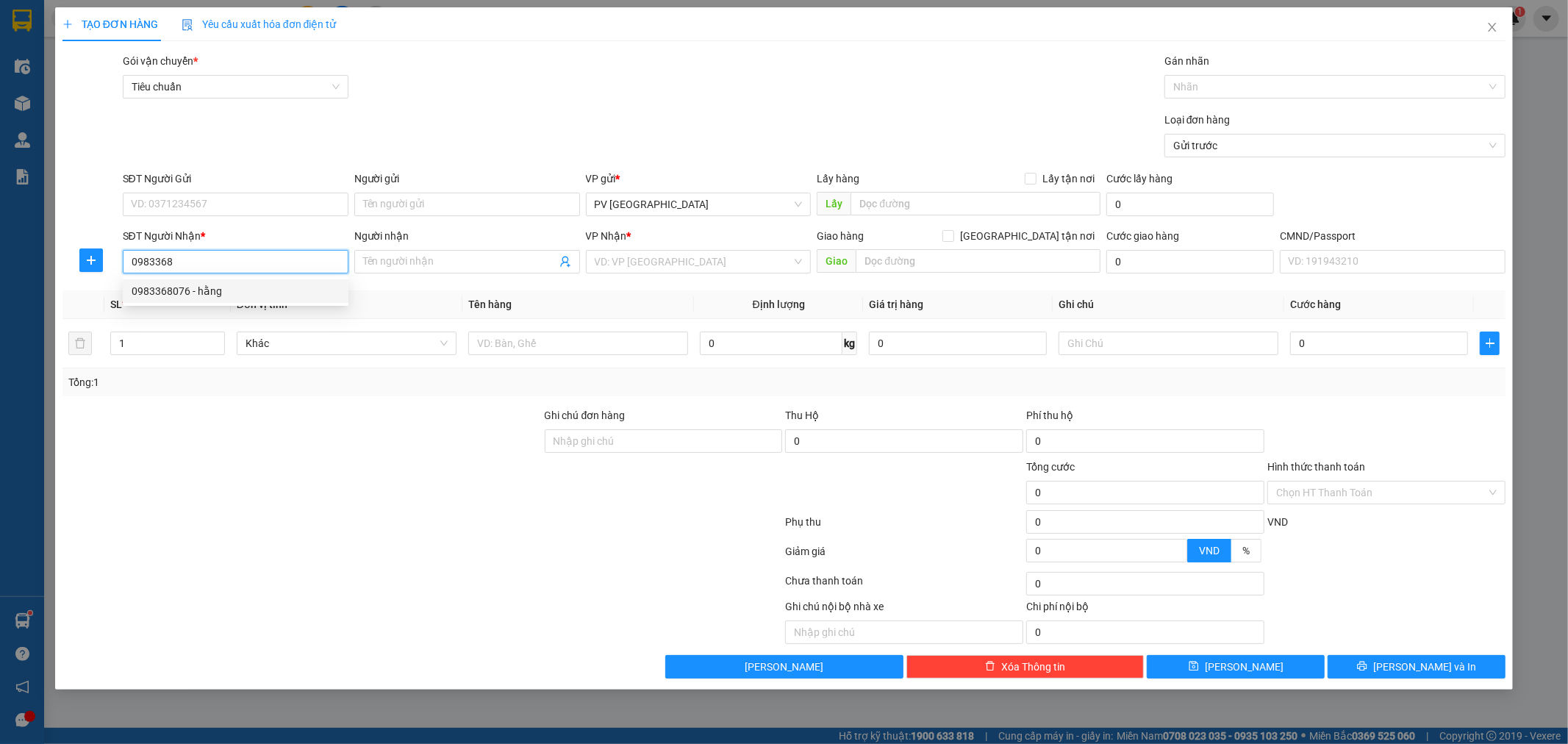
click at [202, 284] on div "0983368076 - hằng" at bounding box center [235, 291] width 208 height 16
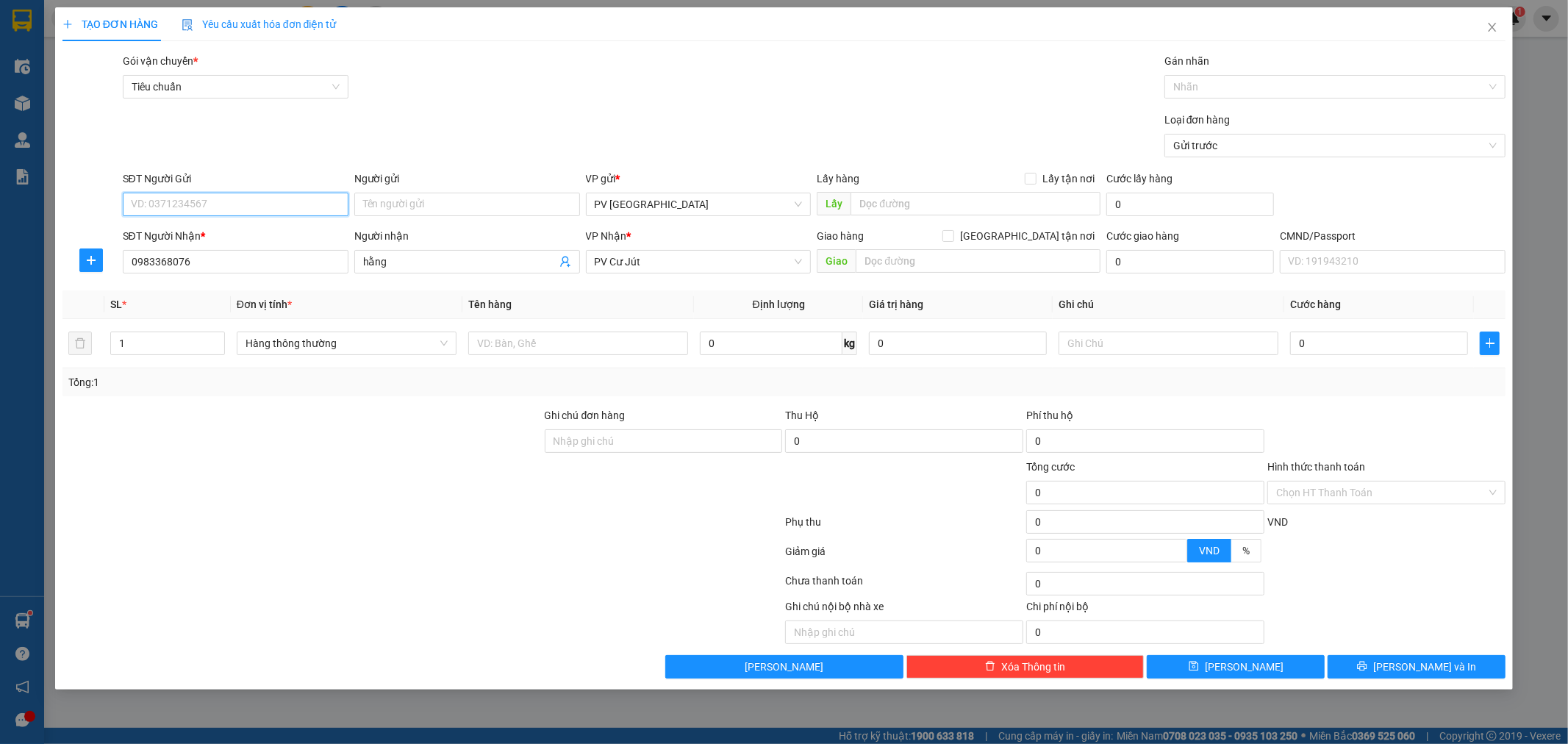
click at [280, 196] on input "SĐT Người Gửi" at bounding box center [236, 204] width 226 height 24
click at [260, 209] on input "SĐT Người Gửi" at bounding box center [236, 204] width 226 height 24
click at [203, 237] on div "0903326265 - ngọc" at bounding box center [235, 233] width 208 height 16
click at [604, 351] on input "text" at bounding box center [578, 344] width 220 height 24
click at [1421, 670] on span "[PERSON_NAME] và In" at bounding box center [1424, 666] width 103 height 16
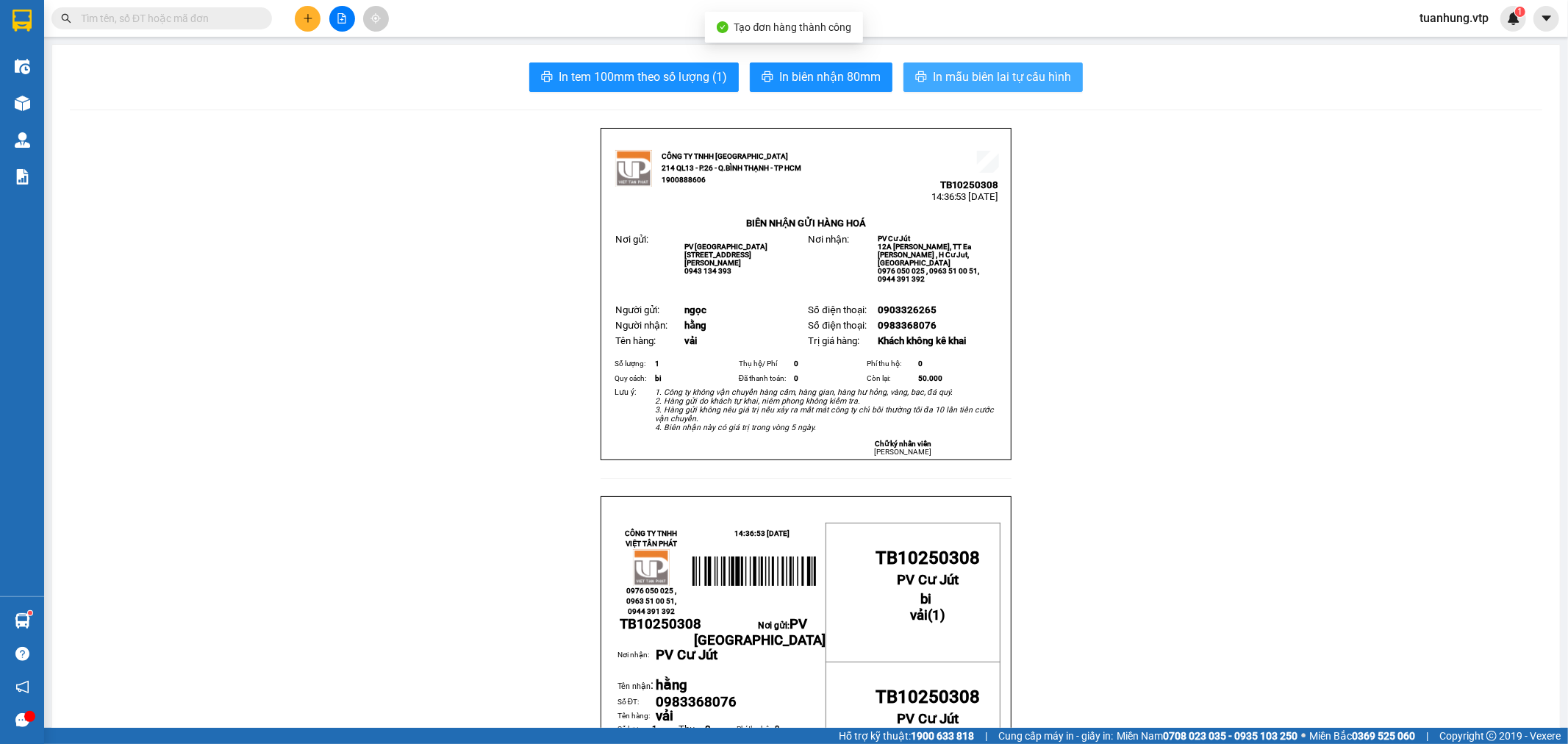
click at [971, 86] on button "In mẫu biên lai tự cấu hình" at bounding box center [993, 77] width 180 height 29
click at [304, 17] on icon "plus" at bounding box center [308, 18] width 10 height 10
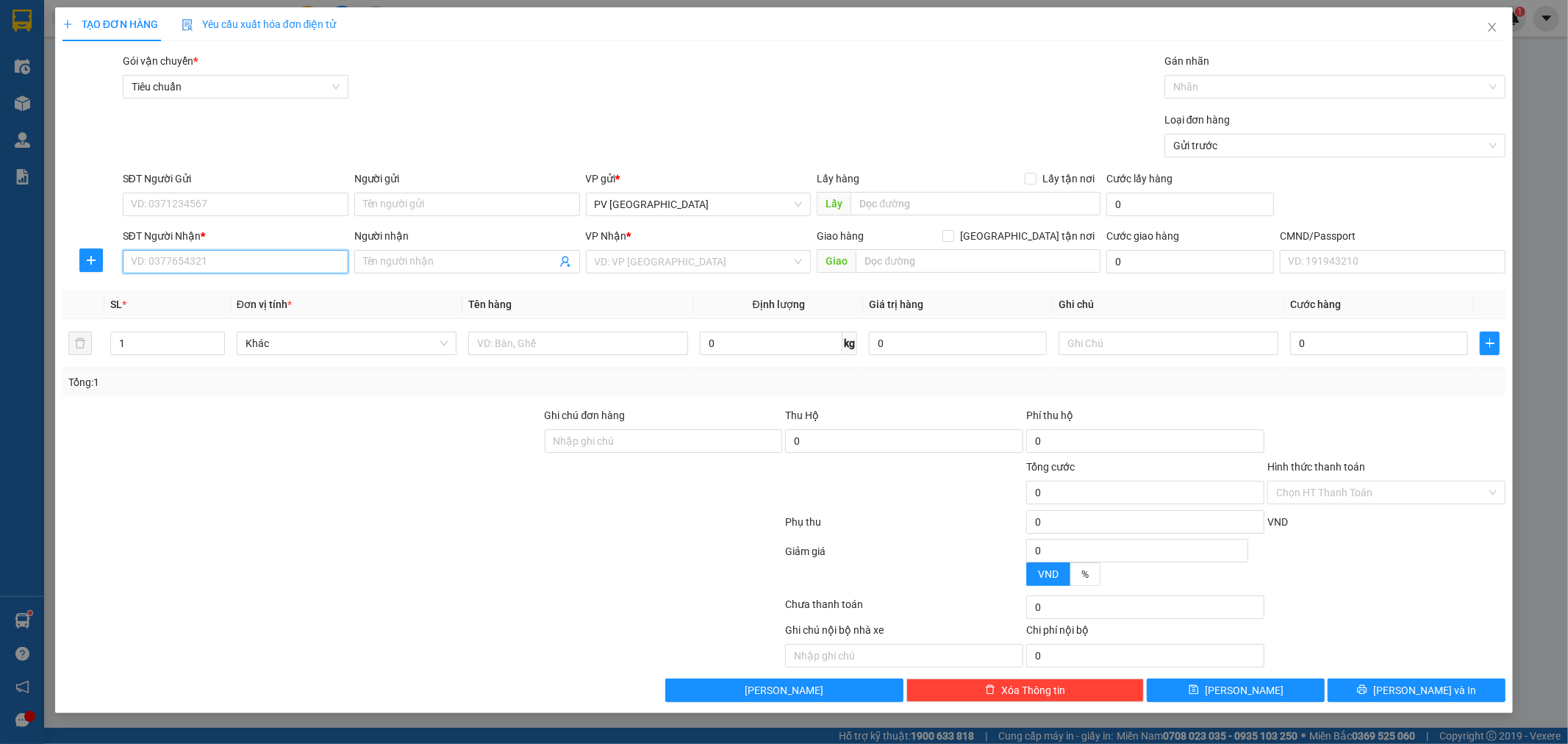
click at [262, 269] on input "SĐT Người Nhận *" at bounding box center [236, 262] width 226 height 24
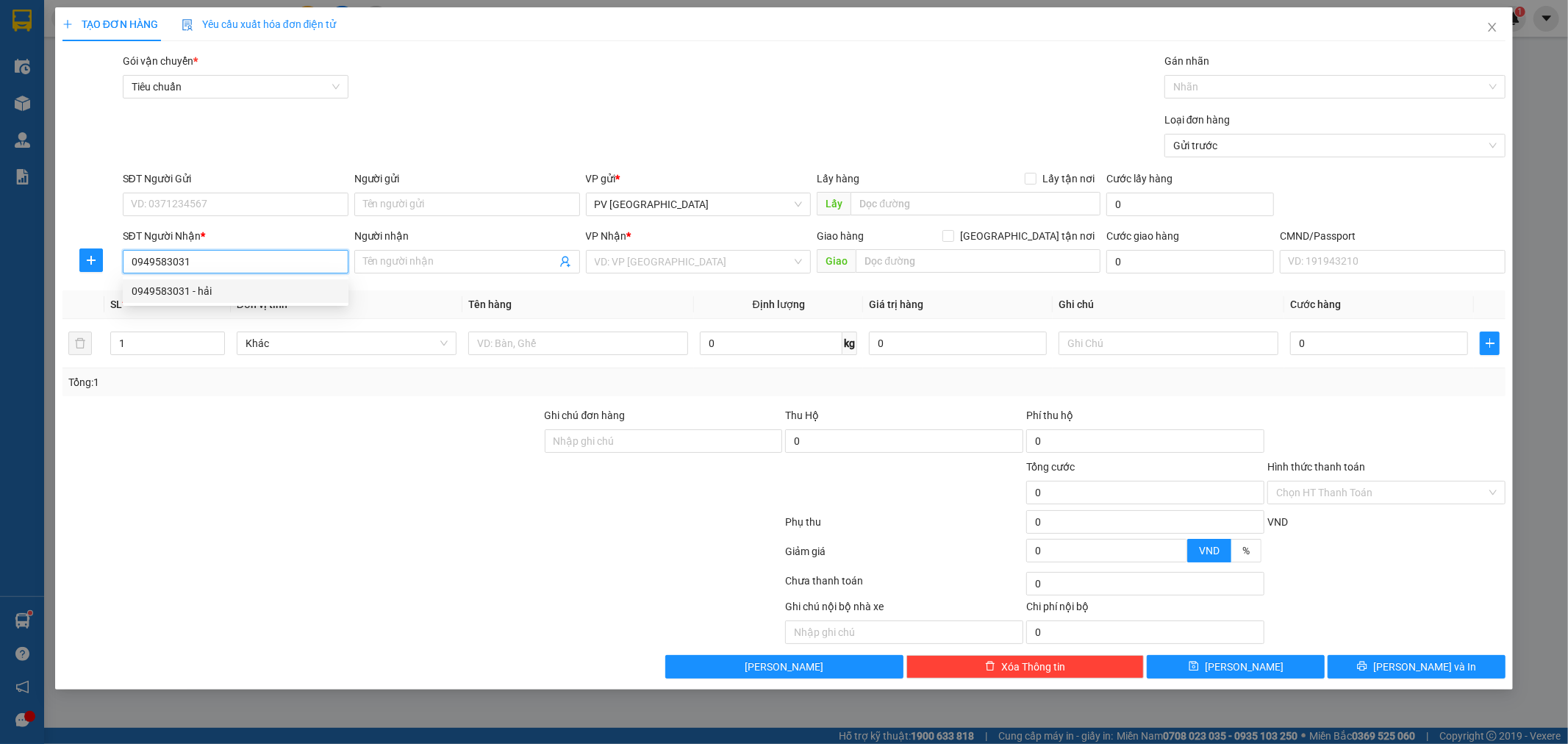
click at [227, 298] on div "0949583031 - hải" at bounding box center [235, 291] width 208 height 16
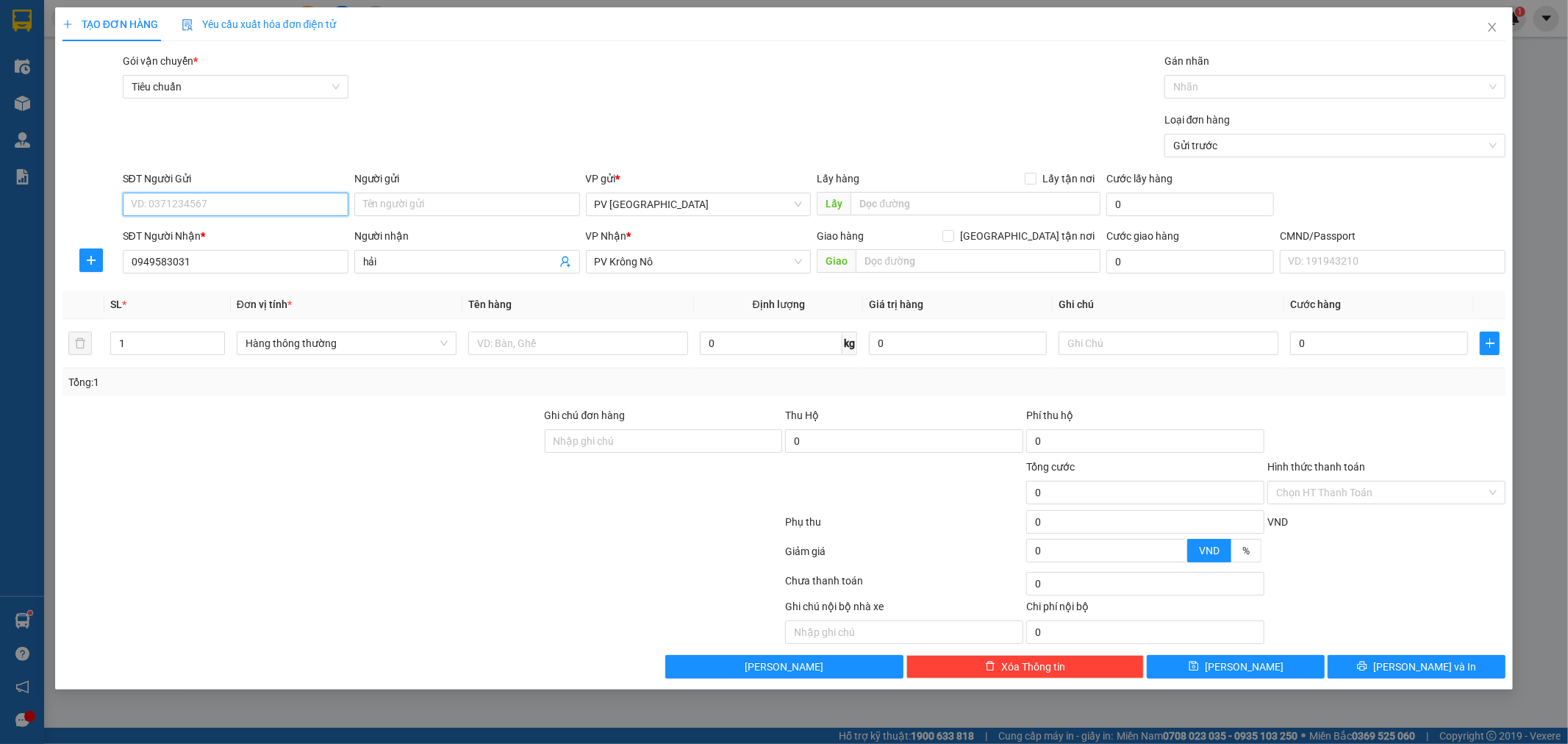
drag, startPoint x: 258, startPoint y: 208, endPoint x: 265, endPoint y: 216, distance: 10.6
click at [260, 211] on input "SĐT Người Gửi" at bounding box center [236, 204] width 226 height 24
click at [224, 281] on div "0938701189 - [GEOGRAPHIC_DATA]" at bounding box center [235, 280] width 208 height 16
click at [598, 348] on input "text" at bounding box center [578, 344] width 220 height 24
click at [1294, 345] on input "0" at bounding box center [1379, 344] width 178 height 24
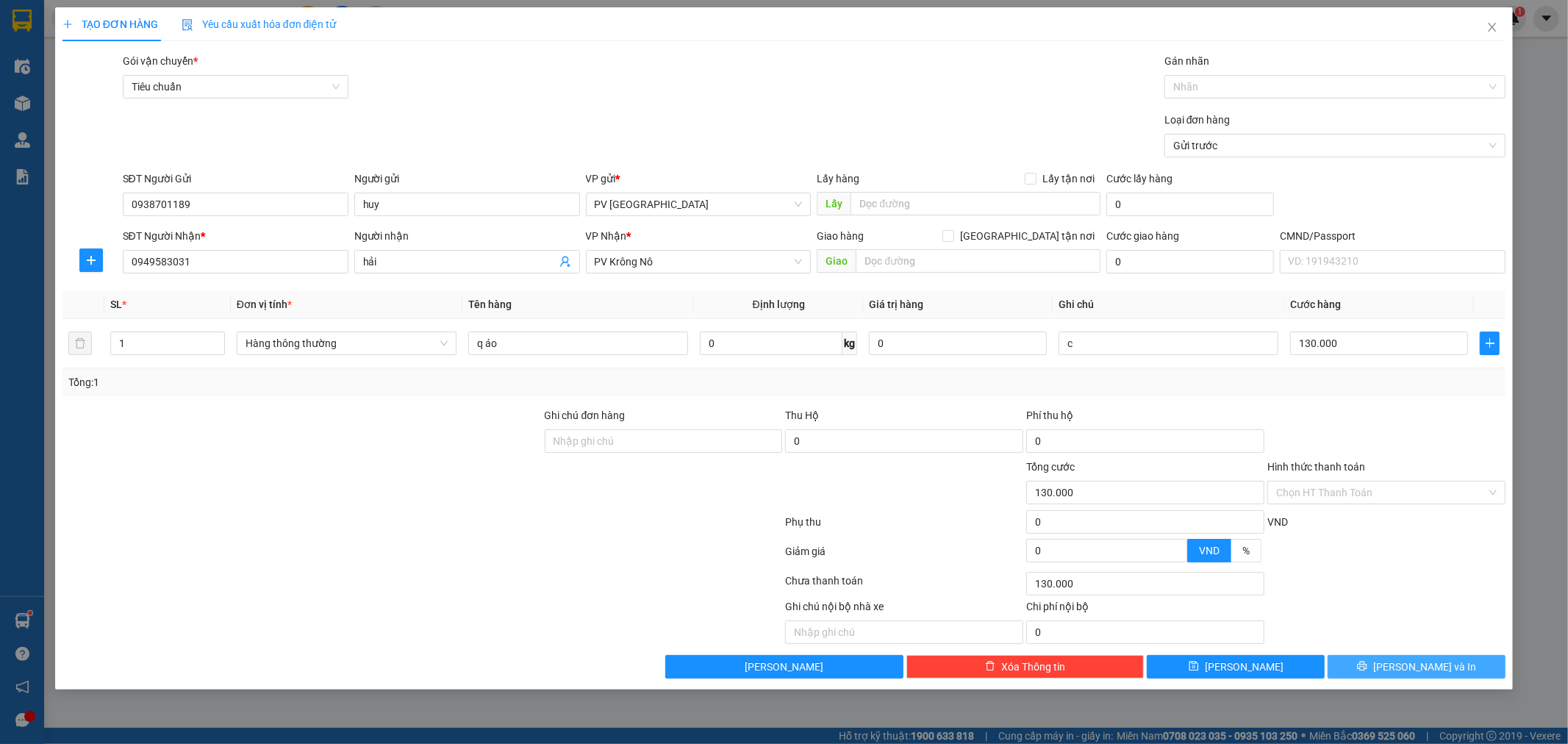
click at [1392, 662] on button "[PERSON_NAME] và In" at bounding box center [1417, 667] width 178 height 24
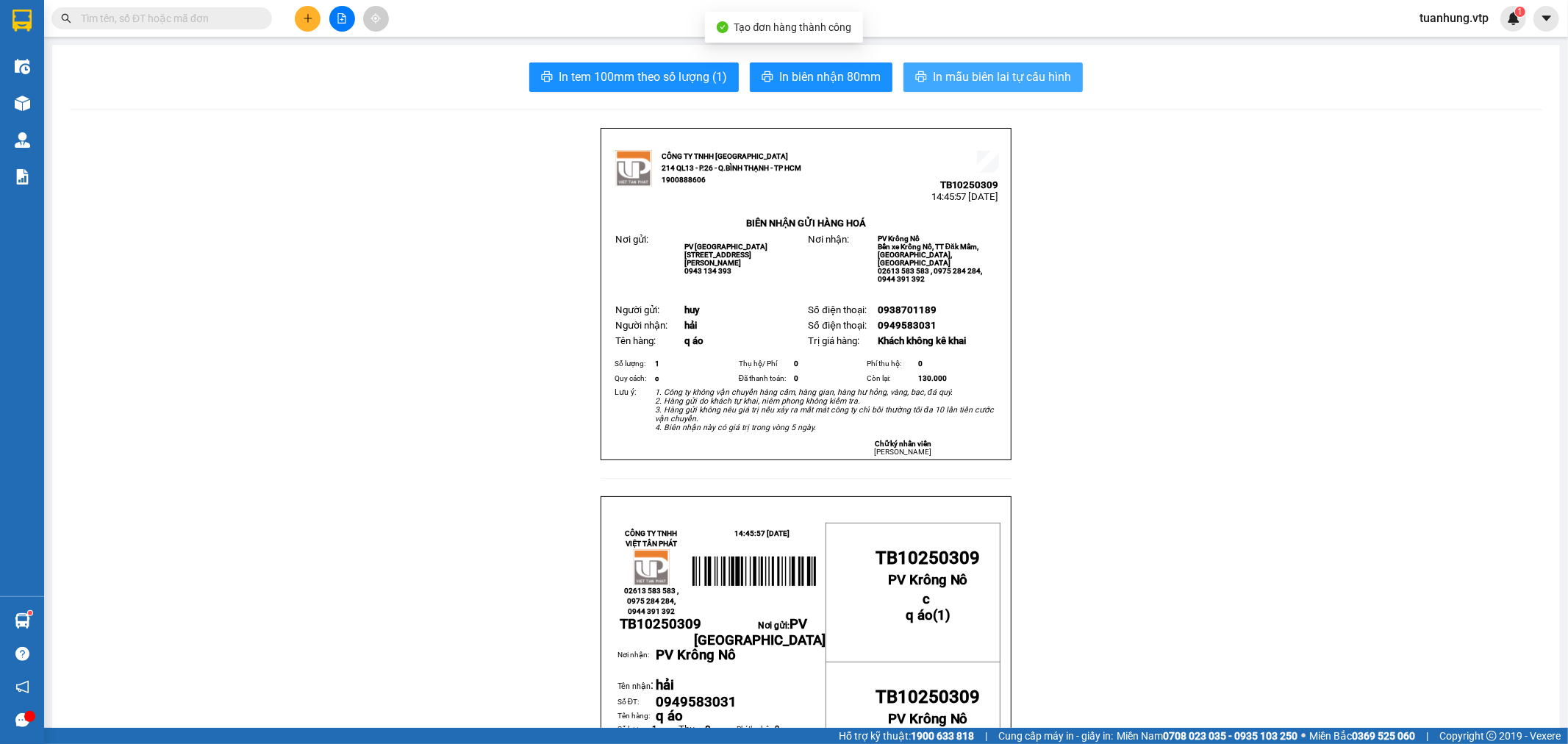
click at [1000, 65] on button "In mẫu biên lai tự cấu hình" at bounding box center [993, 77] width 180 height 29
click at [298, 16] on button at bounding box center [308, 19] width 26 height 26
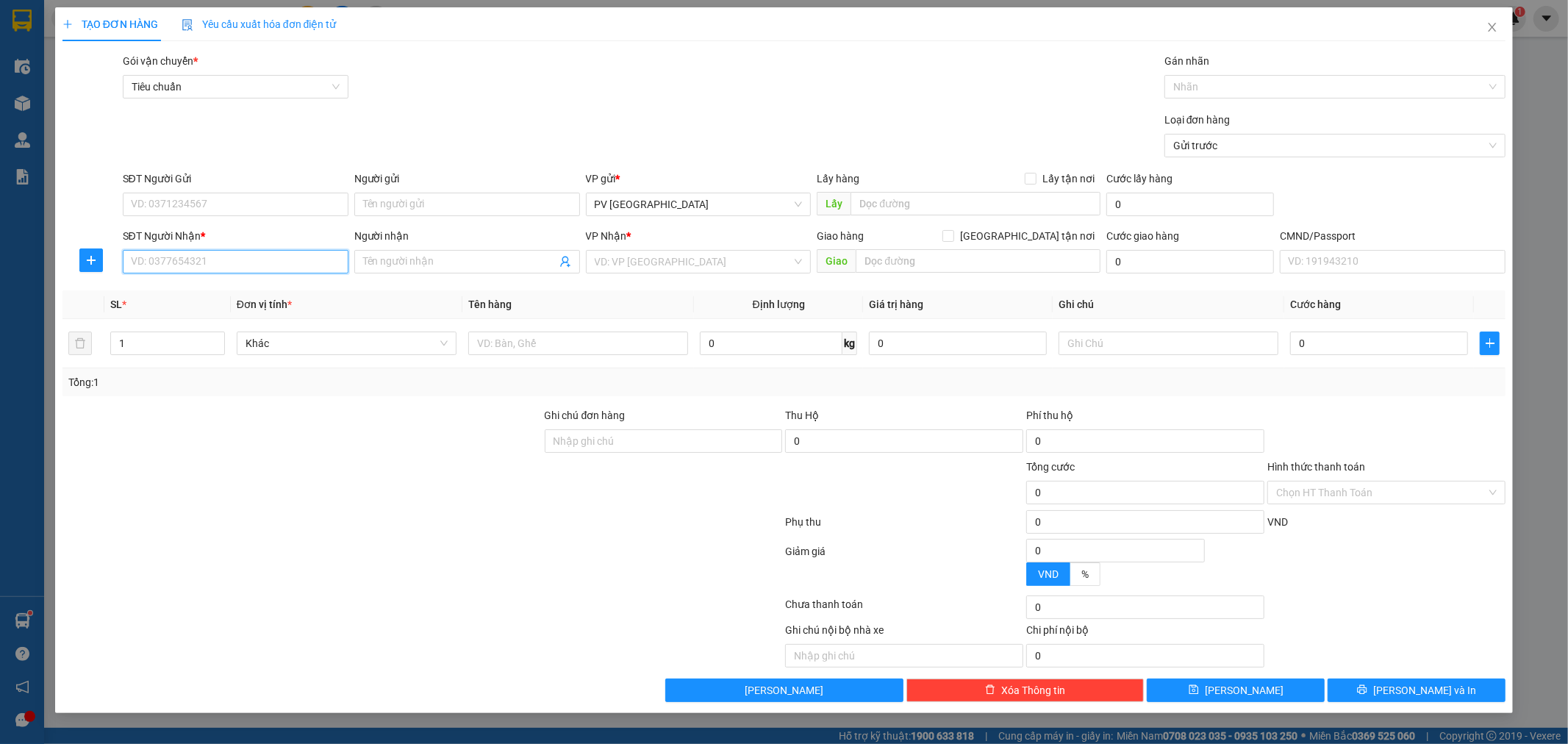
click at [311, 253] on input "SĐT Người Nhận *" at bounding box center [236, 262] width 226 height 24
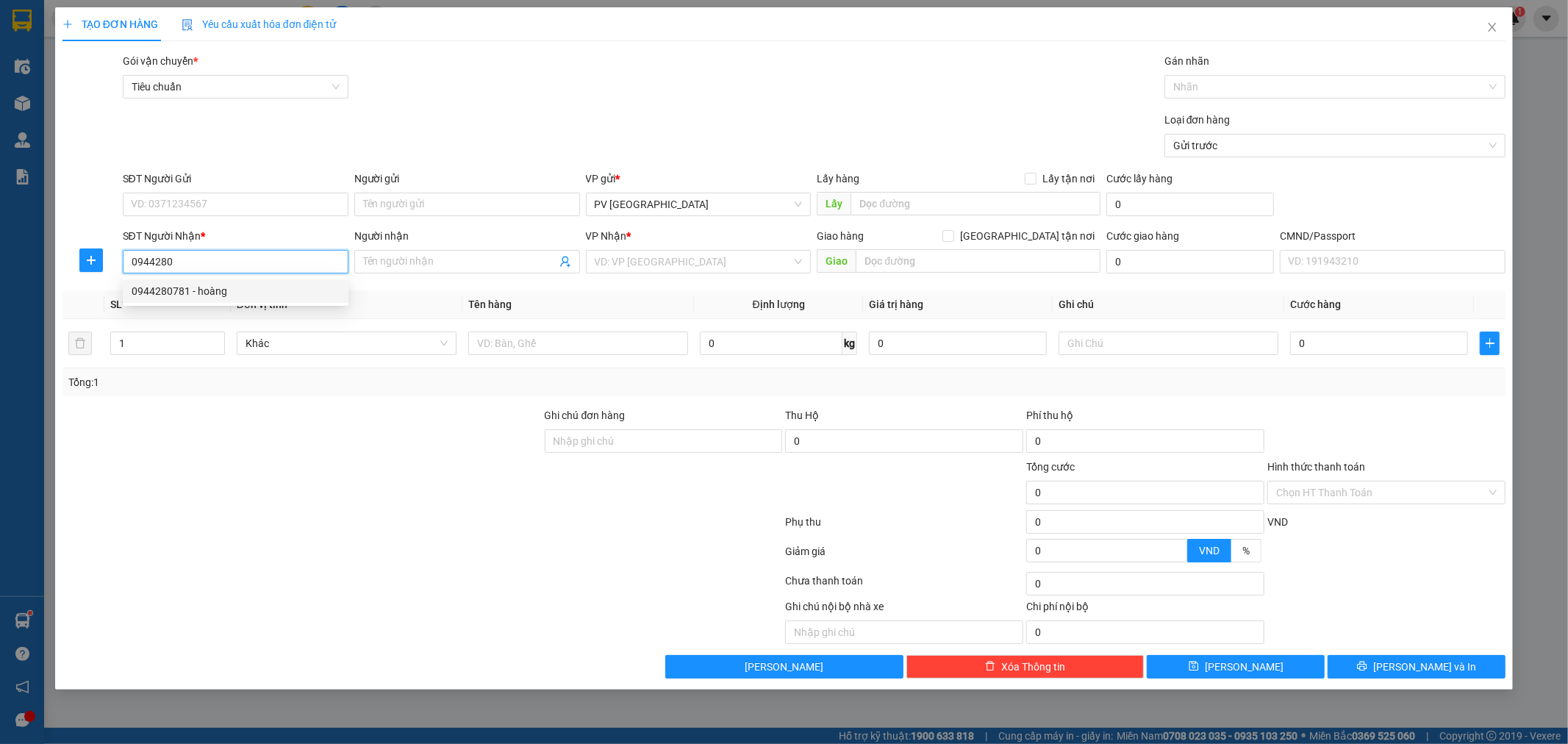
click at [223, 296] on div "0944280781 - hoàng" at bounding box center [235, 291] width 208 height 16
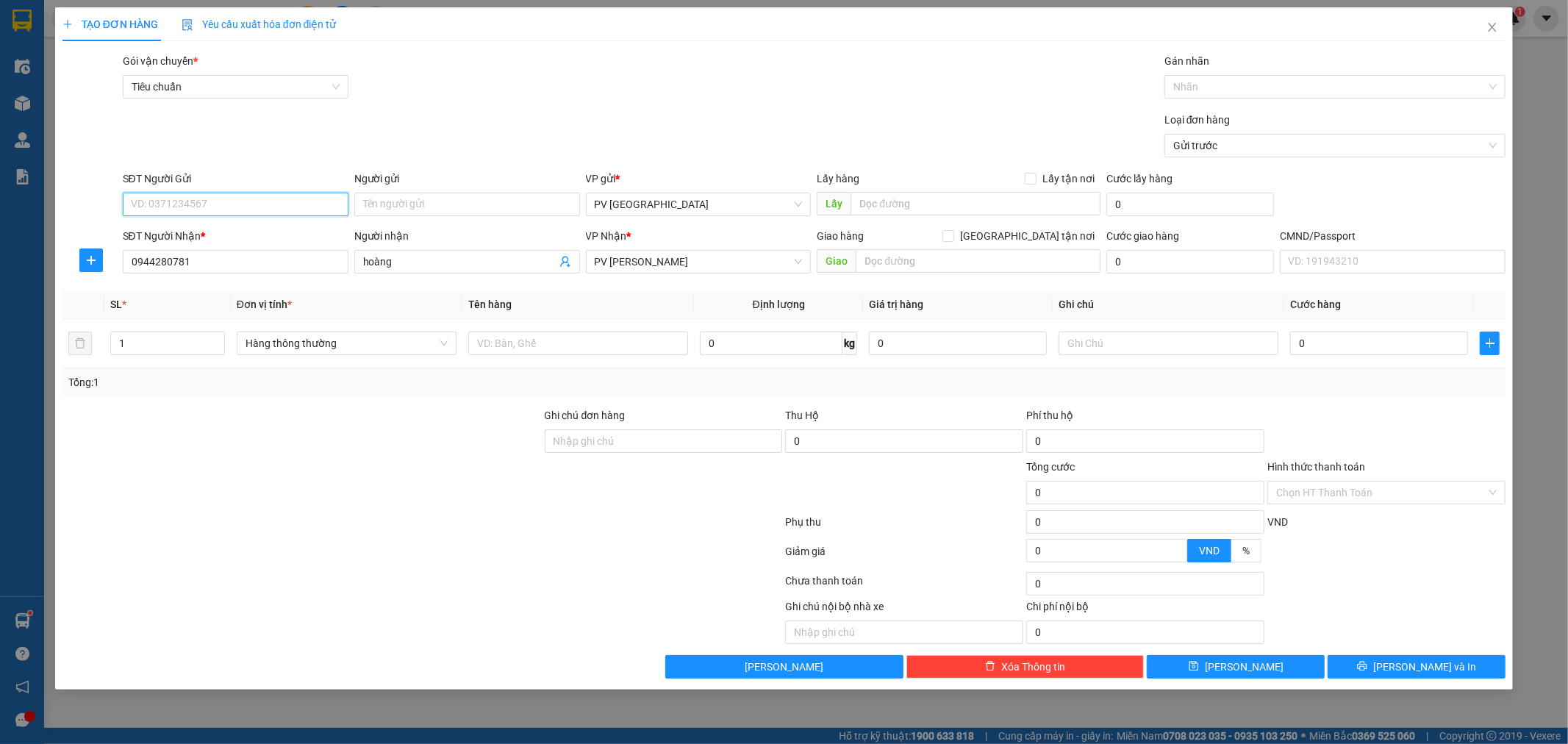
click at [294, 209] on input "SĐT Người Gửi" at bounding box center [236, 204] width 226 height 24
click at [254, 210] on input "SĐT Người Gửi" at bounding box center [236, 204] width 226 height 24
click at [209, 236] on div "0901808059" at bounding box center [235, 233] width 208 height 16
click at [408, 206] on input "Người gửi" at bounding box center [467, 204] width 226 height 24
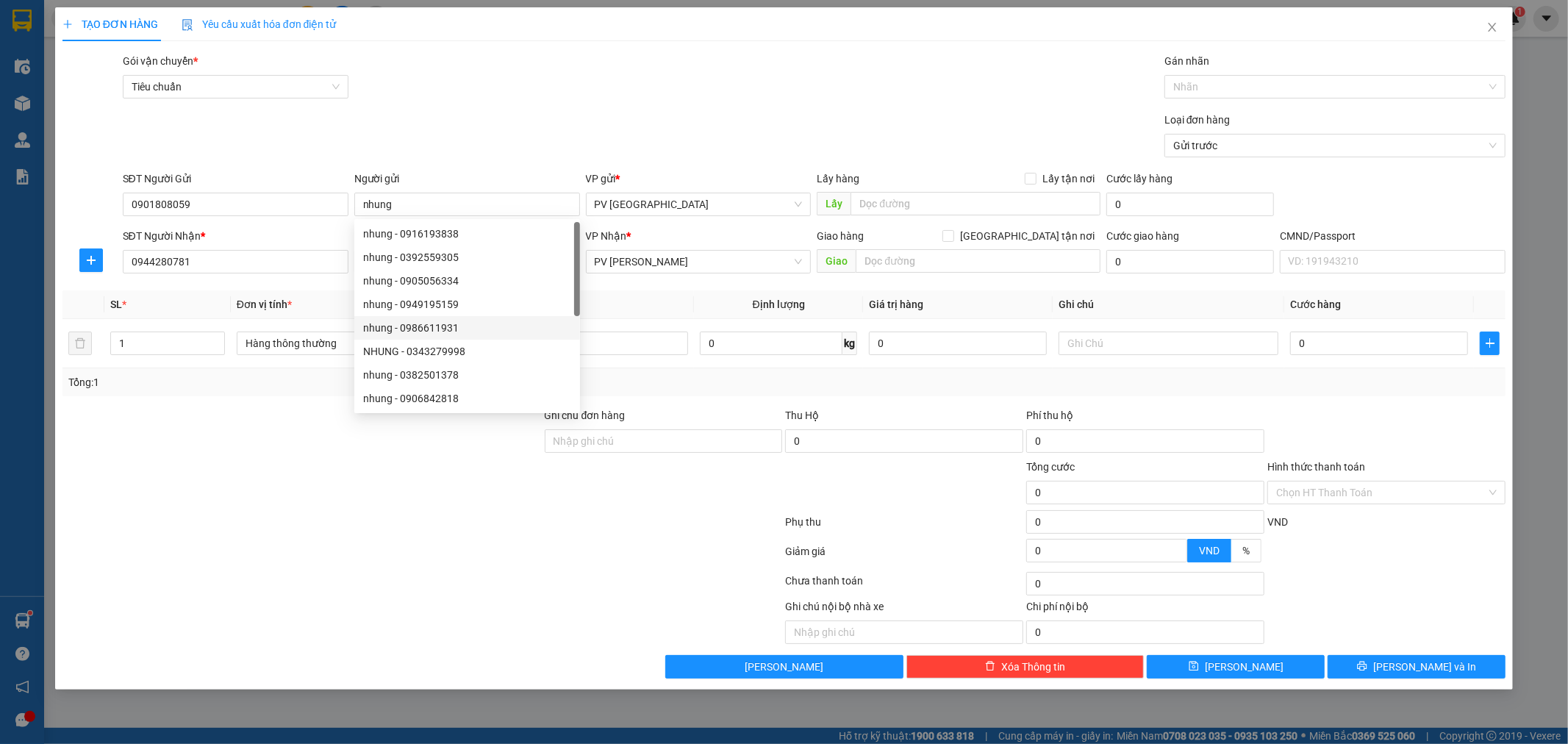
drag, startPoint x: 295, startPoint y: 458, endPoint x: 423, endPoint y: 414, distance: 135.4
click at [325, 452] on div at bounding box center [302, 433] width 482 height 51
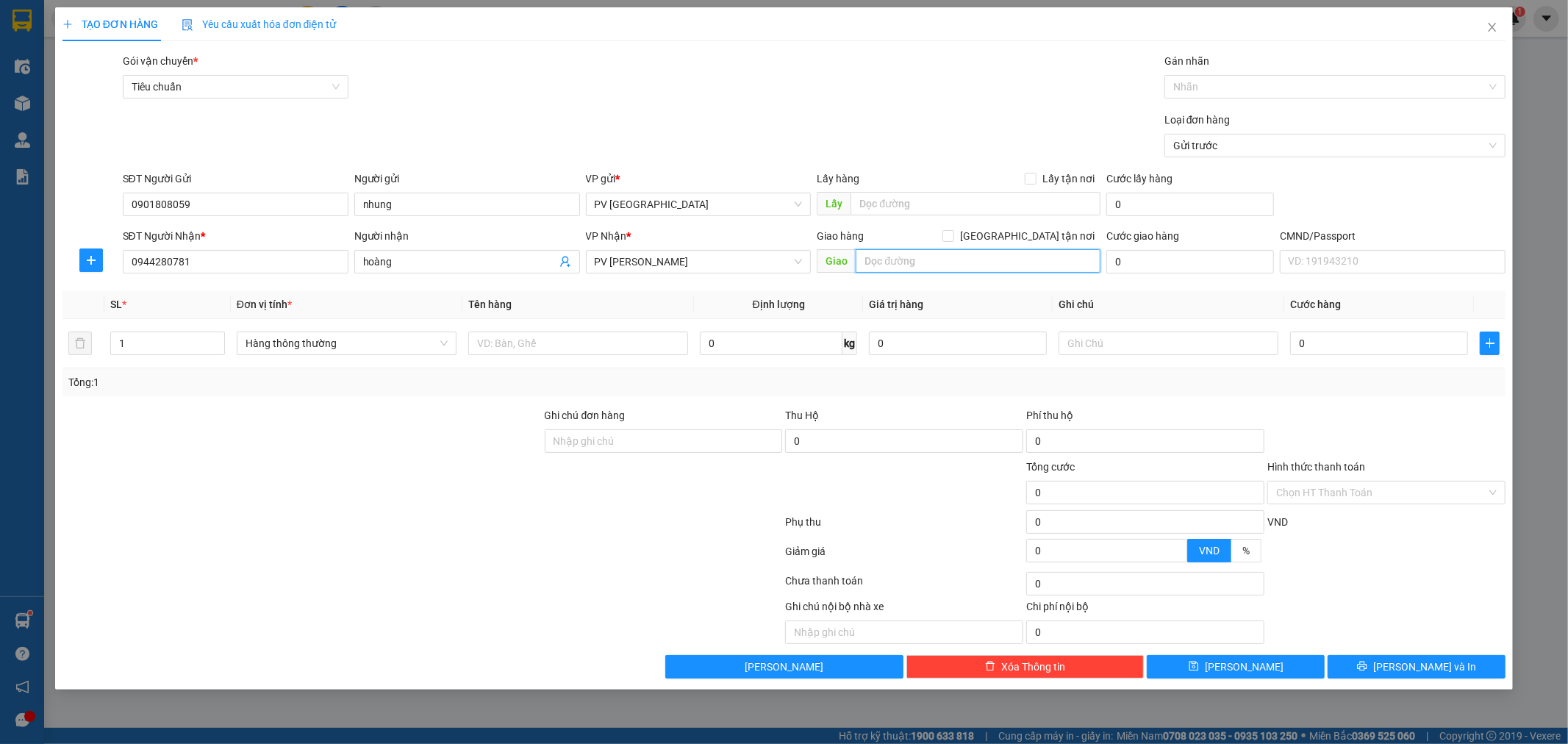
click at [920, 259] on input "text" at bounding box center [978, 261] width 245 height 24
click at [623, 340] on input "text" at bounding box center [578, 344] width 220 height 24
click at [900, 269] on input "hn" at bounding box center [978, 261] width 245 height 24
click at [903, 269] on input "hn" at bounding box center [978, 261] width 245 height 24
click at [863, 262] on input "hn" at bounding box center [978, 261] width 245 height 24
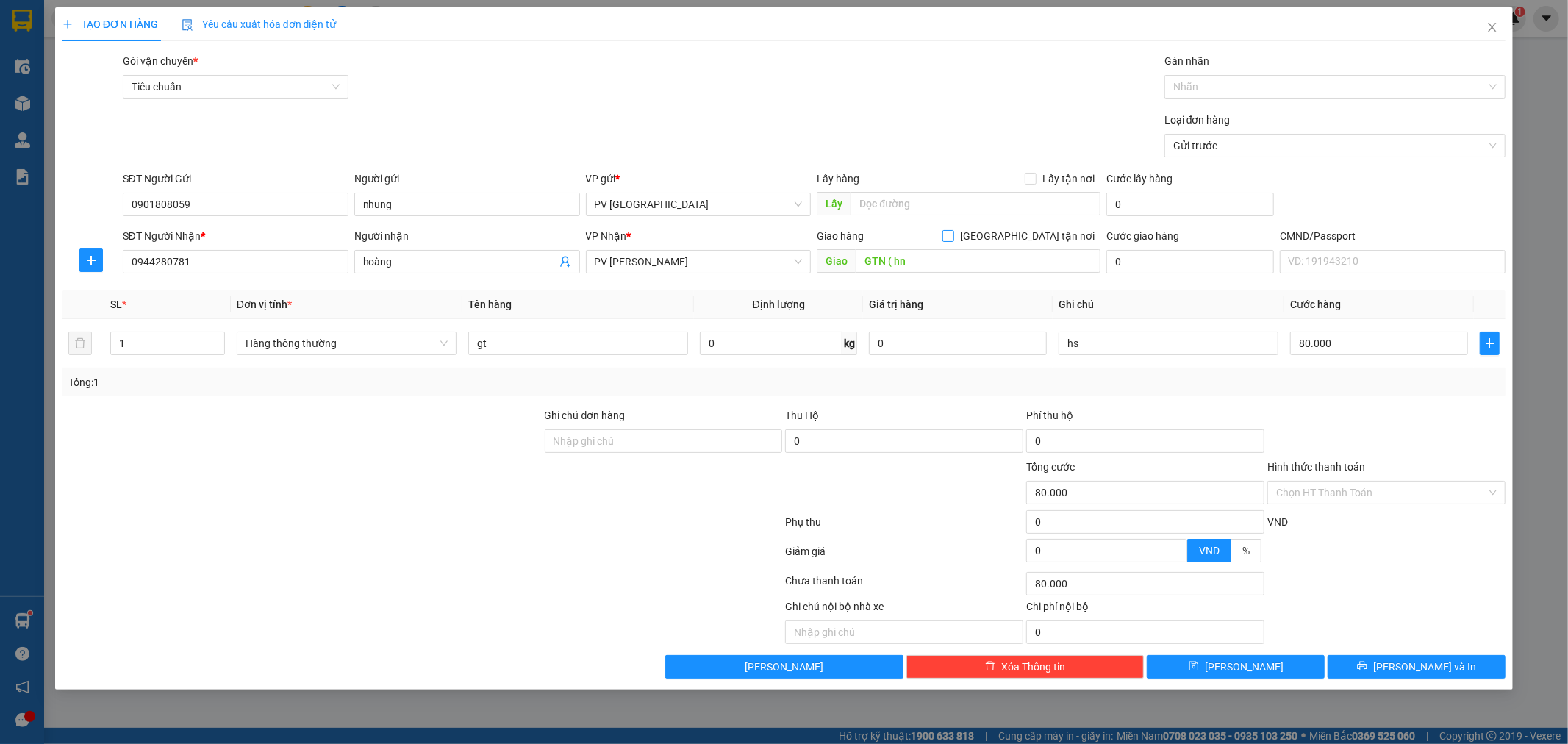
click at [952, 232] on input "[GEOGRAPHIC_DATA] tận nơi" at bounding box center [947, 235] width 10 height 10
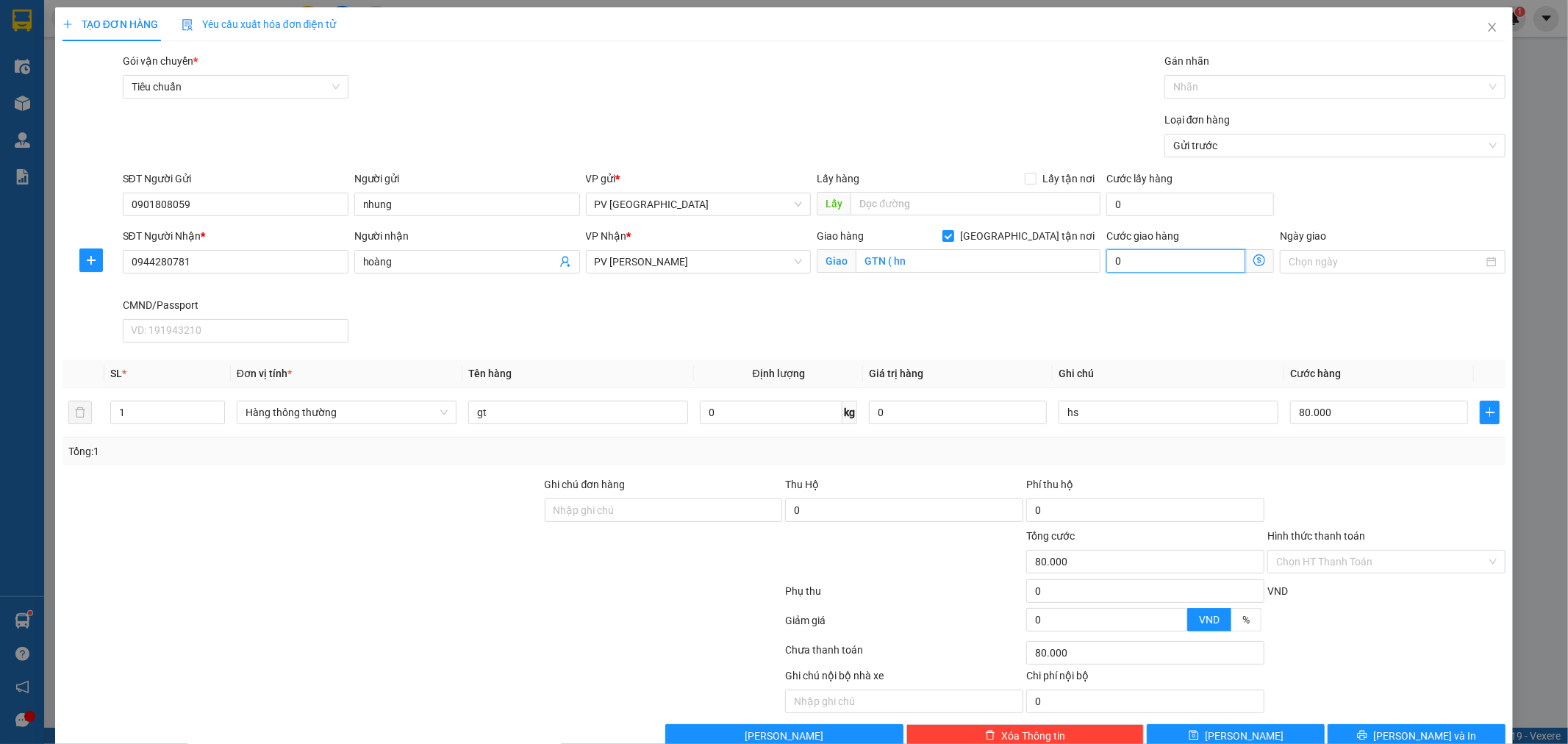
click at [1110, 258] on input "0" at bounding box center [1176, 261] width 139 height 24
click at [1166, 306] on div "SĐT Người Nhận * 0944280781 Người nhận hoàng VP Nhận * PV [PERSON_NAME] hàng Gi…" at bounding box center [814, 288] width 1389 height 121
click at [1489, 555] on div "Chọn HT Thanh Toán" at bounding box center [1386, 562] width 239 height 24
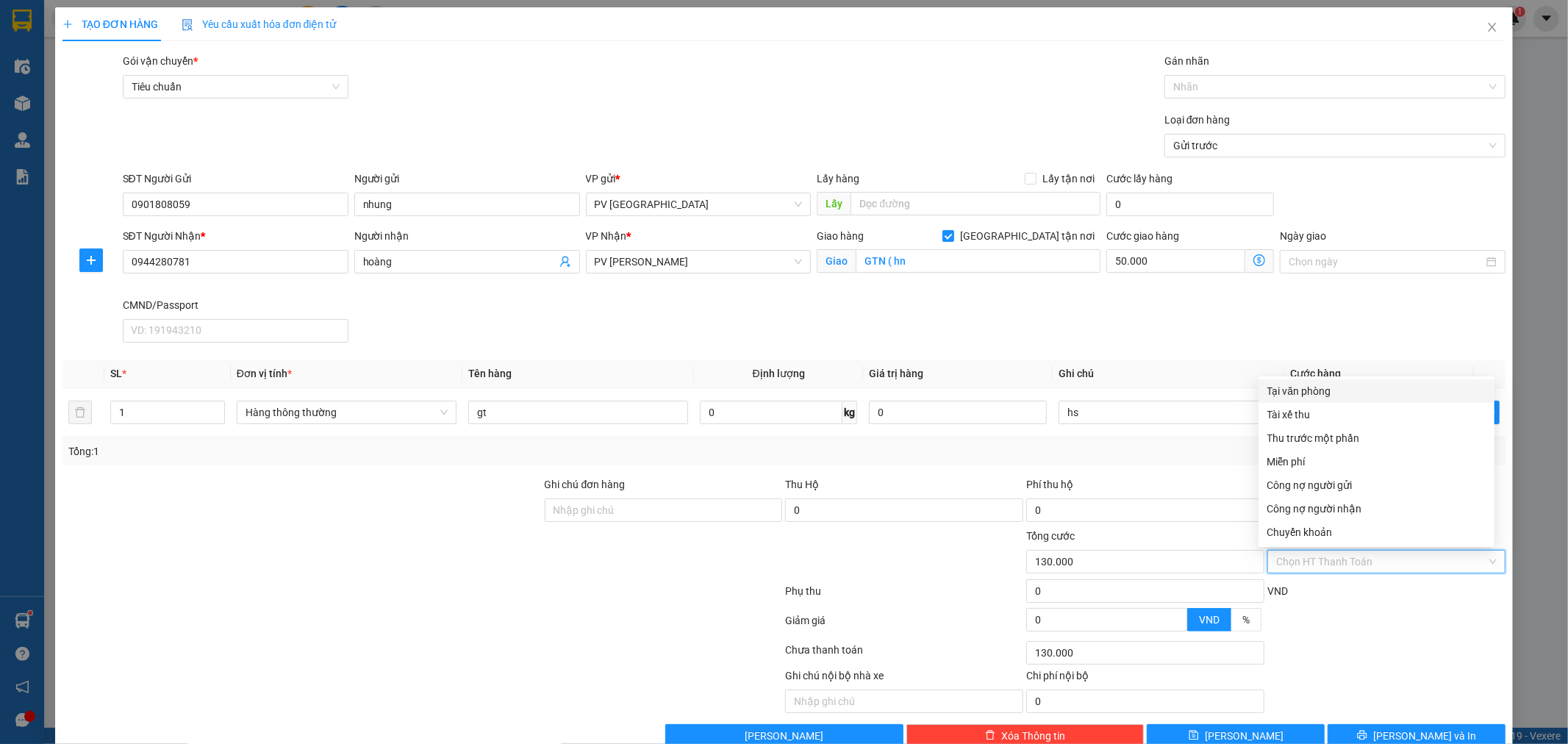
click at [1481, 559] on div "Chọn HT Thanh Toán" at bounding box center [1386, 562] width 239 height 24
click at [1426, 390] on div "Tại văn phòng" at bounding box center [1376, 391] width 218 height 16
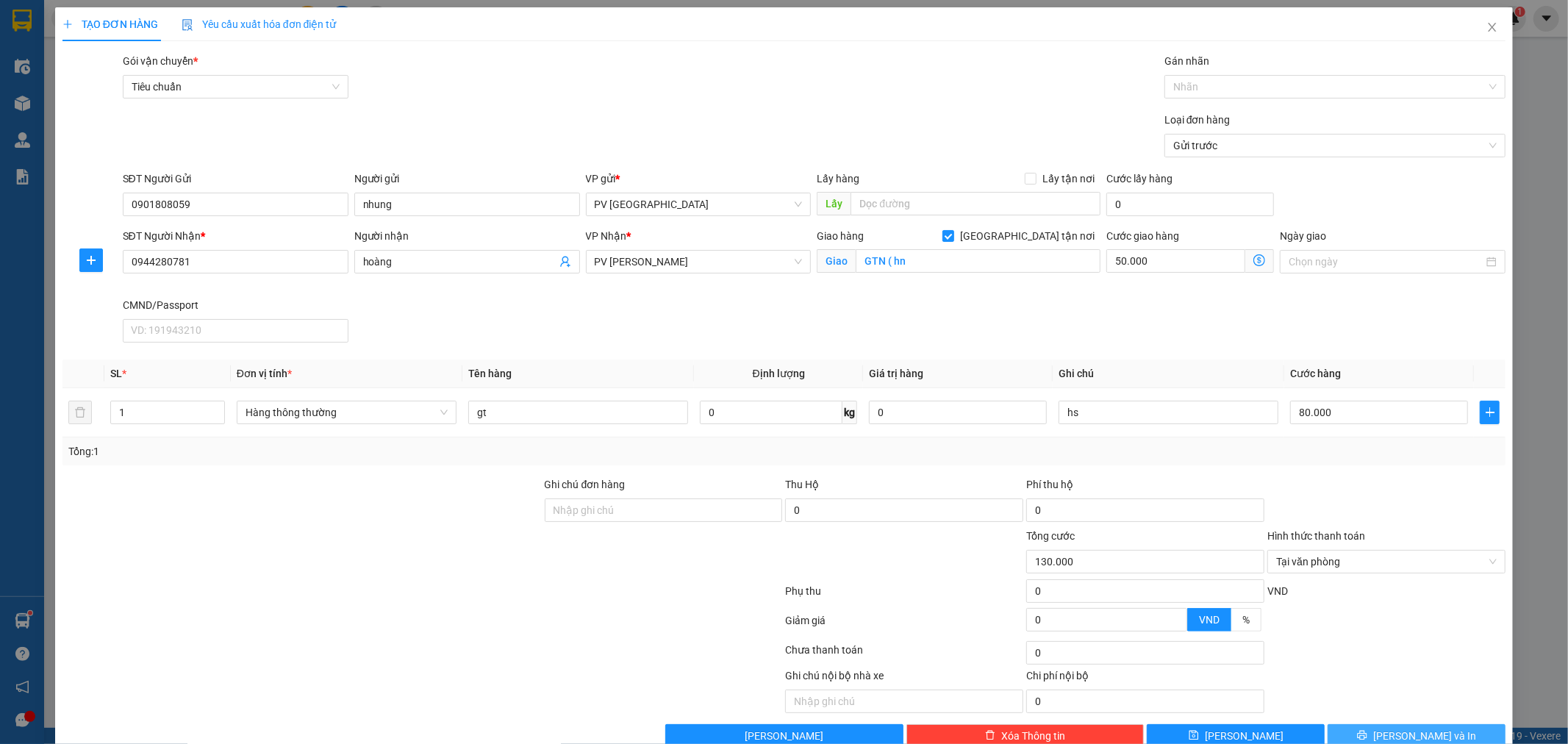
drag, startPoint x: 1387, startPoint y: 730, endPoint x: 1380, endPoint y: 721, distance: 11.4
click at [1386, 729] on button "[PERSON_NAME] và In" at bounding box center [1417, 736] width 178 height 24
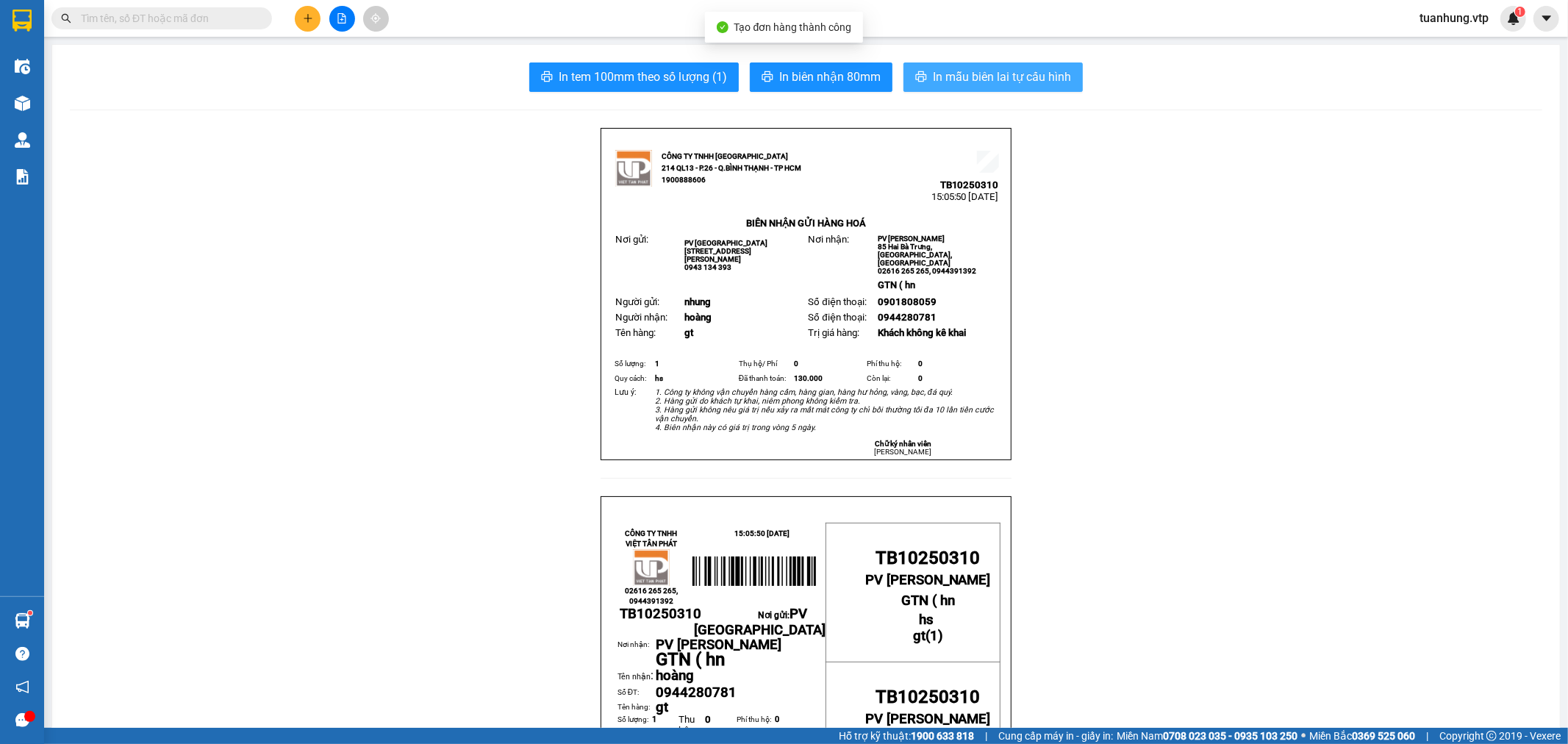
click at [987, 79] on span "In mẫu biên lai tự cấu hình" at bounding box center [1002, 76] width 139 height 18
click at [307, 24] on button at bounding box center [308, 19] width 26 height 26
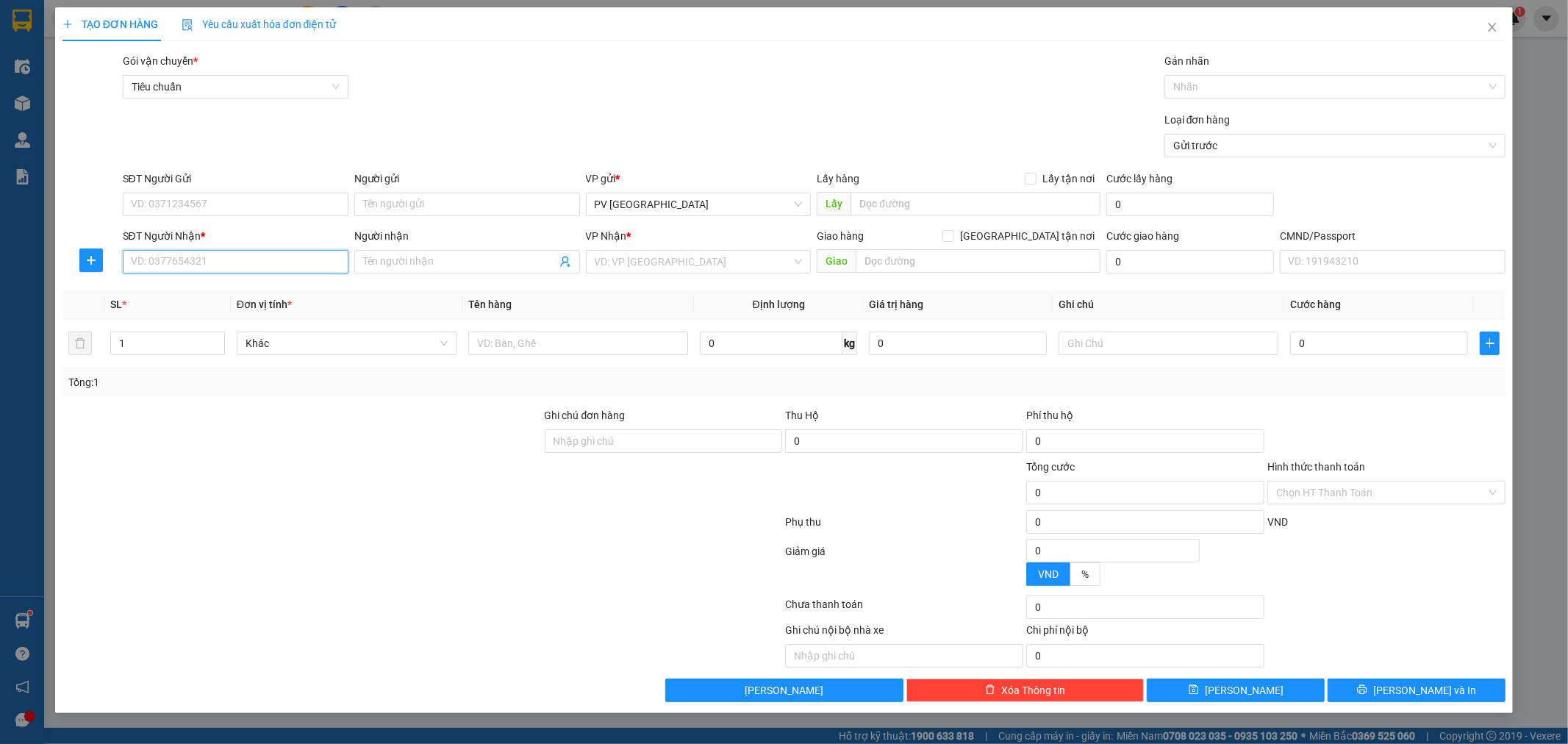
click at [275, 269] on input "SĐT Người Nhận *" at bounding box center [236, 262] width 226 height 24
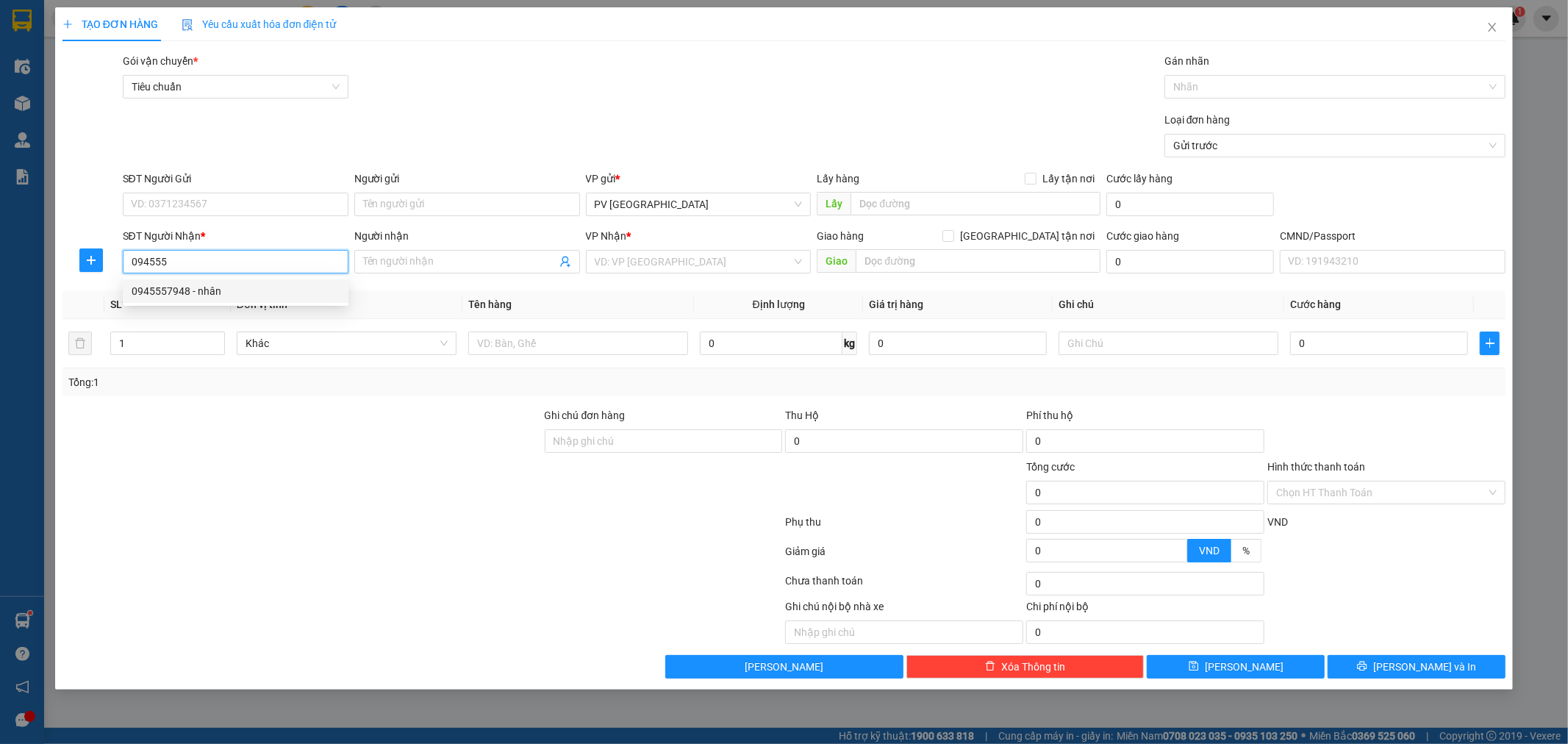
click at [215, 295] on div "0945557948 - nhân" at bounding box center [235, 291] width 208 height 16
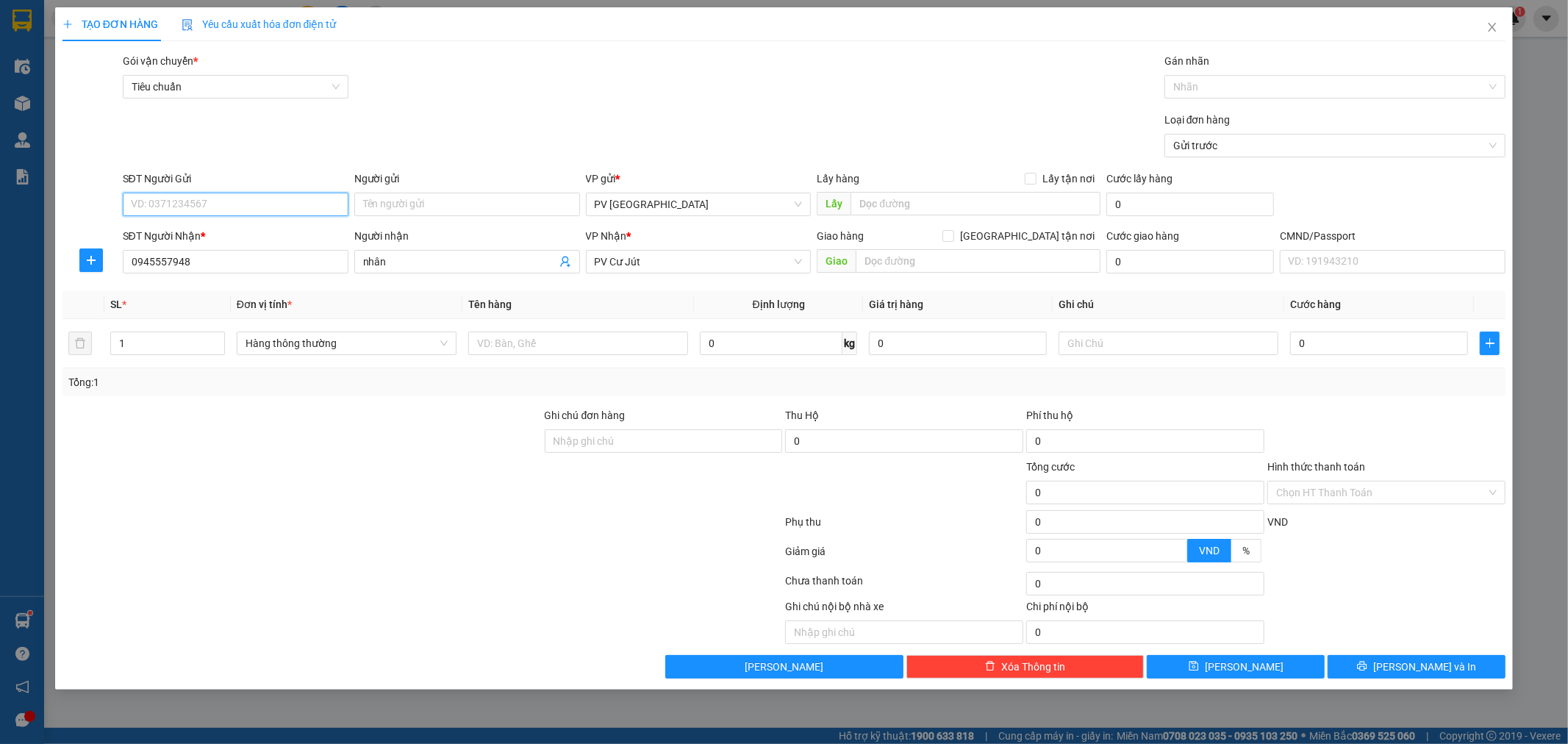
click at [222, 207] on input "SĐT Người Gửi" at bounding box center [236, 204] width 226 height 24
click at [213, 233] on div "0986263347 - trọng" at bounding box center [235, 233] width 208 height 16
click at [515, 340] on input "text" at bounding box center [578, 344] width 220 height 24
click at [1494, 30] on icon "close" at bounding box center [1492, 27] width 8 height 9
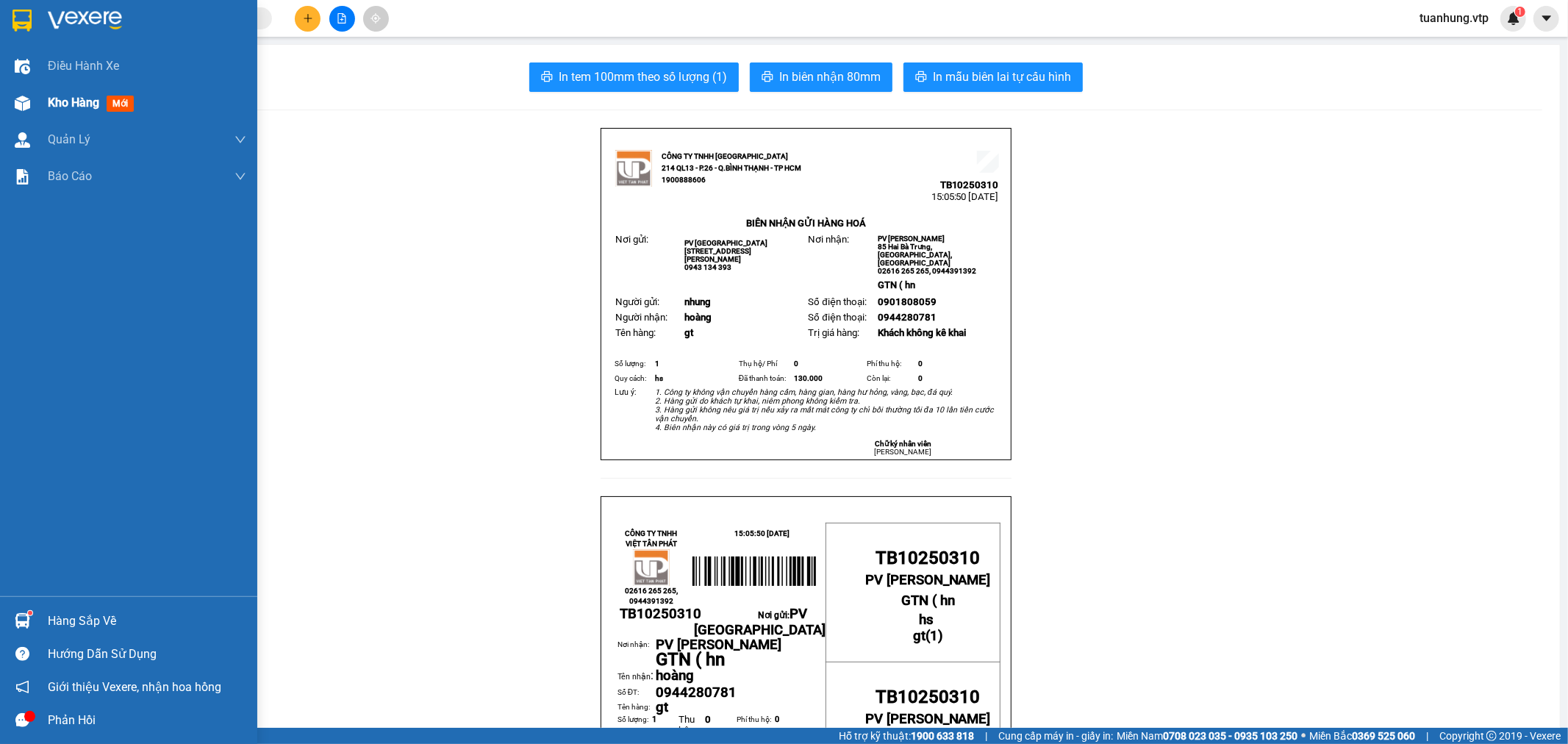
click at [76, 105] on span "Kho hàng" at bounding box center [74, 103] width 51 height 14
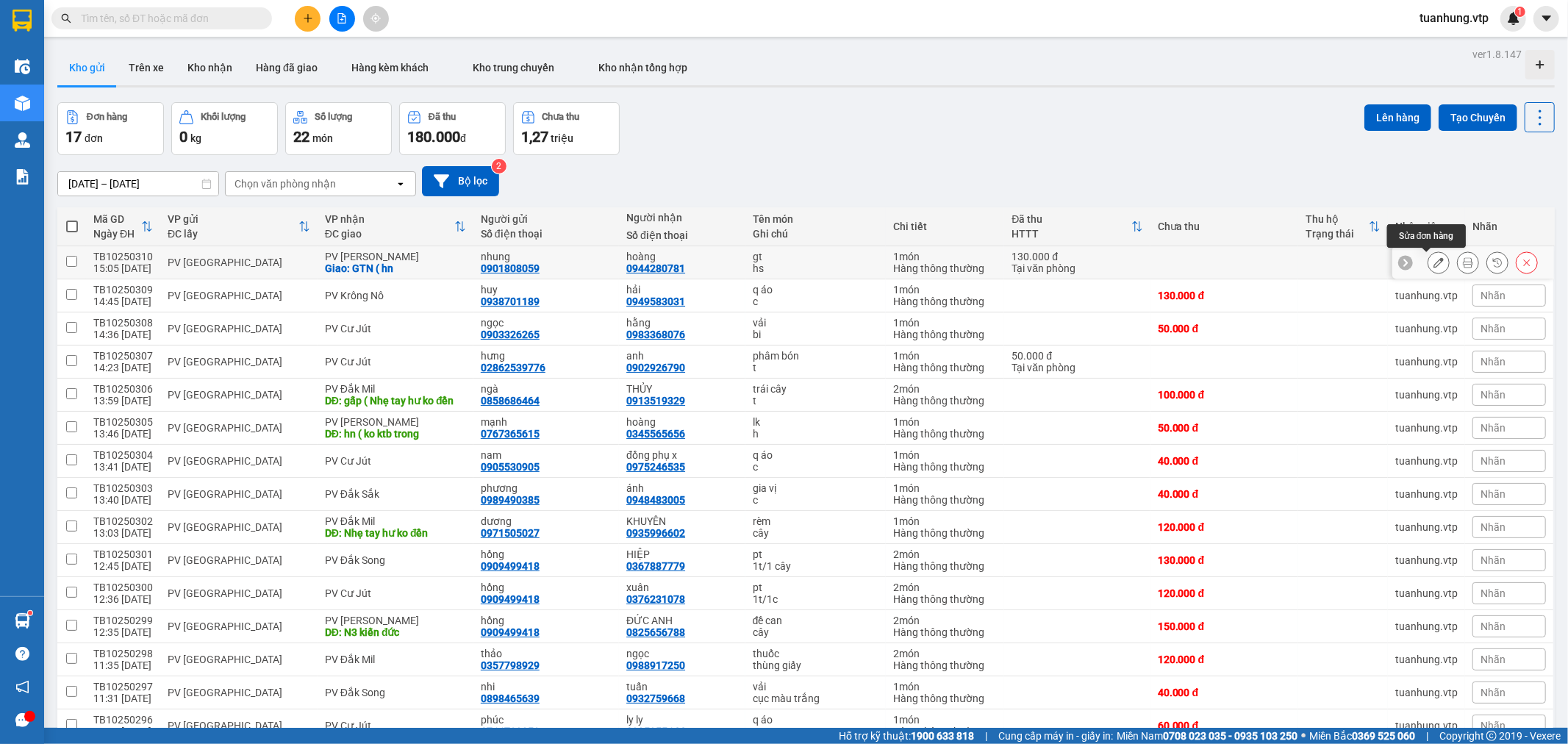
click at [1434, 265] on icon at bounding box center [1439, 263] width 10 height 10
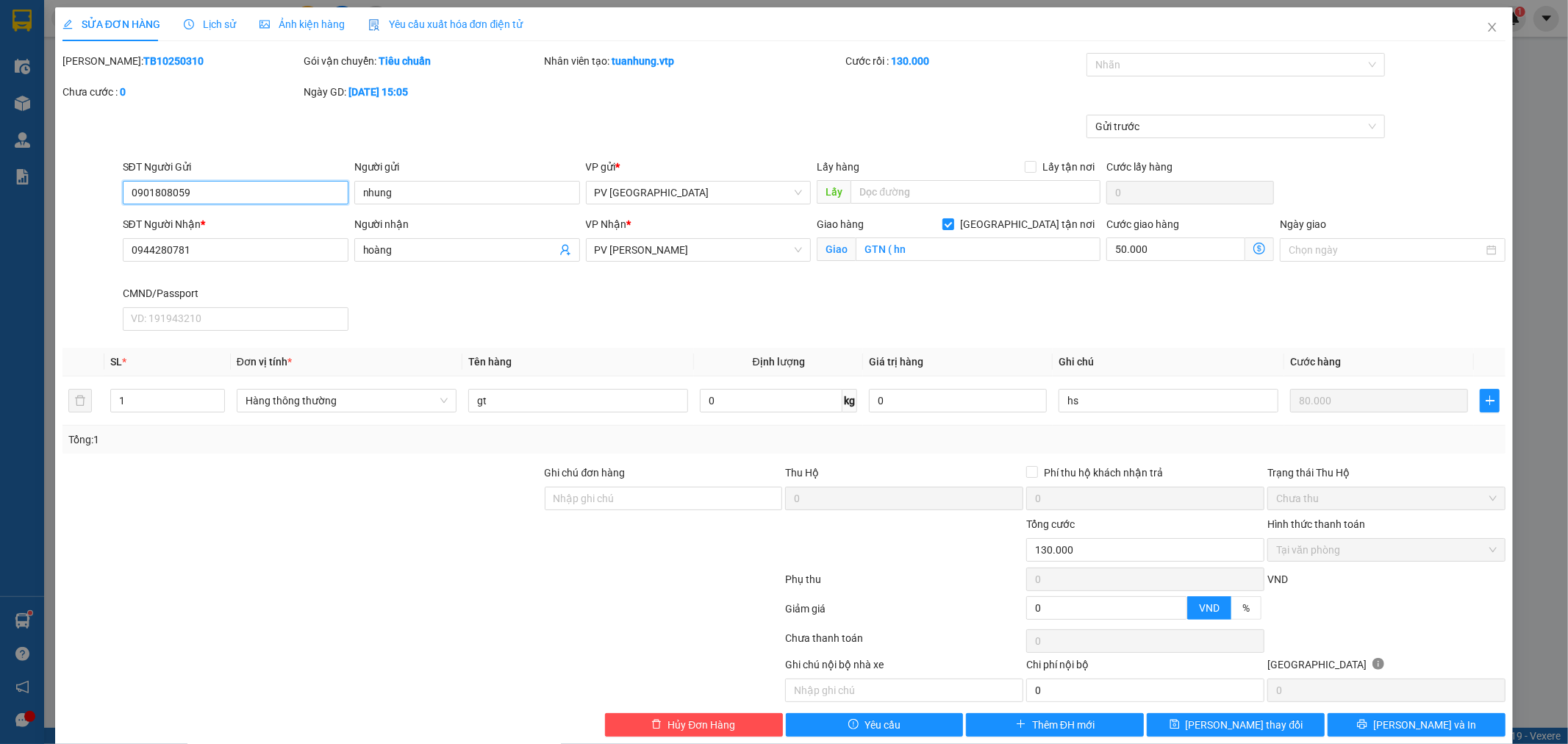
scroll to position [22, 0]
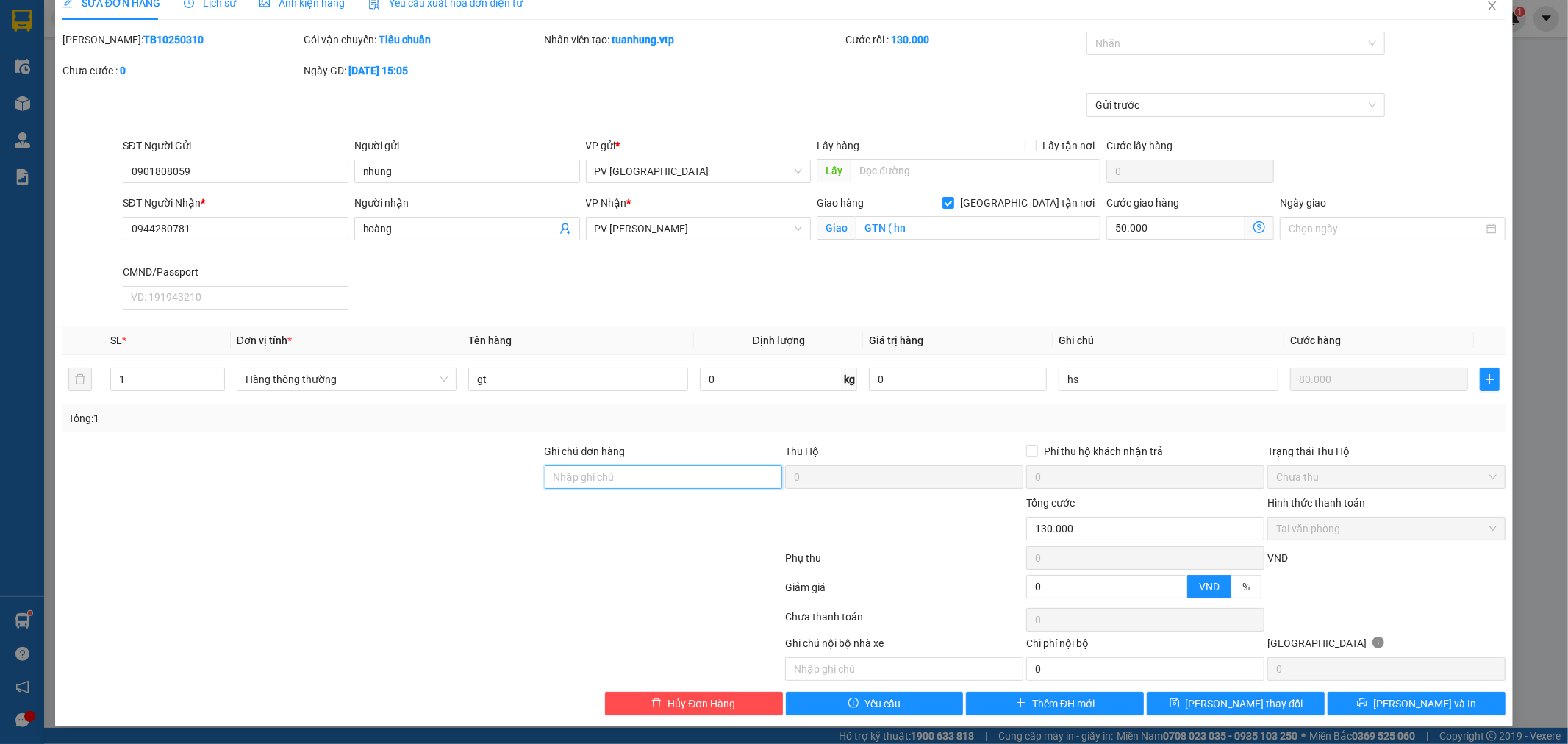
click at [627, 471] on input "Ghi chú đơn hàng" at bounding box center [663, 477] width 239 height 24
click at [700, 705] on span "Hủy Đơn Hàng" at bounding box center [701, 703] width 68 height 16
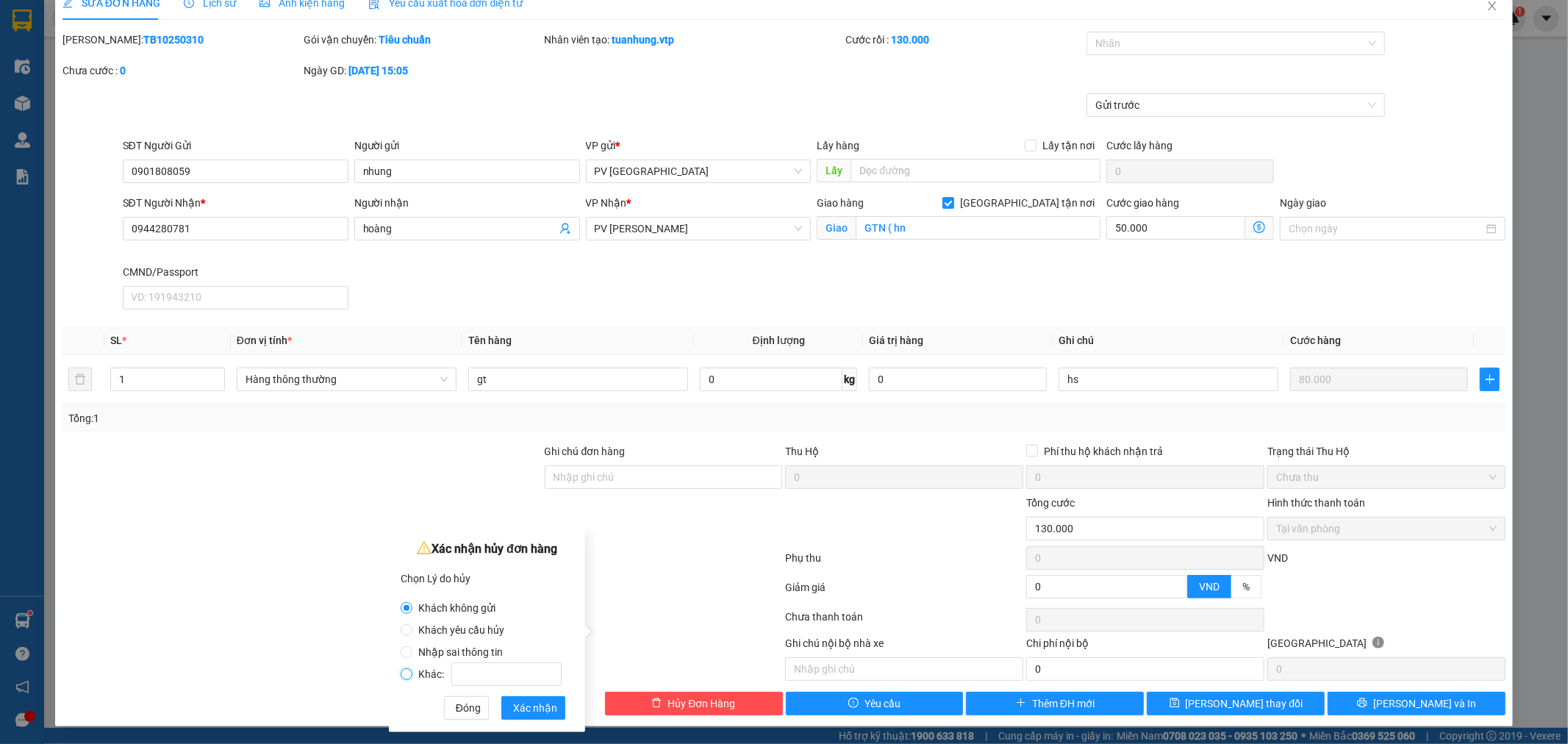
click at [406, 674] on input "Khác:" at bounding box center [407, 675] width 12 height 12
click at [486, 684] on input "Khác:" at bounding box center [506, 675] width 110 height 24
click at [520, 710] on span "Xác nhận" at bounding box center [535, 708] width 44 height 16
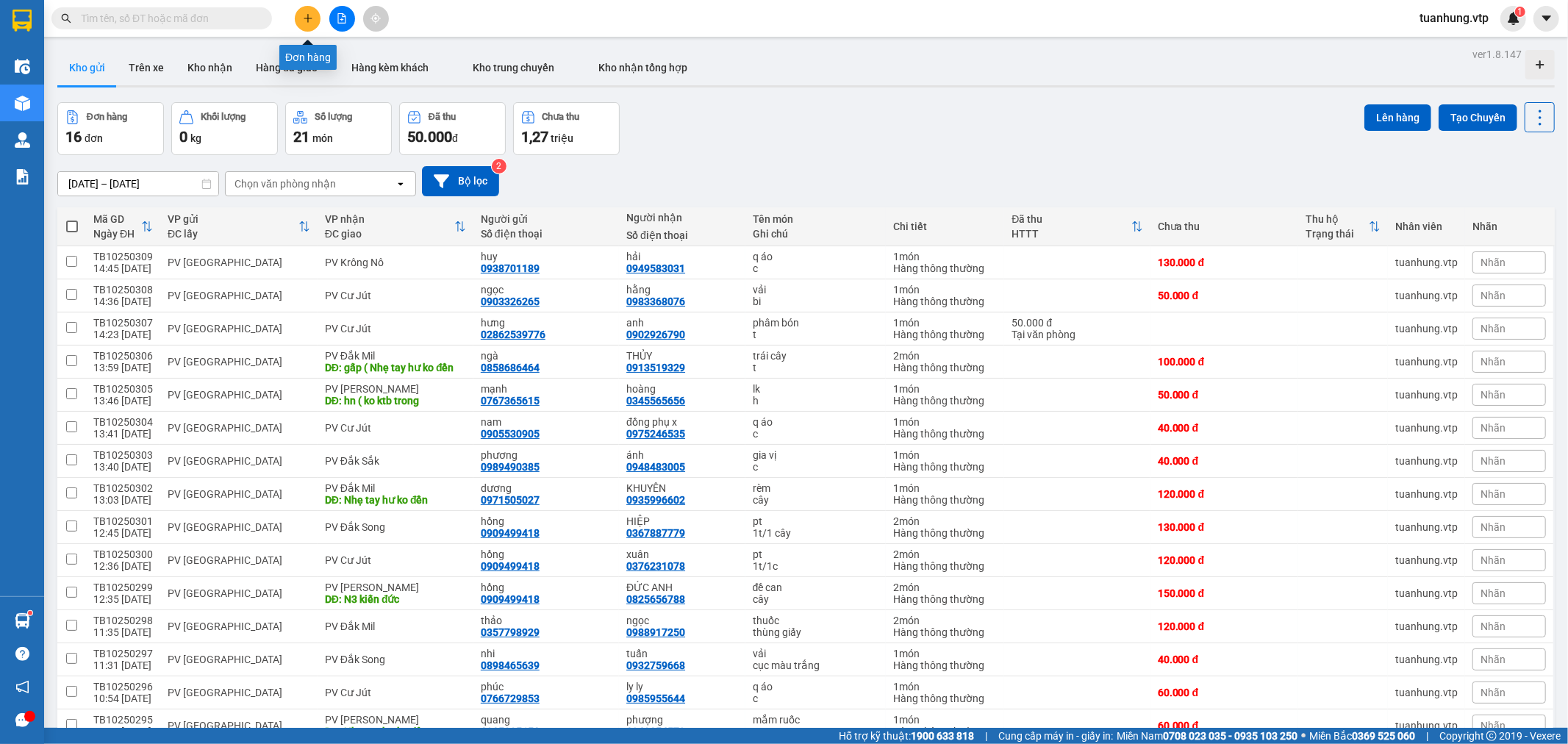
click at [309, 24] on button at bounding box center [308, 19] width 26 height 26
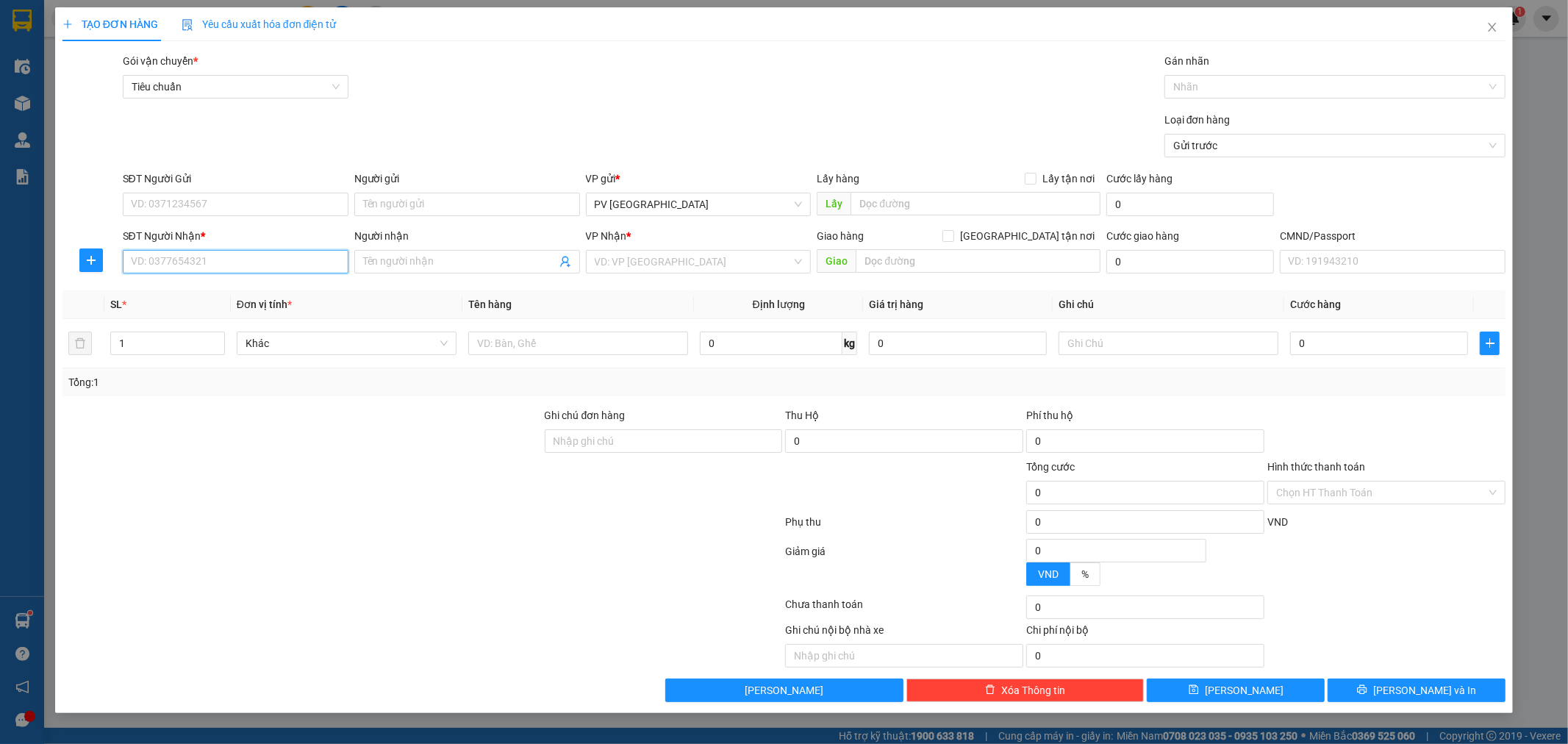
click at [306, 267] on input "SĐT Người Nhận *" at bounding box center [236, 262] width 226 height 24
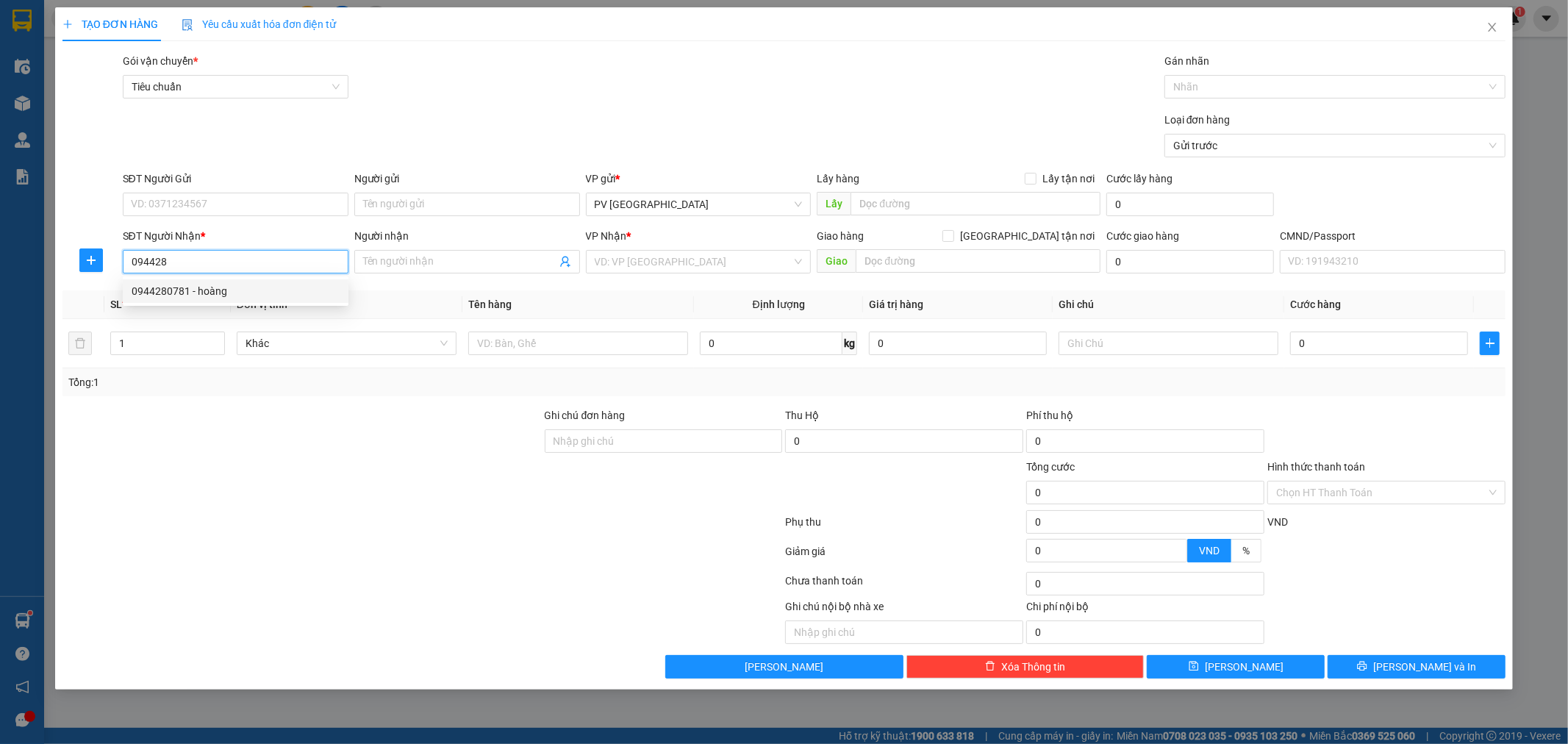
click at [233, 286] on div "0944280781 - hoàng" at bounding box center [235, 291] width 208 height 16
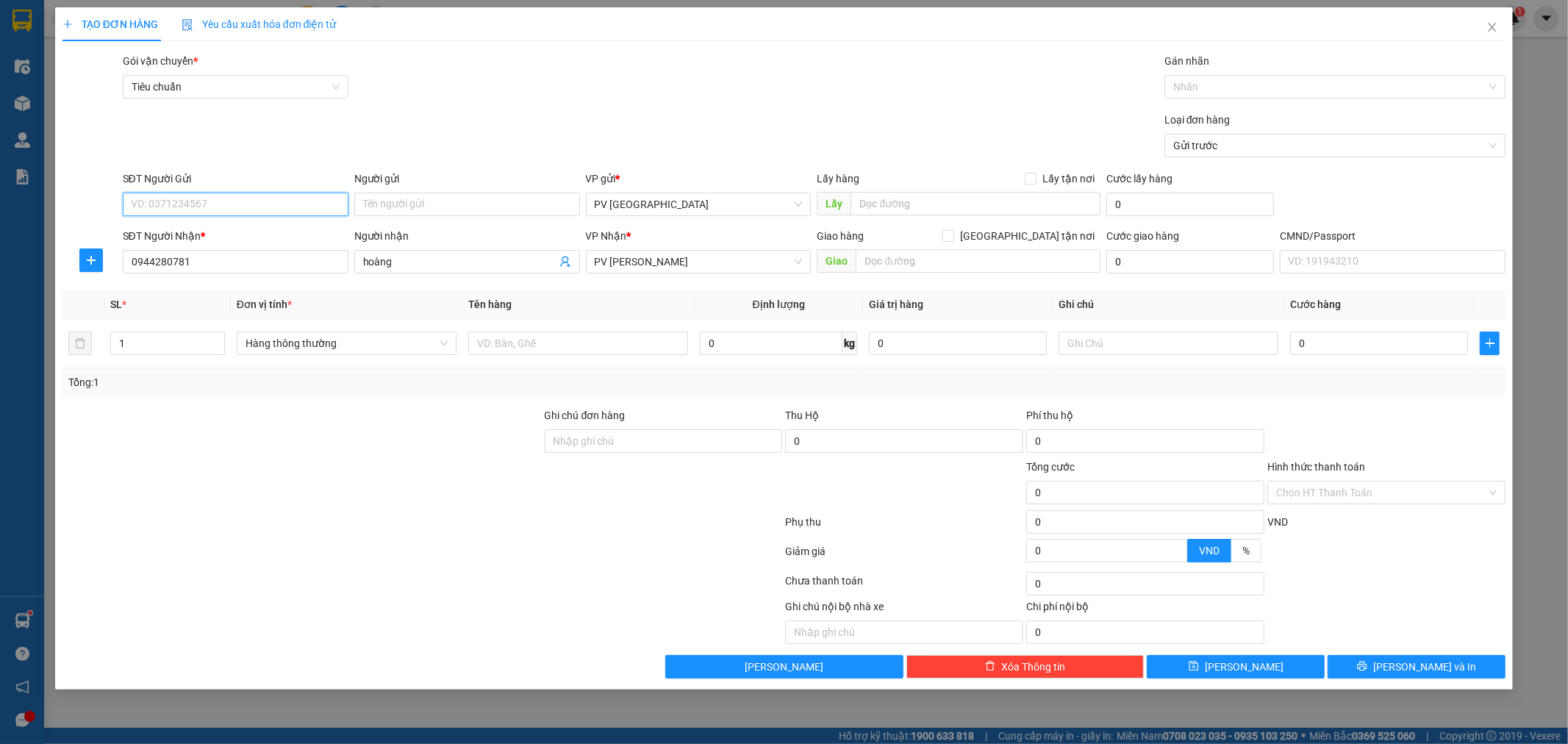
click at [314, 201] on input "SĐT Người Gửi" at bounding box center [236, 204] width 226 height 24
click at [278, 233] on div "0901808059" at bounding box center [235, 233] width 208 height 16
click at [392, 207] on input "Người gửi" at bounding box center [467, 204] width 226 height 24
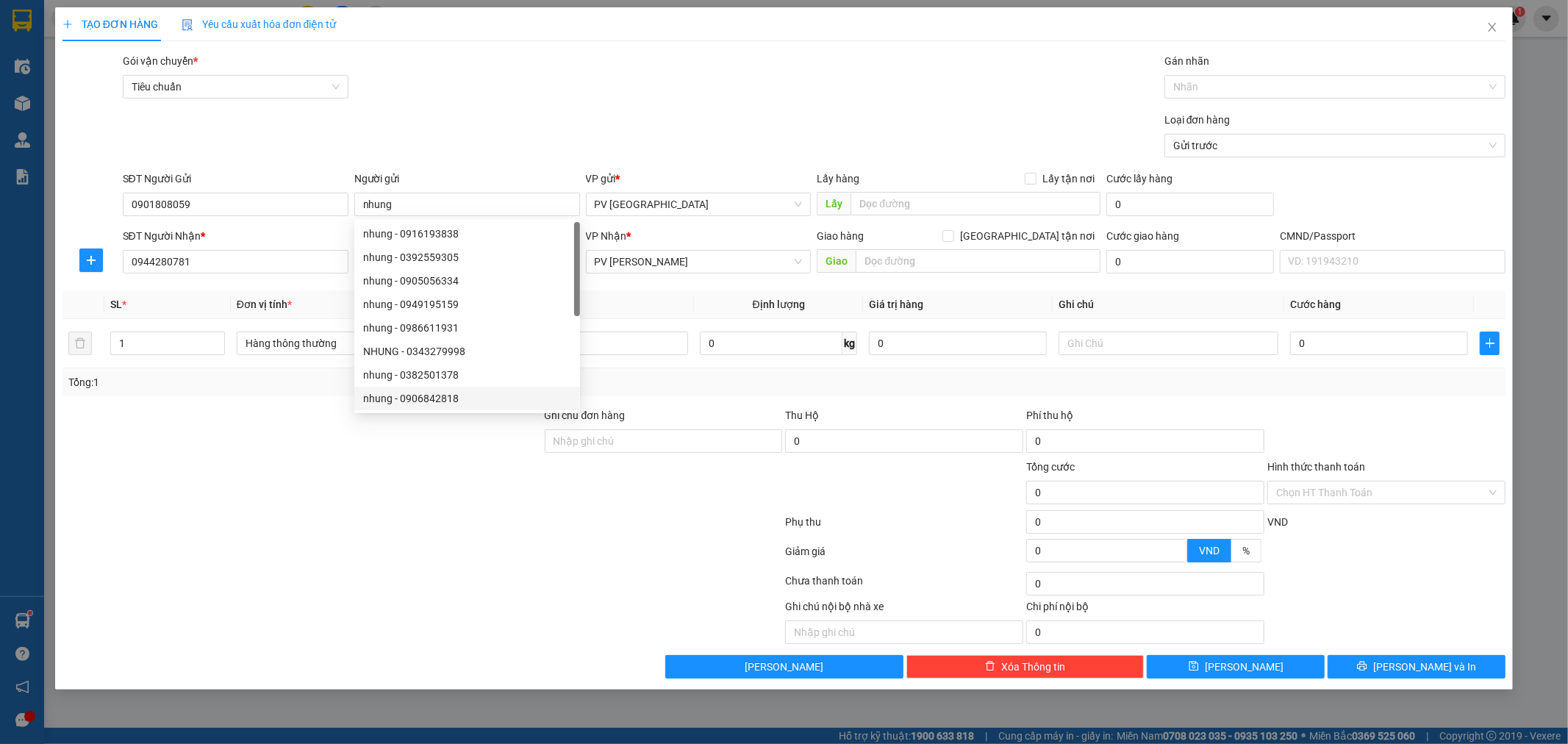
click at [432, 501] on div at bounding box center [302, 485] width 482 height 51
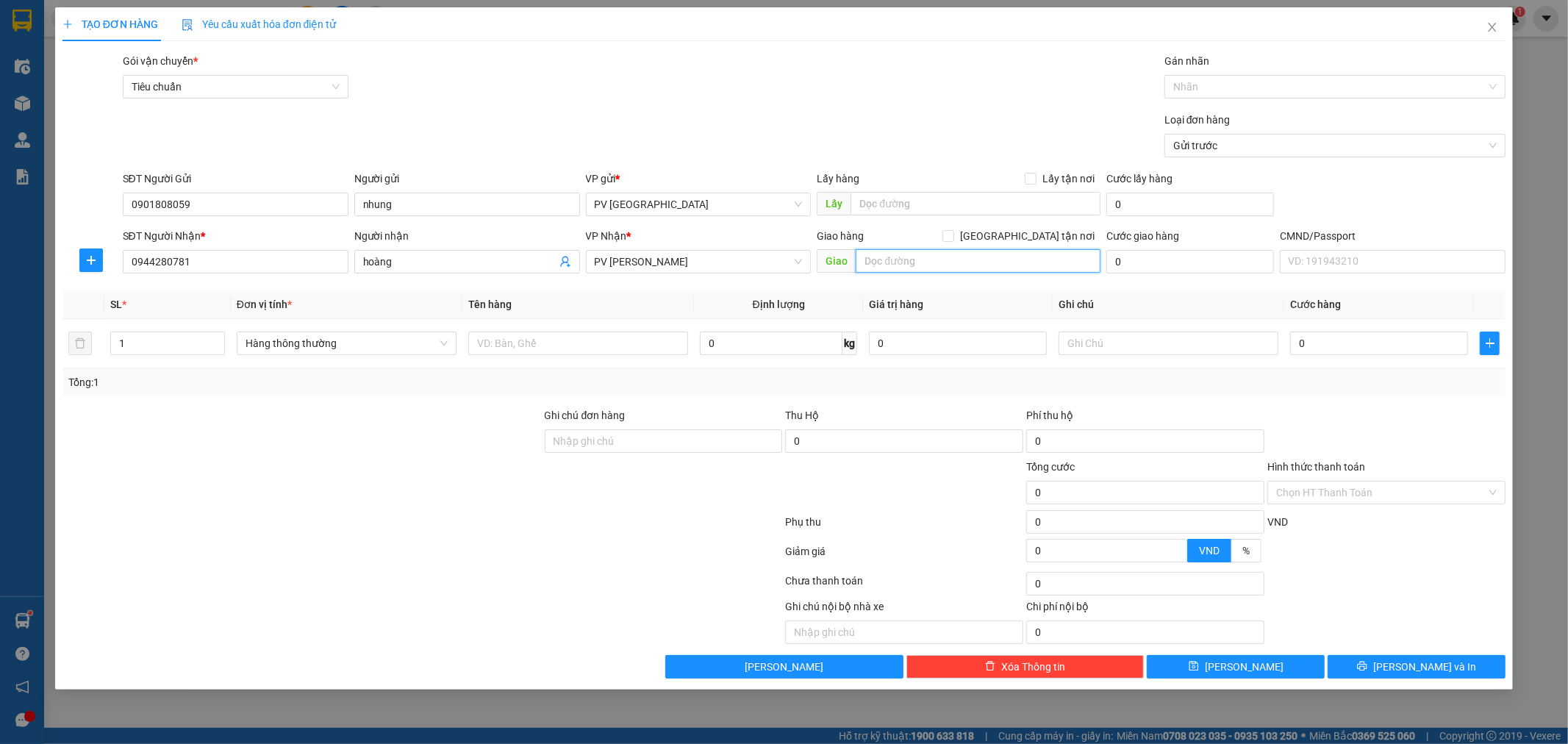
click at [910, 257] on input "text" at bounding box center [978, 261] width 245 height 24
click at [557, 349] on input "text" at bounding box center [578, 344] width 220 height 24
click at [873, 260] on input "text" at bounding box center [978, 261] width 245 height 24
click at [952, 236] on input "[GEOGRAPHIC_DATA] tận nơi" at bounding box center [947, 235] width 10 height 10
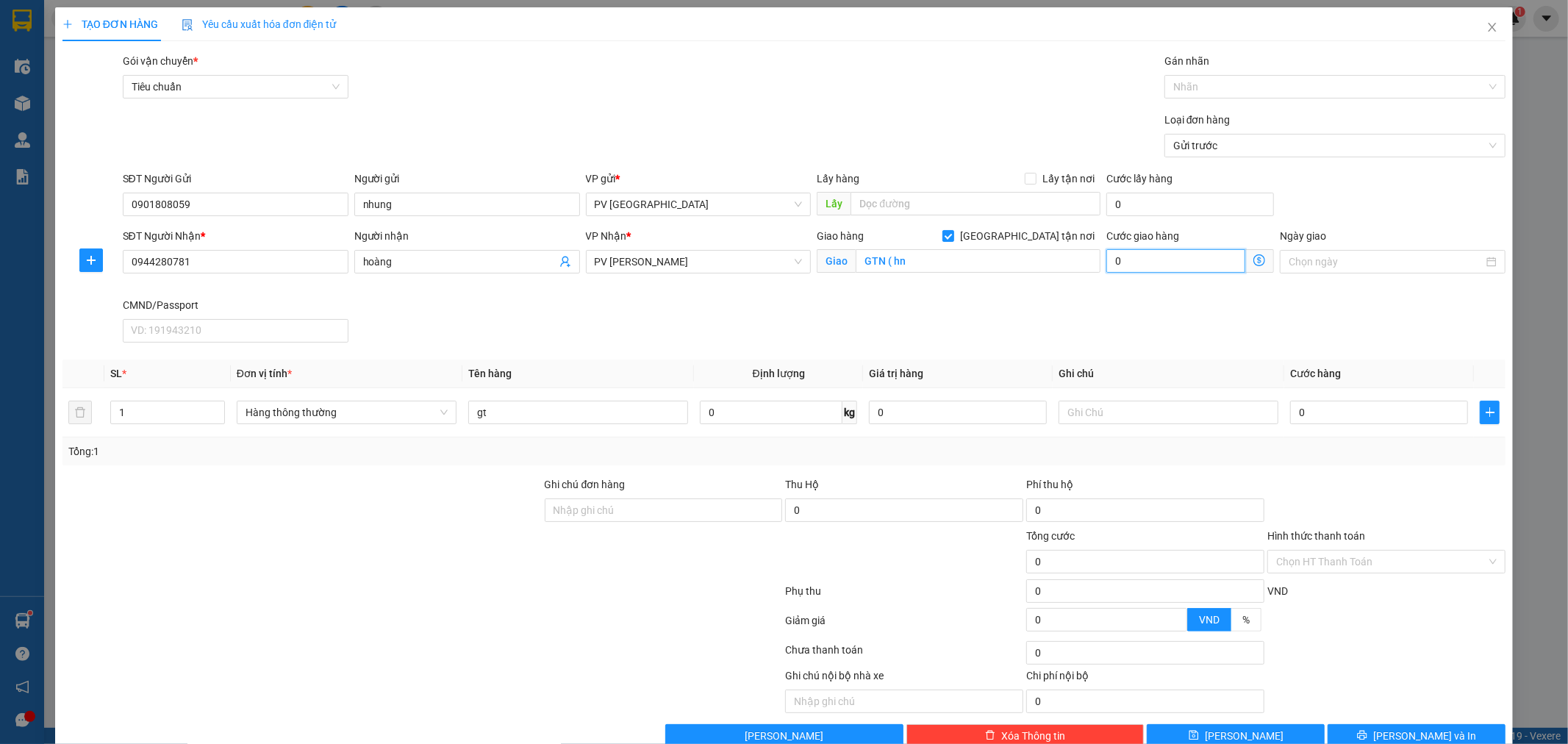
click at [1117, 262] on input "0" at bounding box center [1176, 261] width 139 height 24
click at [1112, 263] on input "60.000" at bounding box center [1176, 261] width 139 height 24
click at [1123, 413] on input "text" at bounding box center [1168, 413] width 220 height 24
click at [1290, 417] on input "0" at bounding box center [1379, 413] width 178 height 24
click at [1251, 555] on input "80.000" at bounding box center [1145, 562] width 239 height 24
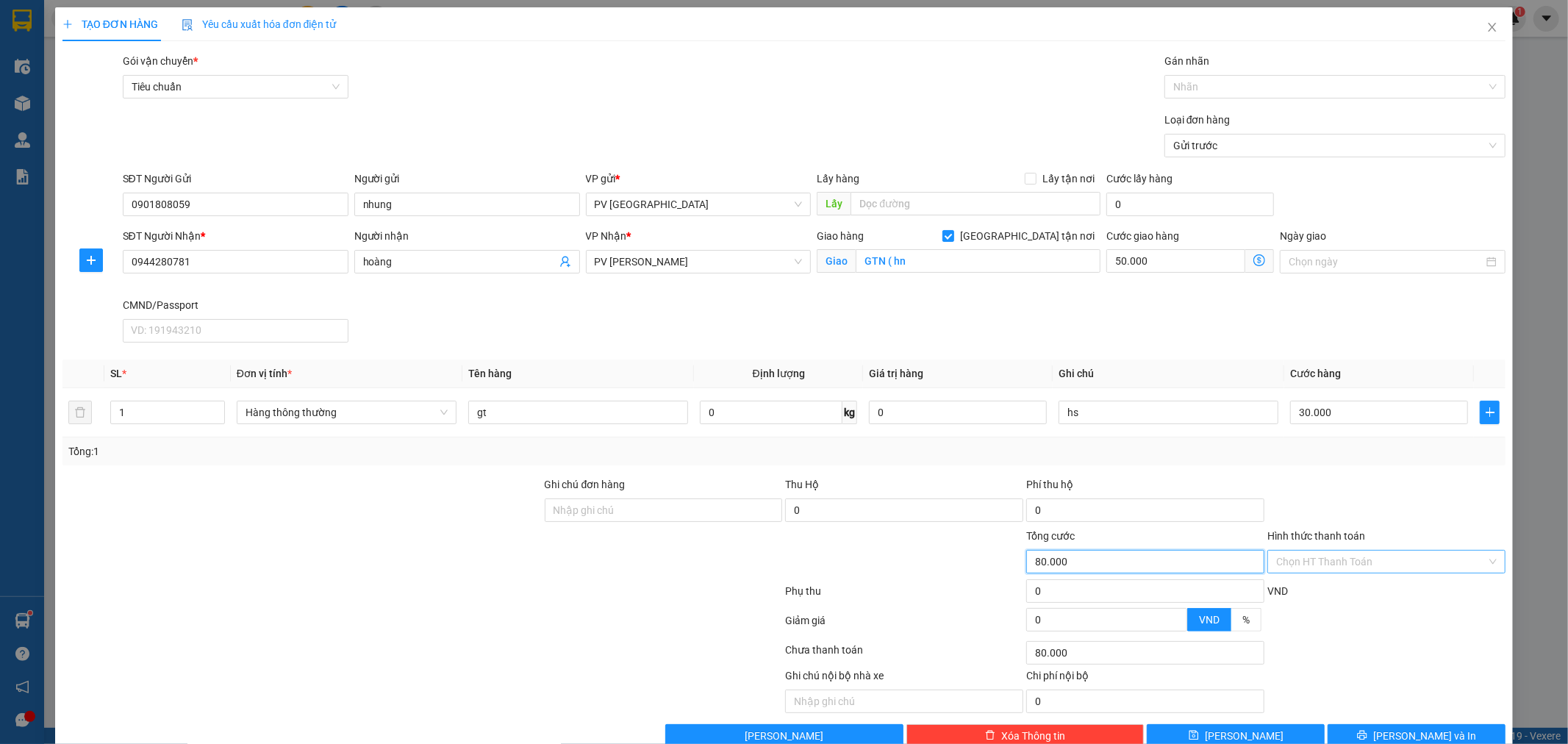
click at [1481, 561] on div "Chọn HT Thanh Toán" at bounding box center [1386, 562] width 239 height 24
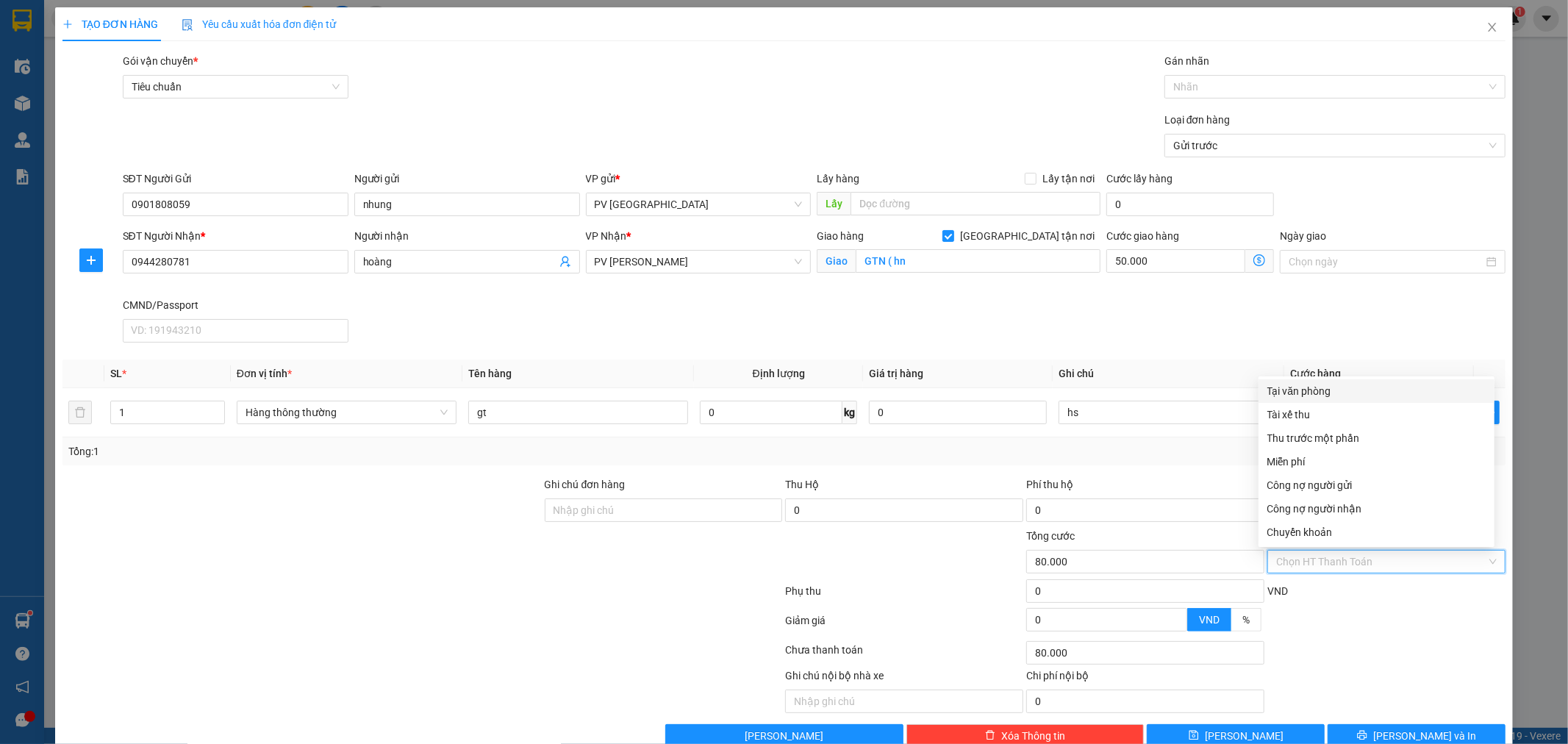
click at [1402, 399] on div "Tại văn phòng" at bounding box center [1376, 391] width 218 height 16
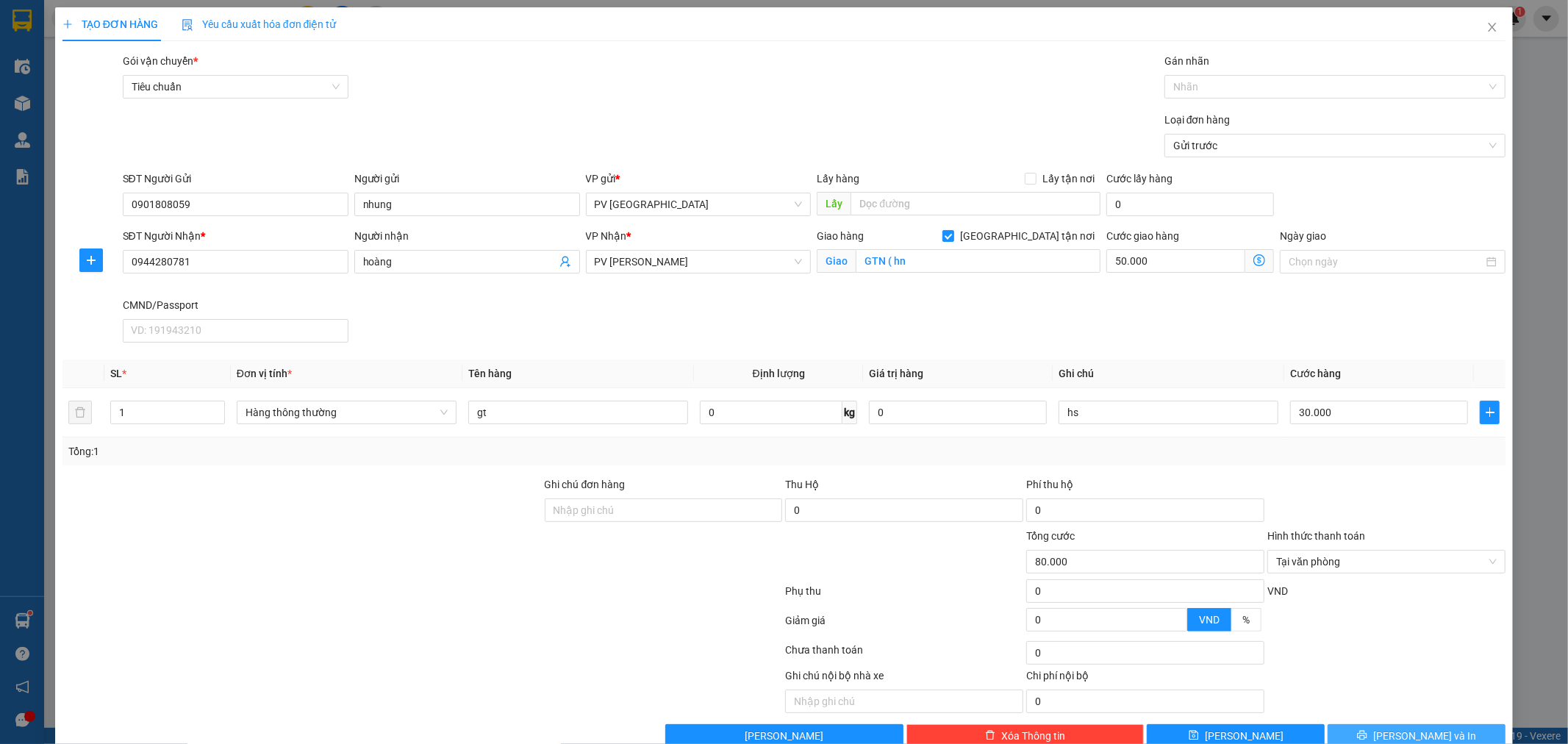
click at [1393, 733] on span "[PERSON_NAME] và In" at bounding box center [1424, 735] width 103 height 16
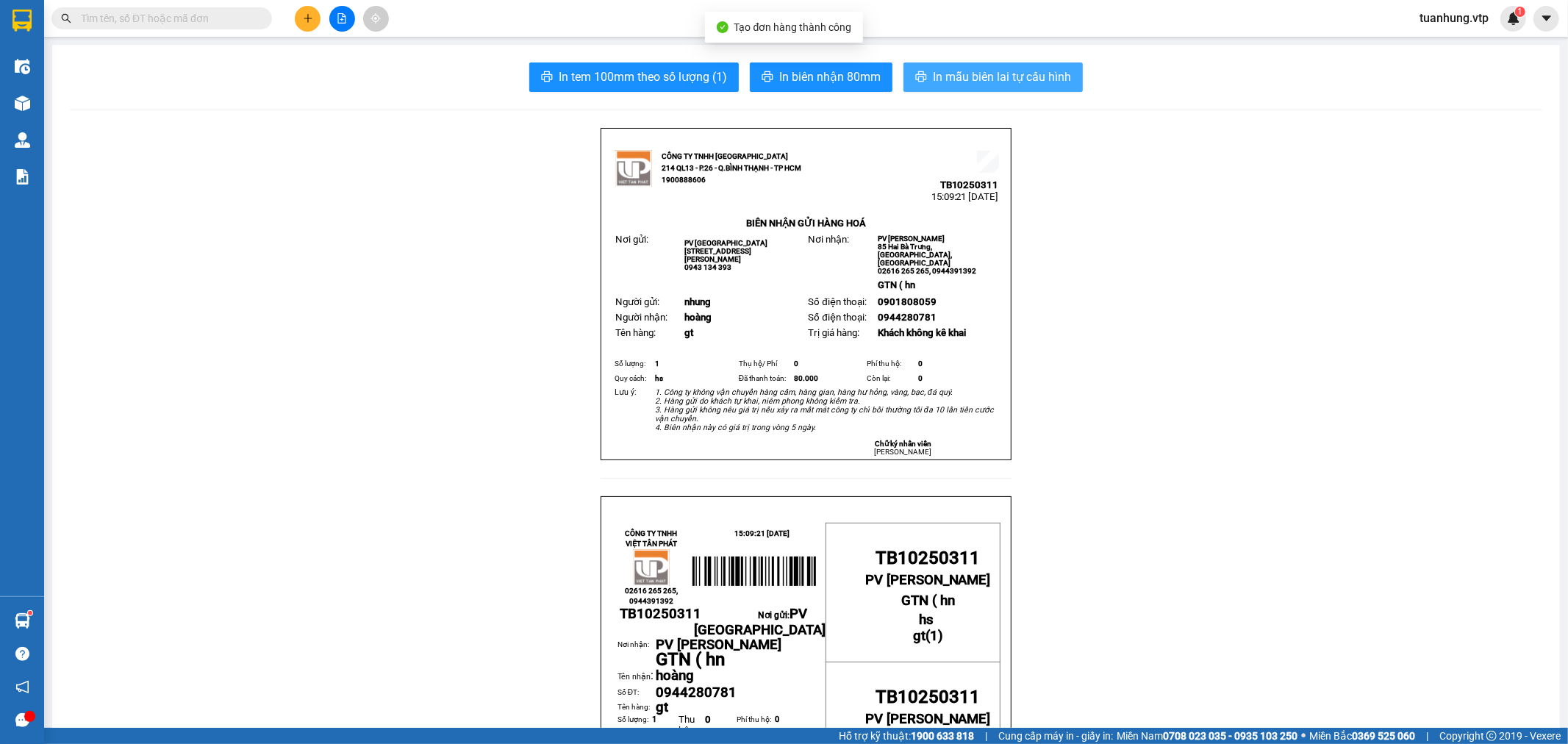
click at [994, 71] on span "In mẫu biên lai tự cấu hình" at bounding box center [1002, 76] width 139 height 18
click at [309, 19] on icon "plus" at bounding box center [308, 18] width 10 height 10
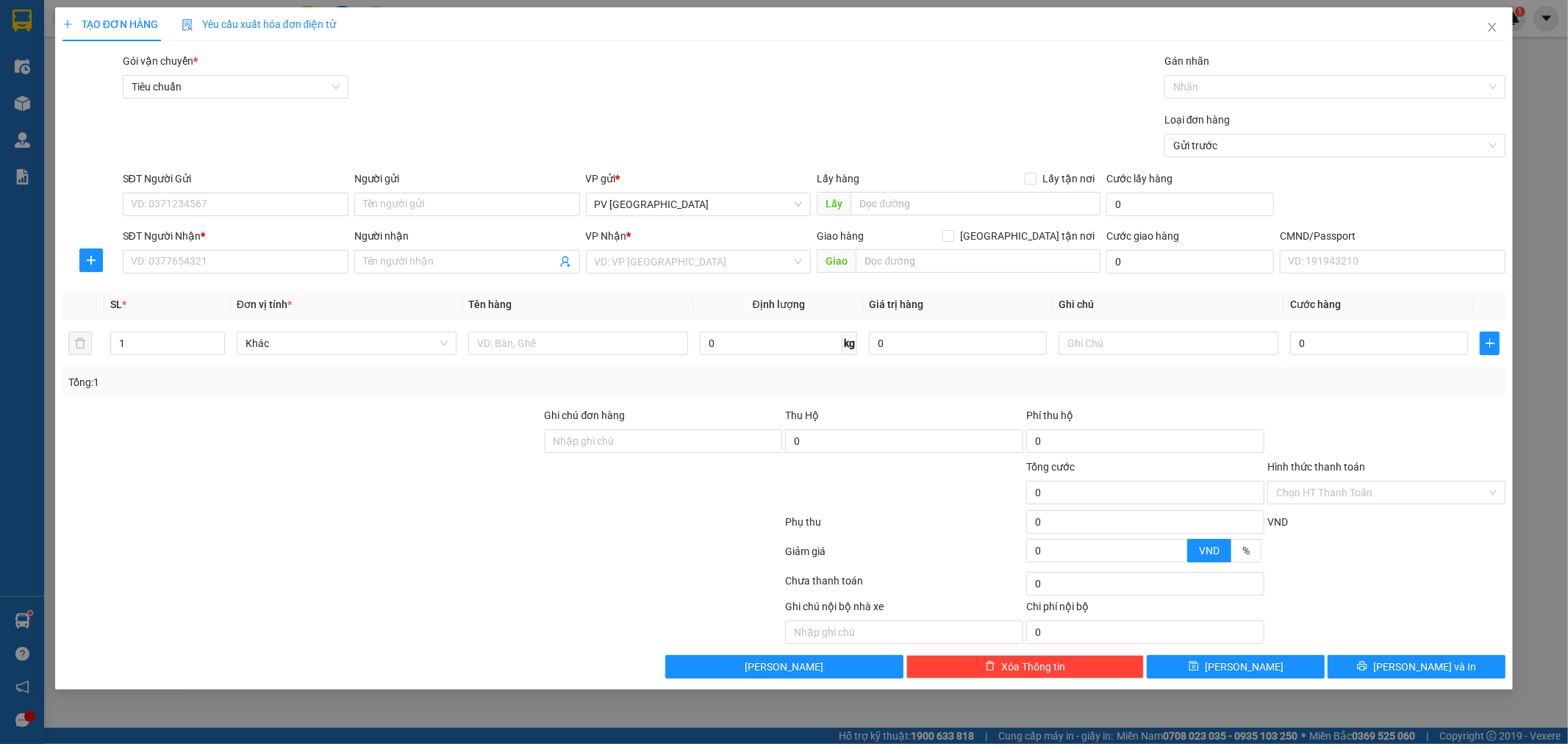
click at [21, 105] on div "TẠO ĐƠN HÀNG Yêu cầu xuất hóa đơn điện tử Transit Pickup Surcharge Ids Transit …" at bounding box center [784, 372] width 1568 height 744
click at [21, 97] on div "TẠO ĐƠN HÀNG Yêu cầu xuất hóa đơn điện tử Transit Pickup Surcharge Ids Transit …" at bounding box center [784, 372] width 1568 height 744
drag, startPoint x: 1488, startPoint y: 24, endPoint x: 1481, endPoint y: 25, distance: 7.1
click at [1481, 25] on span "Close" at bounding box center [1492, 28] width 41 height 41
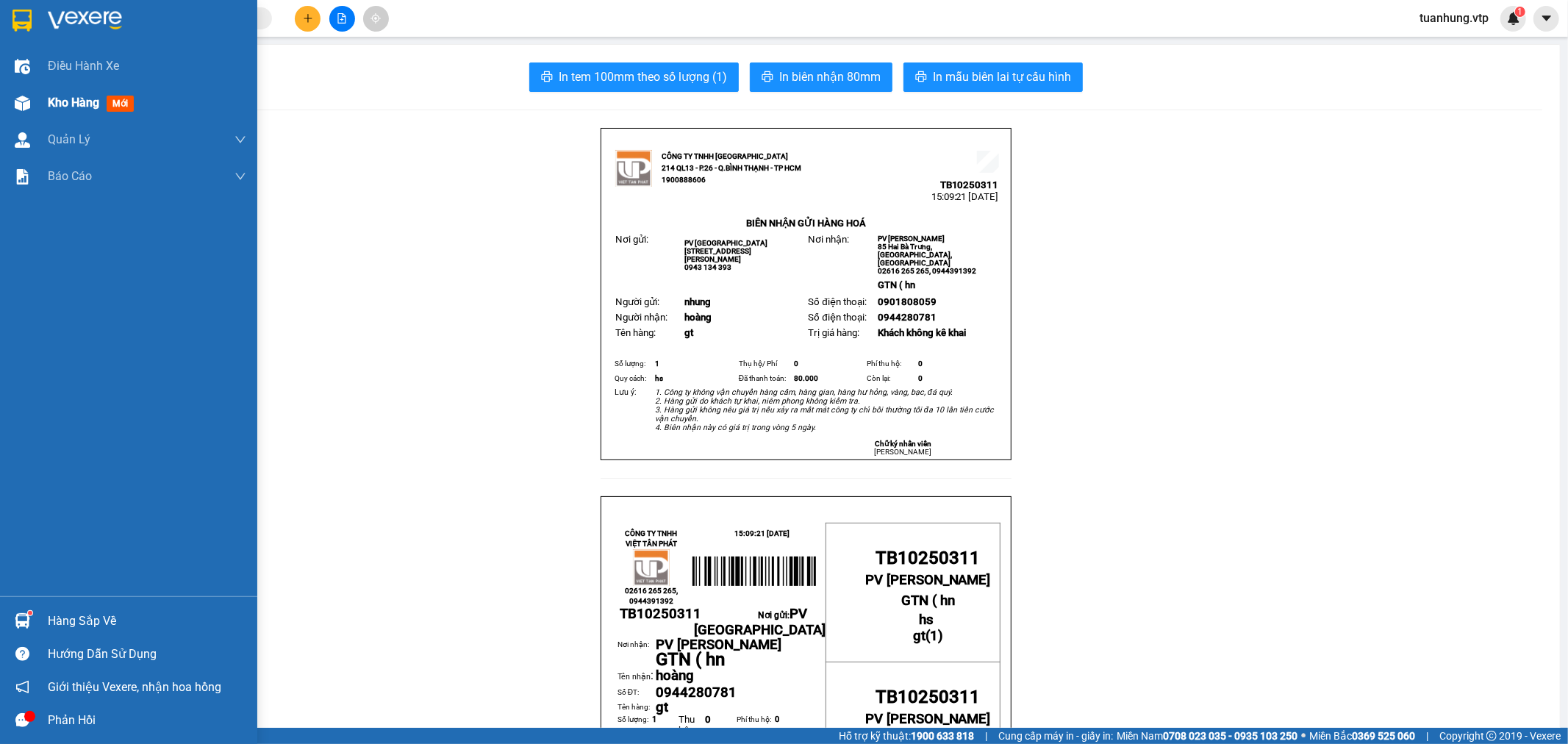
click at [81, 101] on span "Kho hàng" at bounding box center [74, 103] width 51 height 14
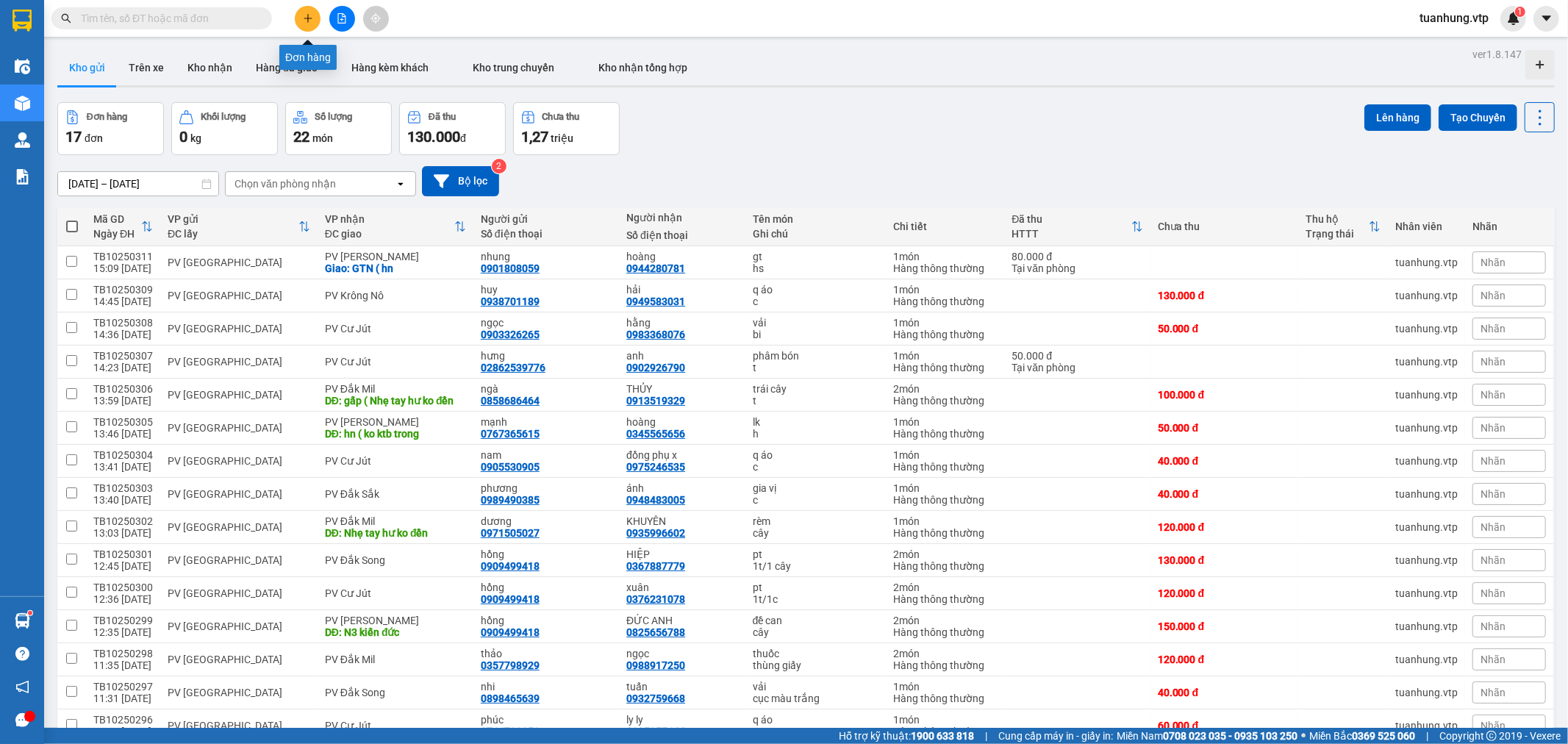
click at [309, 17] on icon "plus" at bounding box center [308, 18] width 10 height 10
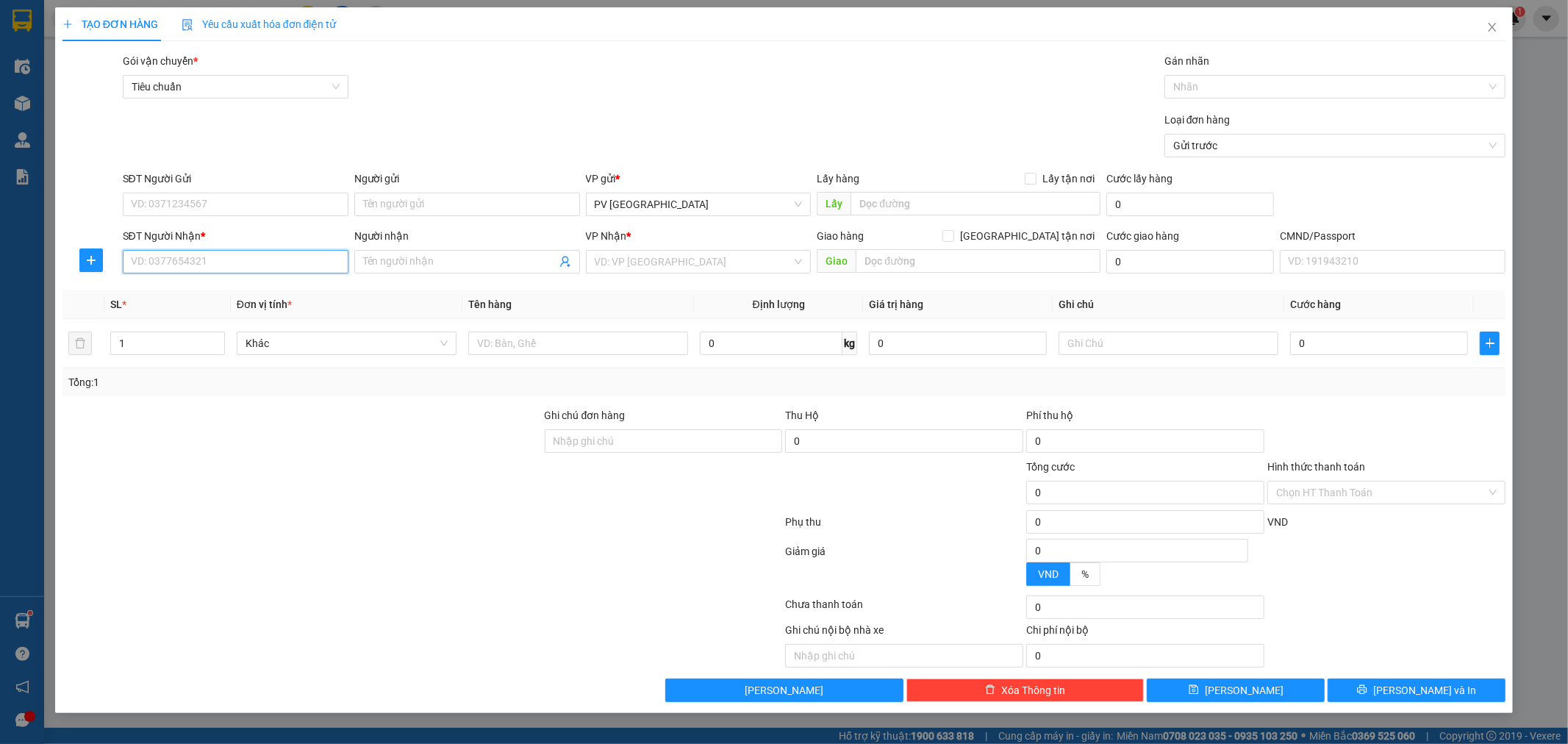
click at [297, 265] on input "SĐT Người Nhận *" at bounding box center [236, 262] width 226 height 24
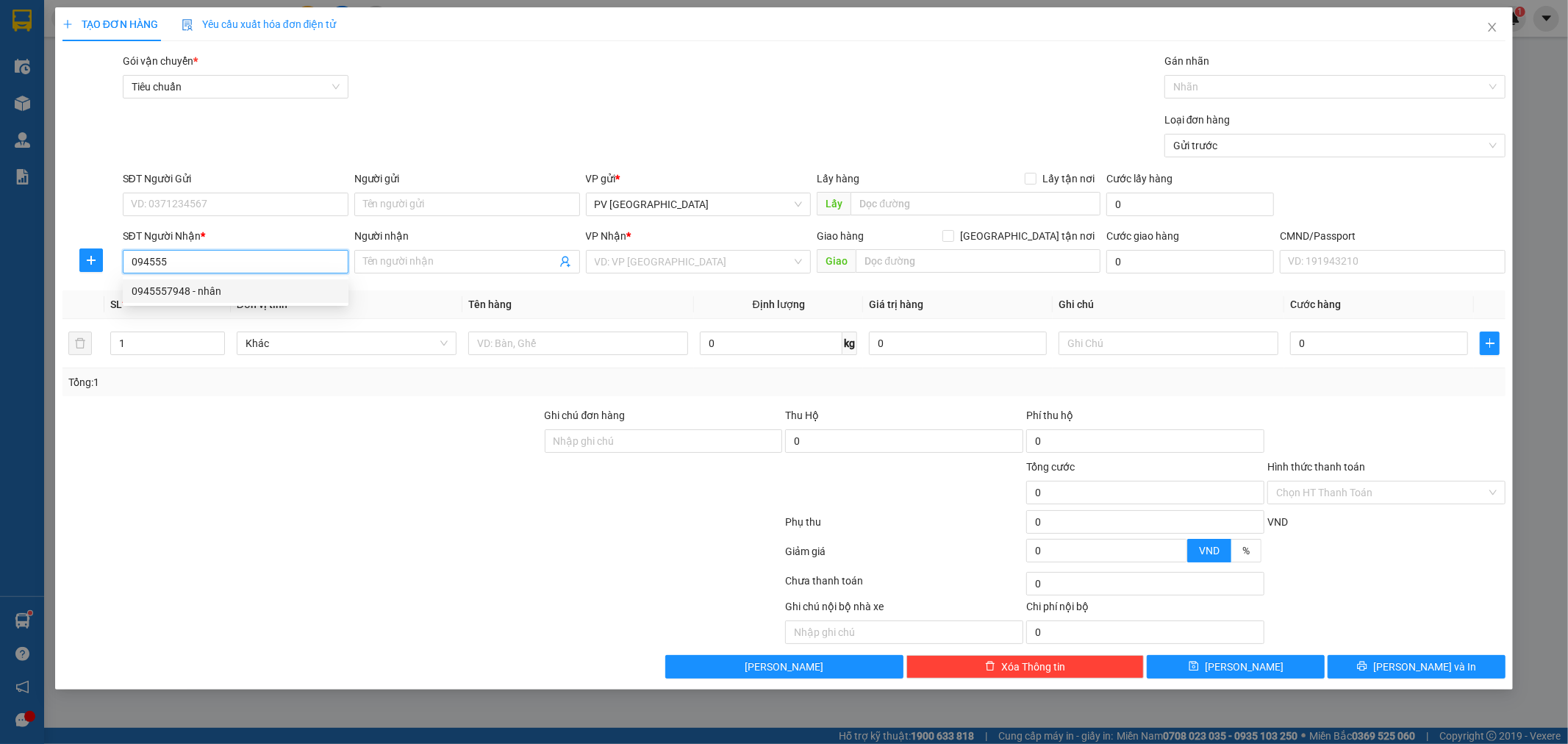
click at [239, 292] on div "0945557948 - nhân" at bounding box center [235, 291] width 208 height 16
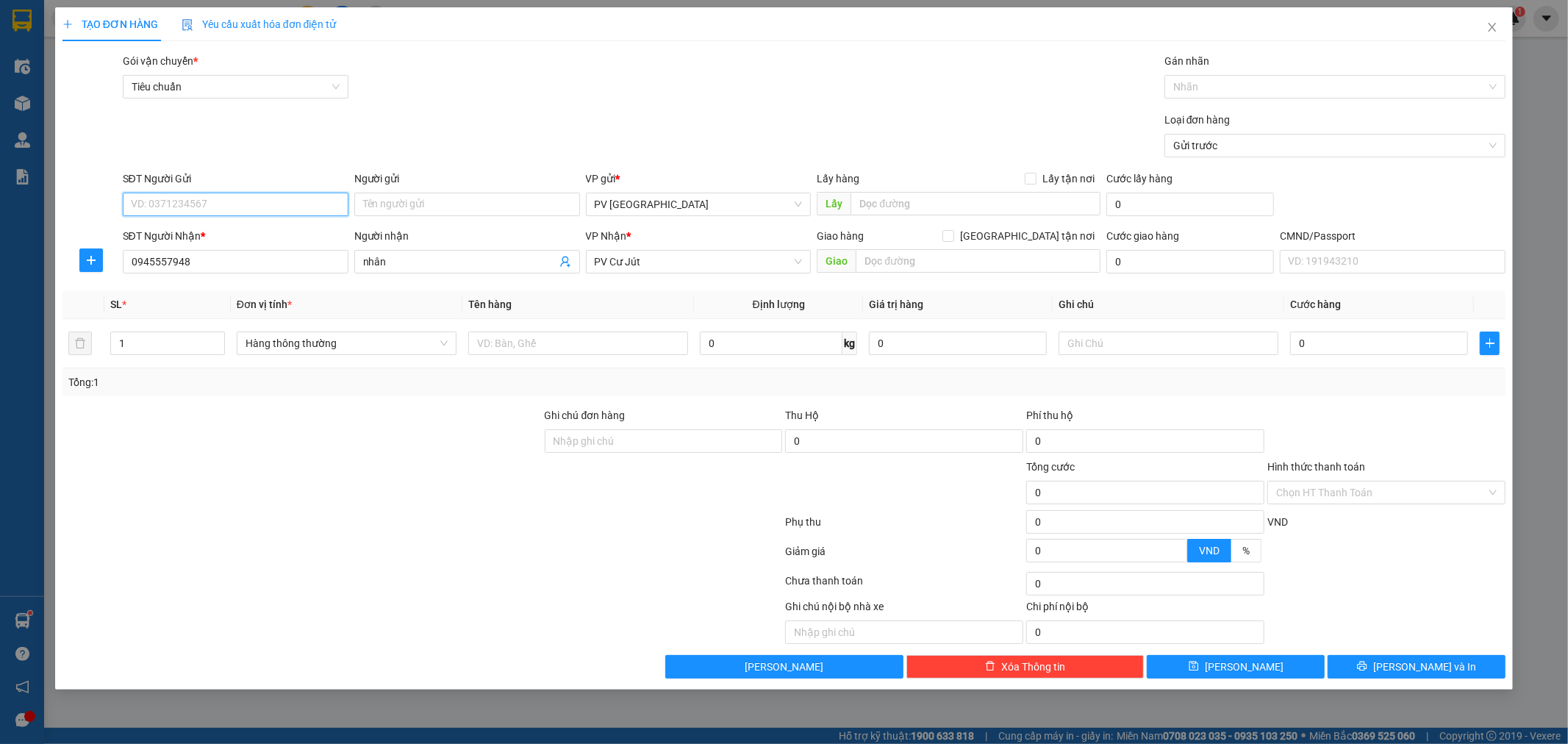
click at [291, 202] on input "SĐT Người Gửi" at bounding box center [236, 204] width 226 height 24
click at [244, 239] on div "0986263347 - trọng" at bounding box center [235, 233] width 208 height 16
click at [613, 344] on input "text" at bounding box center [578, 344] width 220 height 24
click at [1399, 670] on button "[PERSON_NAME] và In" at bounding box center [1417, 667] width 178 height 24
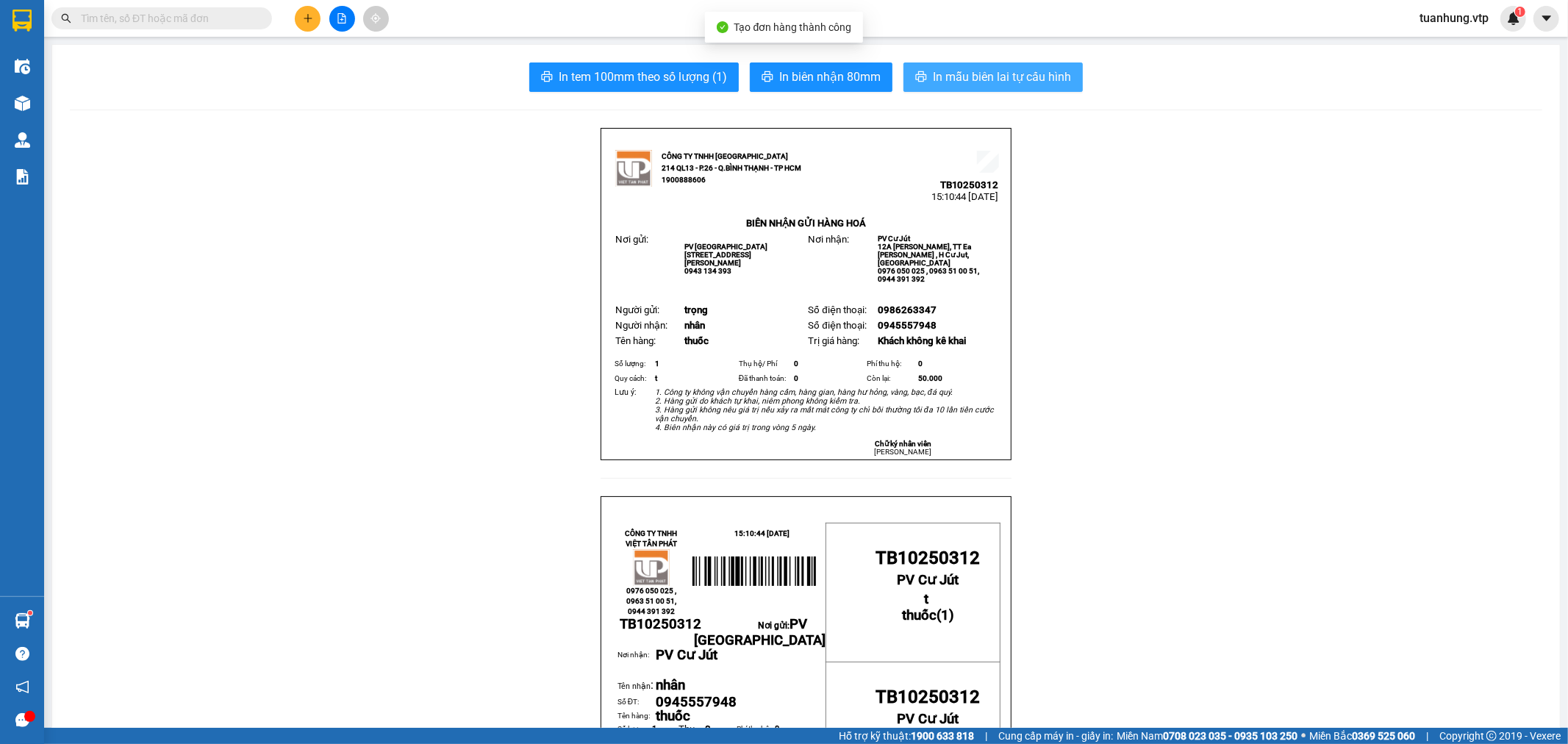
click at [1020, 75] on span "In mẫu biên lai tự cấu hình" at bounding box center [1002, 76] width 139 height 18
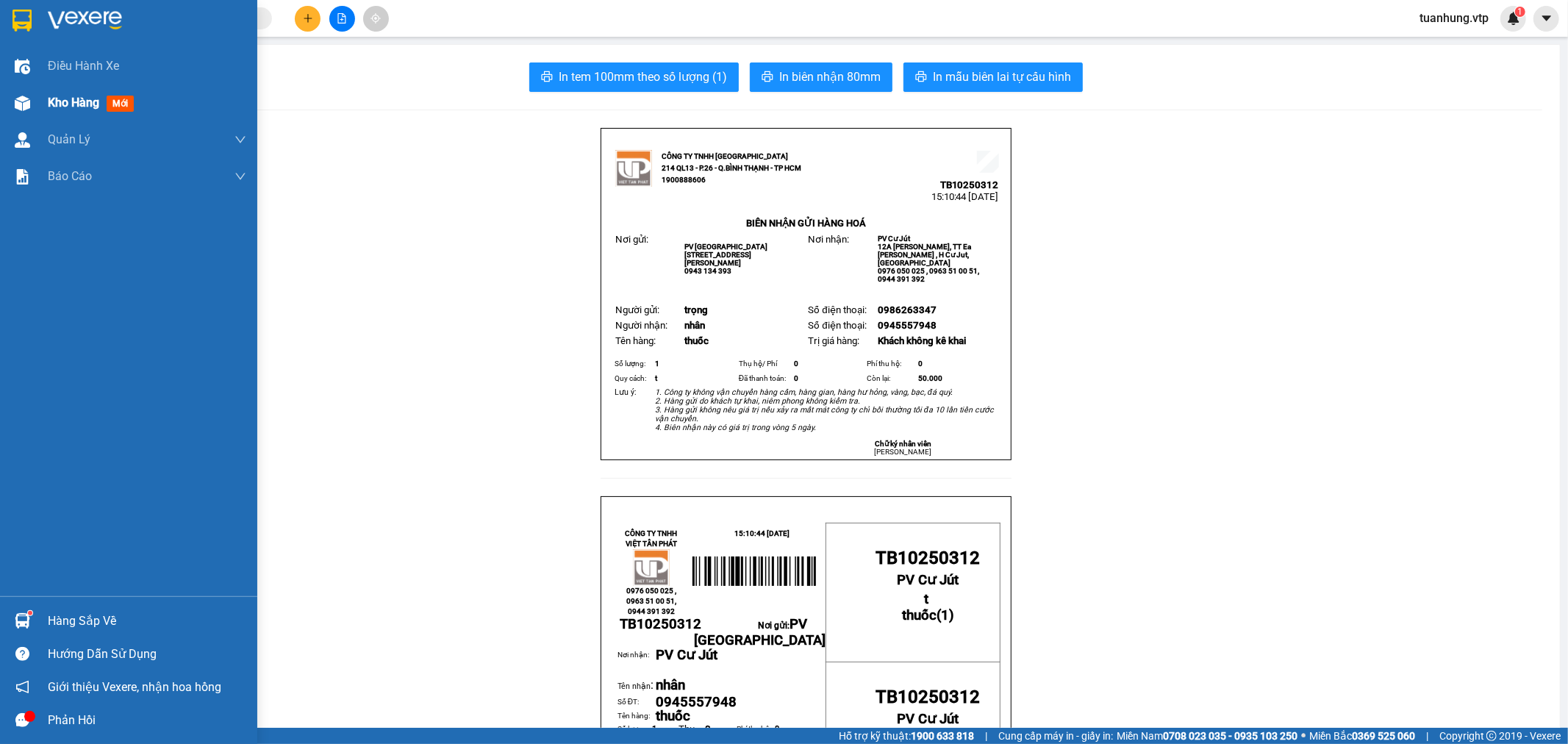
click at [27, 104] on img at bounding box center [22, 103] width 15 height 15
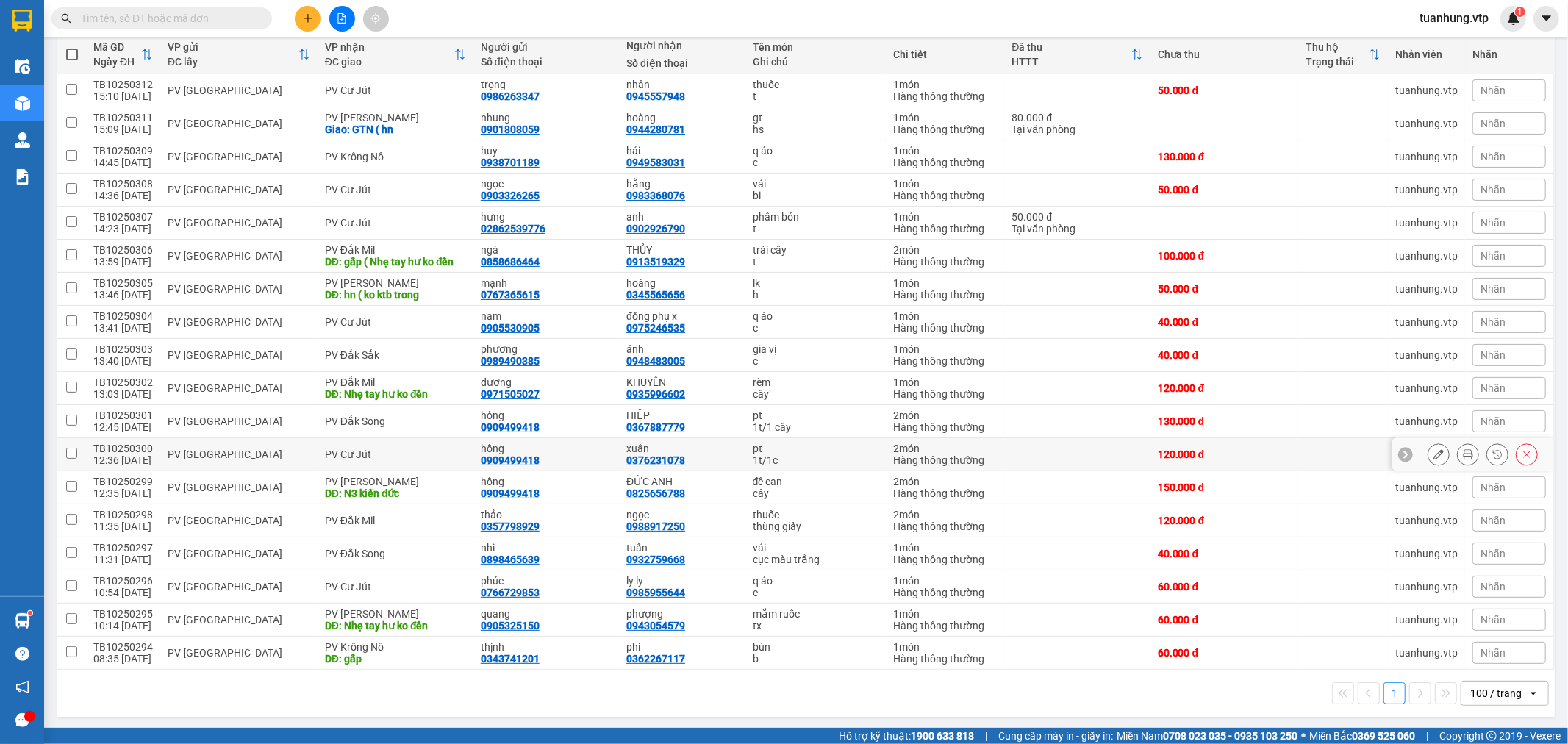
scroll to position [176, 0]
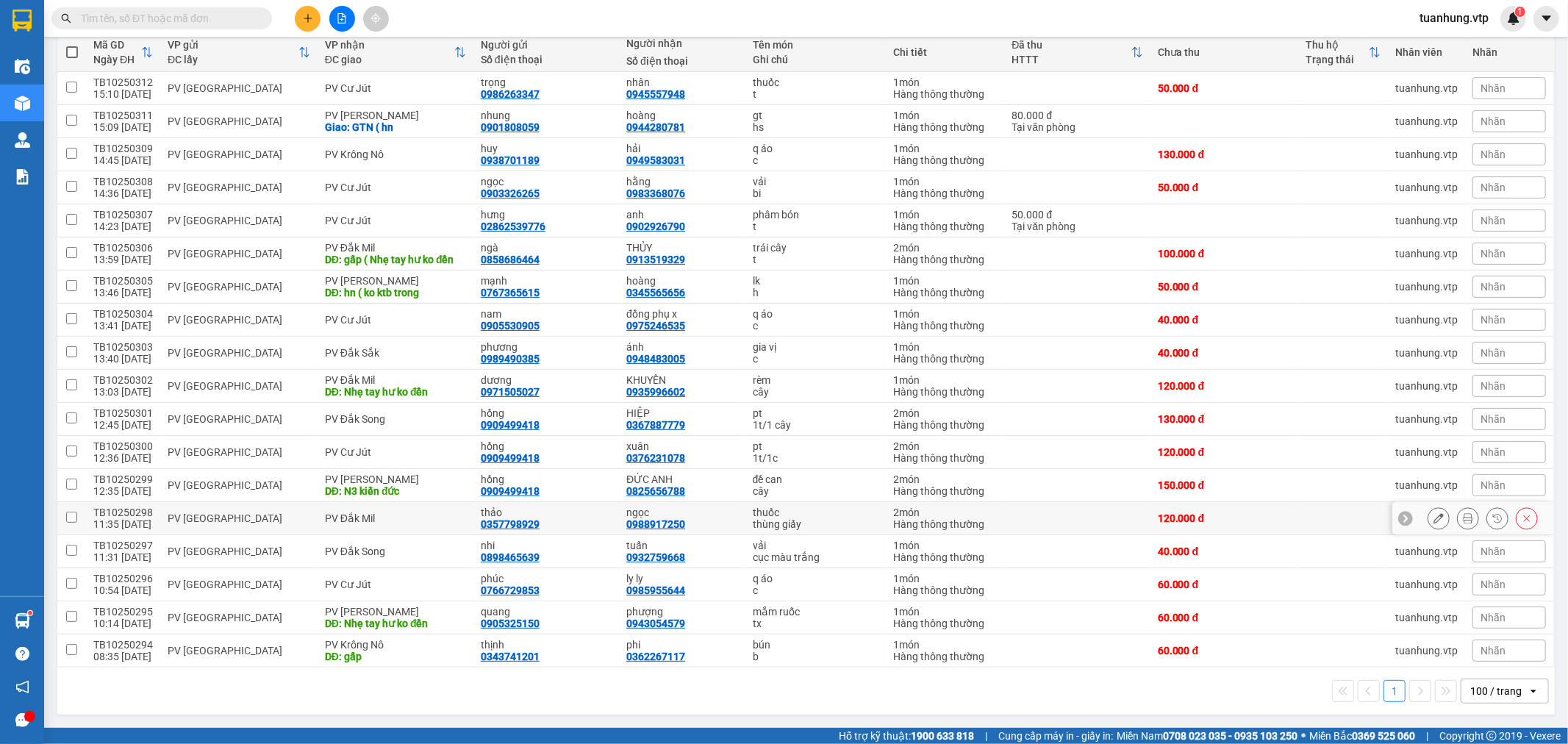
click at [846, 522] on div "thùng giấy" at bounding box center [815, 524] width 126 height 12
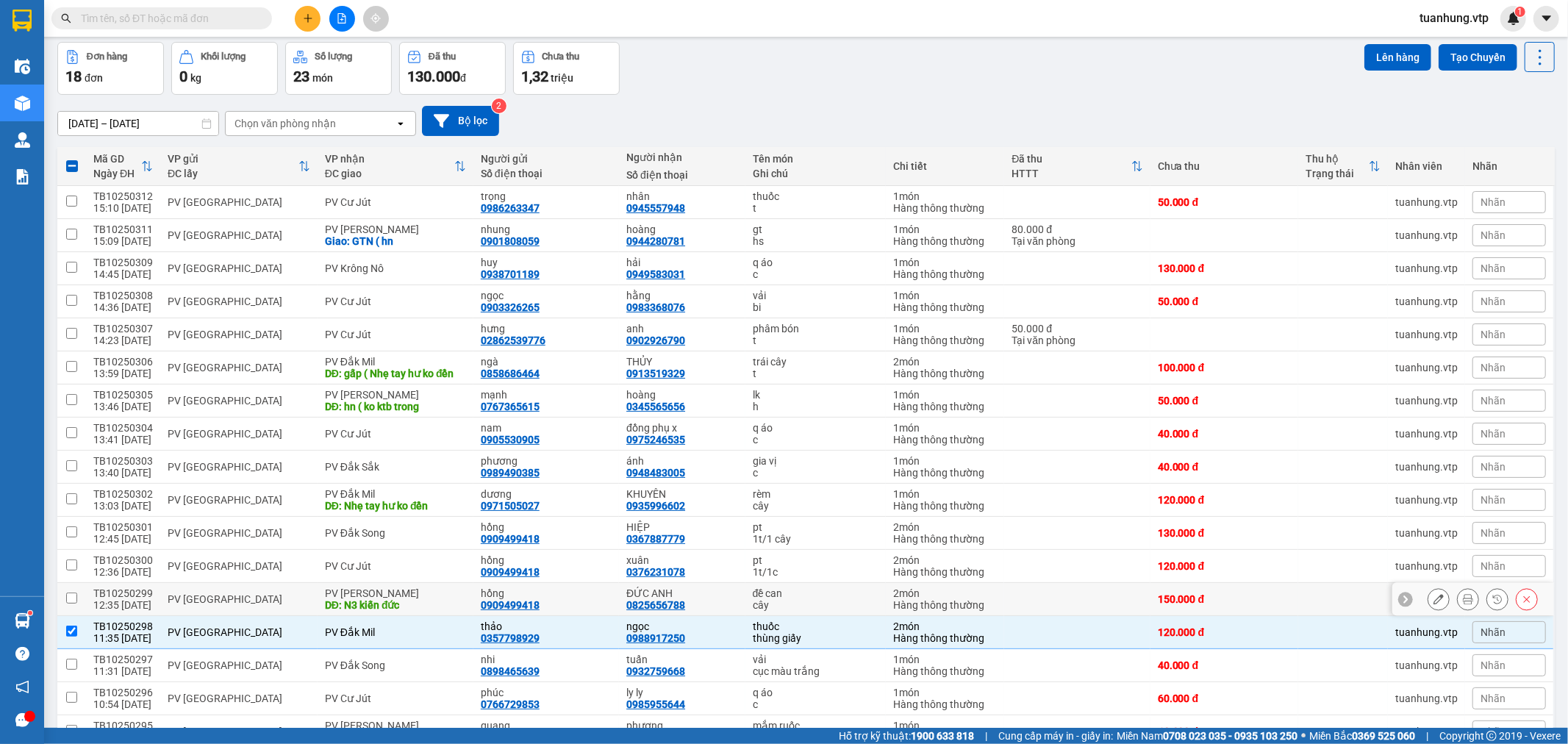
scroll to position [13, 0]
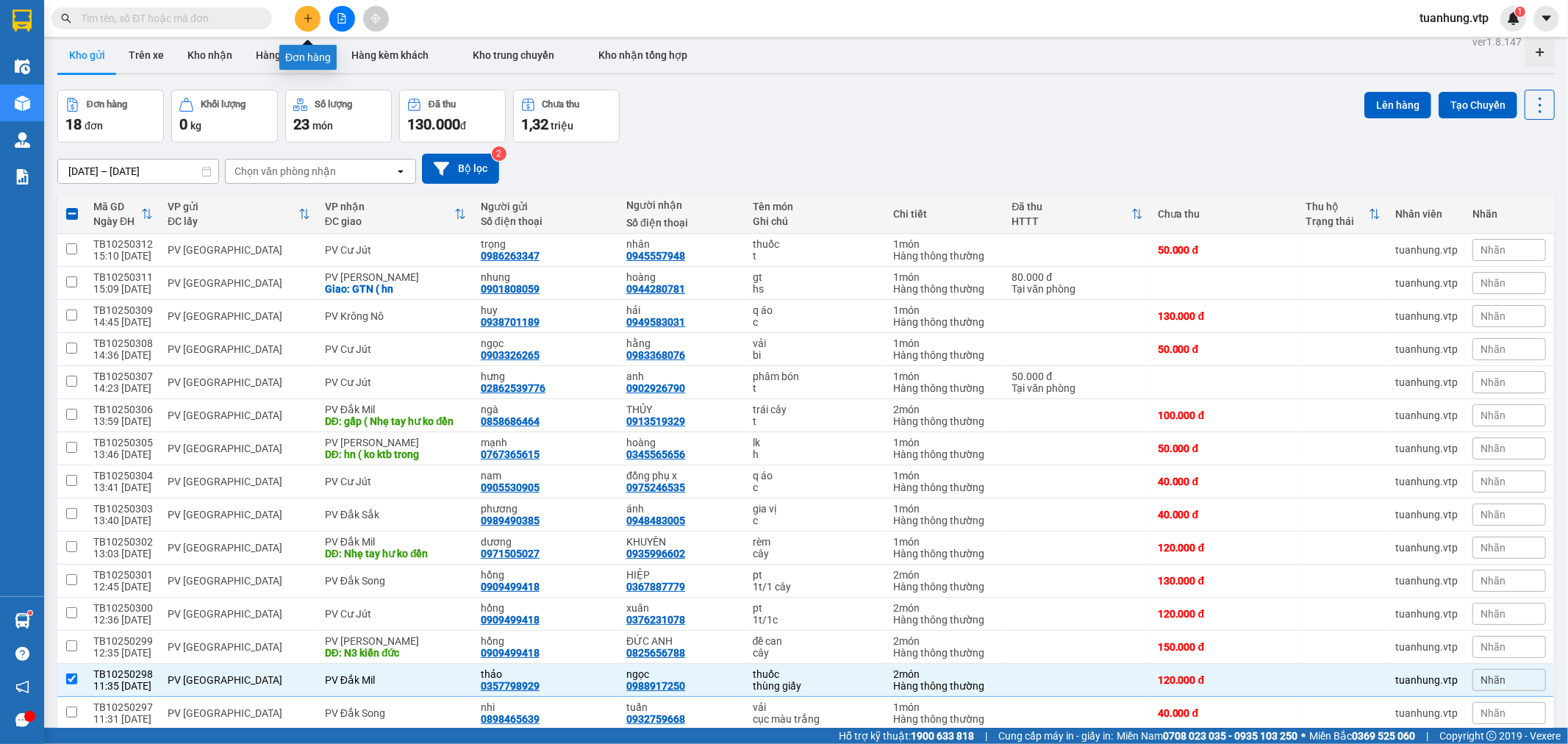
click at [306, 17] on icon "plus" at bounding box center [308, 18] width 10 height 10
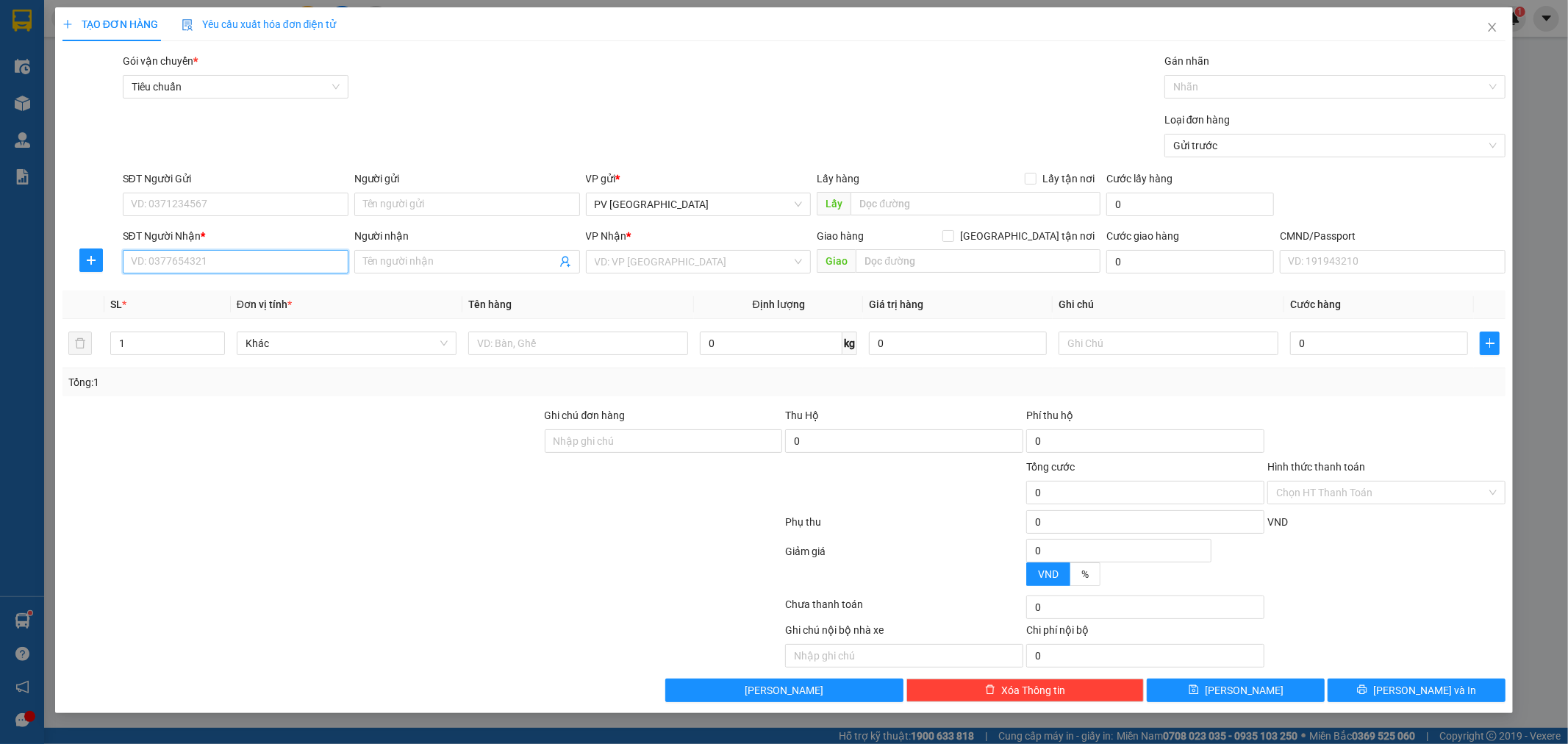
click at [265, 265] on input "SĐT Người Nhận *" at bounding box center [236, 262] width 226 height 24
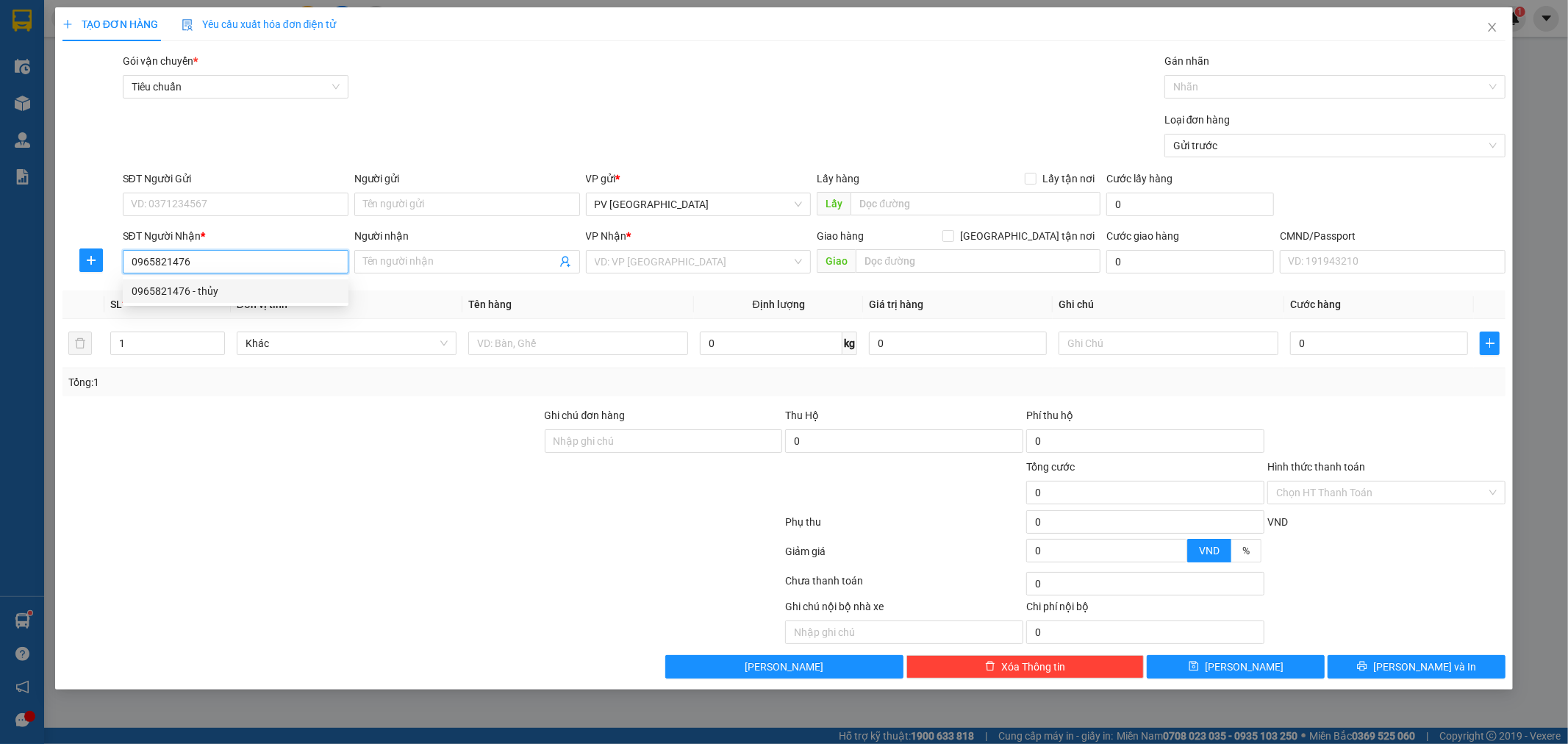
click at [239, 296] on div "0965821476 - thủy" at bounding box center [235, 291] width 208 height 16
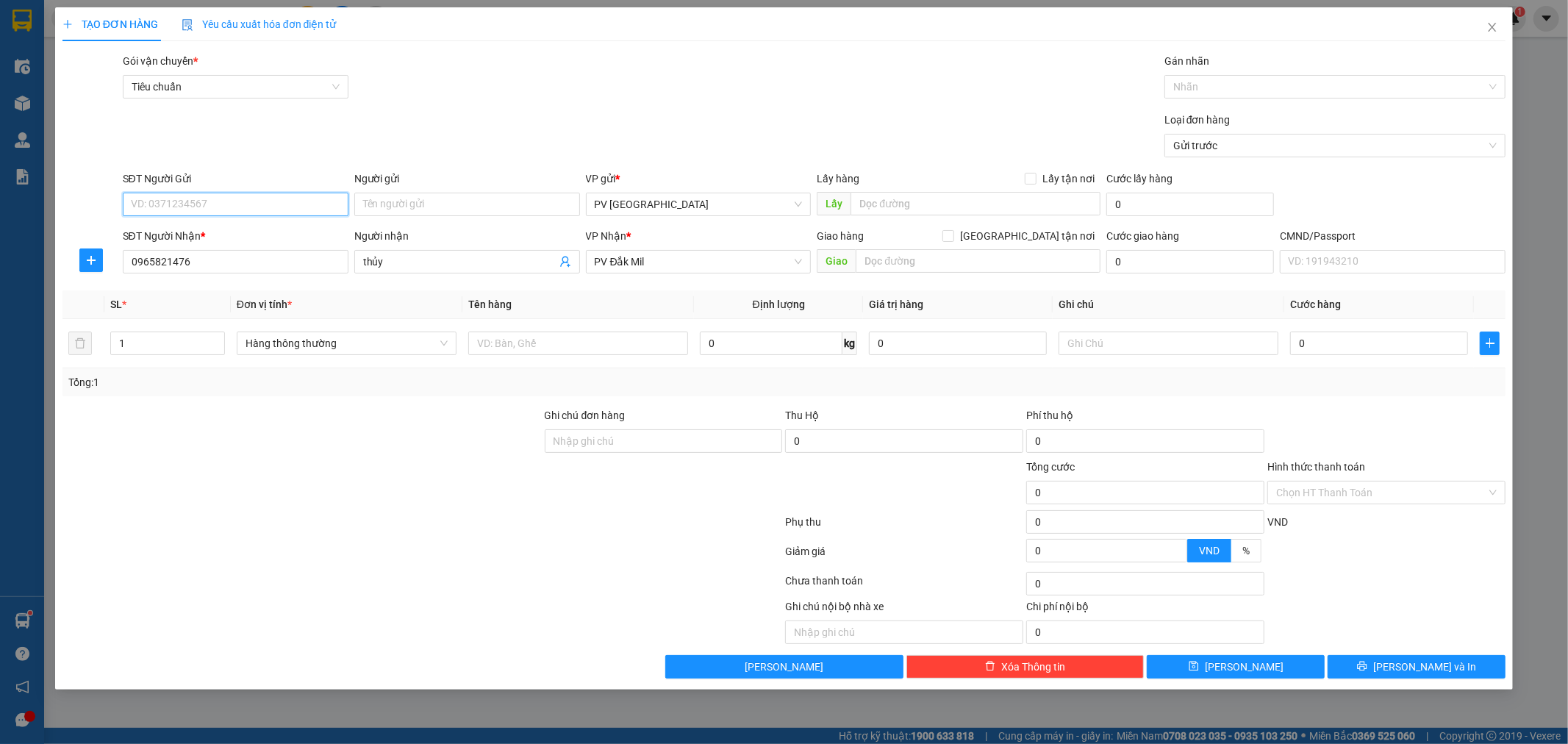
click at [250, 204] on input "SĐT Người Gửi" at bounding box center [236, 204] width 226 height 24
click at [236, 204] on input "SĐT Người Gửi" at bounding box center [236, 204] width 226 height 24
click at [241, 236] on div "0983843988 - duyên" at bounding box center [235, 233] width 208 height 16
click at [519, 346] on input "text" at bounding box center [578, 344] width 220 height 24
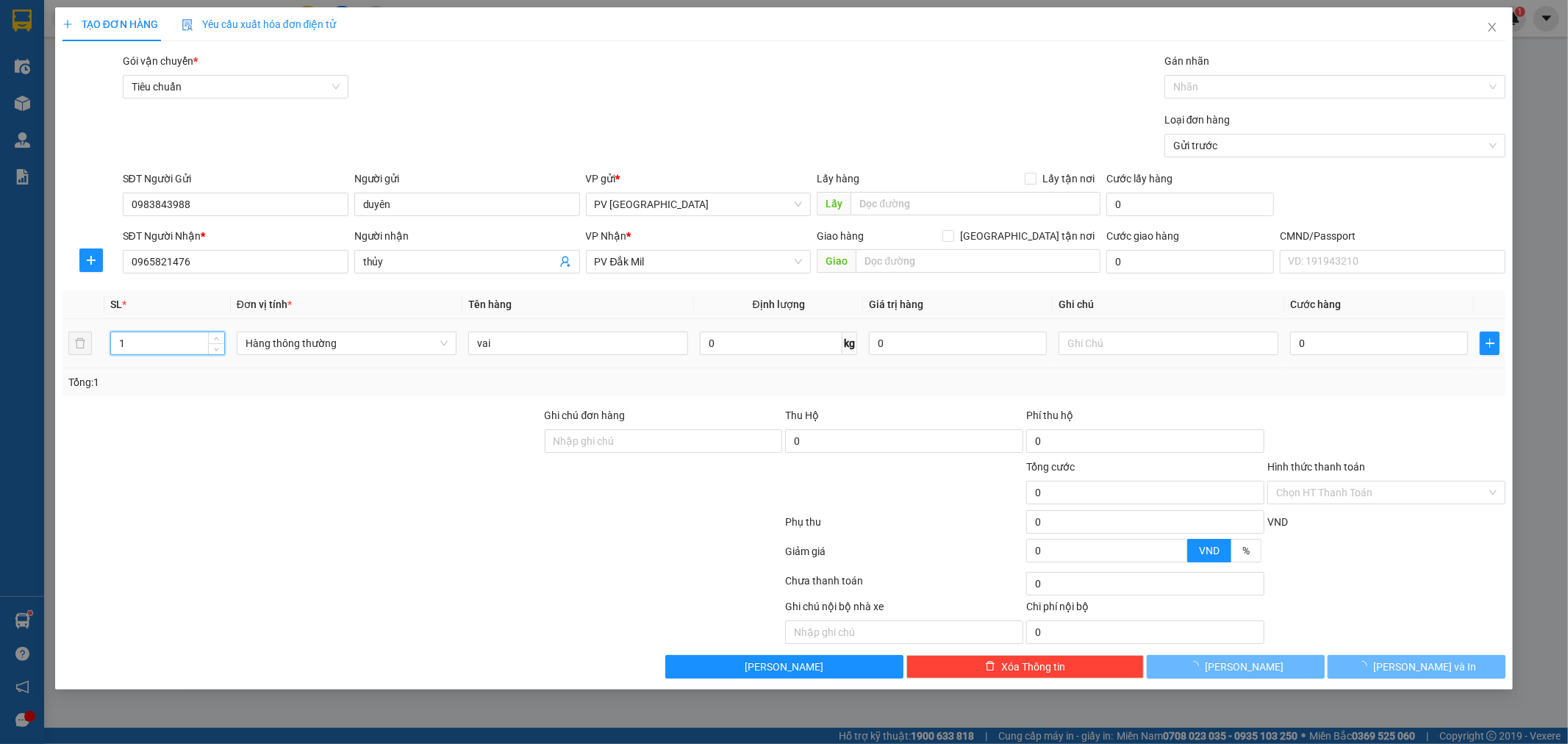
click at [133, 346] on input "1" at bounding box center [168, 344] width 113 height 22
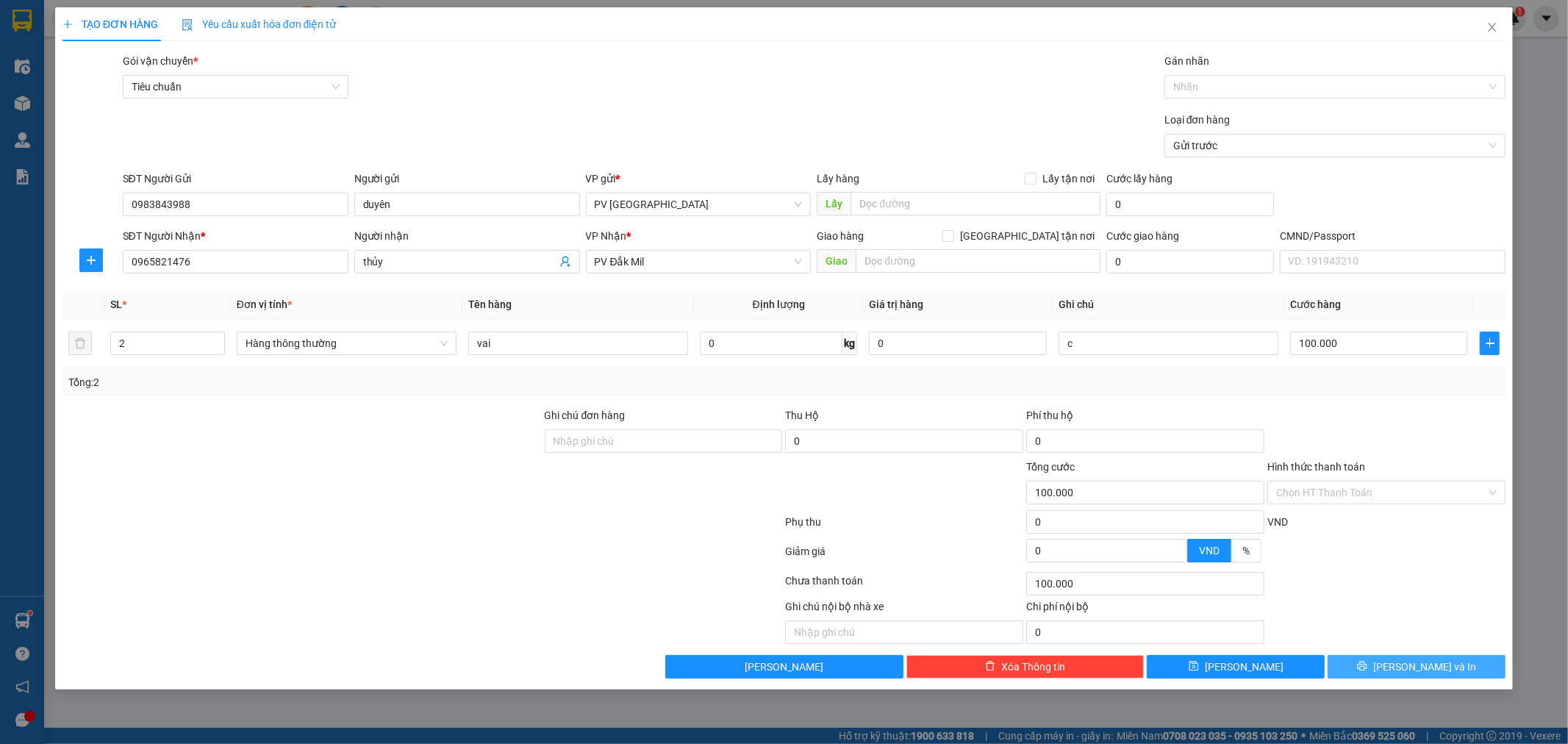
click at [1394, 674] on button "[PERSON_NAME] và In" at bounding box center [1417, 667] width 178 height 24
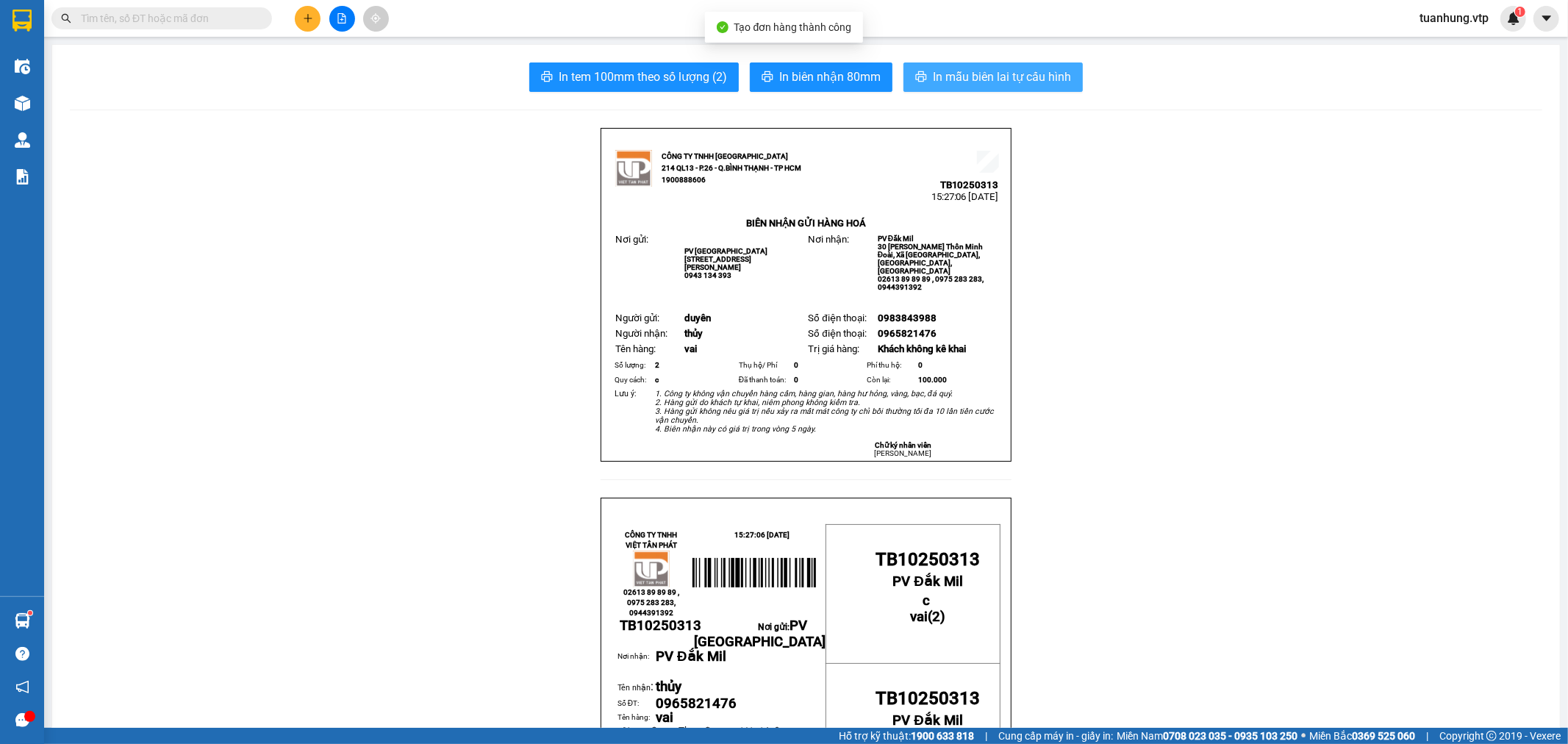
click at [1015, 71] on span "In mẫu biên lai tự cấu hình" at bounding box center [1002, 76] width 139 height 18
click at [305, 18] on icon "plus" at bounding box center [308, 18] width 10 height 10
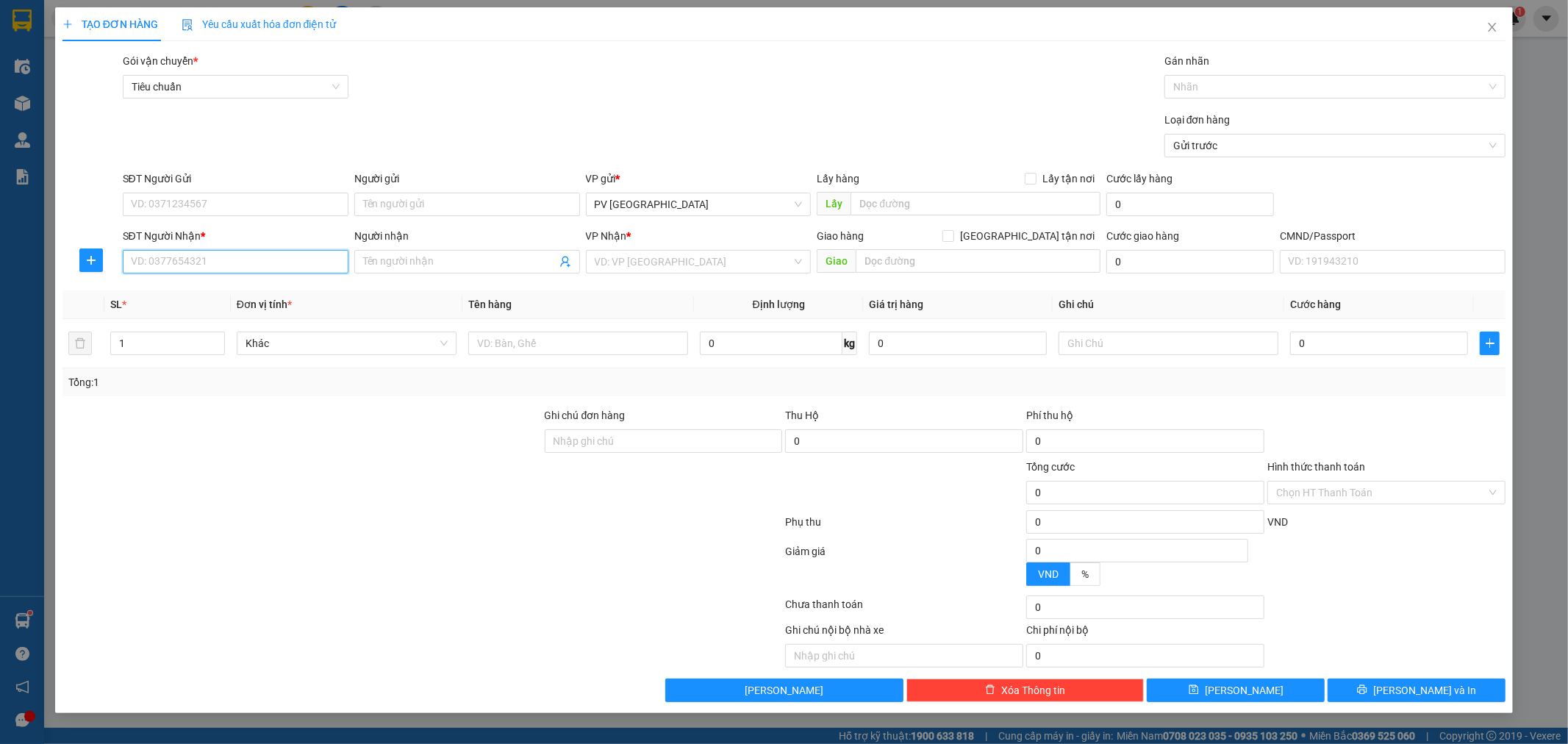
click at [274, 267] on input "SĐT Người Nhận *" at bounding box center [236, 262] width 226 height 24
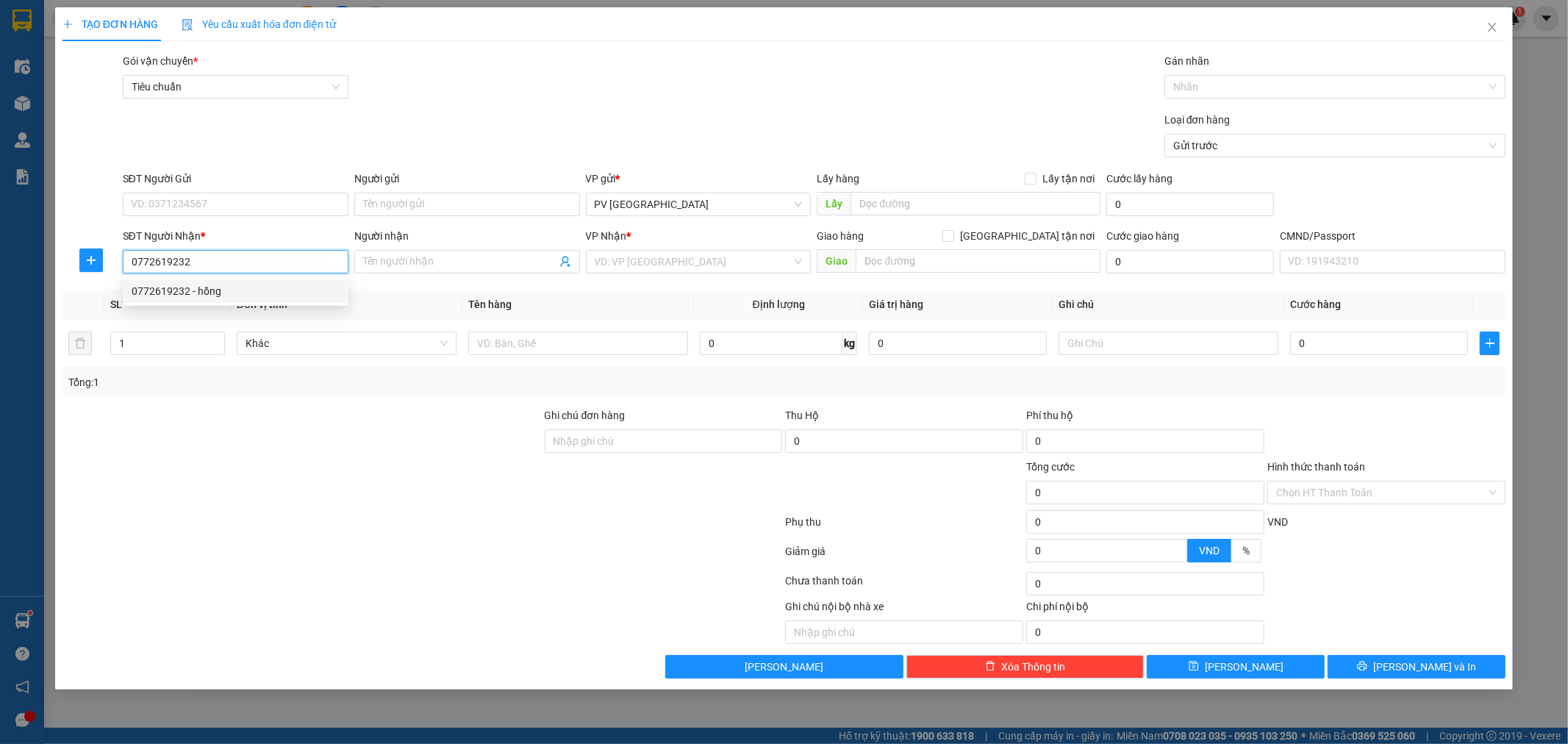
click at [240, 286] on div "0772619232 - hồng" at bounding box center [235, 291] width 208 height 16
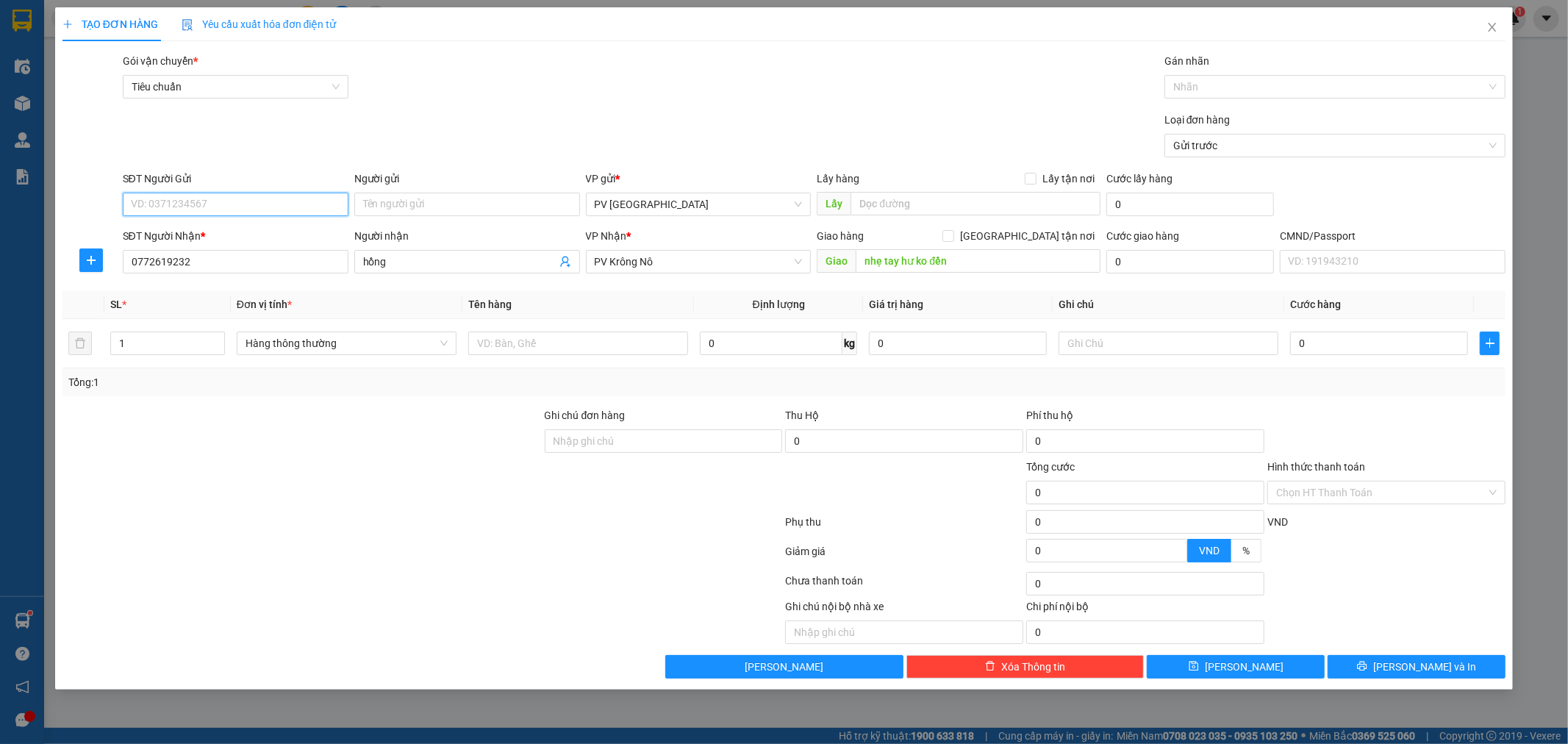
click at [192, 199] on input "SĐT Người Gửi" at bounding box center [236, 204] width 226 height 24
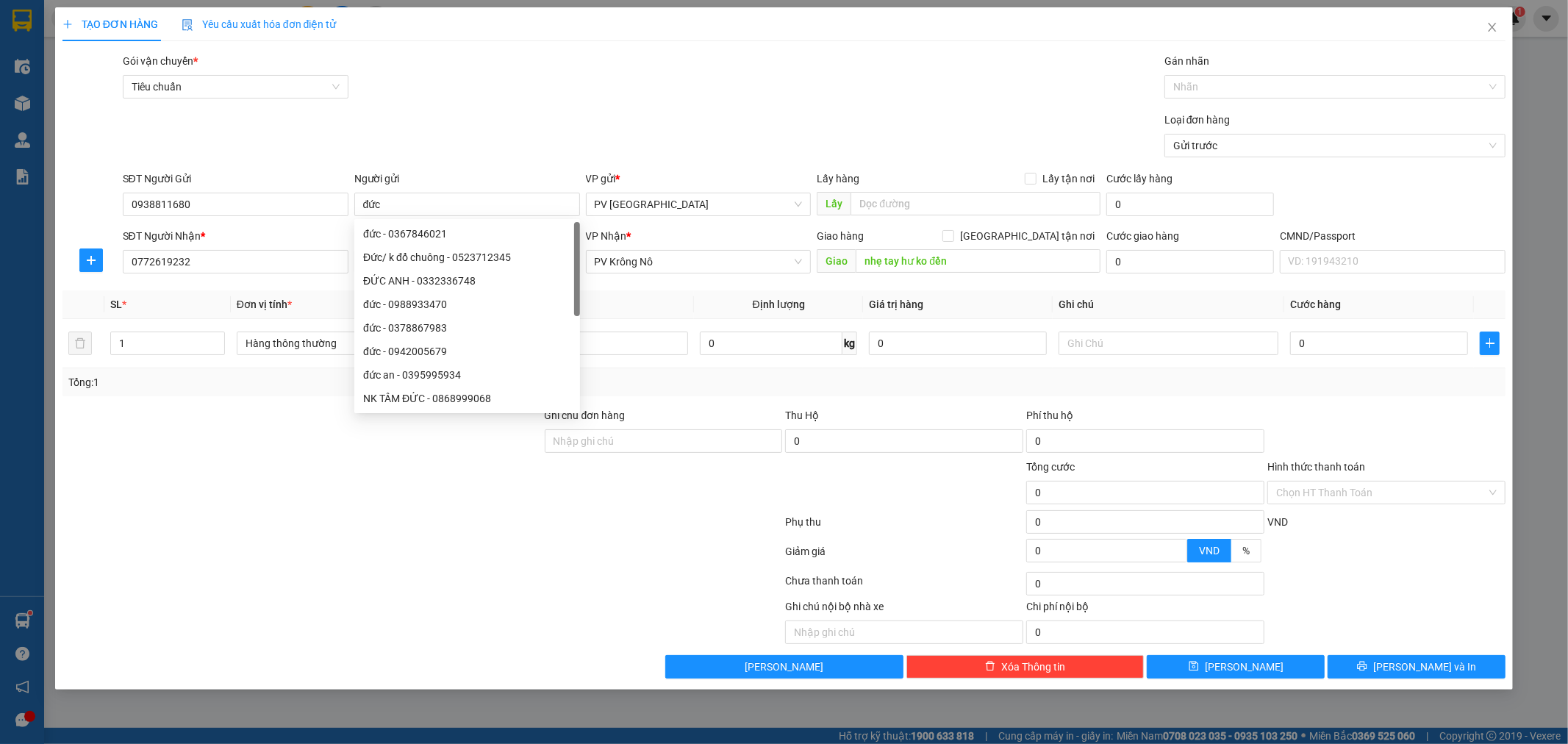
click at [431, 515] on div at bounding box center [422, 525] width 723 height 29
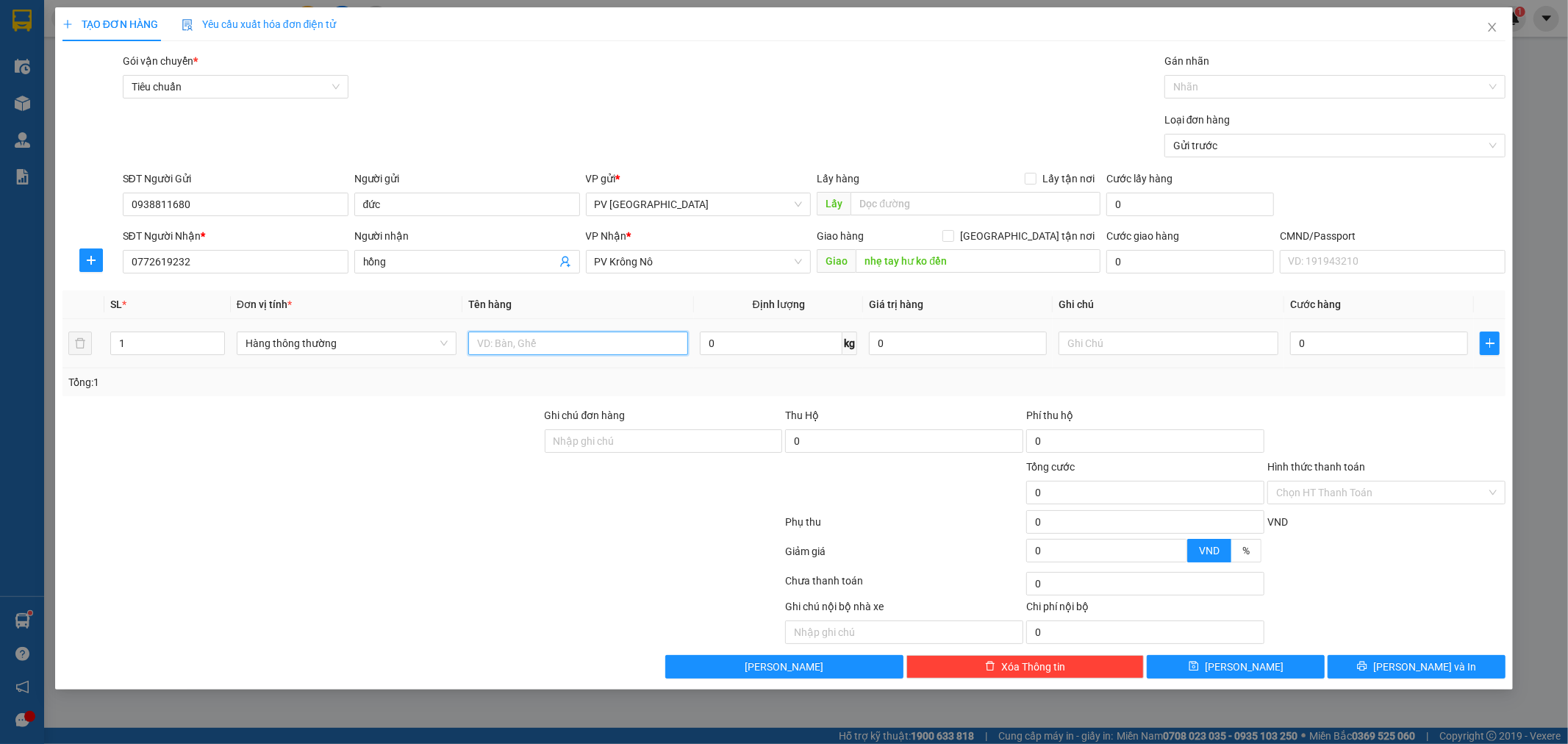
click at [571, 345] on input "text" at bounding box center [578, 344] width 220 height 24
click at [1307, 346] on input "05.000" at bounding box center [1379, 344] width 178 height 24
click at [1294, 344] on input "000" at bounding box center [1379, 344] width 178 height 24
click at [1442, 670] on span "[PERSON_NAME] và In" at bounding box center [1424, 666] width 103 height 16
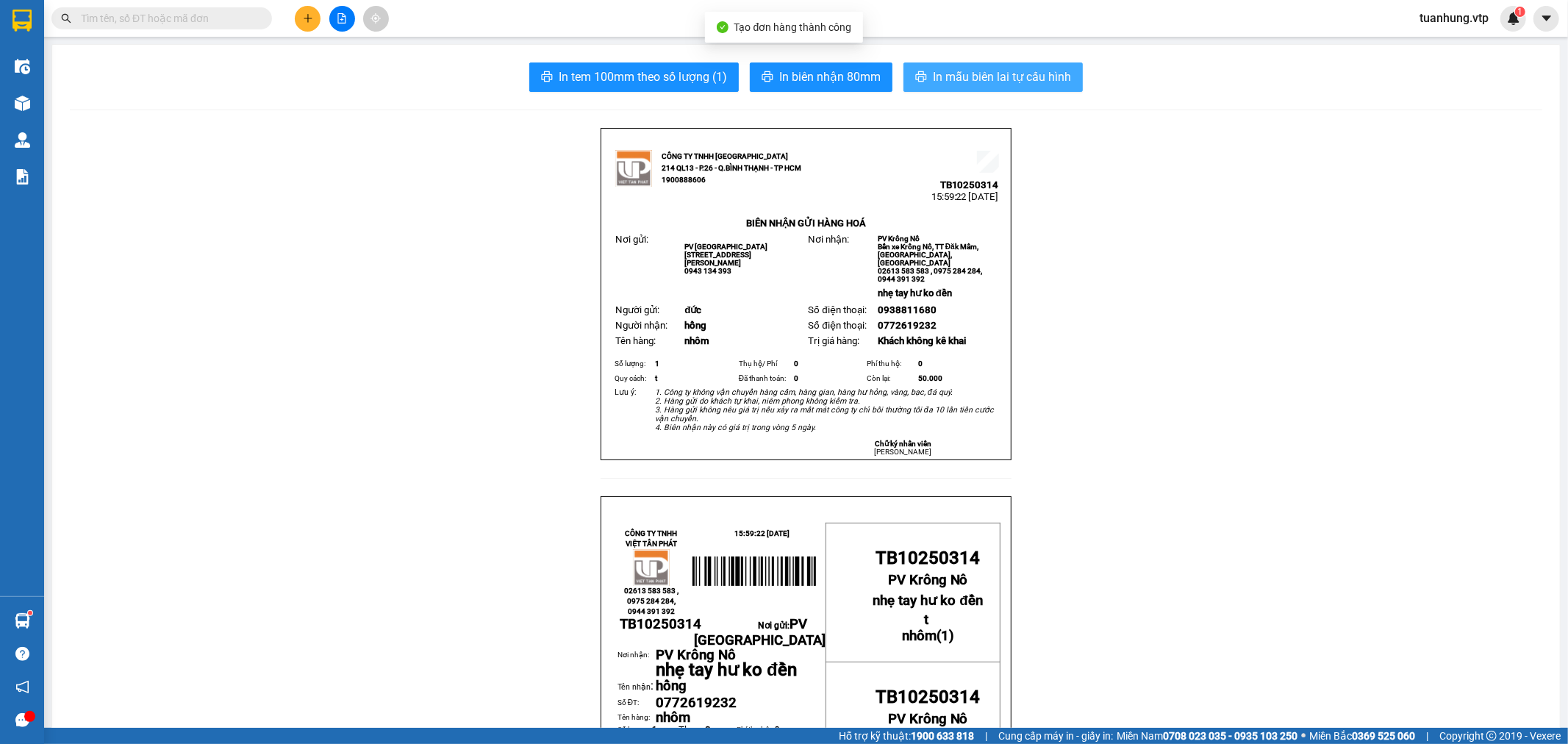
click at [936, 66] on button "In mẫu biên lai tự cấu hình" at bounding box center [993, 77] width 180 height 29
drag, startPoint x: 1262, startPoint y: 511, endPoint x: 1184, endPoint y: 558, distance: 91.1
click at [312, 26] on button at bounding box center [308, 19] width 26 height 26
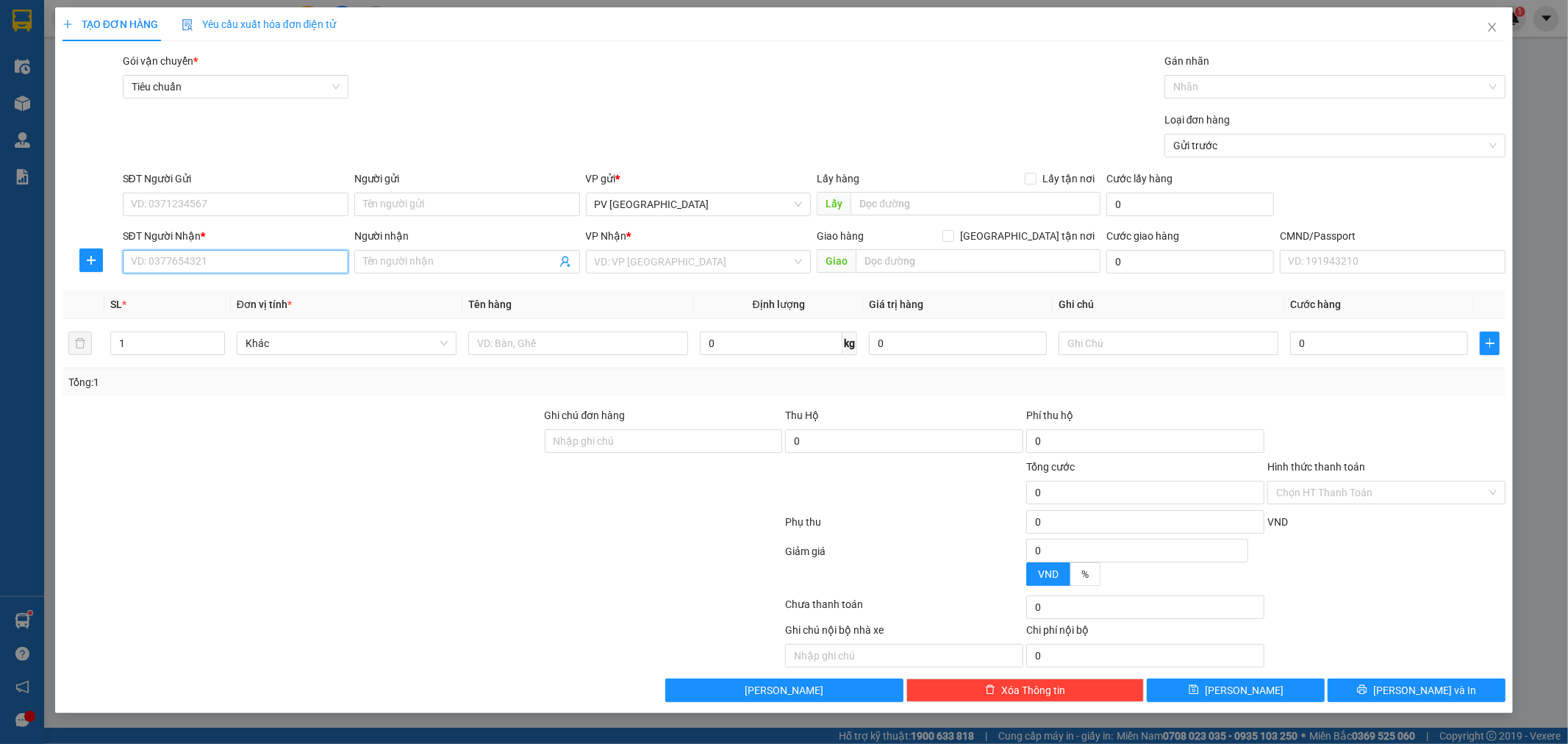
click at [305, 260] on input "SĐT Người Nhận *" at bounding box center [236, 262] width 226 height 24
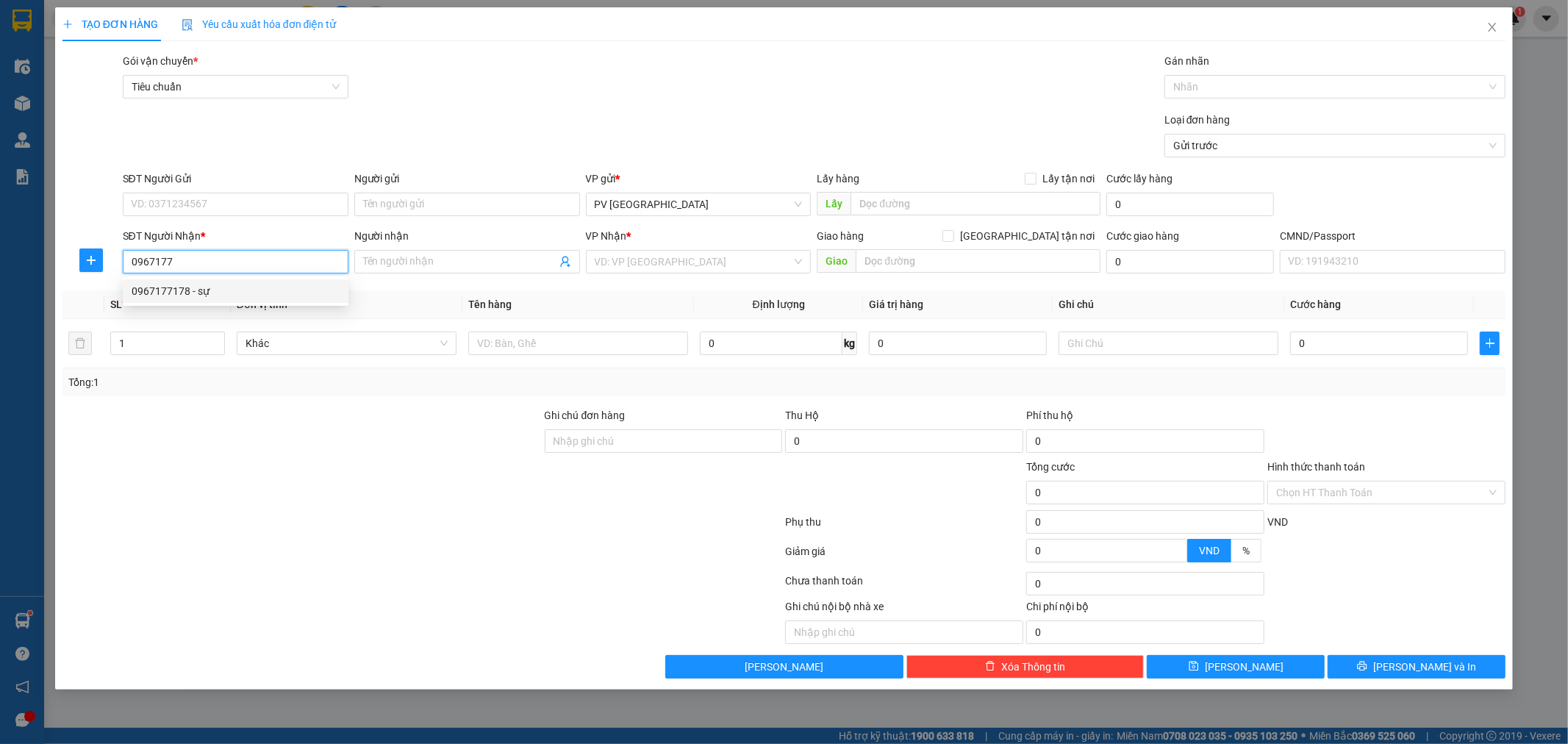
click at [248, 291] on div "0967177178 - sự" at bounding box center [235, 291] width 208 height 16
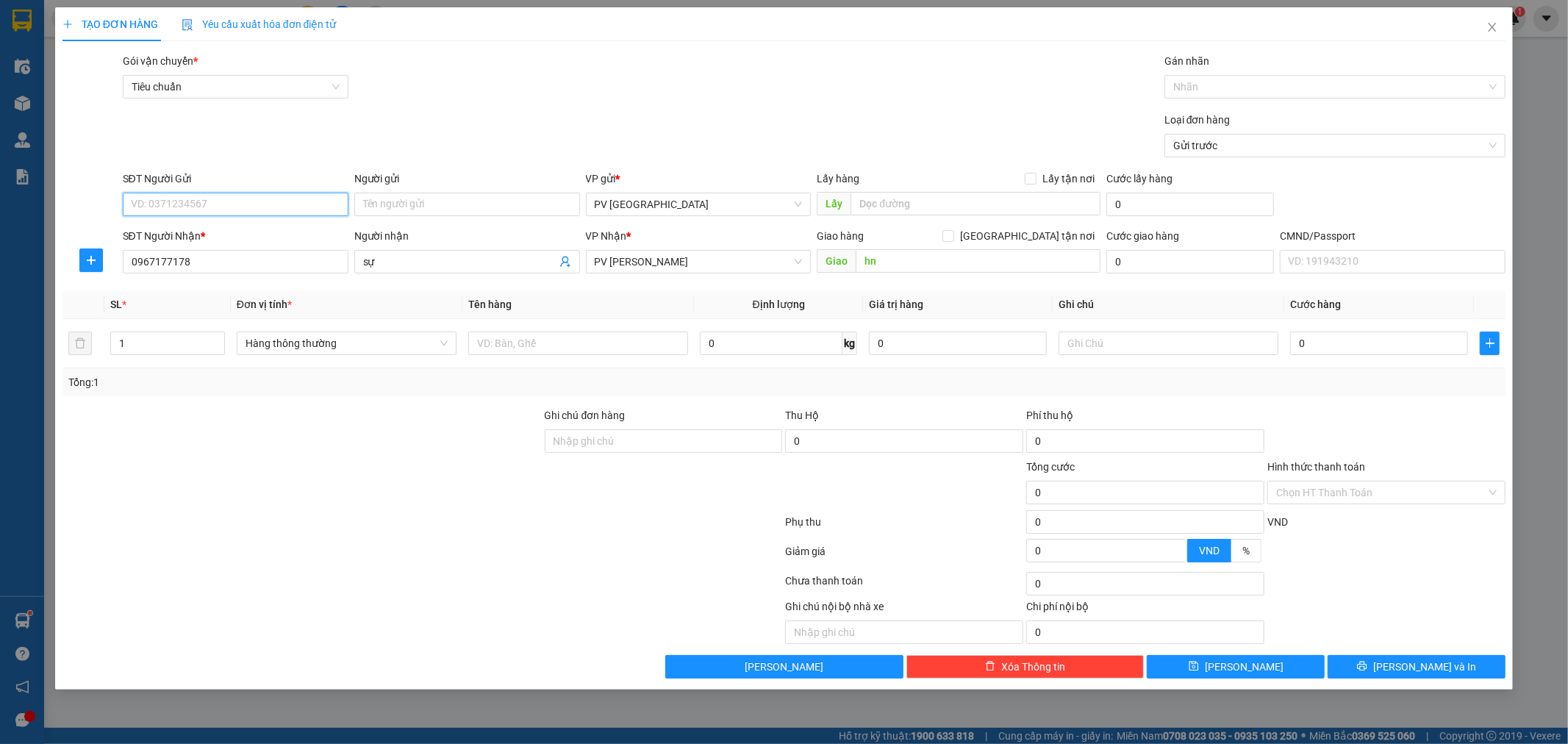
click at [326, 209] on input "SĐT Người Gửi" at bounding box center [236, 204] width 226 height 24
click at [283, 228] on div "0902222979 - tuấn" at bounding box center [235, 233] width 208 height 16
click at [600, 348] on input "text" at bounding box center [578, 344] width 220 height 24
click at [1409, 668] on span "[PERSON_NAME] và In" at bounding box center [1424, 666] width 103 height 16
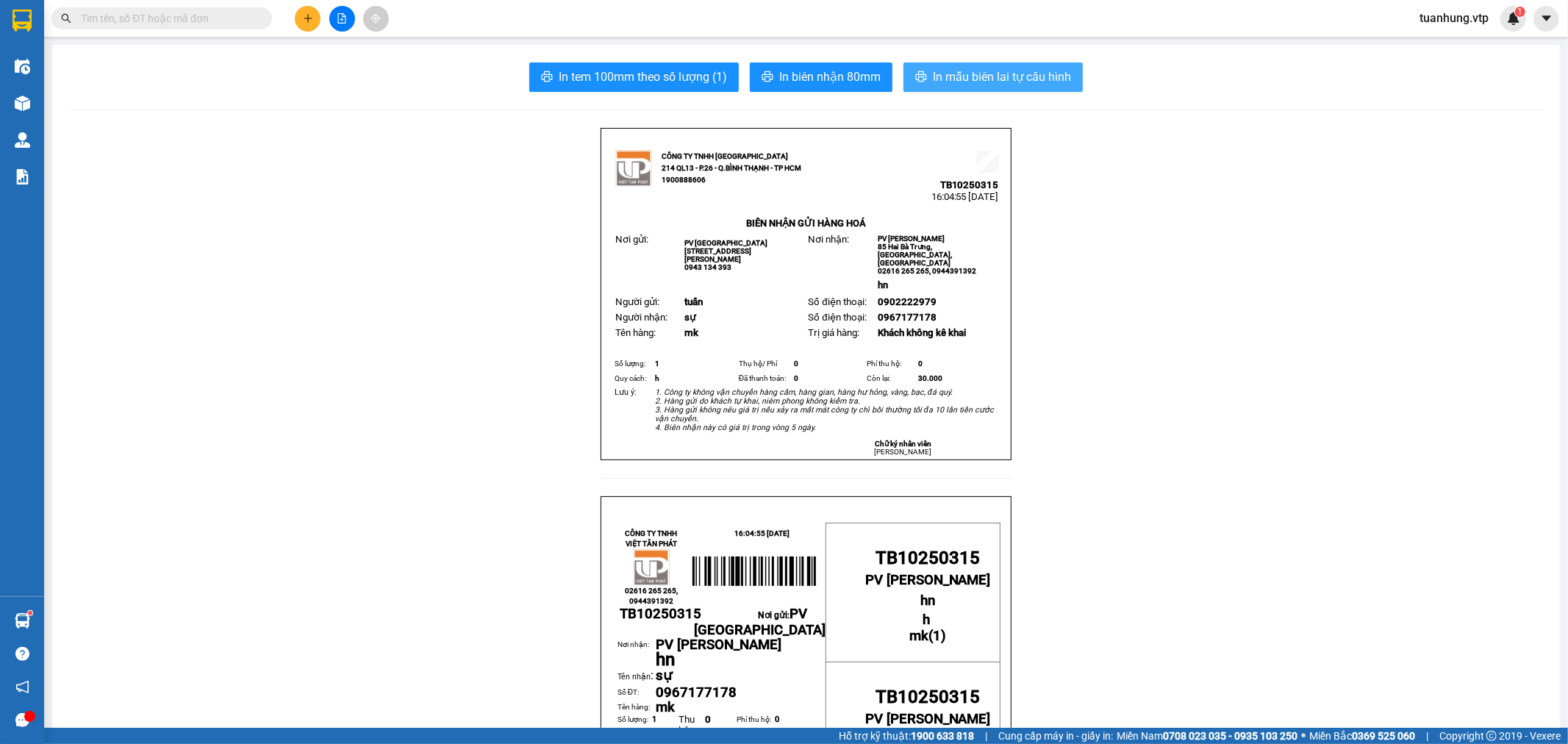
click at [983, 76] on span "In mẫu biên lai tự cấu hình" at bounding box center [1002, 76] width 139 height 18
